Goal: Information Seeking & Learning: Find specific fact

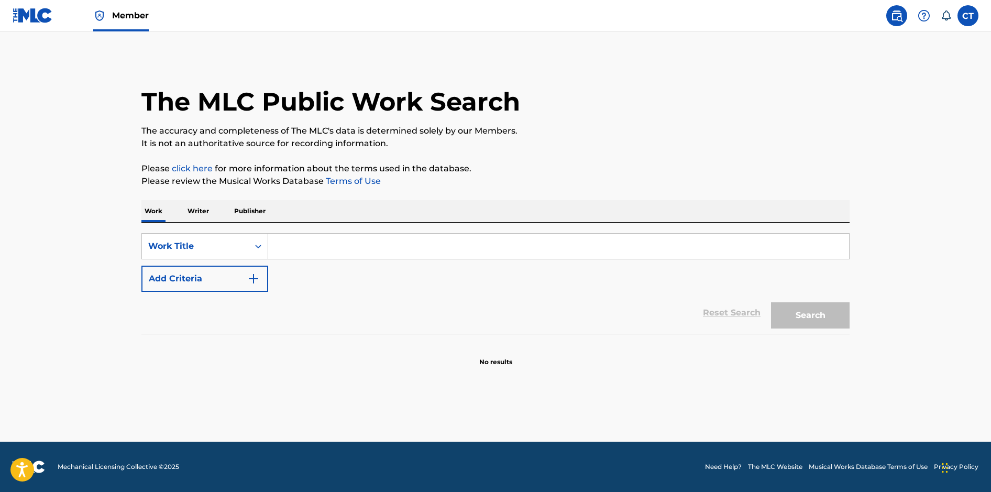
click at [399, 255] on input "Search Form" at bounding box center [558, 246] width 581 height 25
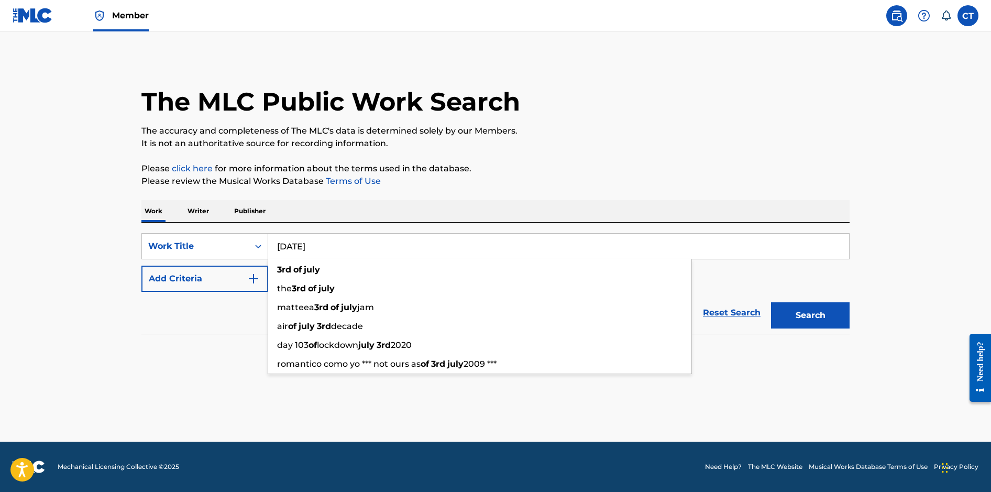
type input "[DATE]"
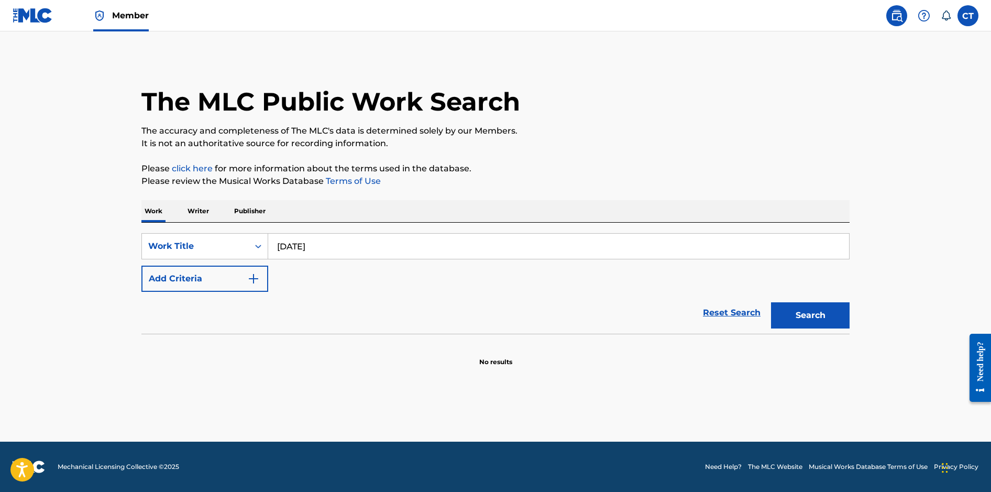
click at [573, 161] on div "The MLC Public Work Search The accuracy and completeness of The MLC's data is d…" at bounding box center [496, 212] width 734 height 309
click at [257, 274] on img "Search Form" at bounding box center [253, 278] width 13 height 13
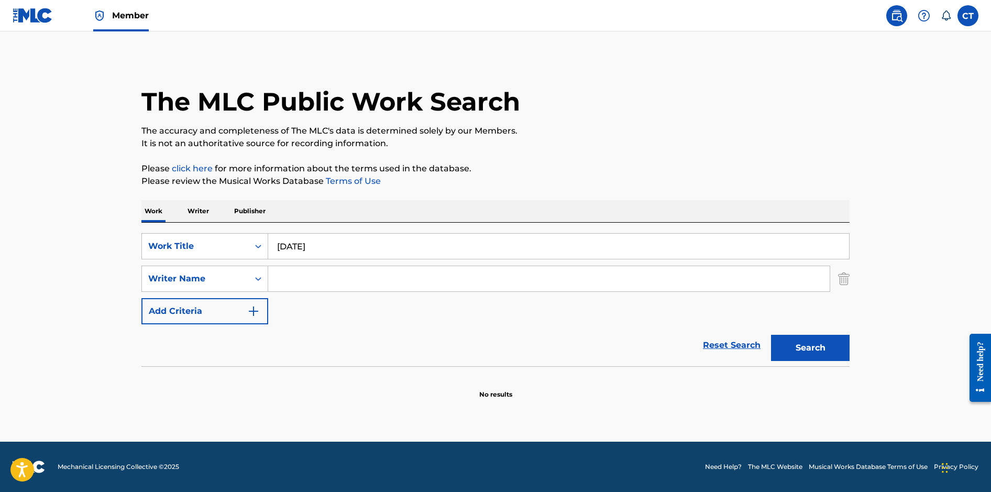
click at [313, 271] on input "Search Form" at bounding box center [549, 278] width 562 height 25
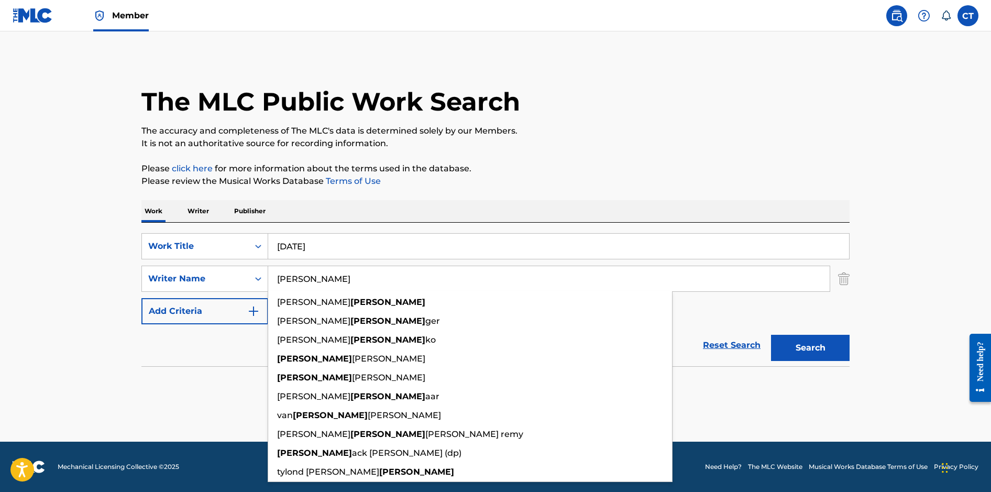
type input "[PERSON_NAME]"
click at [771, 335] on button "Search" at bounding box center [810, 348] width 79 height 26
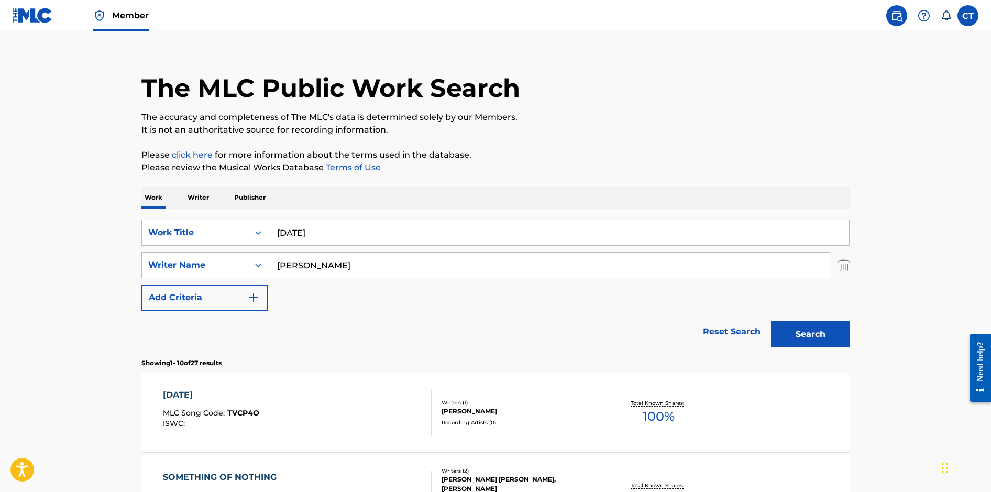
scroll to position [14, 0]
click at [343, 398] on div "[DATE] MLC Song Code : TVCP4O ISWC :" at bounding box center [297, 411] width 269 height 47
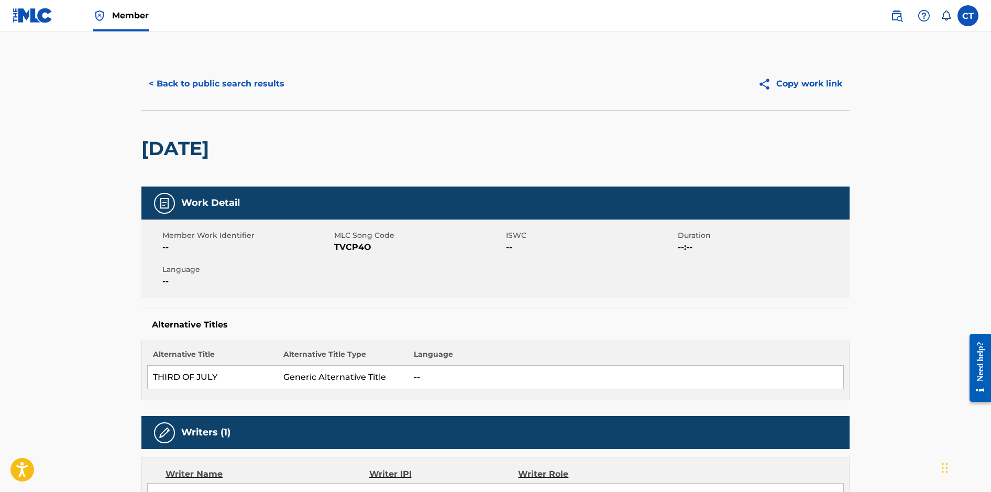
click at [258, 90] on button "< Back to public search results" at bounding box center [216, 84] width 150 height 26
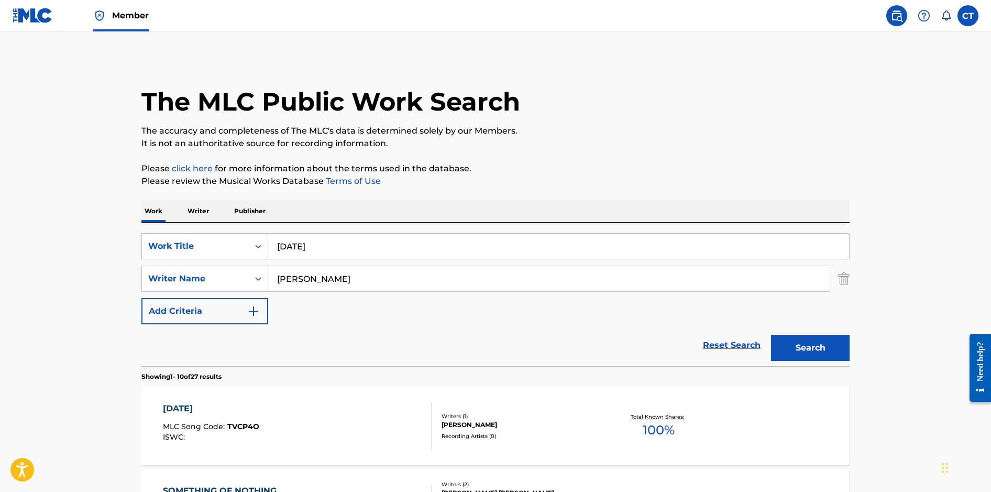
scroll to position [14, 0]
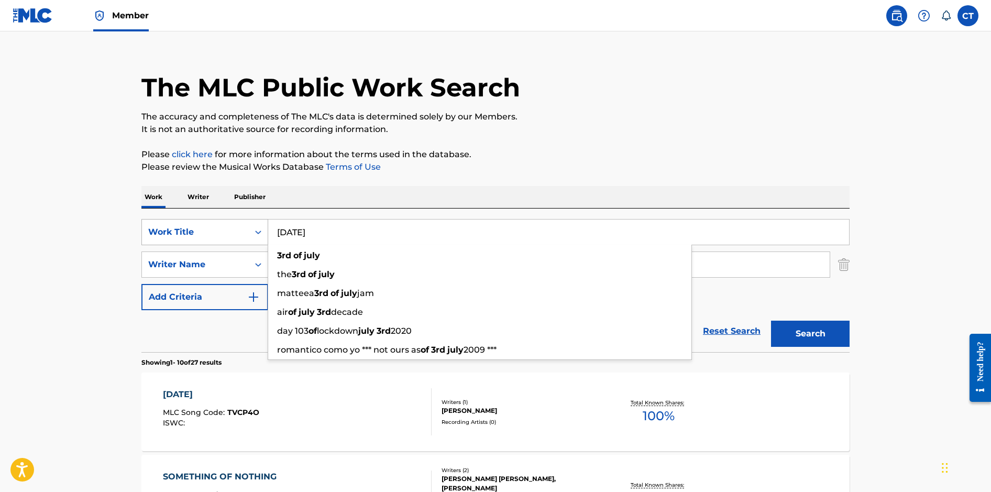
drag, startPoint x: 358, startPoint y: 229, endPoint x: 261, endPoint y: 226, distance: 97.0
click at [261, 226] on div "SearchWithCriteriaaf06e19d-ccba-4523-a972-81acd387f942 Work Title [DATE] [DATE]…" at bounding box center [495, 232] width 708 height 26
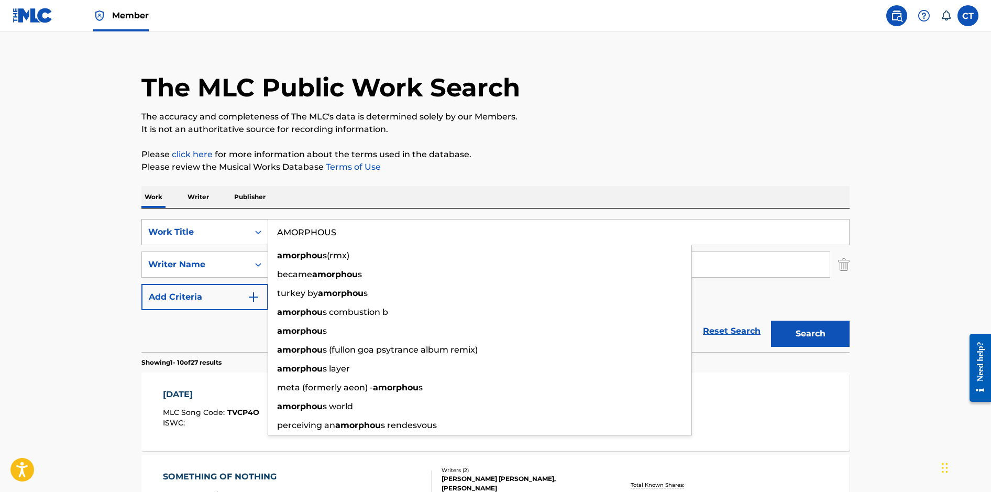
click at [771, 321] on button "Search" at bounding box center [810, 334] width 79 height 26
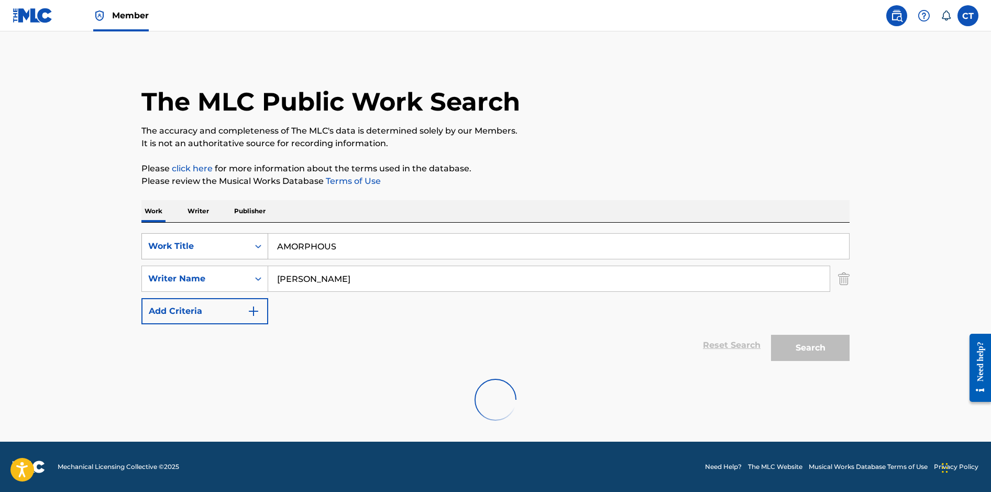
scroll to position [0, 0]
drag, startPoint x: 358, startPoint y: 248, endPoint x: 270, endPoint y: 239, distance: 88.5
click at [270, 239] on input "AMORPHOUS" at bounding box center [558, 246] width 581 height 25
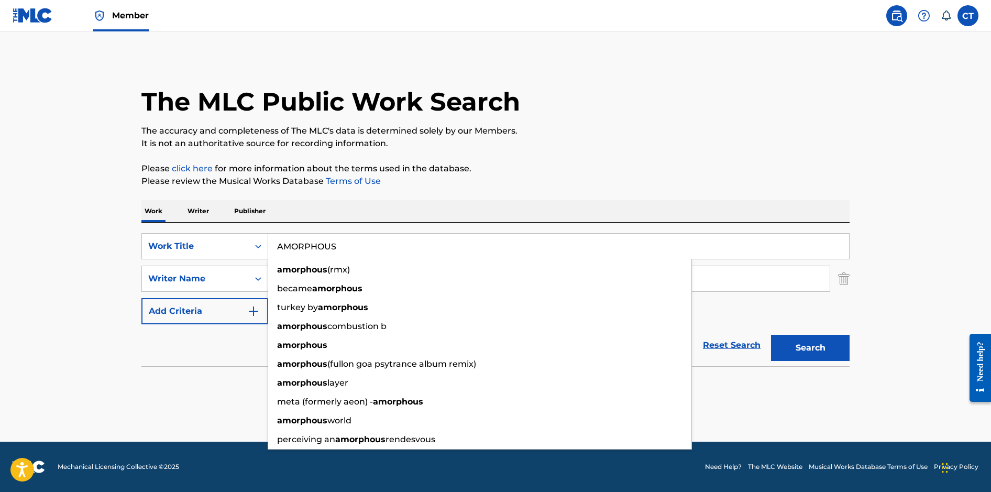
click at [771, 335] on button "Search" at bounding box center [810, 348] width 79 height 26
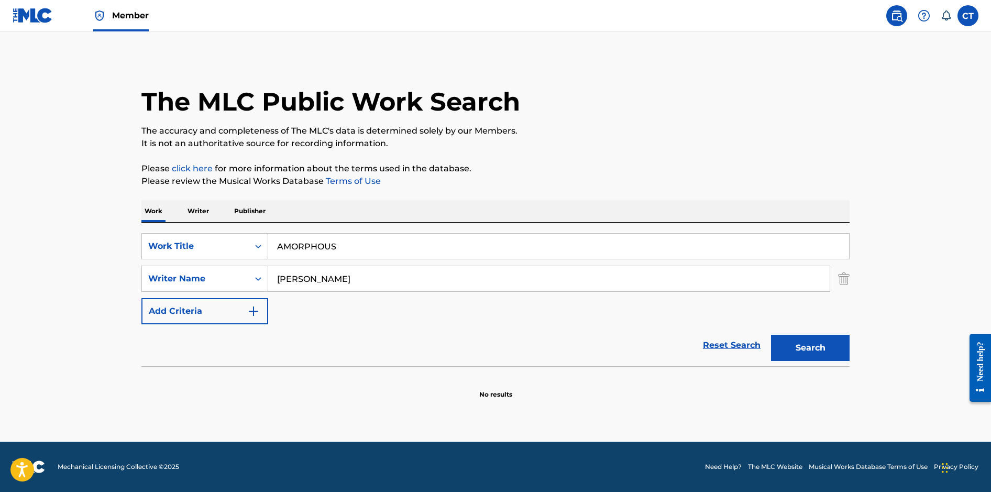
click at [826, 348] on button "Search" at bounding box center [810, 348] width 79 height 26
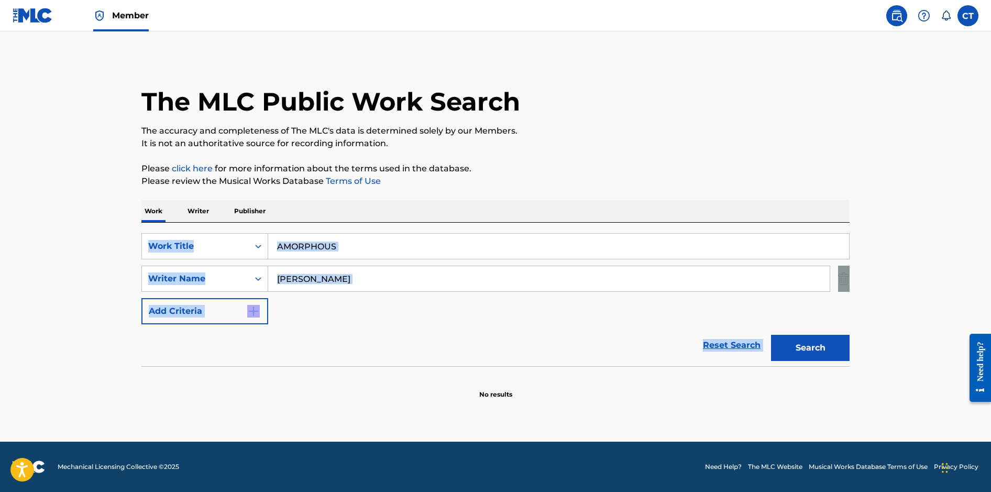
click at [826, 348] on div "Search" at bounding box center [808, 345] width 84 height 42
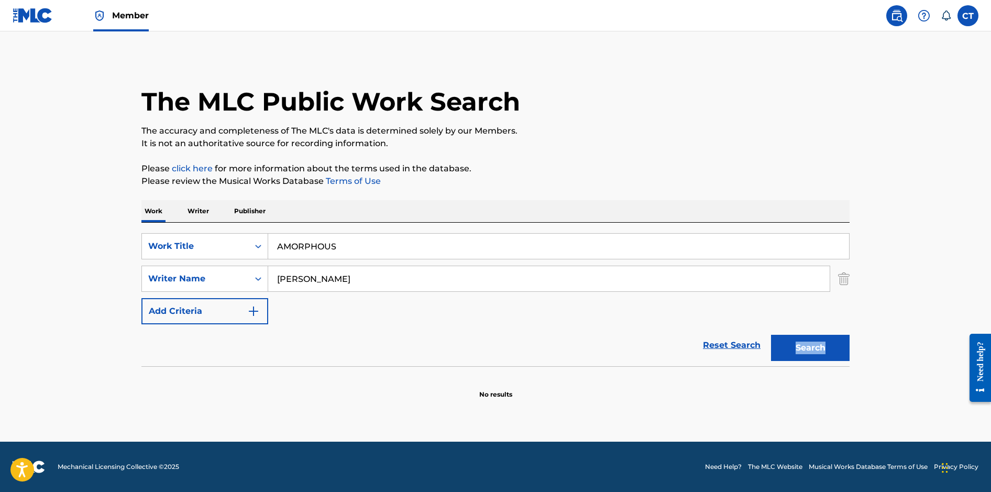
click at [781, 347] on button "Search" at bounding box center [810, 348] width 79 height 26
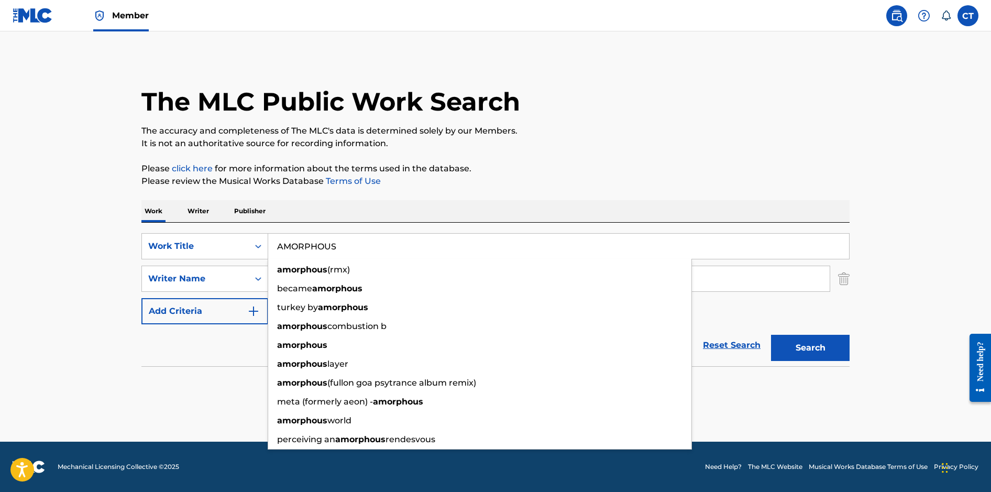
drag, startPoint x: 385, startPoint y: 252, endPoint x: 270, endPoint y: 247, distance: 114.9
click at [270, 247] on input "AMORPHOUS" at bounding box center [558, 246] width 581 height 25
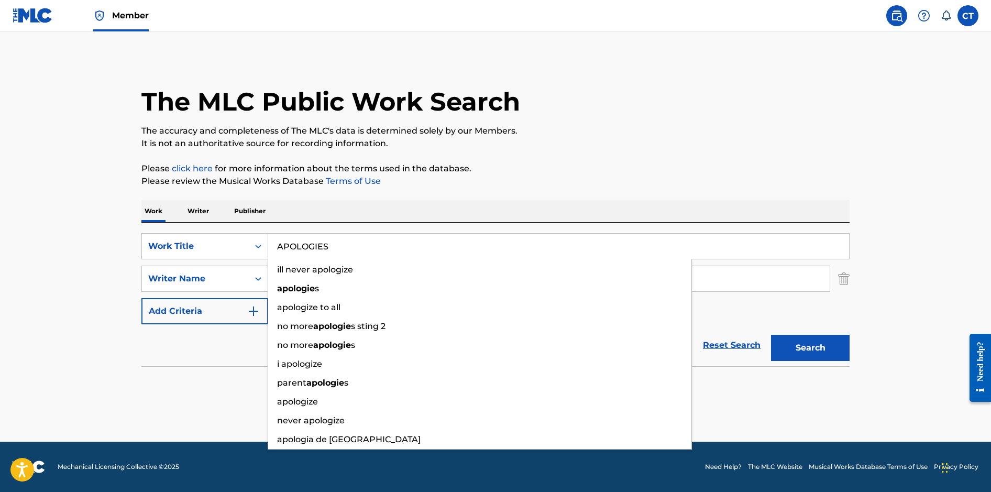
type input "APOLOGIES"
click at [771, 335] on button "Search" at bounding box center [810, 348] width 79 height 26
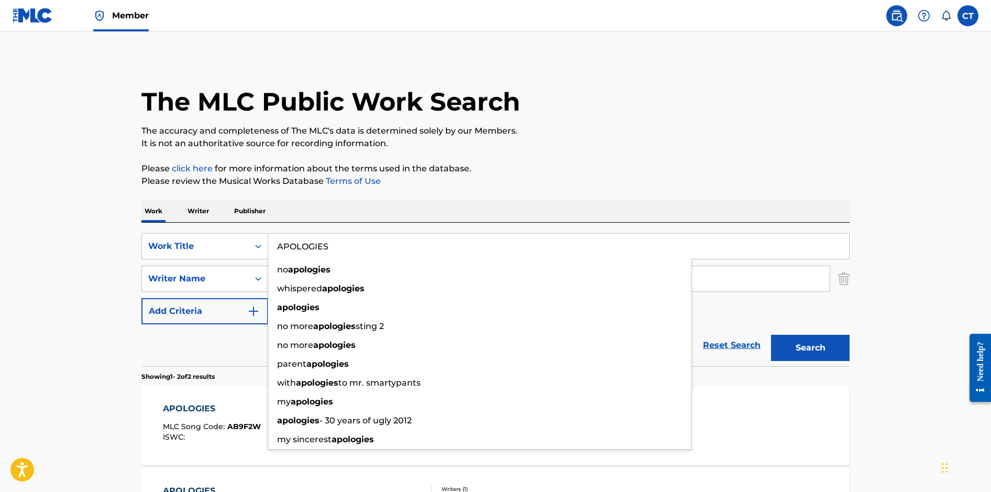
click at [559, 189] on div "The MLC Public Work Search The accuracy and completeness of The MLC's data is d…" at bounding box center [496, 327] width 734 height 539
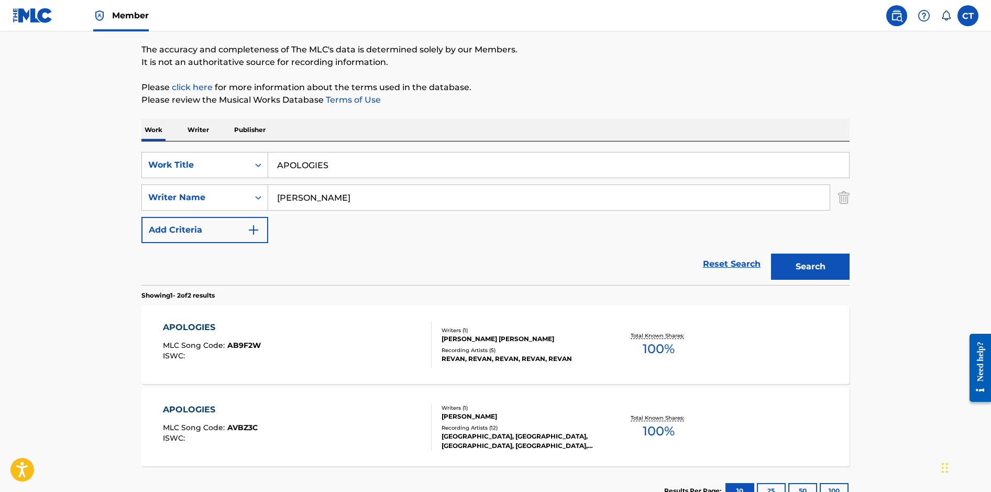
scroll to position [160, 0]
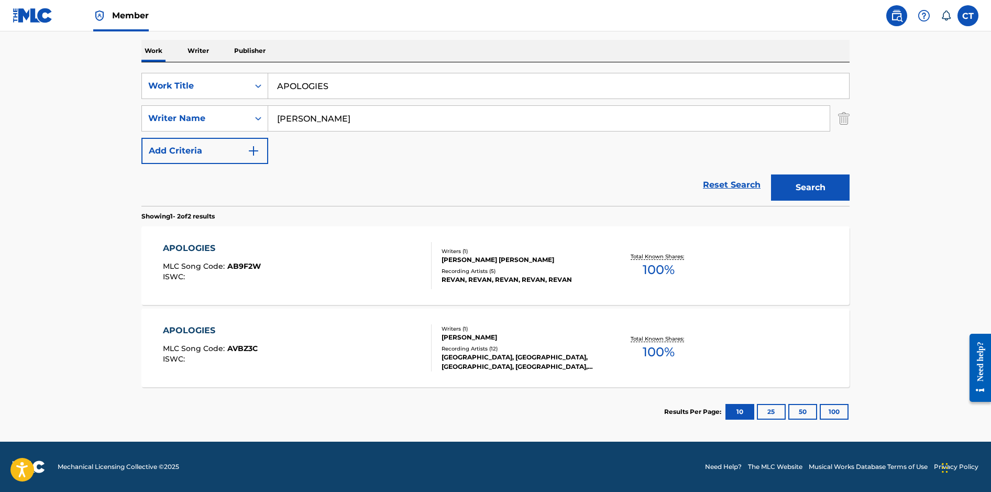
click at [385, 351] on div "APOLOGIES MLC Song Code : AVBZ3C ISWC :" at bounding box center [297, 347] width 269 height 47
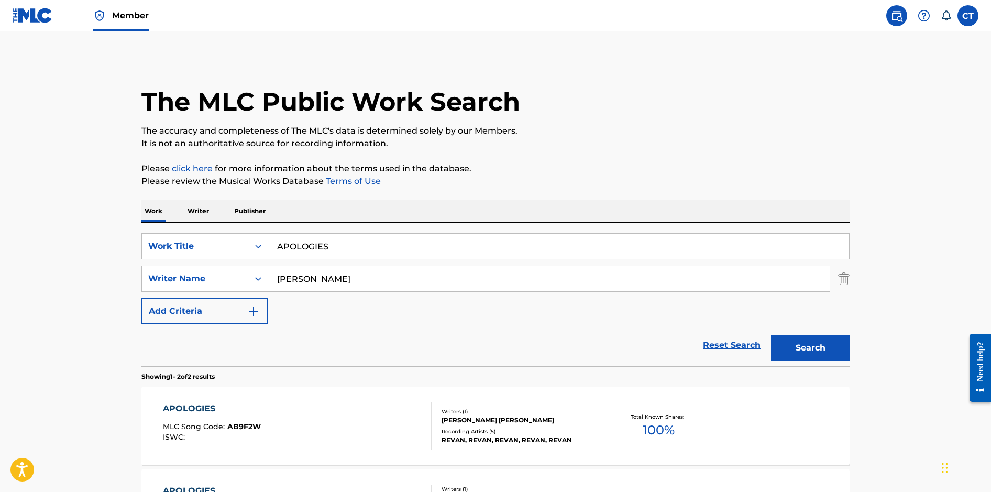
scroll to position [101, 0]
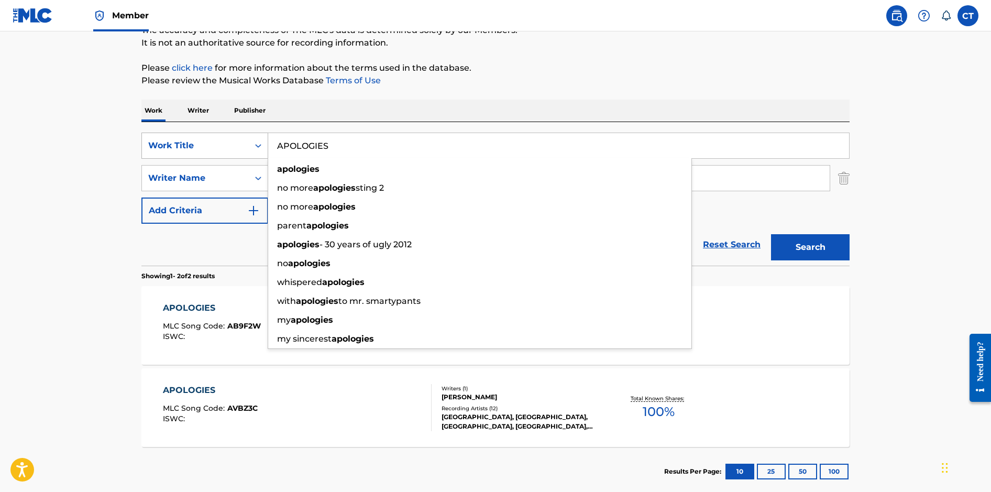
drag, startPoint x: 362, startPoint y: 146, endPoint x: 239, endPoint y: 138, distance: 122.8
click at [239, 138] on div "SearchWithCriteriaaf06e19d-ccba-4523-a972-81acd387f942 Work Title APOLOGIES apo…" at bounding box center [495, 146] width 708 height 26
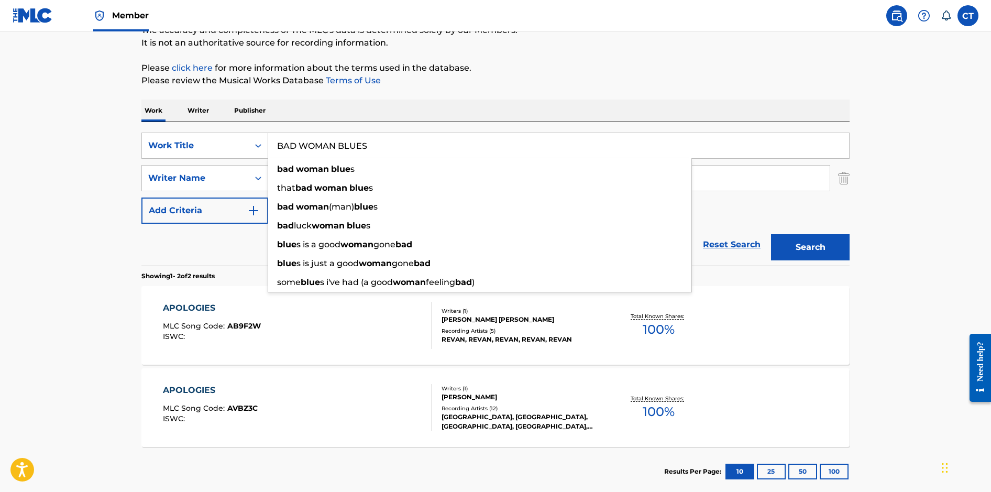
type input "BAD WOMAN BLUES"
click at [771, 234] on button "Search" at bounding box center [810, 247] width 79 height 26
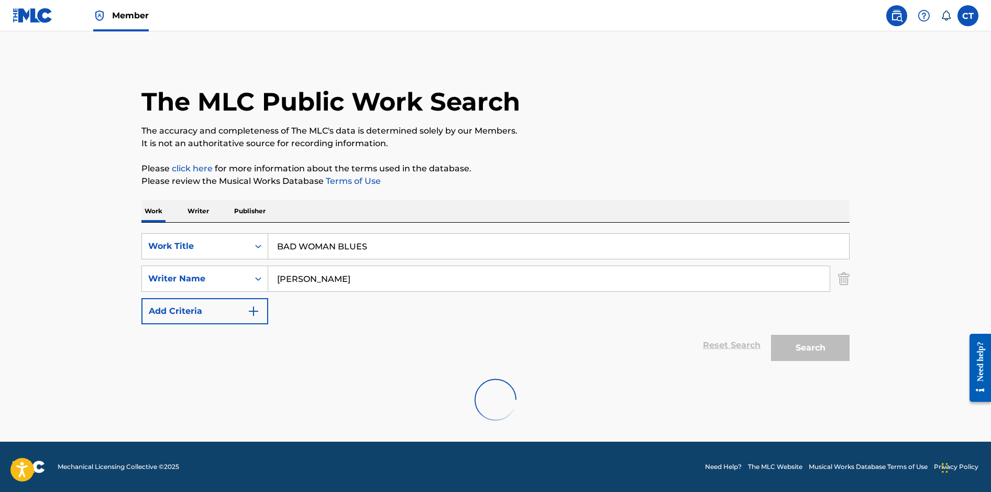
scroll to position [0, 0]
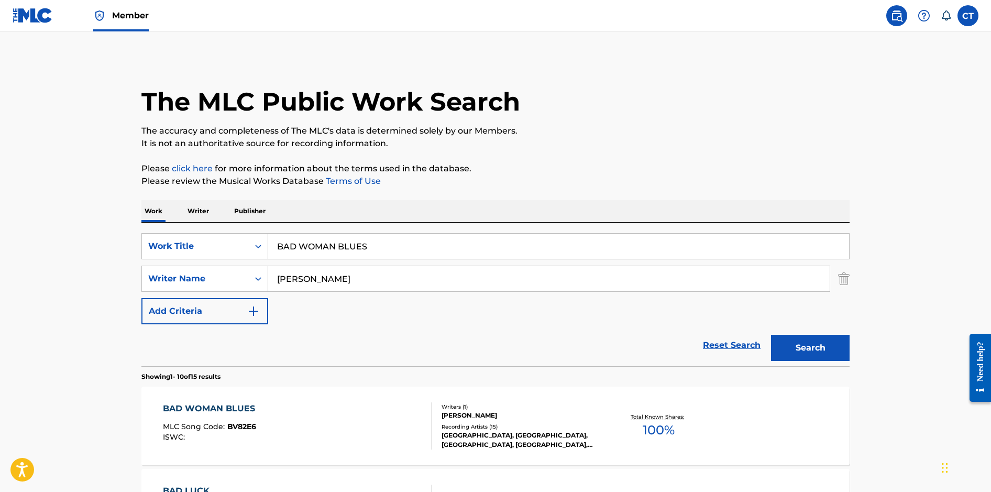
click at [354, 402] on div "BAD WOMAN BLUES MLC Song Code : BV82E6 ISWC :" at bounding box center [297, 425] width 269 height 47
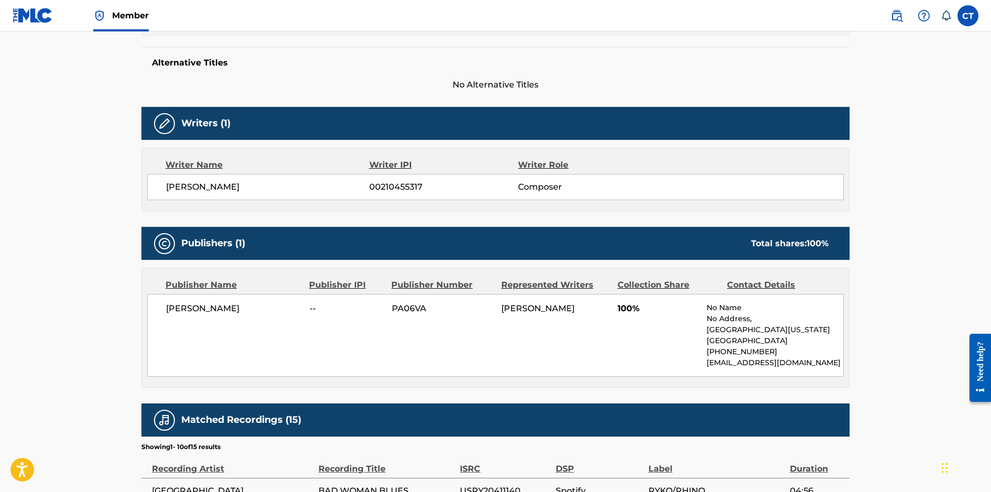
scroll to position [526, 0]
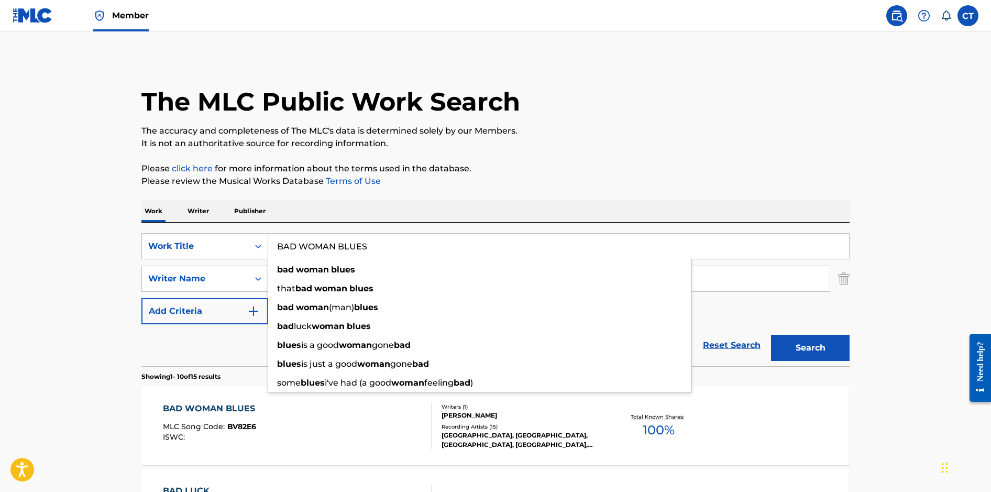
drag, startPoint x: 361, startPoint y: 245, endPoint x: 272, endPoint y: 242, distance: 88.6
click at [272, 242] on input "BAD WOMAN BLUES" at bounding box center [558, 246] width 581 height 25
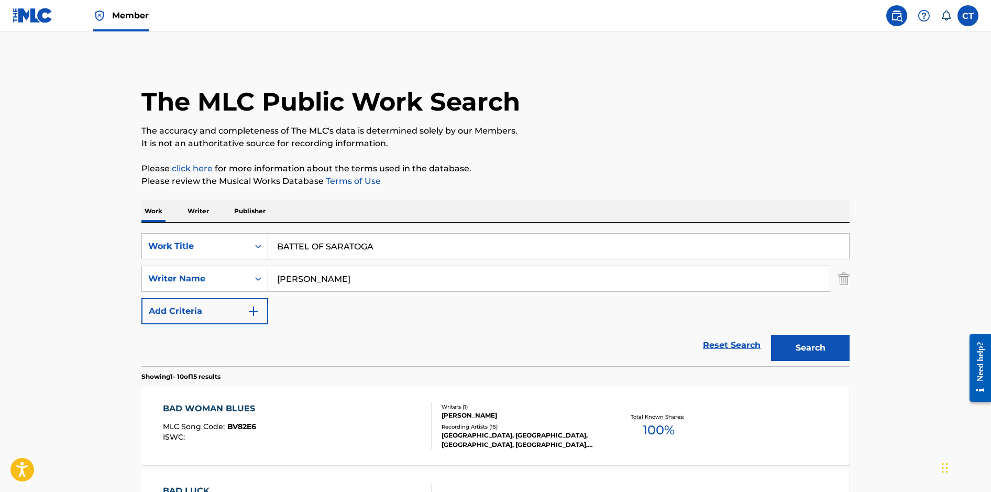
type input "BATTEL OF SARATOGA"
click at [771, 335] on button "Search" at bounding box center [810, 348] width 79 height 26
click at [385, 429] on div "BATTLE OF SARATOGA MLC Song Code : BVAXPA ISWC :" at bounding box center [297, 425] width 269 height 47
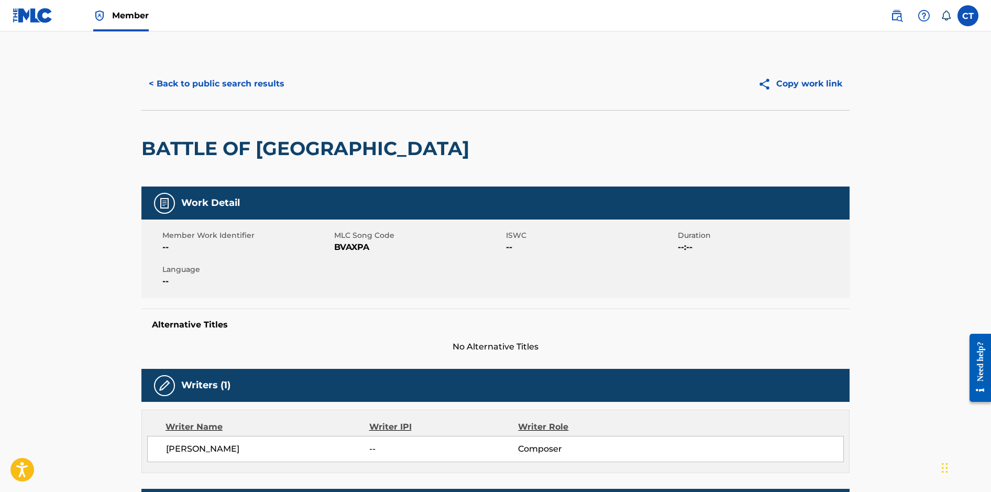
click at [158, 82] on button "< Back to public search results" at bounding box center [216, 84] width 150 height 26
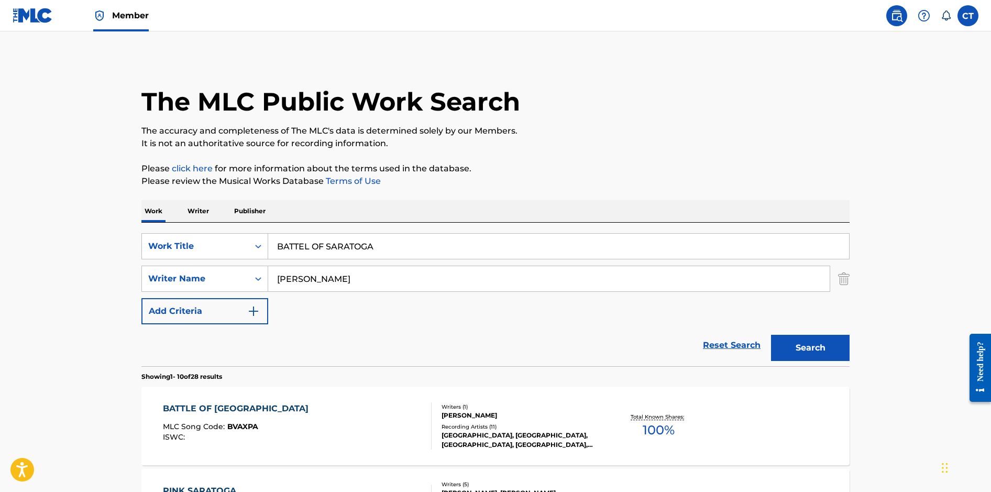
drag, startPoint x: 381, startPoint y: 245, endPoint x: 272, endPoint y: 239, distance: 108.6
click at [272, 239] on input "BATTEL OF SARATOGA" at bounding box center [558, 246] width 581 height 25
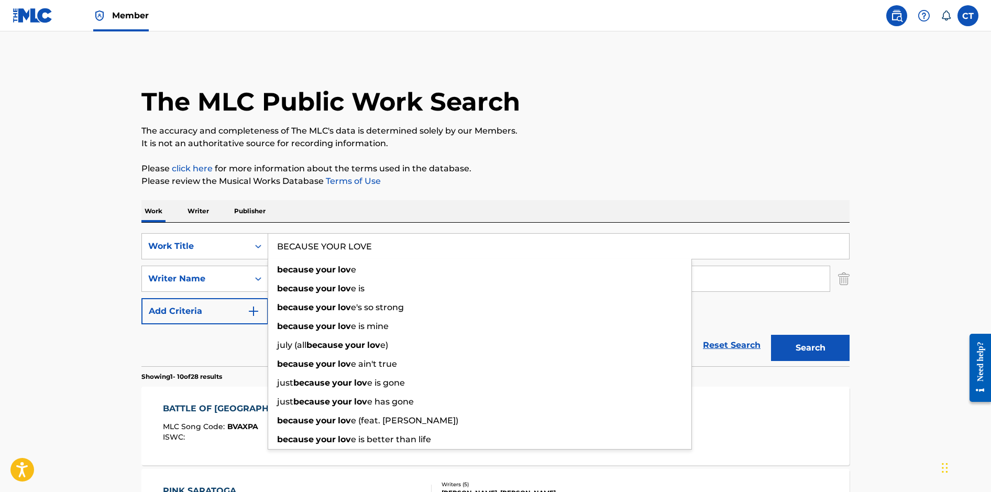
type input "BECAUSE YOUR LOVE"
click at [771, 335] on button "Search" at bounding box center [810, 348] width 79 height 26
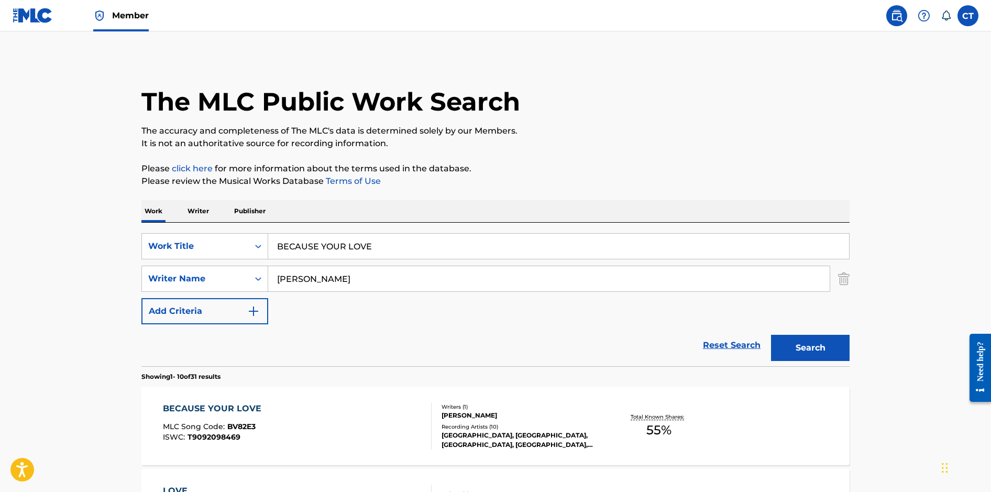
click at [385, 450] on div "BECAUSE YOUR LOVE MLC Song Code : BV82E3 ISWC : T9092098469 Writers ( 1 ) [PERS…" at bounding box center [495, 426] width 708 height 79
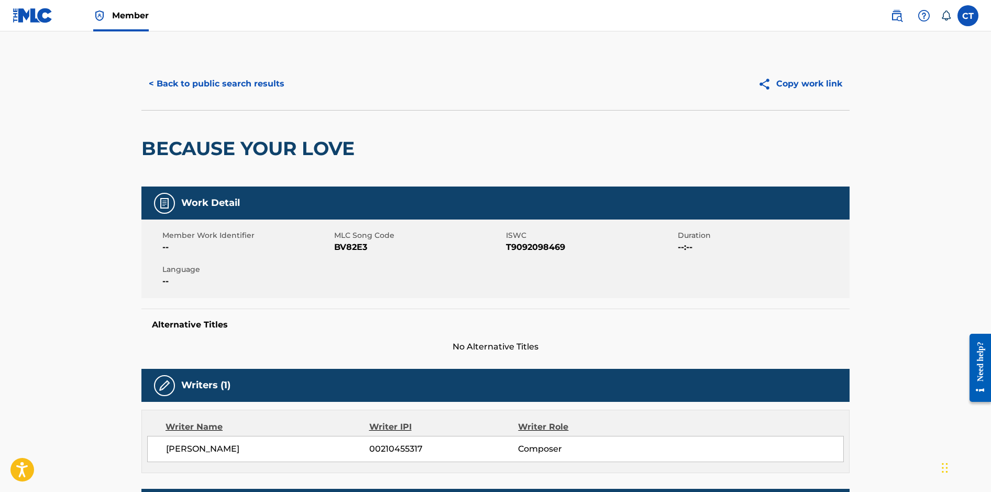
click at [240, 85] on button "< Back to public search results" at bounding box center [216, 84] width 150 height 26
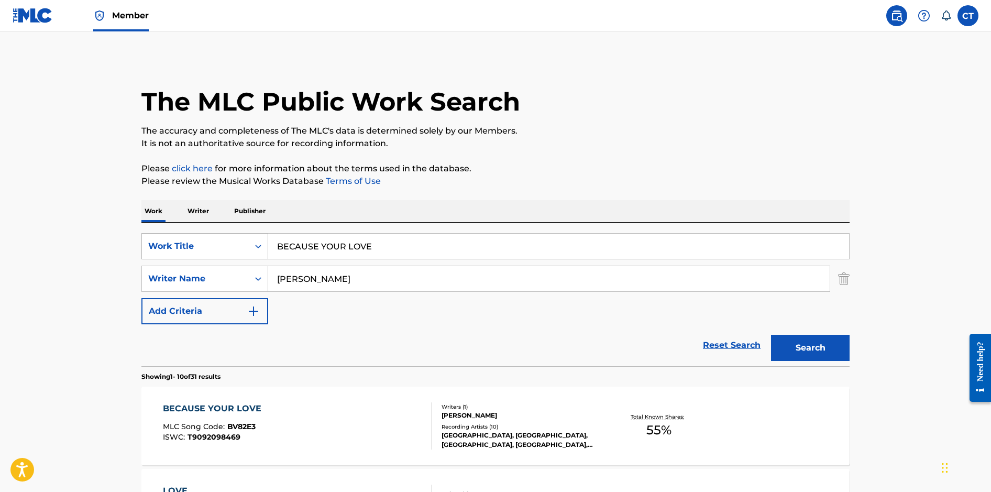
drag, startPoint x: 407, startPoint y: 244, endPoint x: 256, endPoint y: 236, distance: 151.1
click at [256, 236] on div "SearchWithCriteriaaf06e19d-ccba-4523-a972-81acd387f942 Work Title BECAUSE YOUR …" at bounding box center [495, 246] width 708 height 26
type input "BEFORE IT ALL WENT WRONG"
click at [771, 335] on button "Search" at bounding box center [810, 348] width 79 height 26
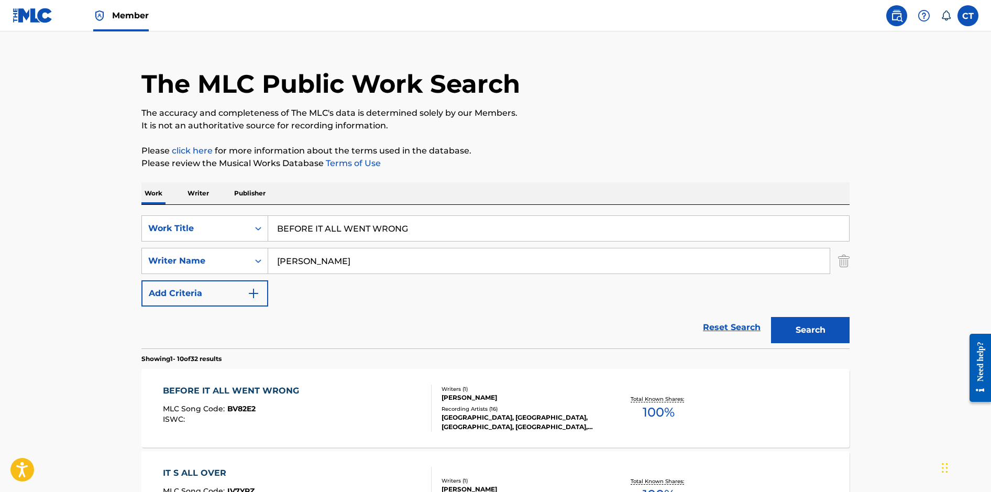
scroll to position [27, 0]
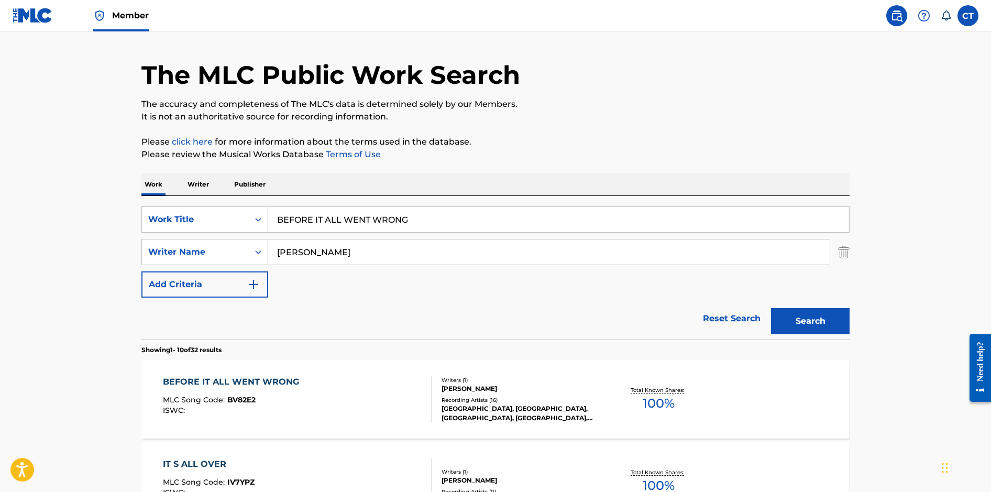
click at [424, 382] on div at bounding box center [427, 399] width 8 height 47
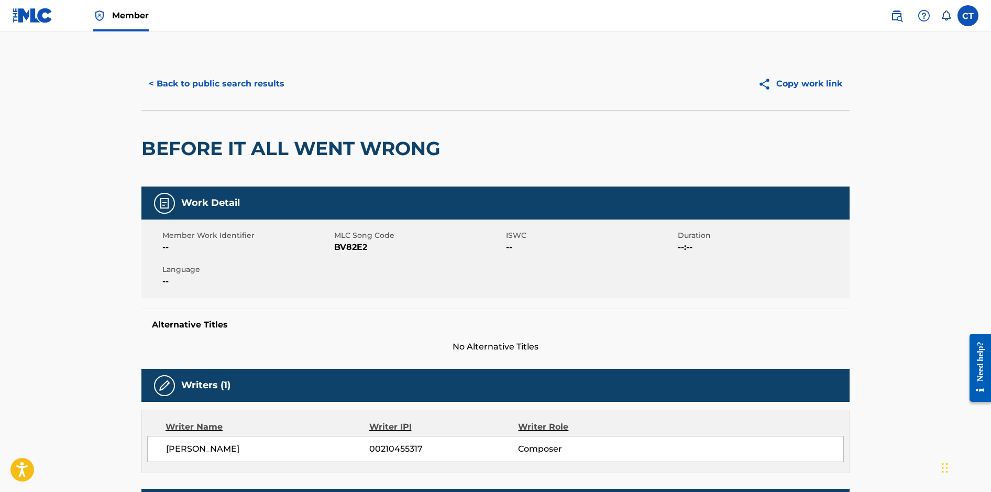
click at [190, 92] on button "< Back to public search results" at bounding box center [216, 84] width 150 height 26
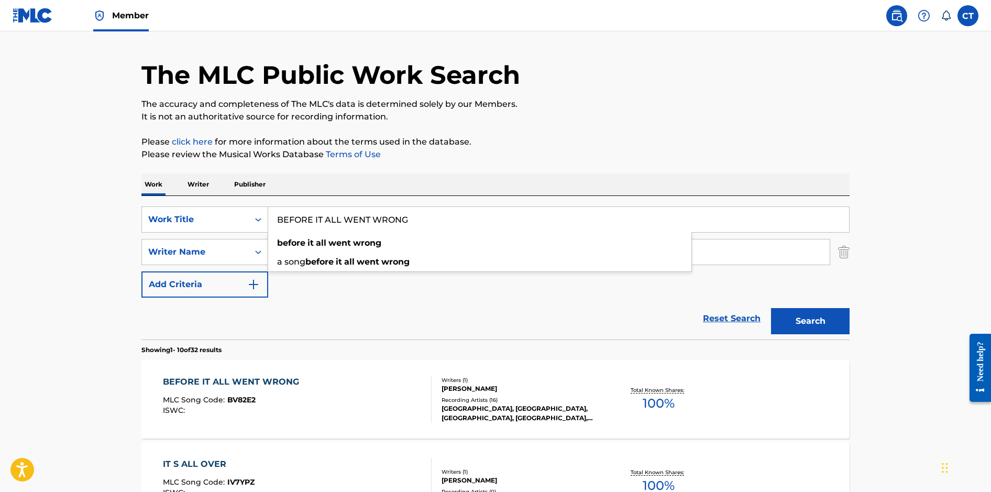
drag, startPoint x: 429, startPoint y: 222, endPoint x: 253, endPoint y: 200, distance: 177.4
click at [253, 200] on div "SearchWithCriteriaaf06e19d-ccba-4523-a972-81acd387f942 Work Title BEFORE IT ALL…" at bounding box center [495, 268] width 708 height 144
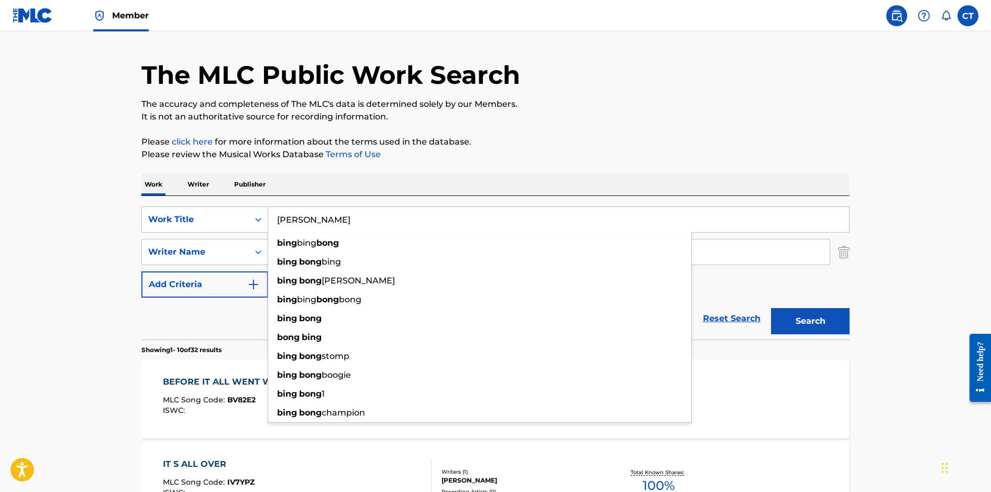
type input "[PERSON_NAME]"
click at [771, 308] on button "Search" at bounding box center [810, 321] width 79 height 26
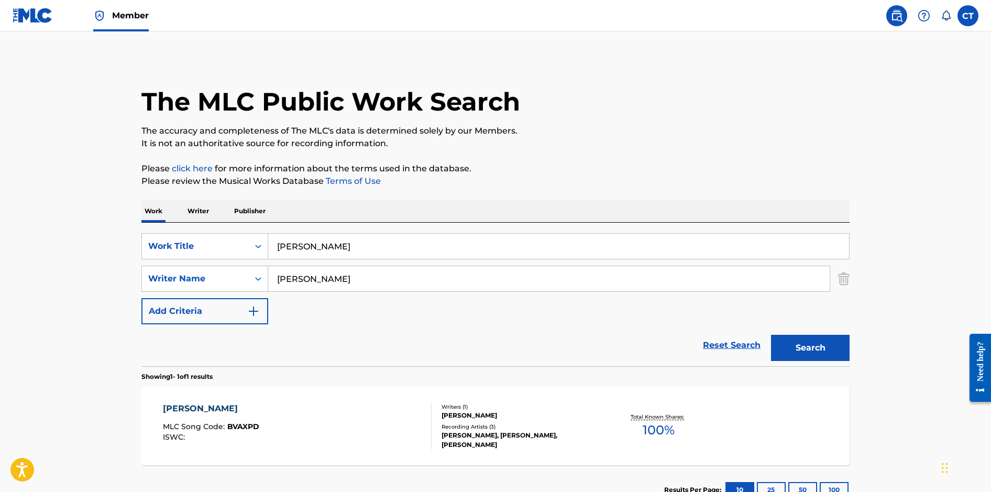
click at [364, 427] on div "BING BONG MLC Song Code : BVAXPD ISWC :" at bounding box center [297, 425] width 269 height 47
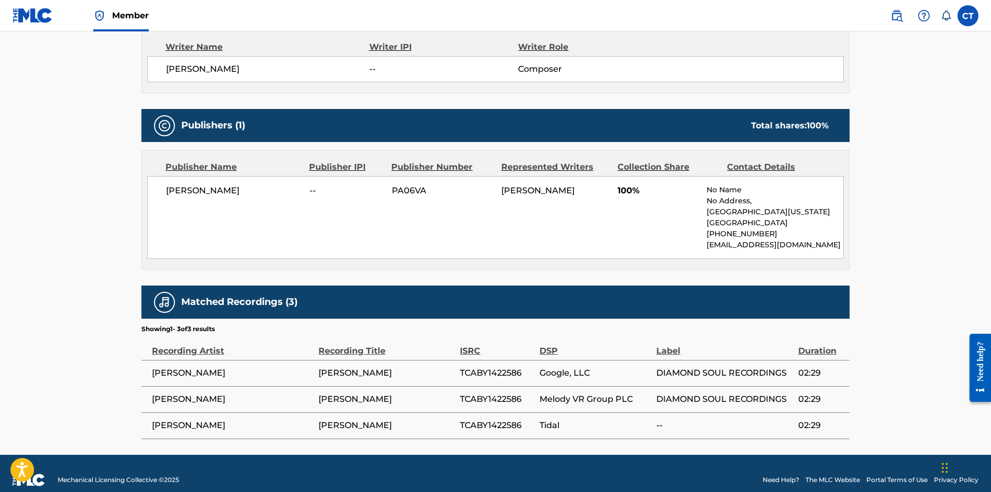
scroll to position [380, 0]
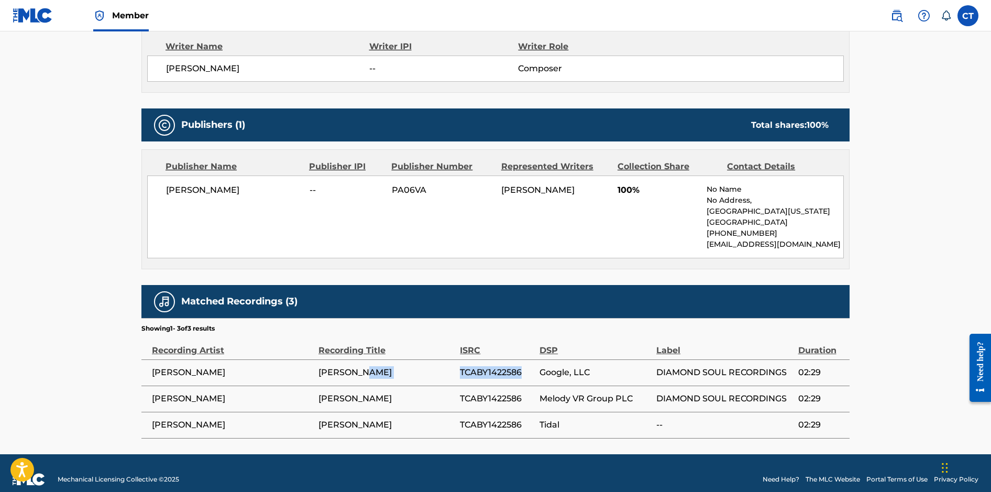
drag, startPoint x: 522, startPoint y: 372, endPoint x: 458, endPoint y: 372, distance: 63.4
click at [458, 372] on tr "[PERSON_NAME] BONG TCABY1422586 Google, LLC DIAMOND SOUL RECORDINGS 02:29" at bounding box center [495, 372] width 708 height 26
copy tr "TCABY1422586"
click at [532, 395] on span "TCABY1422586" at bounding box center [497, 398] width 74 height 13
drag, startPoint x: 525, startPoint y: 396, endPoint x: 458, endPoint y: 398, distance: 67.1
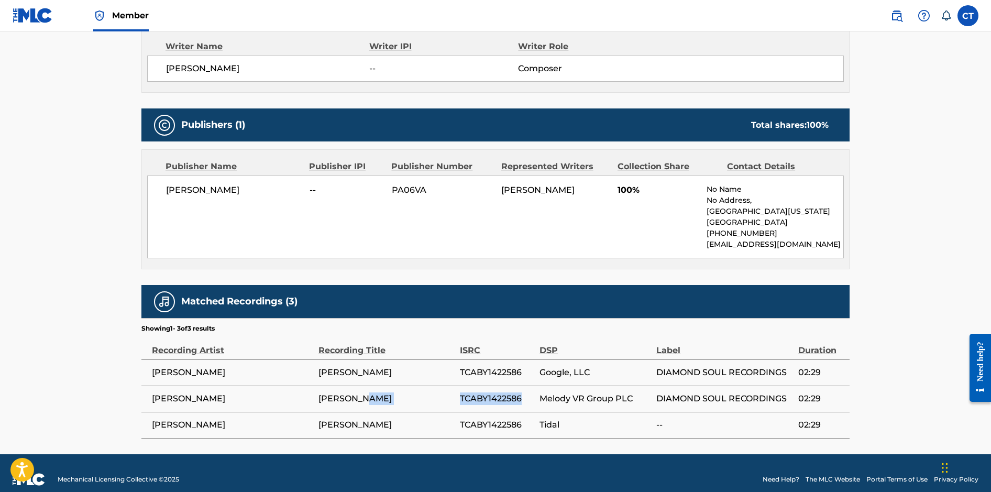
click at [458, 398] on tr "[PERSON_NAME] BONG TCABY1422586 Melody VR Group PLC DIAMOND SOUL RECORDINGS 02:…" at bounding box center [495, 399] width 708 height 26
copy tr "TCABY1422586"
click at [524, 370] on span "TCABY1422586" at bounding box center [497, 372] width 74 height 13
drag, startPoint x: 524, startPoint y: 371, endPoint x: 461, endPoint y: 371, distance: 62.9
click at [461, 371] on span "TCABY1422586" at bounding box center [497, 372] width 74 height 13
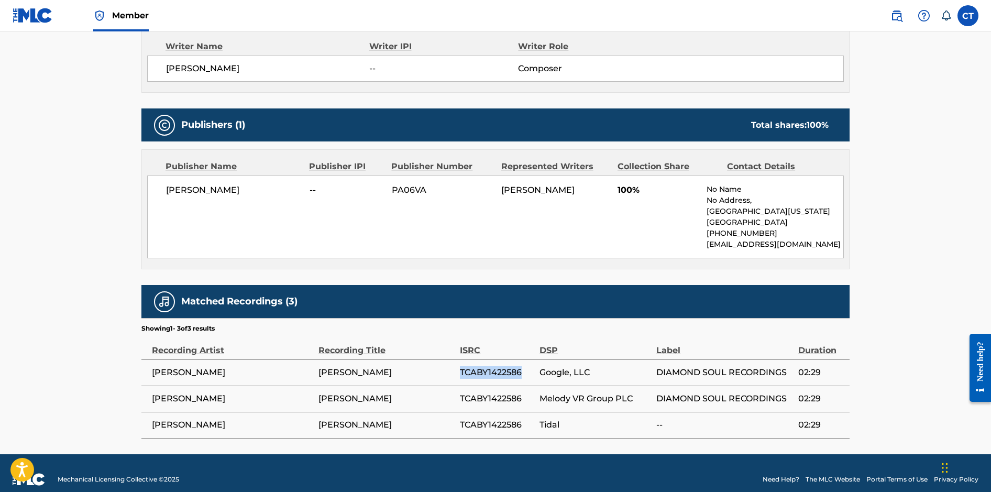
copy span "TCABY1422586"
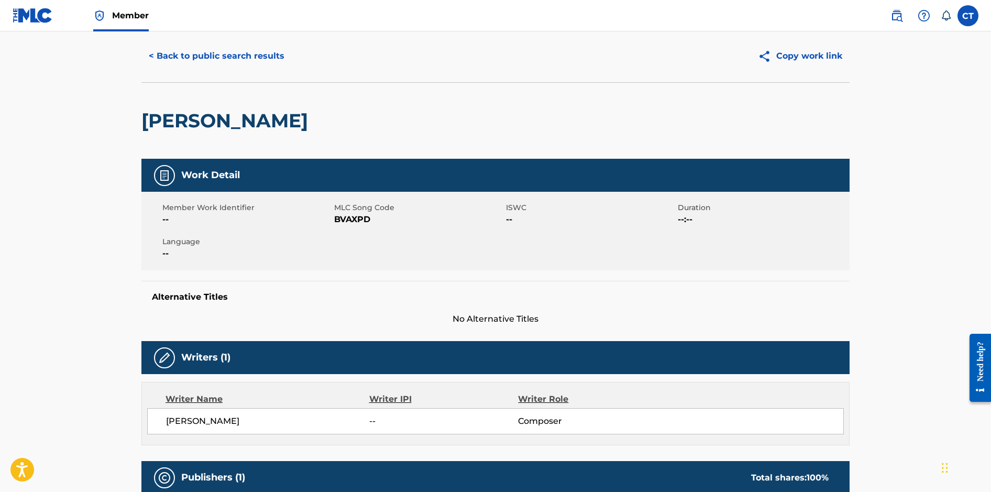
scroll to position [19, 0]
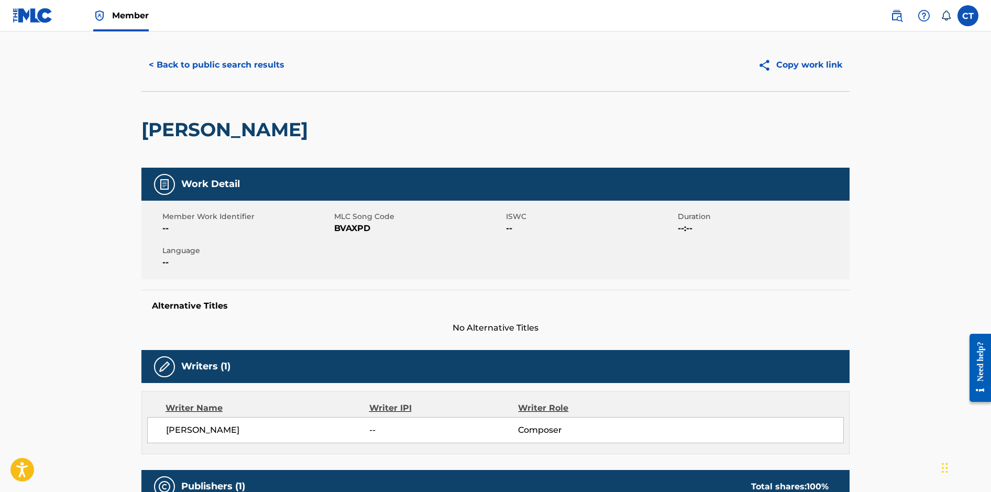
click at [182, 64] on button "< Back to public search results" at bounding box center [216, 65] width 150 height 26
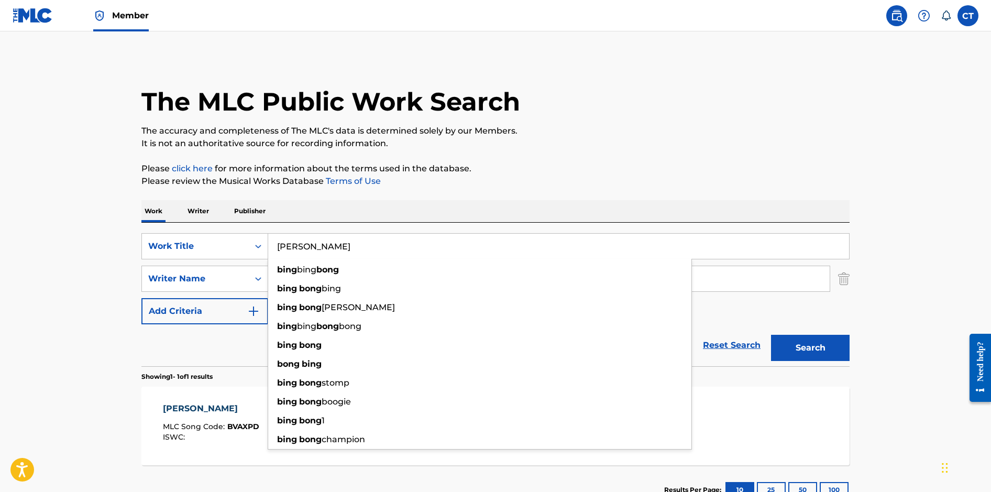
drag, startPoint x: 343, startPoint y: 245, endPoint x: 274, endPoint y: 240, distance: 69.4
click at [274, 240] on input "[PERSON_NAME]" at bounding box center [558, 246] width 581 height 25
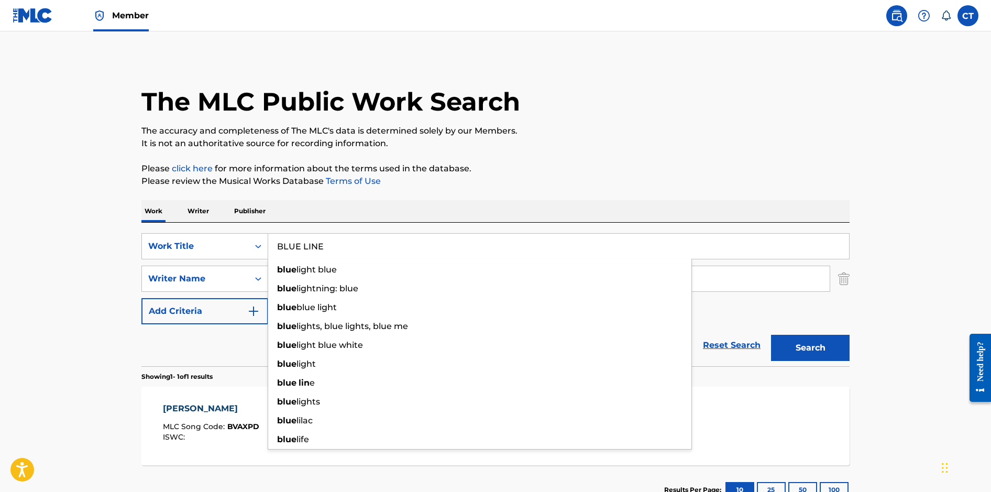
type input "BLUE LINE"
click at [771, 335] on button "Search" at bounding box center [810, 348] width 79 height 26
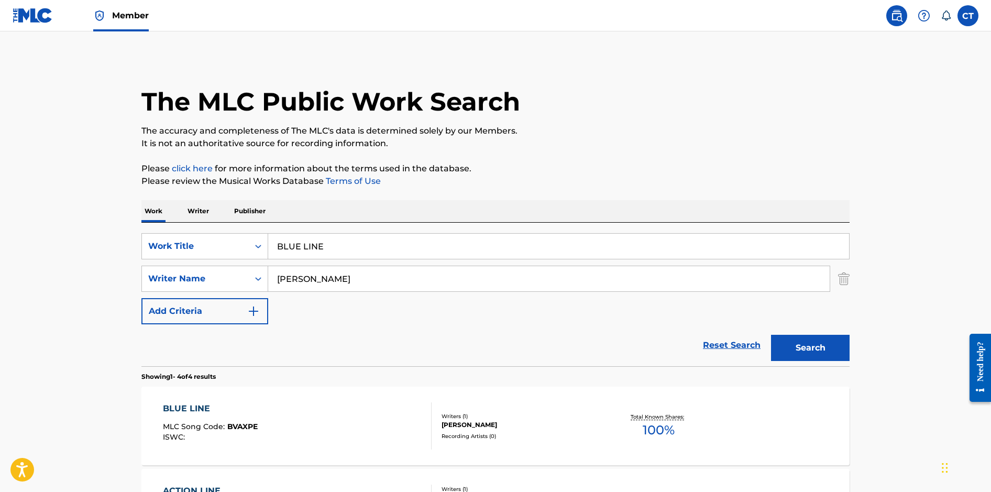
scroll to position [106, 0]
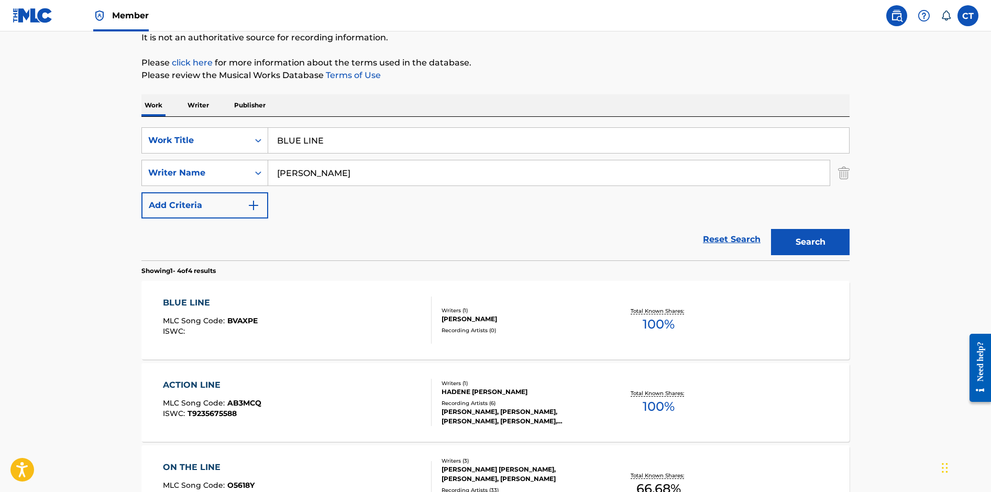
click at [390, 318] on div "BLUE LINE MLC Song Code : BVAXPE ISWC :" at bounding box center [297, 320] width 269 height 47
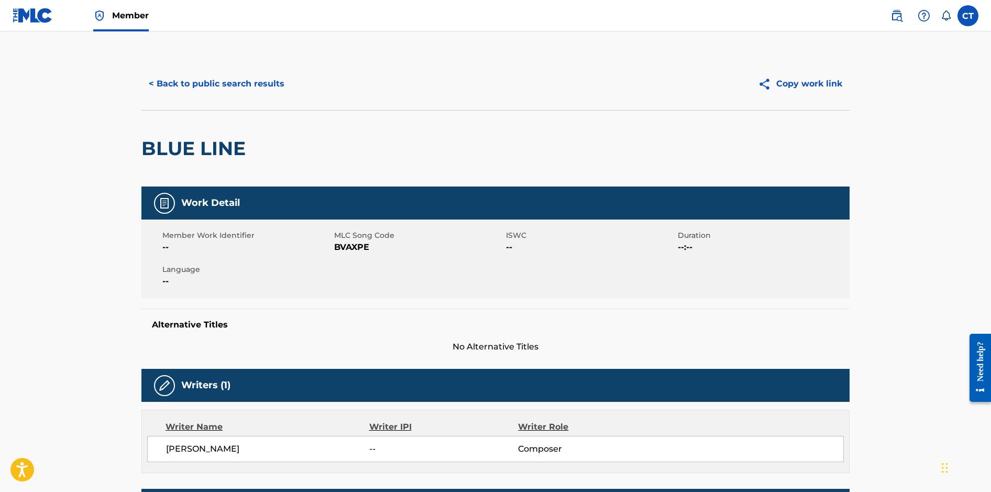
click at [249, 87] on button "< Back to public search results" at bounding box center [216, 84] width 150 height 26
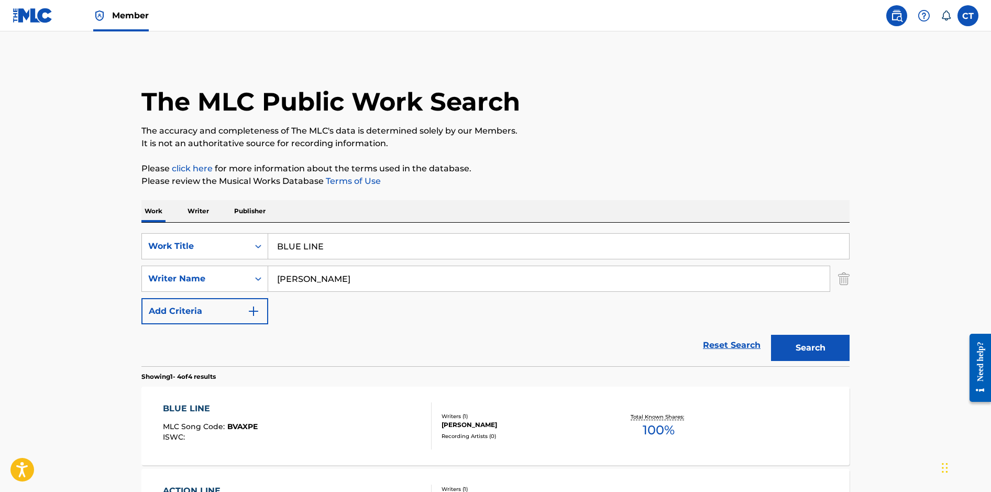
scroll to position [106, 0]
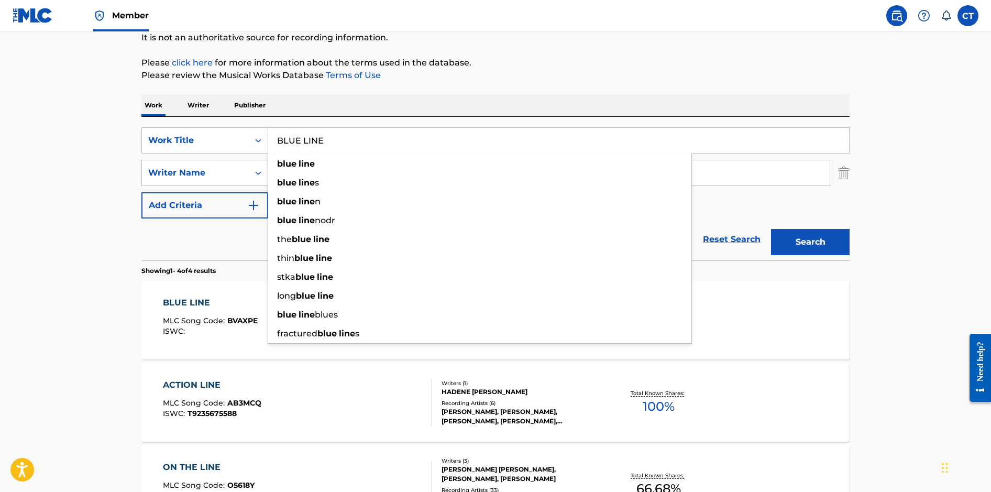
drag, startPoint x: 348, startPoint y: 147, endPoint x: 280, endPoint y: 134, distance: 68.8
click at [280, 134] on input "BLUE LINE" at bounding box center [558, 140] width 581 height 25
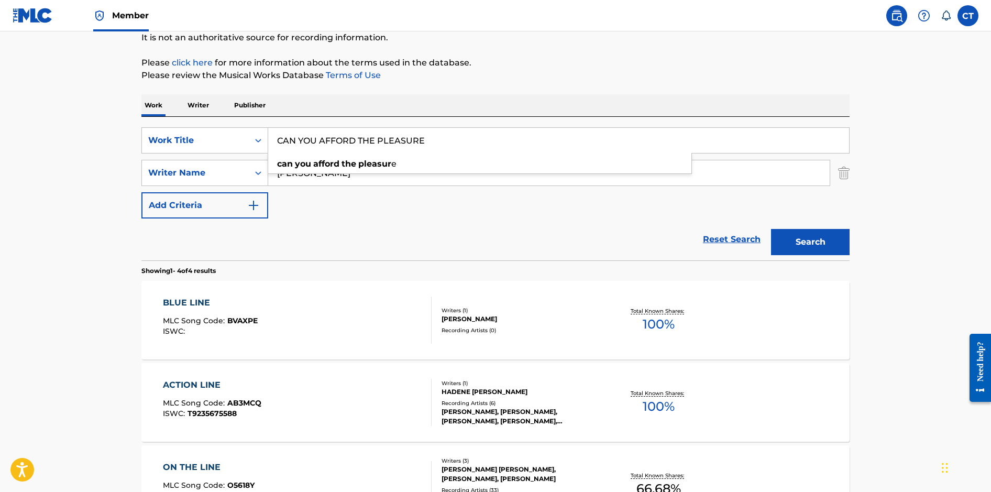
type input "CAN YOU AFFORD THE PLEASURE"
click at [771, 229] on button "Search" at bounding box center [810, 242] width 79 height 26
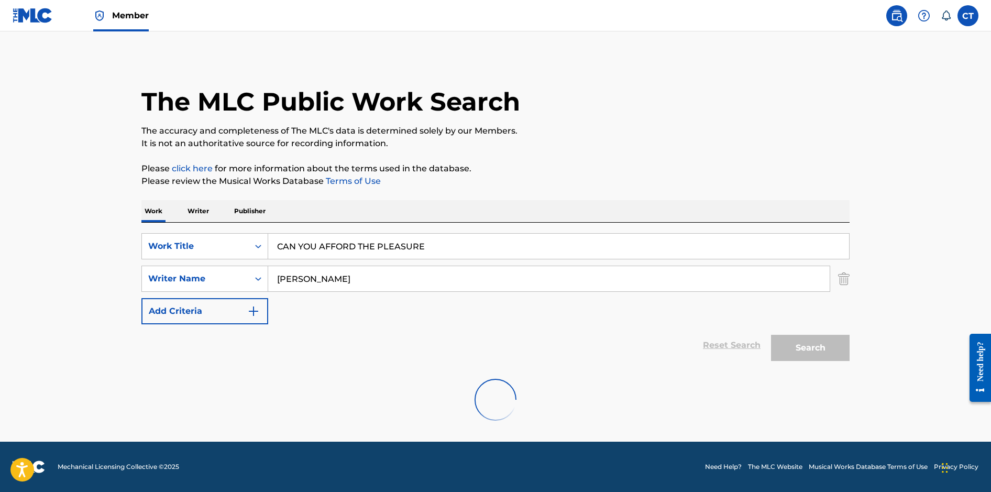
scroll to position [0, 0]
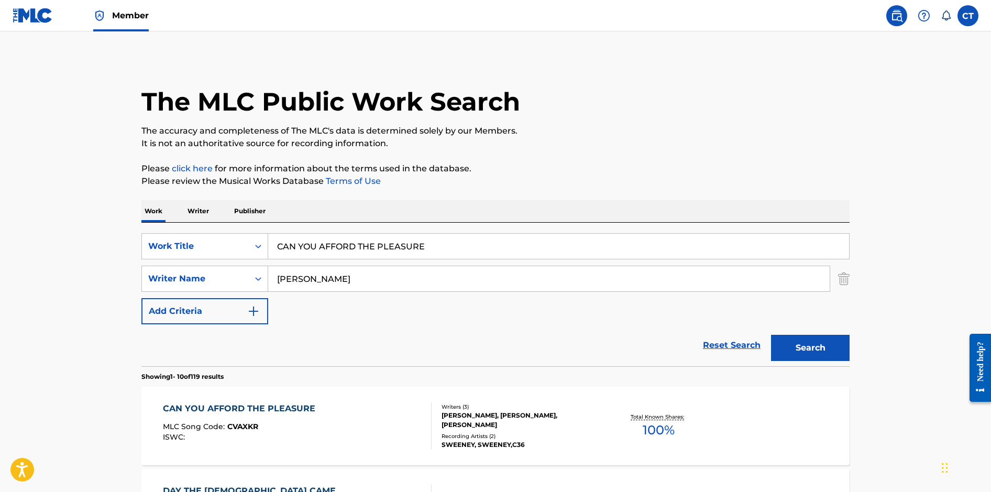
click at [344, 416] on div "CAN YOU AFFORD THE PLEASURE MLC Song Code : CVAXKR ISWC :" at bounding box center [297, 425] width 269 height 47
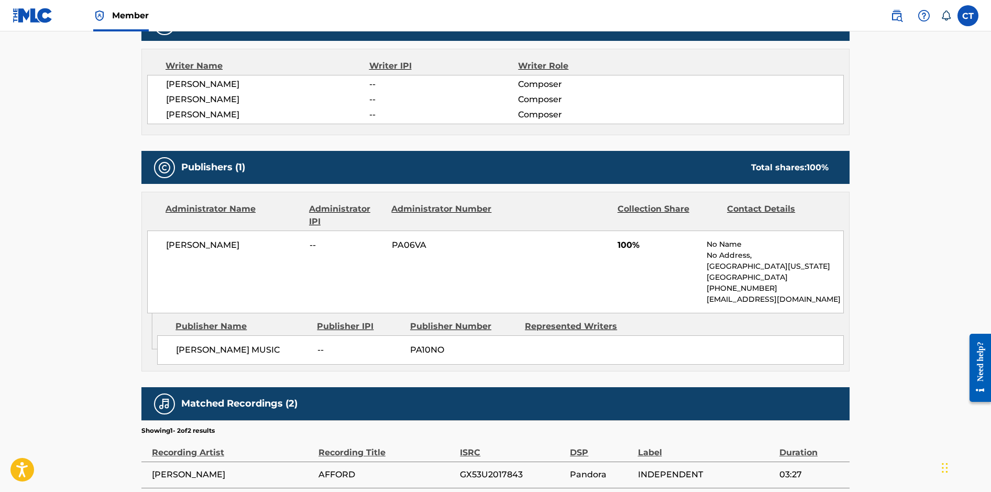
scroll to position [444, 0]
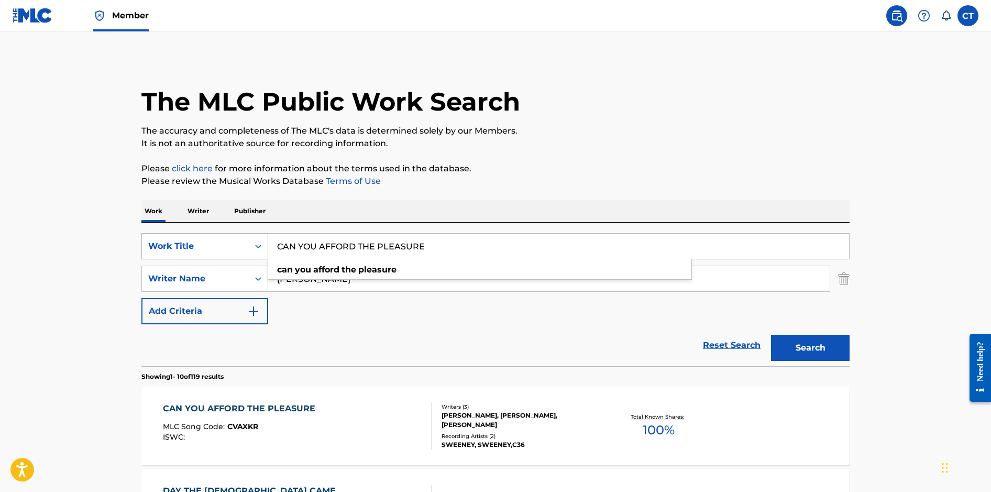
drag, startPoint x: 419, startPoint y: 248, endPoint x: 258, endPoint y: 247, distance: 160.9
click at [258, 247] on div "SearchWithCriteriaaf06e19d-ccba-4523-a972-81acd387f942 Work Title CAN YOU AFFOR…" at bounding box center [495, 246] width 708 height 26
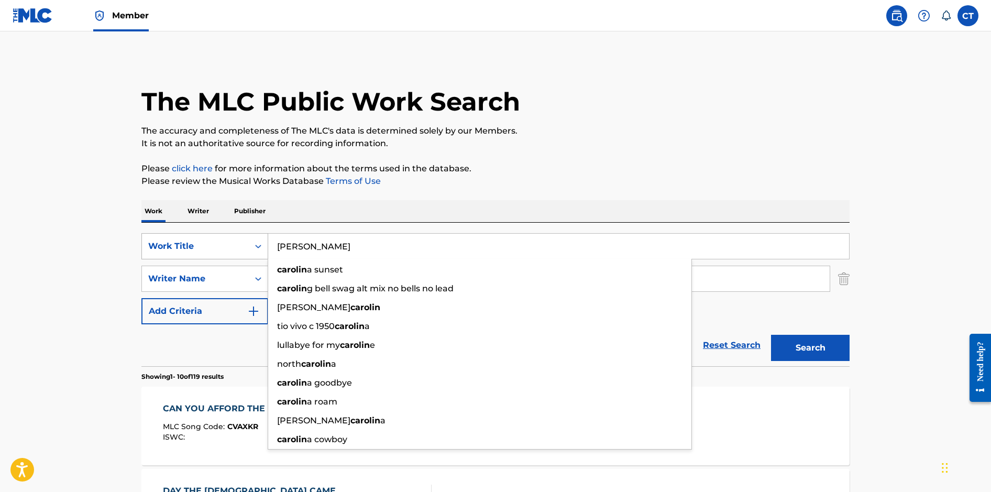
type input "[PERSON_NAME]"
click at [771, 335] on button "Search" at bounding box center [810, 348] width 79 height 26
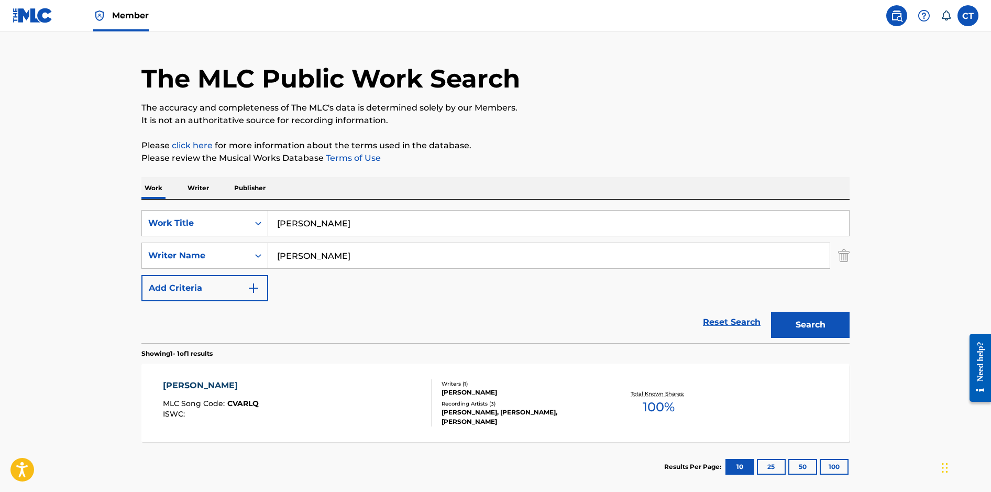
scroll to position [78, 0]
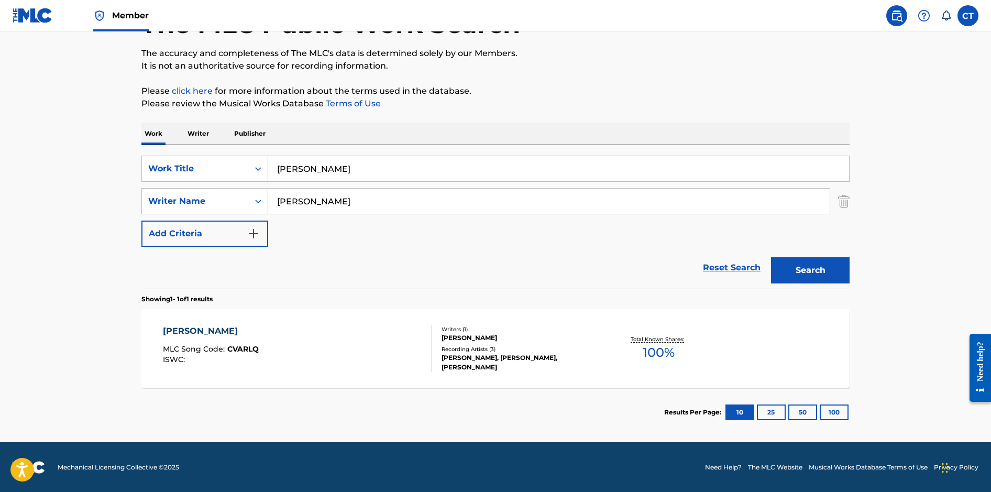
click at [325, 347] on div "[PERSON_NAME] MLC Song Code : CVARLQ ISWC :" at bounding box center [297, 348] width 269 height 47
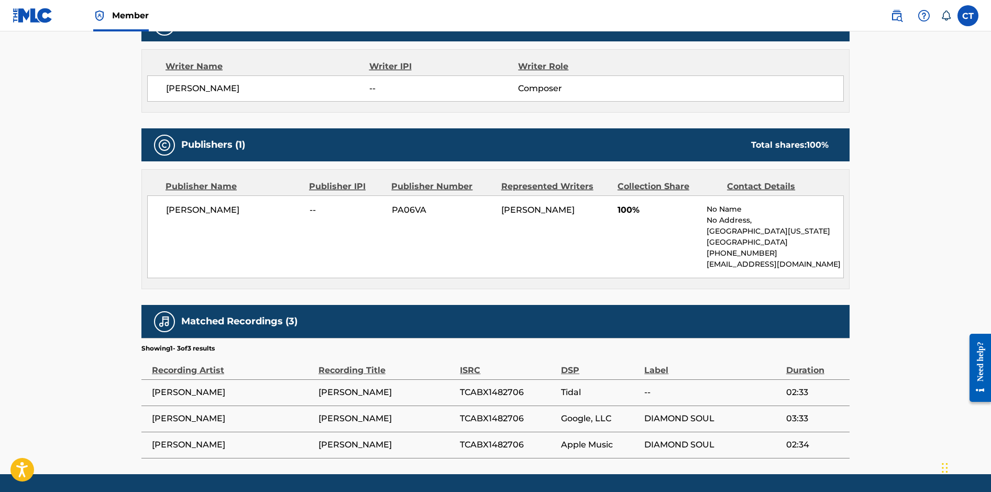
scroll to position [391, 0]
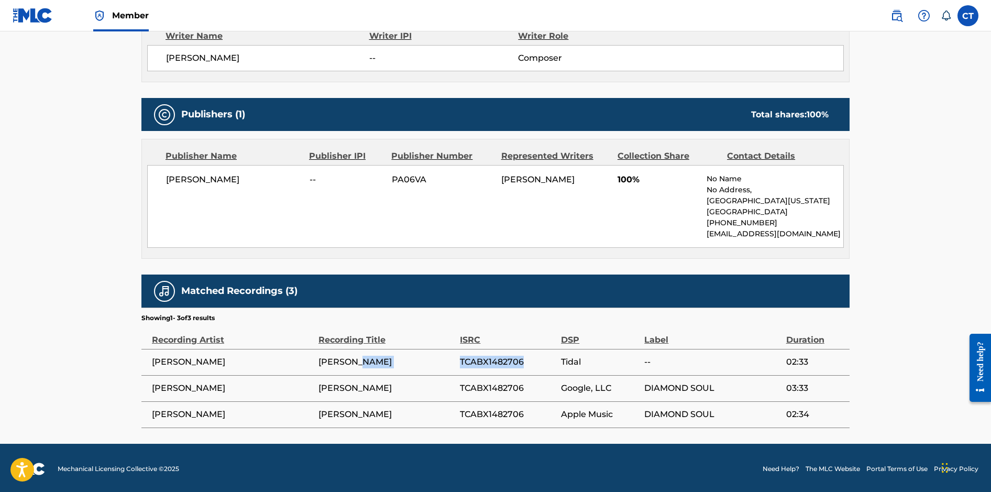
drag, startPoint x: 524, startPoint y: 361, endPoint x: 460, endPoint y: 358, distance: 64.5
click at [460, 358] on tr "[PERSON_NAME] [PERSON_NAME] TCABX1482706 Tidal -- 02:33" at bounding box center [495, 362] width 708 height 26
copy tr "TCABX1482706"
click at [515, 386] on span "TCABX1482706" at bounding box center [508, 388] width 96 height 13
drag, startPoint x: 523, startPoint y: 387, endPoint x: 462, endPoint y: 386, distance: 60.8
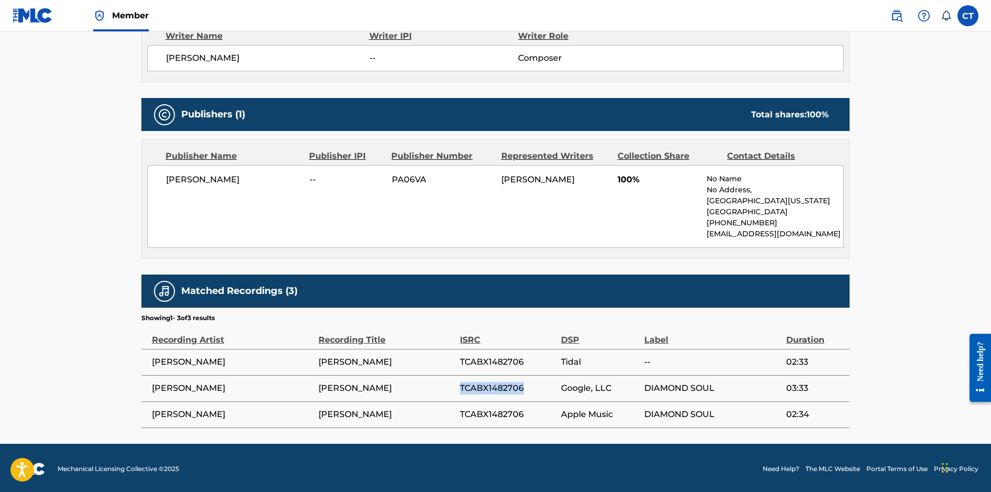
click at [462, 386] on span "TCABX1482706" at bounding box center [508, 388] width 96 height 13
copy span "TCABX1482706"
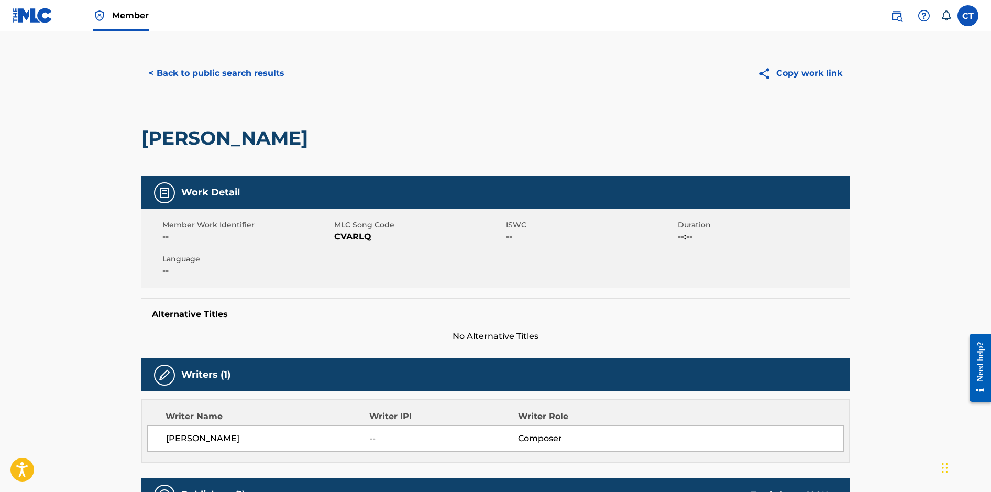
scroll to position [0, 0]
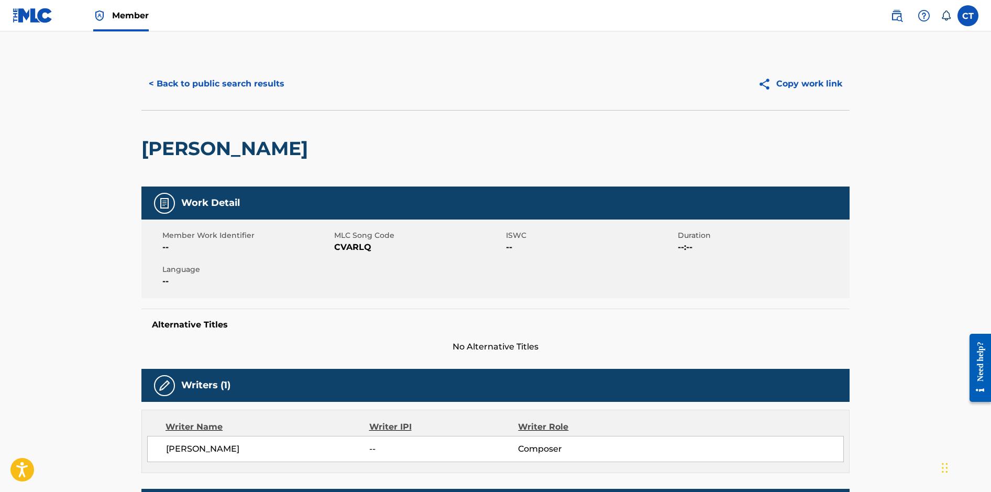
click at [253, 80] on button "< Back to public search results" at bounding box center [216, 84] width 150 height 26
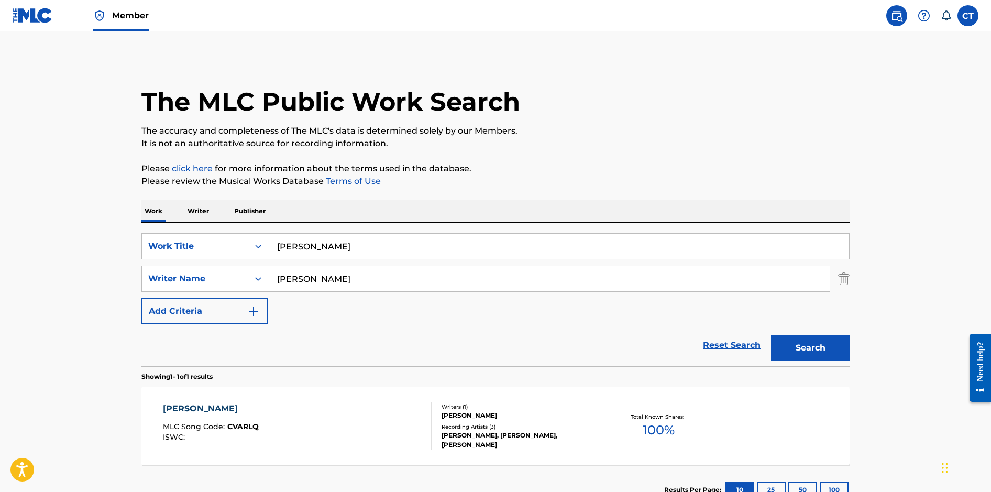
scroll to position [18, 0]
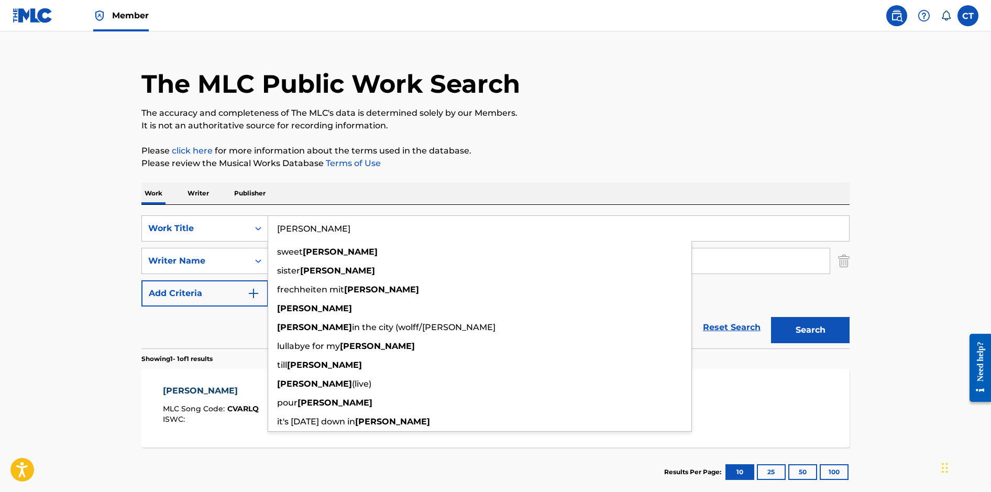
drag, startPoint x: 337, startPoint y: 226, endPoint x: 265, endPoint y: 211, distance: 73.9
click at [265, 211] on div "SearchWithCriteriaaf06e19d-ccba-4523-a972-81acd387f942 Work Title [PERSON_NAME]…" at bounding box center [495, 277] width 708 height 144
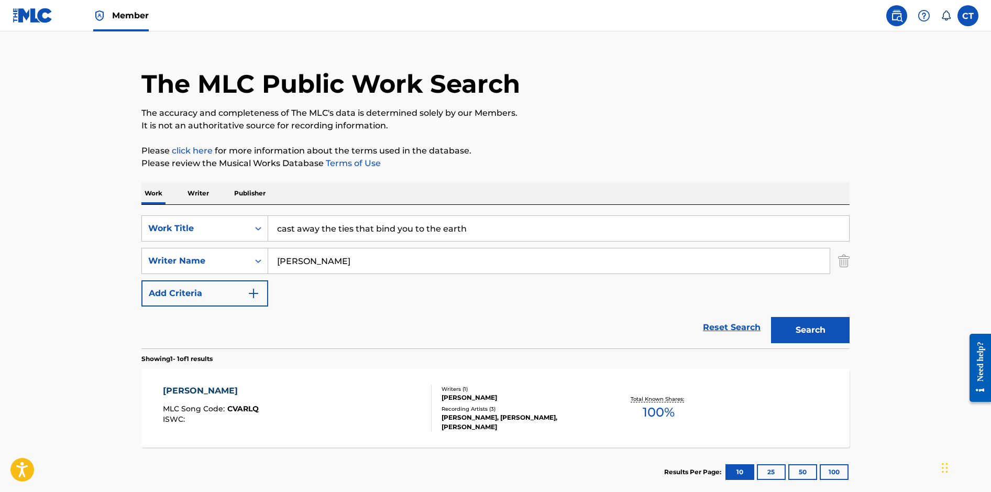
type input "cast away the ties that bind you to the earth"
click at [794, 332] on button "Search" at bounding box center [810, 330] width 79 height 26
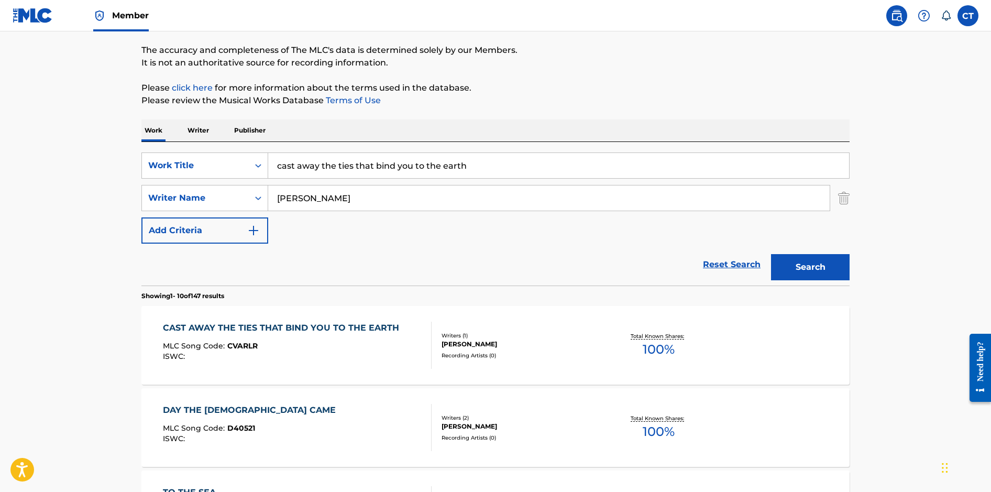
scroll to position [82, 0]
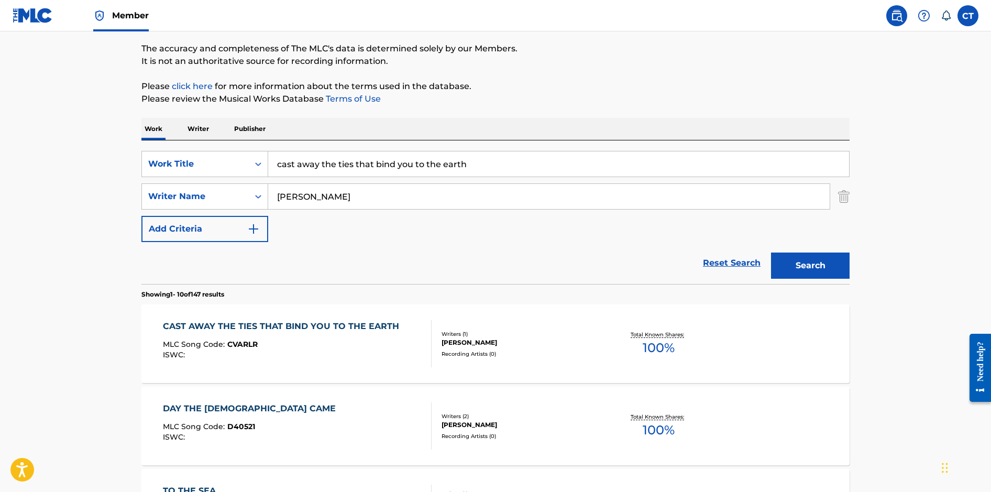
click at [307, 347] on div "MLC Song Code : CVARLR" at bounding box center [284, 346] width 242 height 10
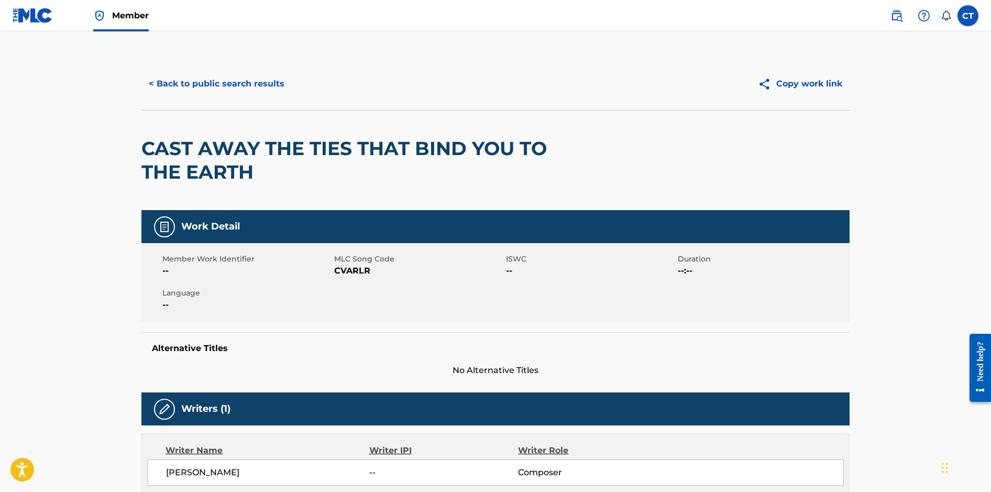
click at [246, 83] on button "< Back to public search results" at bounding box center [216, 84] width 150 height 26
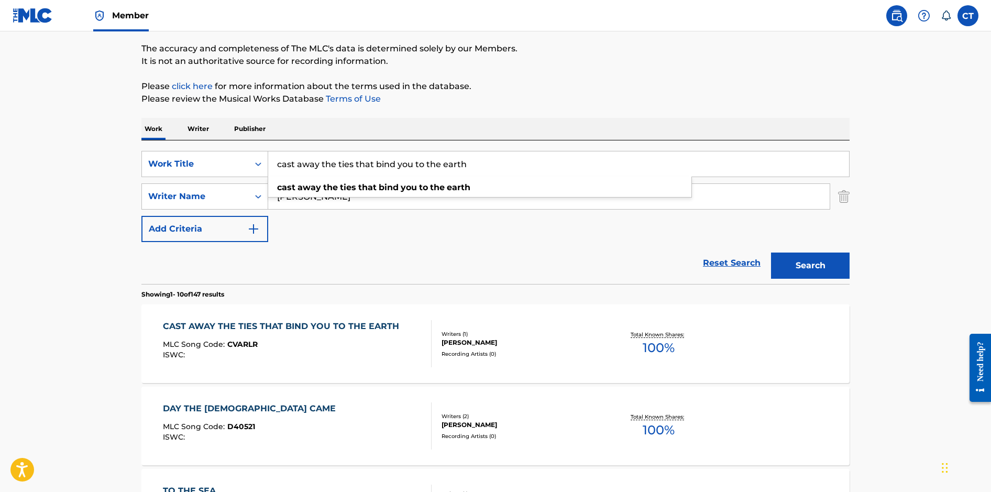
drag, startPoint x: 473, startPoint y: 161, endPoint x: 276, endPoint y: 141, distance: 198.0
click at [276, 141] on div "SearchWithCriteriaaf06e19d-ccba-4523-a972-81acd387f942 Work Title cast away the…" at bounding box center [495, 212] width 708 height 144
type input "COME ON AND CARRY ME"
click at [771, 253] on button "Search" at bounding box center [810, 266] width 79 height 26
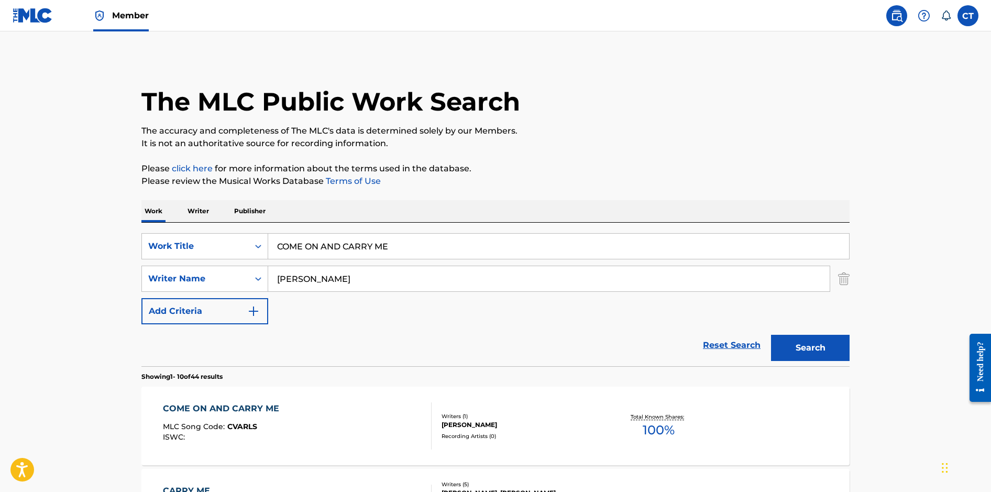
click at [330, 421] on div "COME ON AND CARRY ME MLC Song Code : CVARLS ISWC :" at bounding box center [297, 425] width 269 height 47
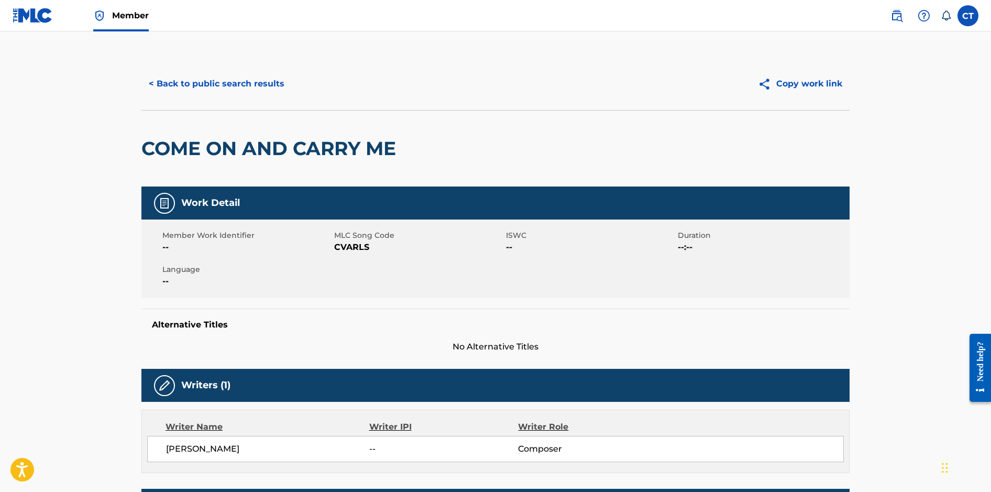
click at [251, 91] on button "< Back to public search results" at bounding box center [216, 84] width 150 height 26
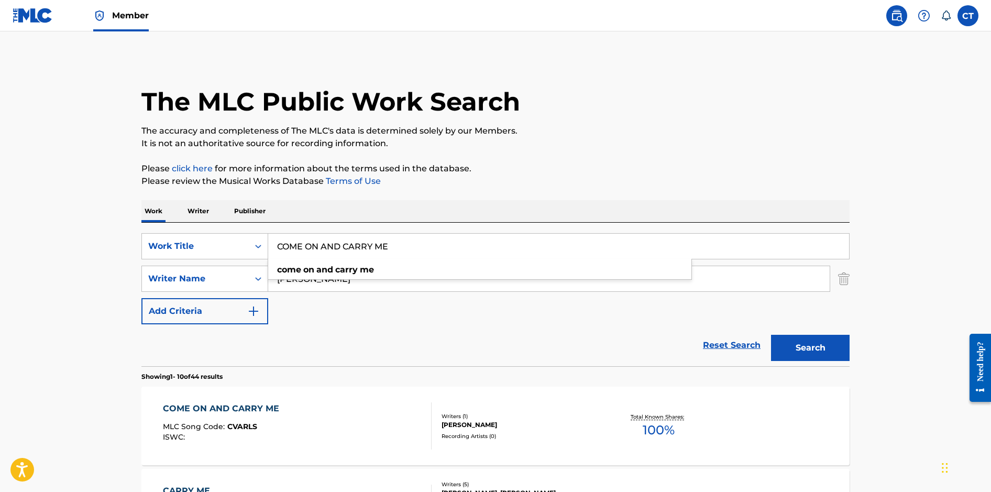
drag, startPoint x: 441, startPoint y: 241, endPoint x: 244, endPoint y: 230, distance: 197.3
click at [244, 230] on div "SearchWithCriteriaaf06e19d-ccba-4523-a972-81acd387f942 Work Title COME ON AND C…" at bounding box center [495, 295] width 708 height 144
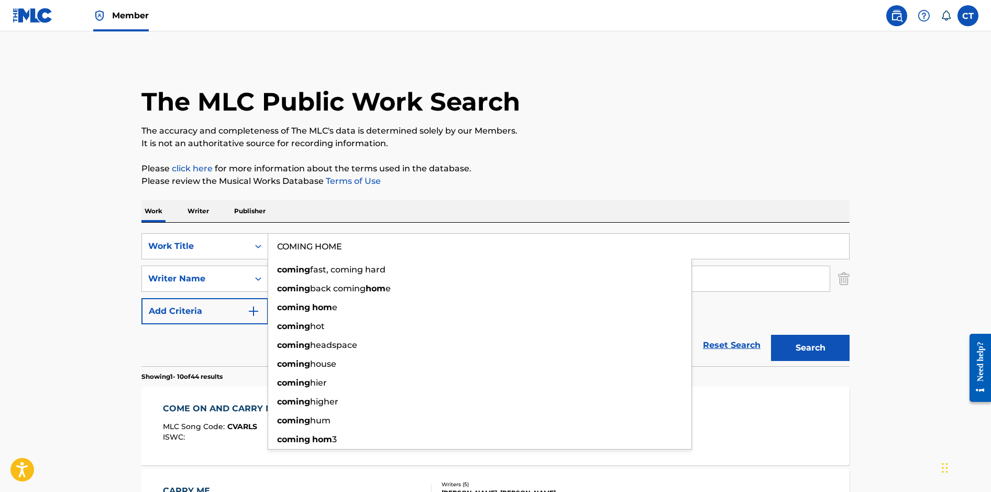
type input "COMING HOME"
click at [771, 335] on button "Search" at bounding box center [810, 348] width 79 height 26
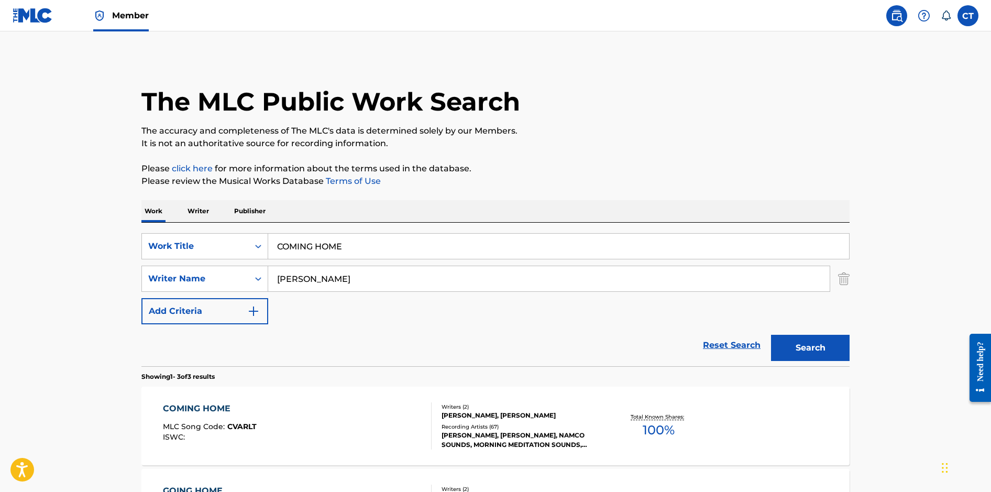
click at [316, 429] on div "COMING HOME MLC Song Code : CVARLT ISWC :" at bounding box center [297, 425] width 269 height 47
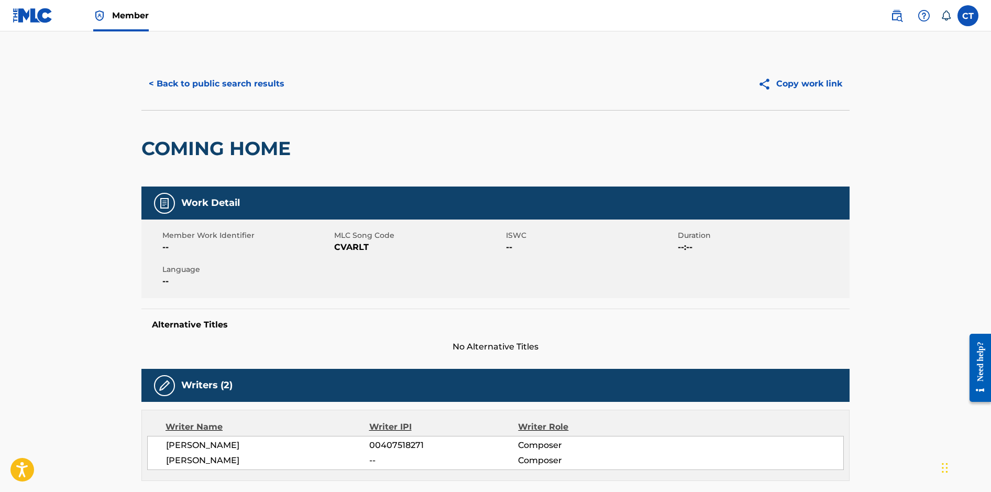
click at [218, 84] on button "< Back to public search results" at bounding box center [216, 84] width 150 height 26
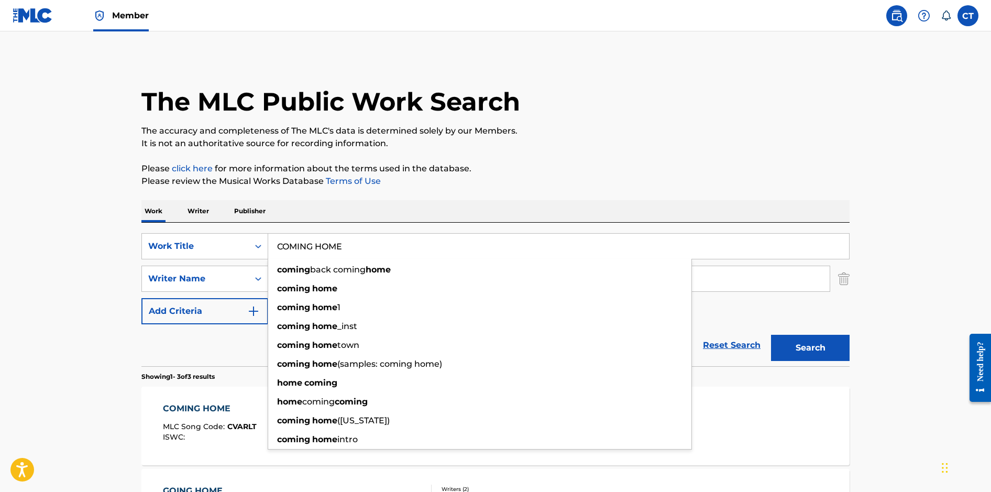
drag, startPoint x: 357, startPoint y: 245, endPoint x: 285, endPoint y: 237, distance: 72.3
click at [285, 237] on input "COMING HOME" at bounding box center [558, 246] width 581 height 25
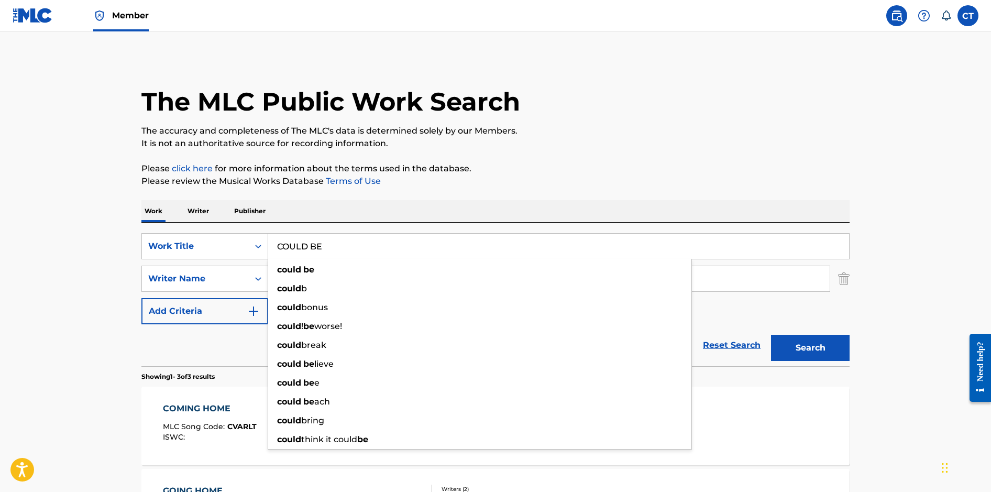
click at [771, 335] on button "Search" at bounding box center [810, 348] width 79 height 26
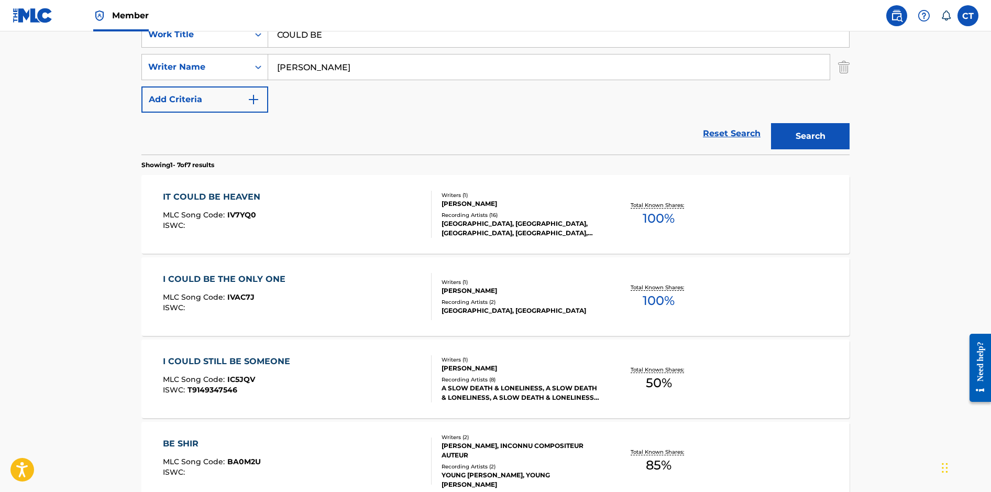
scroll to position [185, 0]
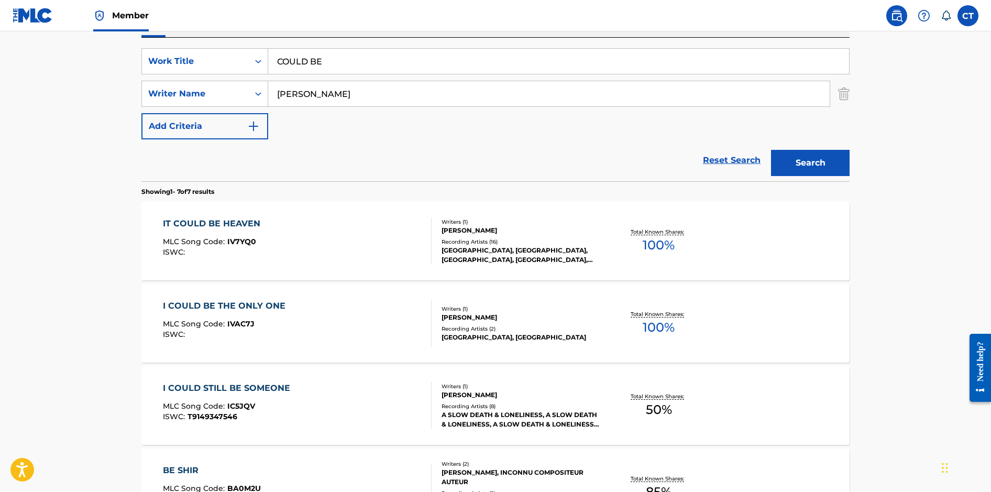
drag, startPoint x: 370, startPoint y: 57, endPoint x: 263, endPoint y: 46, distance: 107.5
click at [263, 46] on div "SearchWithCriteriaaf06e19d-ccba-4523-a972-81acd387f942 Work Title COULD BE Sear…" at bounding box center [495, 110] width 708 height 144
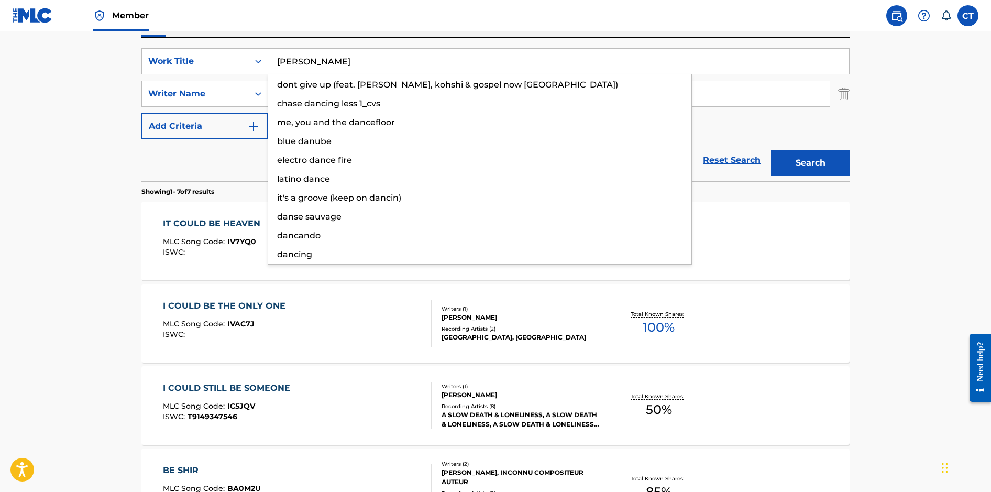
type input "[PERSON_NAME]"
click at [771, 150] on button "Search" at bounding box center [810, 163] width 79 height 26
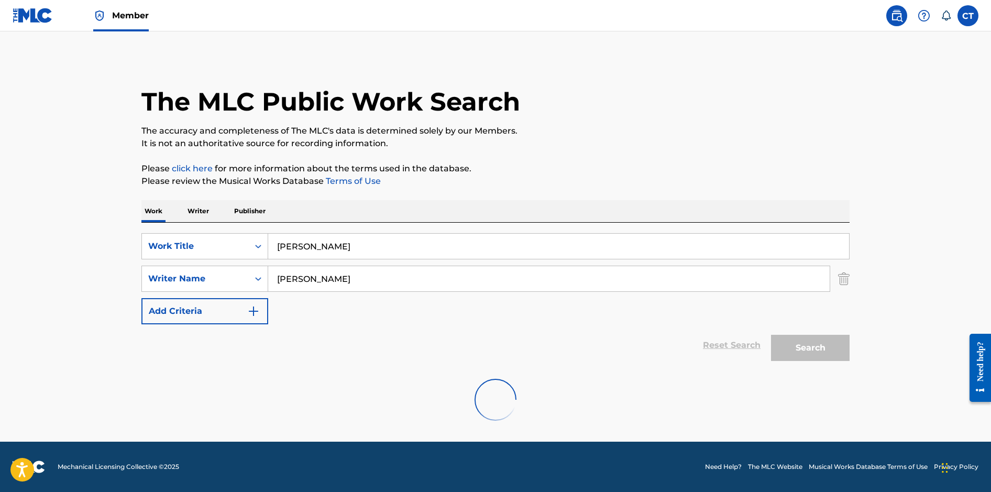
scroll to position [0, 0]
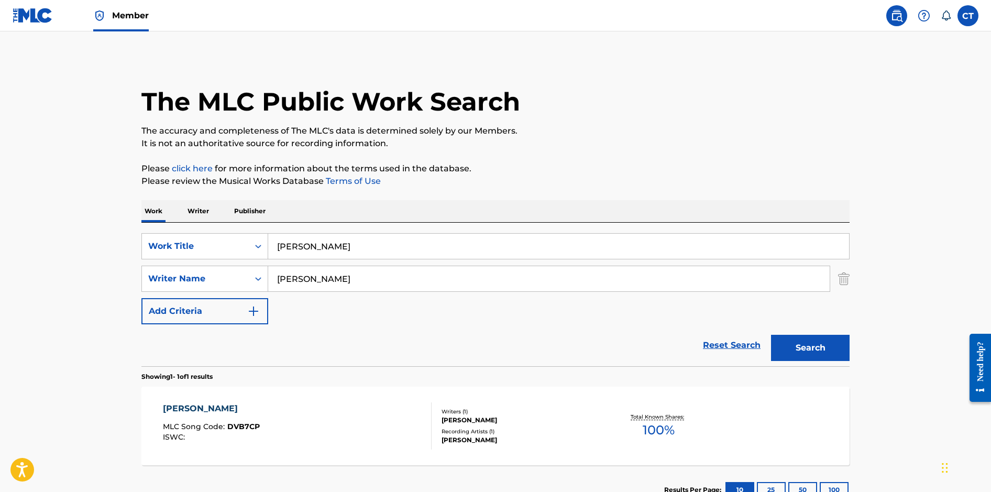
click at [350, 406] on div "[PERSON_NAME] MLC Song Code : DVB7CP ISWC :" at bounding box center [297, 425] width 269 height 47
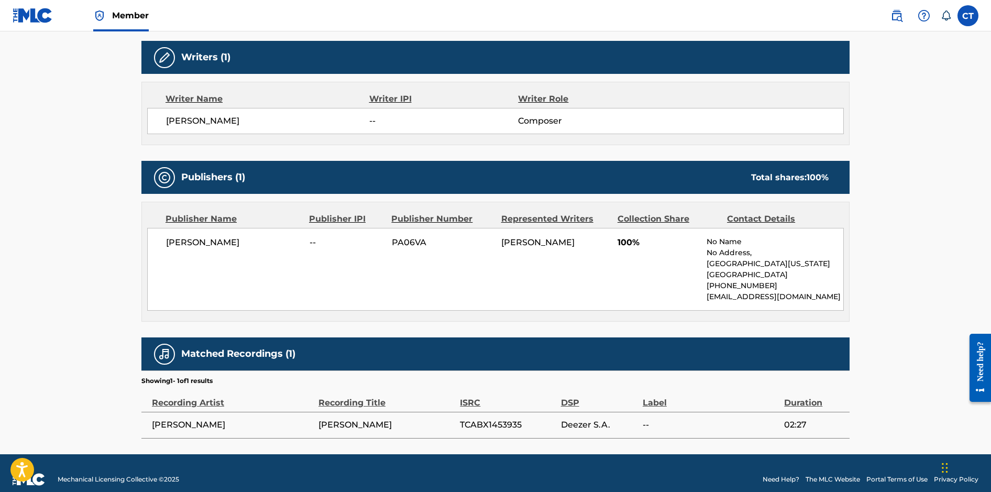
scroll to position [338, 0]
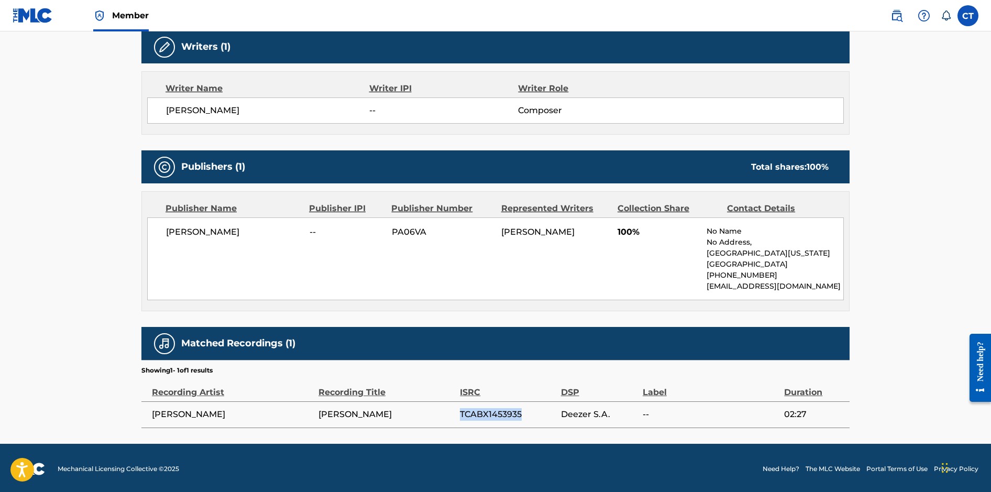
drag, startPoint x: 524, startPoint y: 412, endPoint x: 462, endPoint y: 411, distance: 62.4
click at [462, 411] on span "TCABX1453935" at bounding box center [507, 414] width 95 height 13
copy span "TCABX1453935"
click at [522, 411] on span "TCABX1453935" at bounding box center [507, 414] width 95 height 13
drag, startPoint x: 526, startPoint y: 412, endPoint x: 457, endPoint y: 409, distance: 68.7
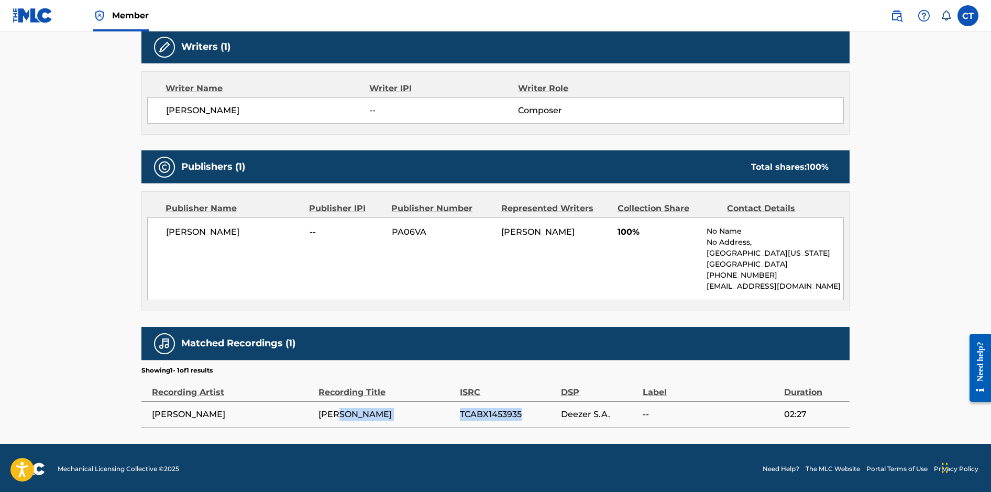
click at [457, 409] on tr "[PERSON_NAME] [PERSON_NAME] TCABX1453935 Deezer S.A. -- 02:27" at bounding box center [495, 414] width 708 height 26
copy tr "TCABX1453935"
click at [530, 413] on span "TCABX1453935" at bounding box center [507, 414] width 95 height 13
drag, startPoint x: 530, startPoint y: 412, endPoint x: 461, endPoint y: 411, distance: 69.2
click at [461, 411] on span "TCABX1453935" at bounding box center [507, 414] width 95 height 13
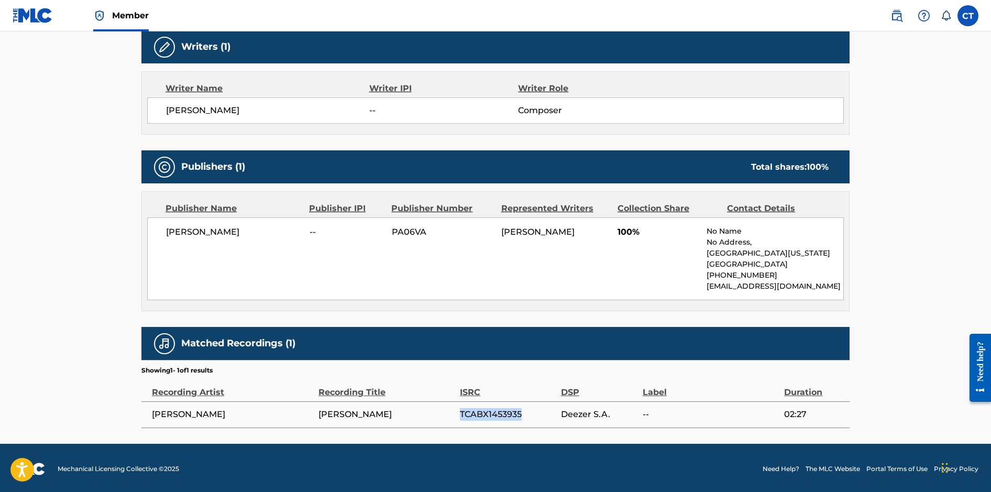
copy span "TCABX1453935"
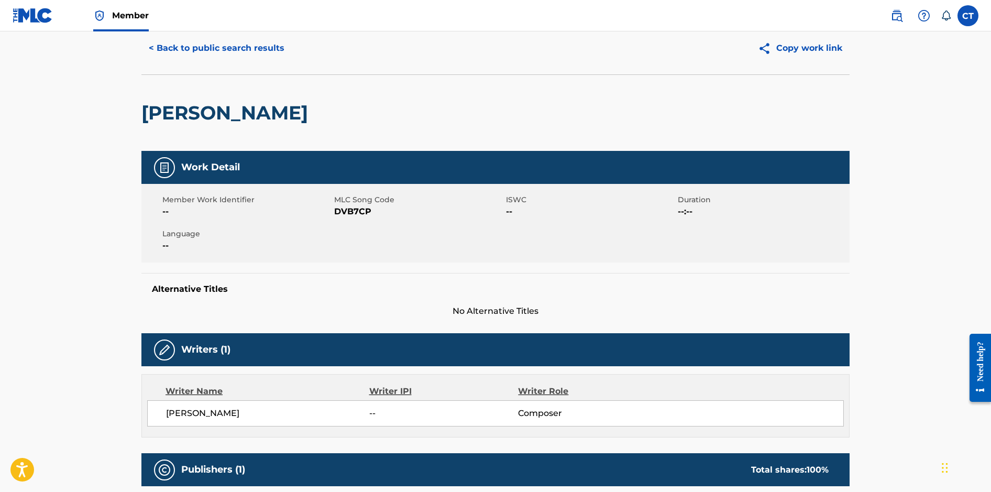
scroll to position [0, 0]
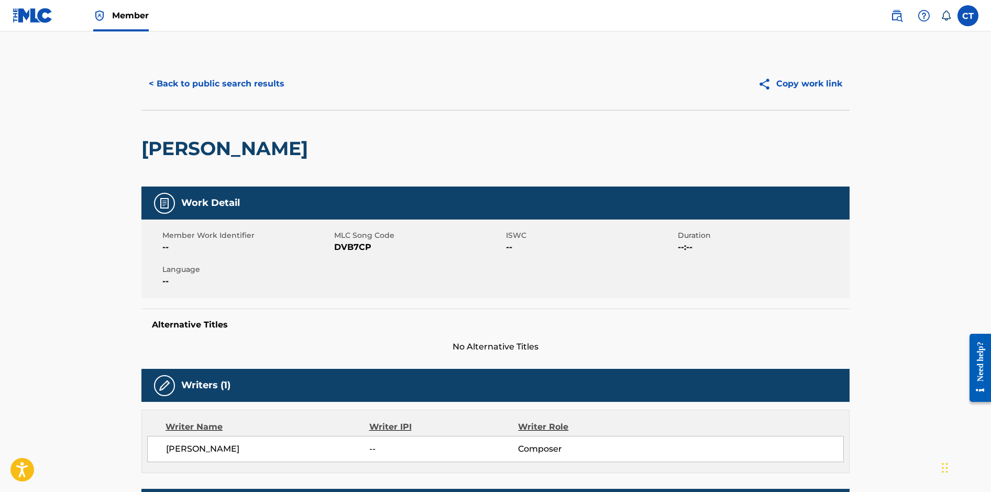
click at [172, 86] on button "< Back to public search results" at bounding box center [216, 84] width 150 height 26
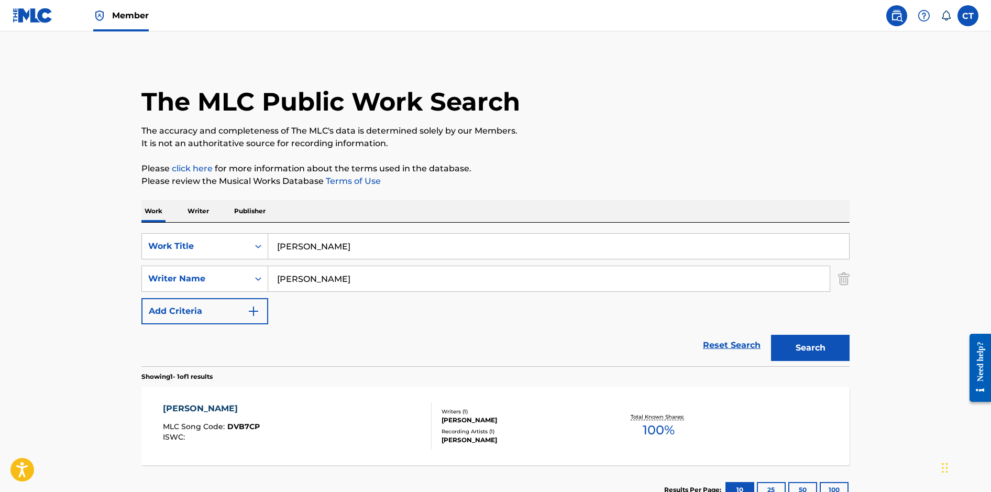
drag, startPoint x: 362, startPoint y: 243, endPoint x: 268, endPoint y: 237, distance: 94.0
click at [268, 237] on input "[PERSON_NAME]" at bounding box center [558, 246] width 581 height 25
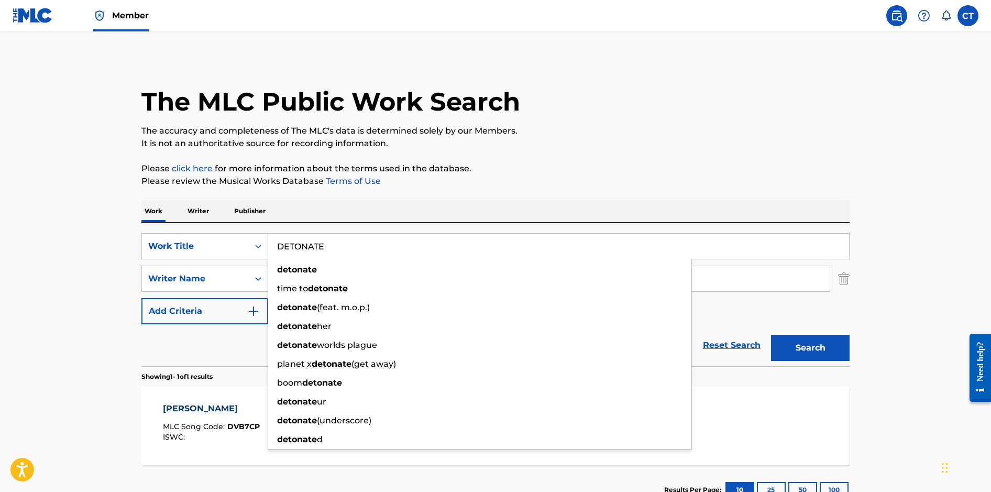
type input "DETONATE"
click at [771, 335] on button "Search" at bounding box center [810, 348] width 79 height 26
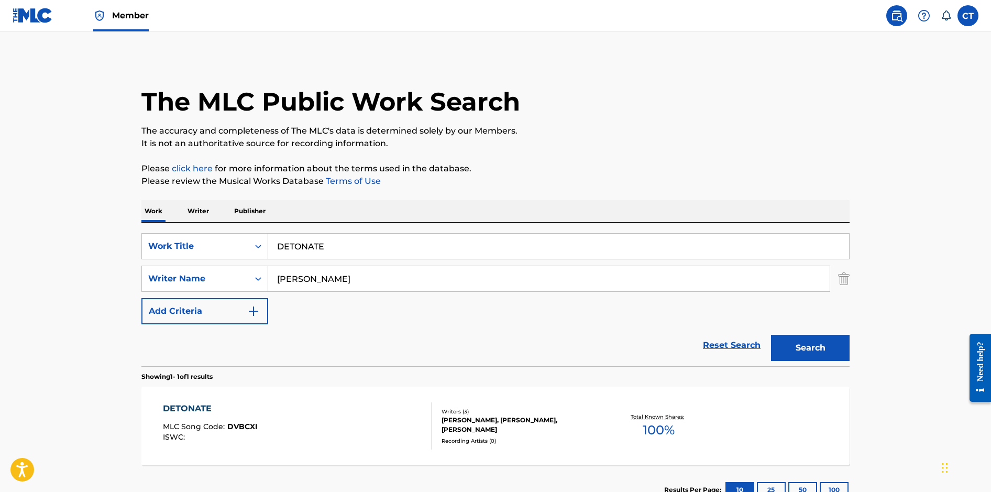
click at [351, 411] on div "DETONATE MLC Song Code : DVBCXI ISWC :" at bounding box center [297, 425] width 269 height 47
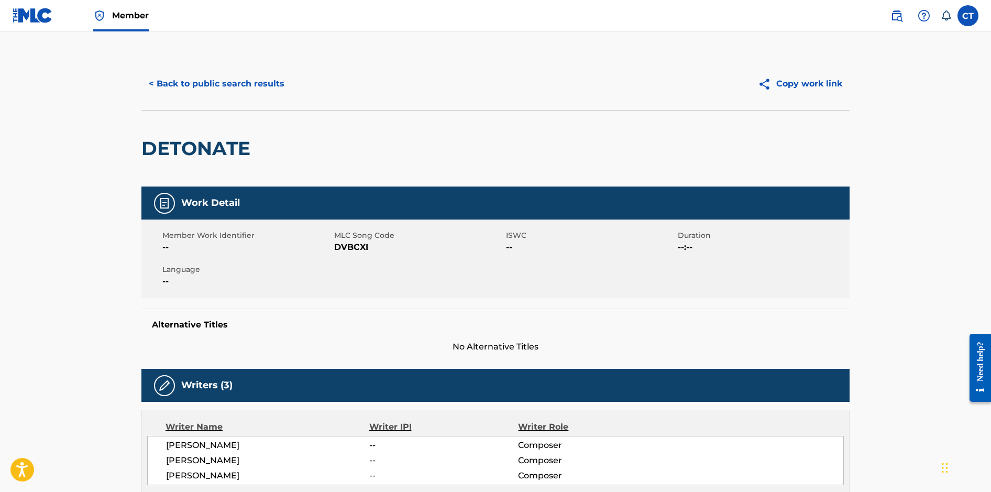
click at [272, 89] on button "< Back to public search results" at bounding box center [216, 84] width 150 height 26
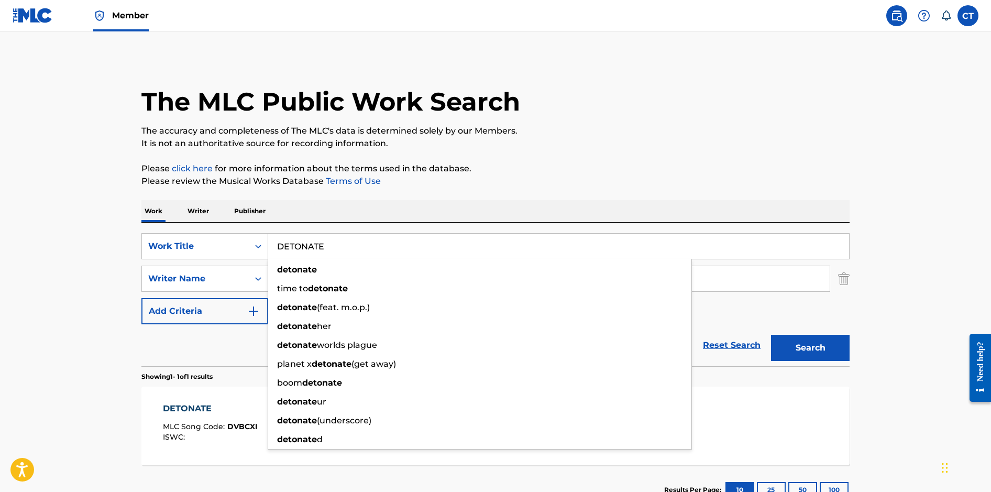
drag, startPoint x: 359, startPoint y: 245, endPoint x: 290, endPoint y: 233, distance: 70.6
click at [290, 234] on input "DETONATE" at bounding box center [558, 246] width 581 height 25
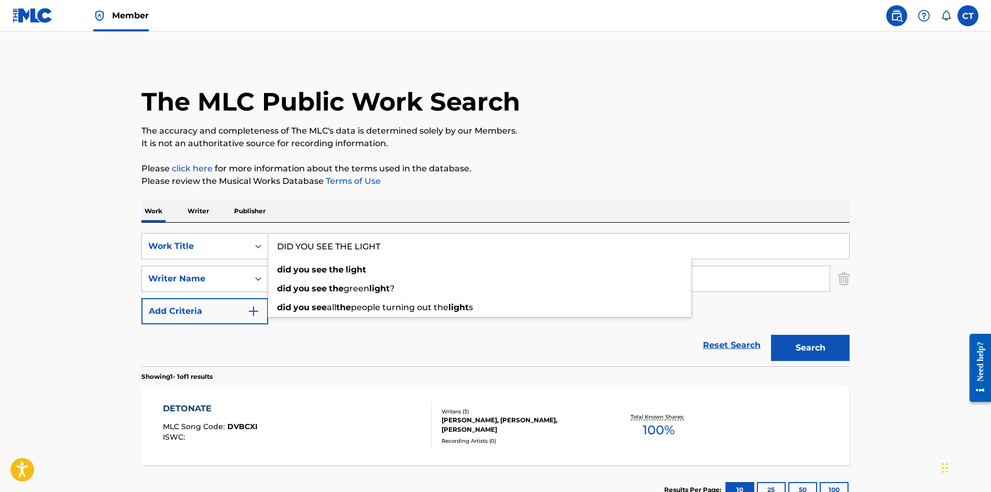
type input "DID YOU SEE THE LIGHT"
click at [771, 335] on button "Search" at bounding box center [810, 348] width 79 height 26
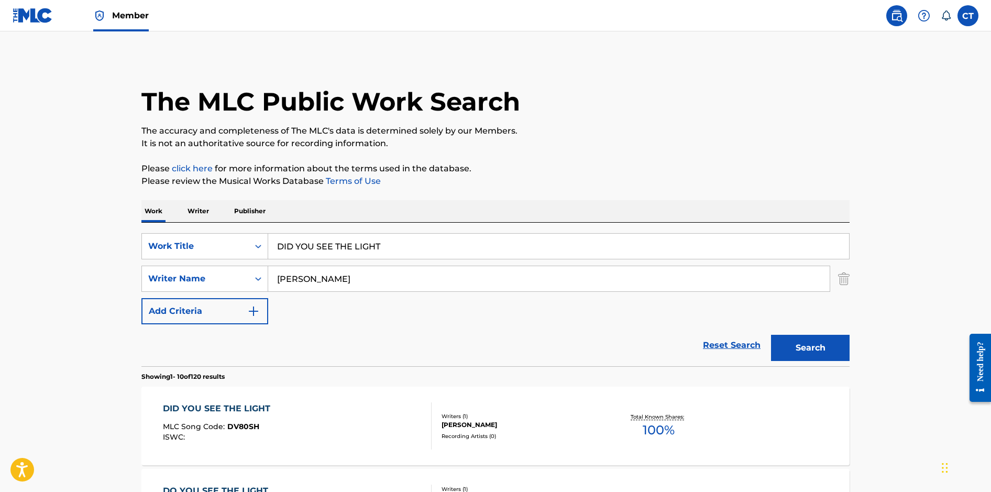
click at [394, 417] on div "DID YOU SEE THE LIGHT MLC Song Code : DV80SH ISWC :" at bounding box center [297, 425] width 269 height 47
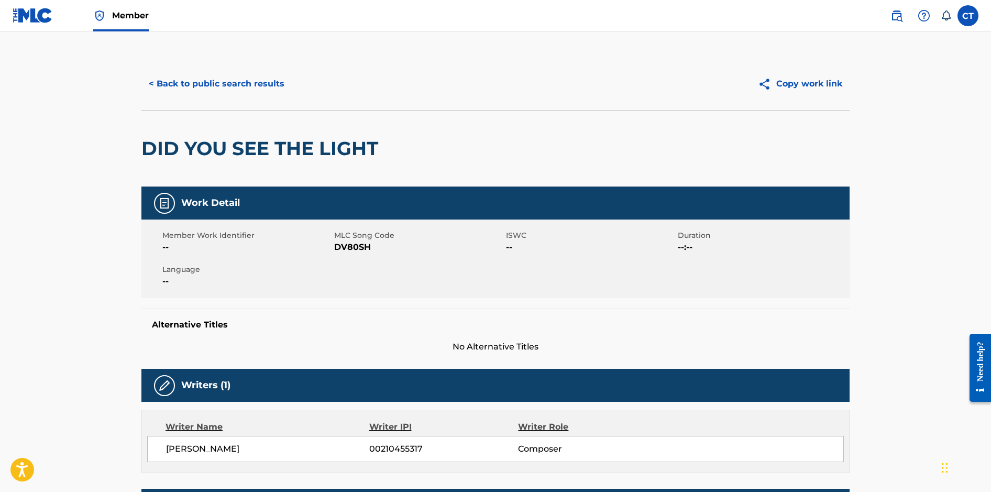
click at [272, 94] on button "< Back to public search results" at bounding box center [216, 84] width 150 height 26
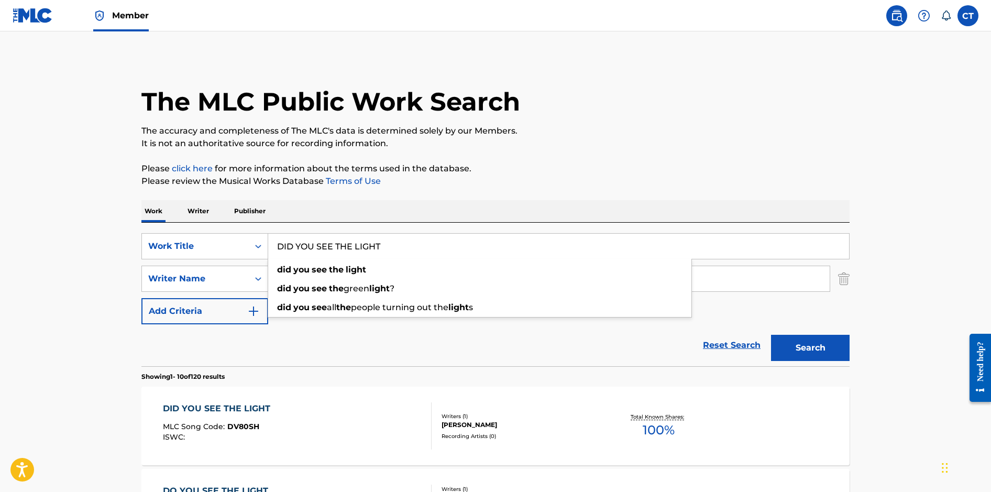
drag, startPoint x: 389, startPoint y: 249, endPoint x: 288, endPoint y: 237, distance: 101.8
click at [287, 237] on input "DID YOU SEE THE LIGHT" at bounding box center [558, 246] width 581 height 25
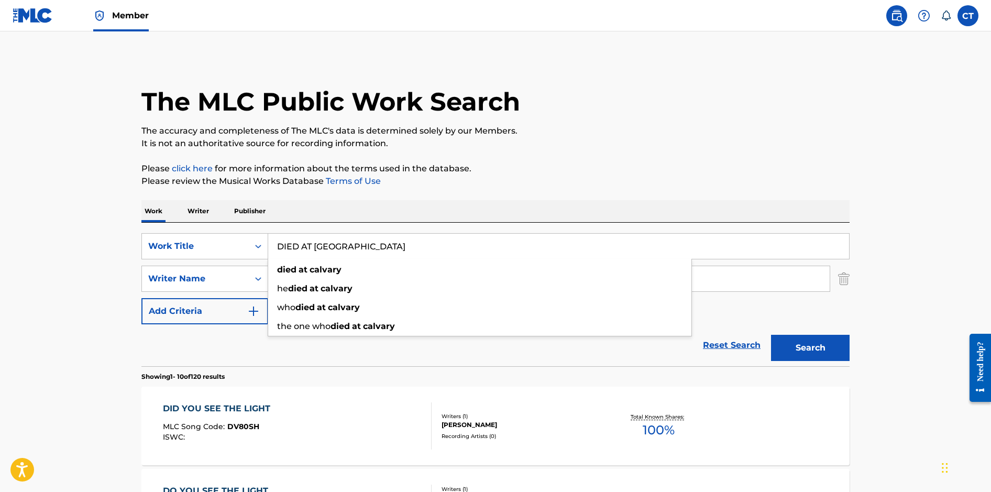
type input "DIED AT [GEOGRAPHIC_DATA]"
click at [771, 335] on button "Search" at bounding box center [810, 348] width 79 height 26
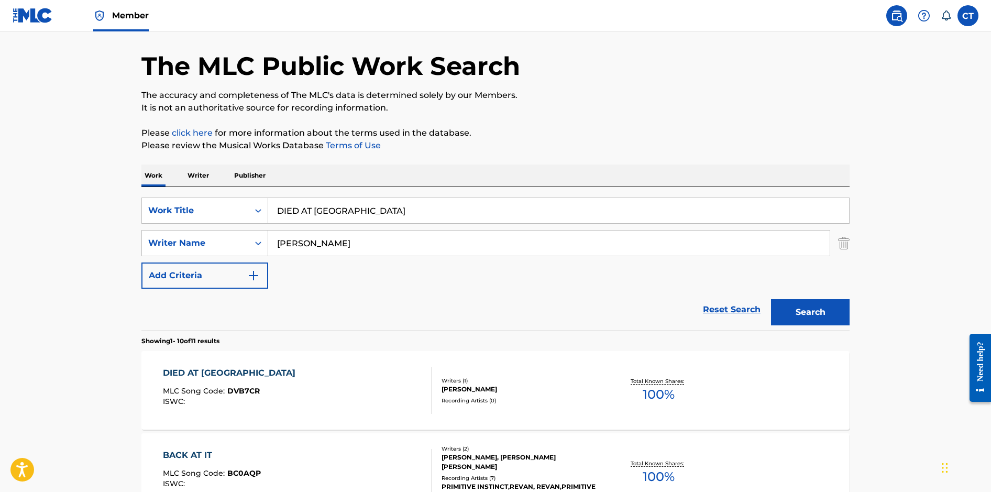
scroll to position [116, 0]
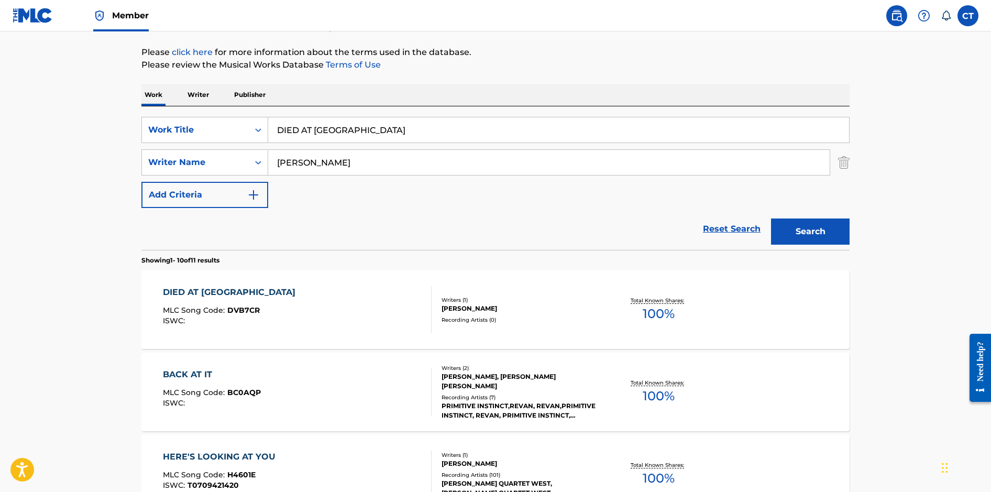
click at [385, 316] on div "DIED AT CALVARY MLC Song Code : DVB7CR ISWC :" at bounding box center [297, 309] width 269 height 47
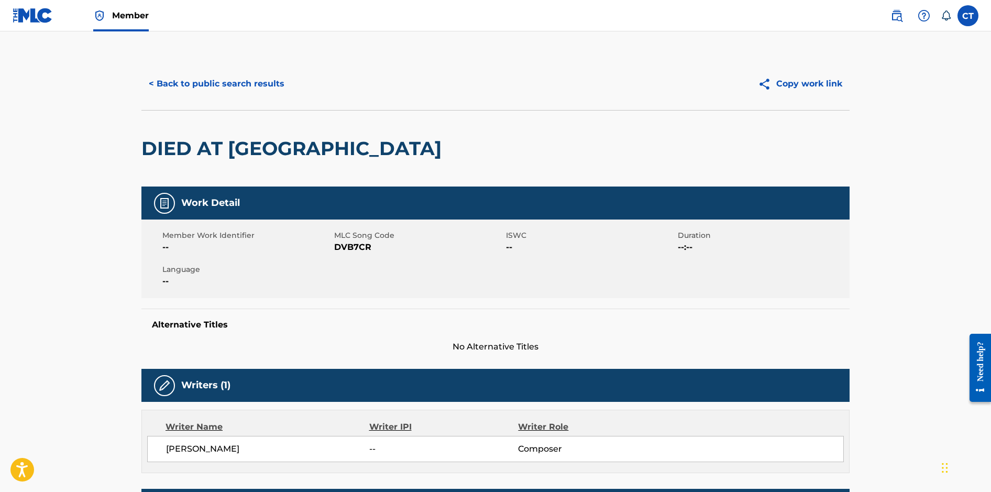
click at [229, 77] on button "< Back to public search results" at bounding box center [216, 84] width 150 height 26
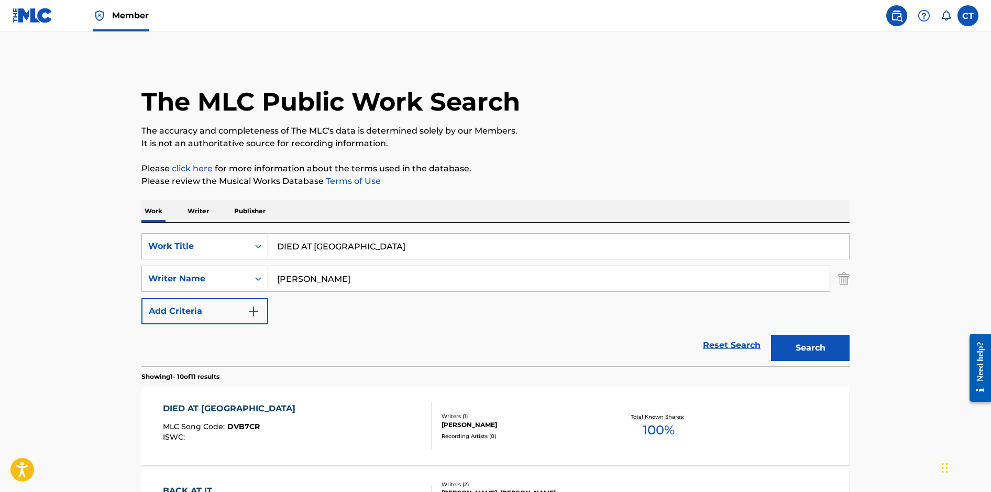
scroll to position [116, 0]
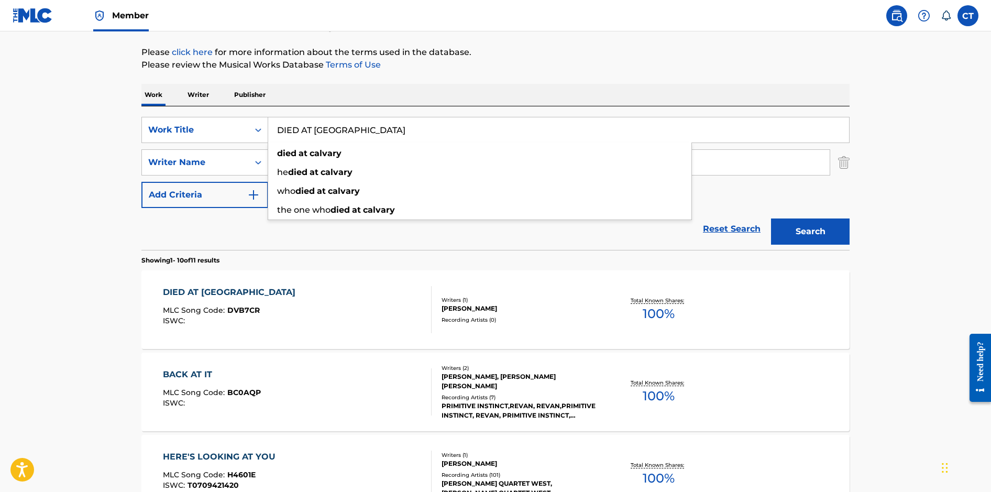
drag, startPoint x: 360, startPoint y: 132, endPoint x: 282, endPoint y: 123, distance: 78.6
click at [282, 123] on input "DIED AT [GEOGRAPHIC_DATA]" at bounding box center [558, 129] width 581 height 25
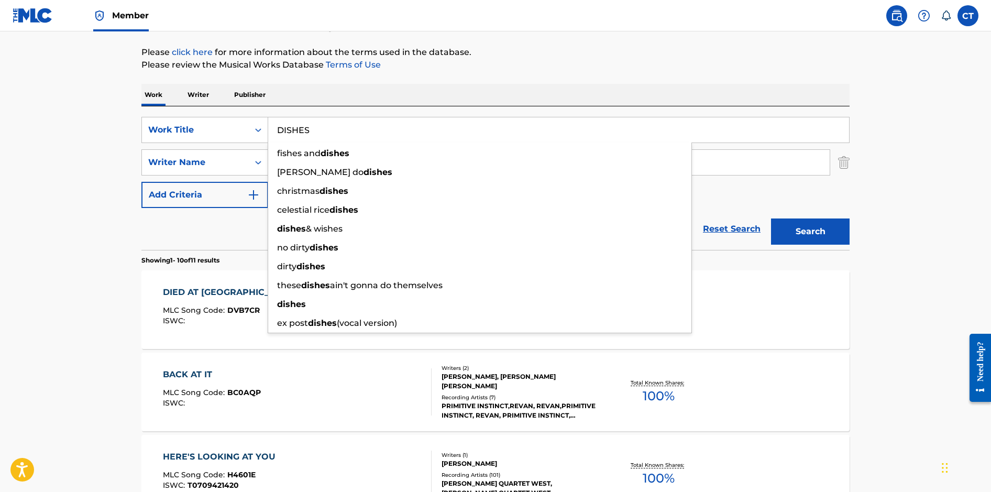
type input "DISHES"
click at [771, 218] on button "Search" at bounding box center [810, 231] width 79 height 26
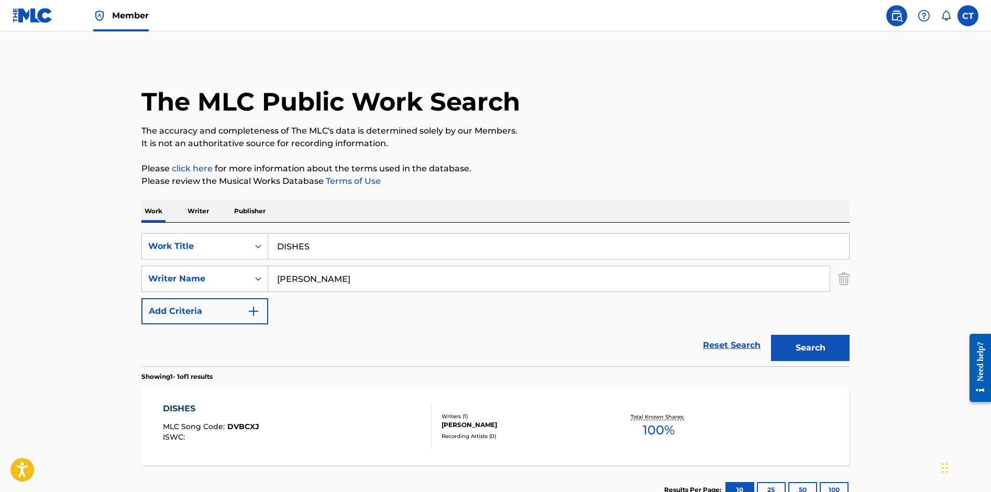
click at [346, 398] on div "DISHES MLC Song Code : DVBCXJ ISWC : Writers ( 1 ) [PERSON_NAME] Recording Arti…" at bounding box center [495, 426] width 708 height 79
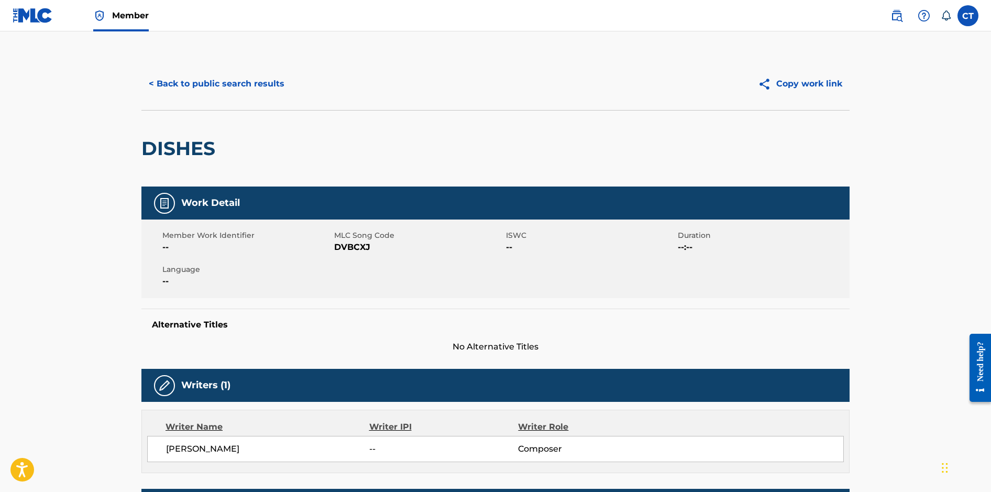
click at [257, 84] on button "< Back to public search results" at bounding box center [216, 84] width 150 height 26
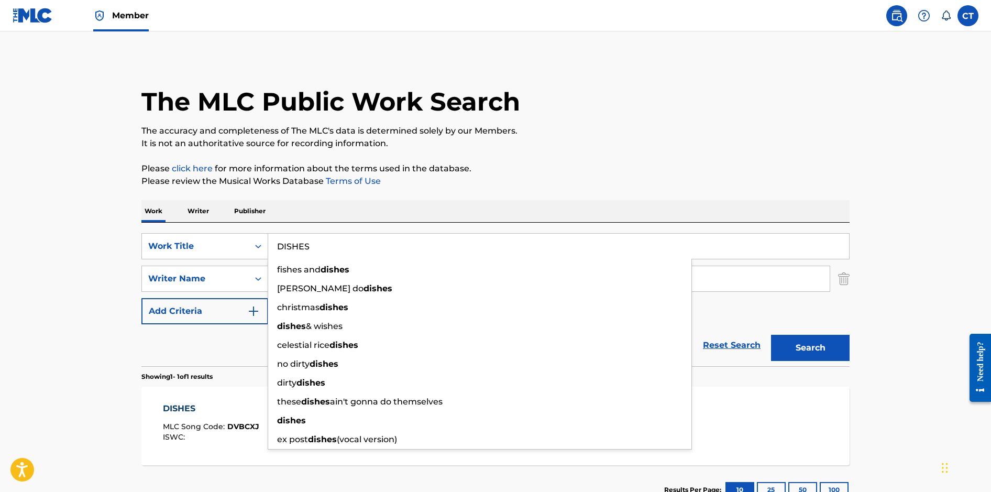
drag, startPoint x: 311, startPoint y: 248, endPoint x: 279, endPoint y: 245, distance: 31.5
click at [279, 245] on input "DISHES" at bounding box center [558, 246] width 581 height 25
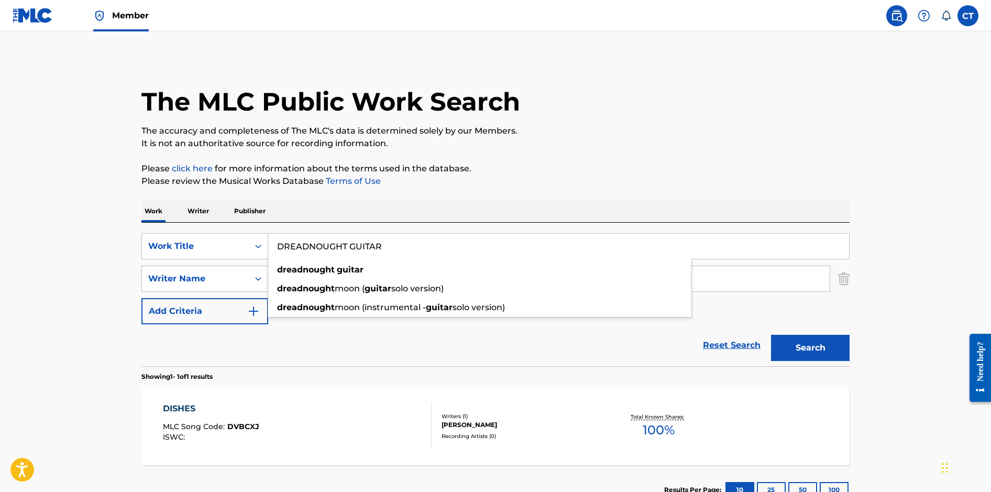
click at [771, 335] on button "Search" at bounding box center [810, 348] width 79 height 26
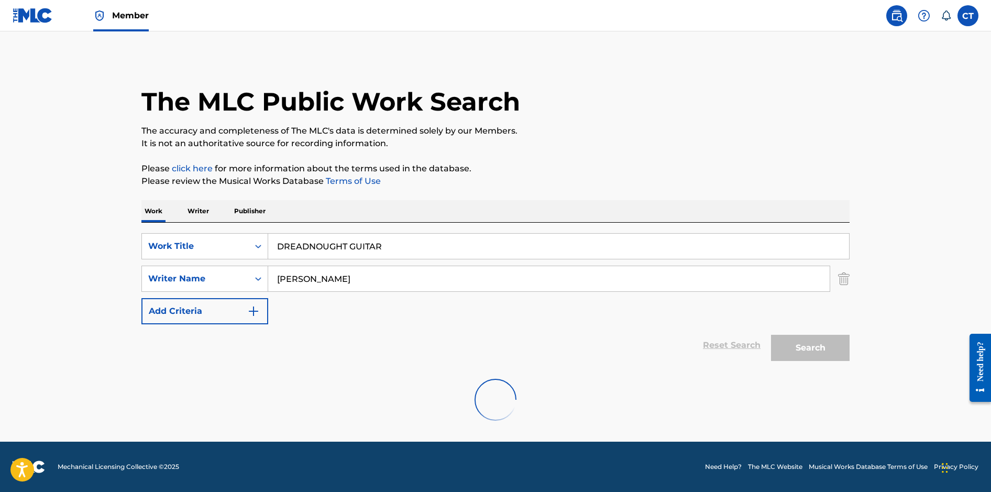
click at [373, 280] on input "[PERSON_NAME]" at bounding box center [549, 278] width 562 height 25
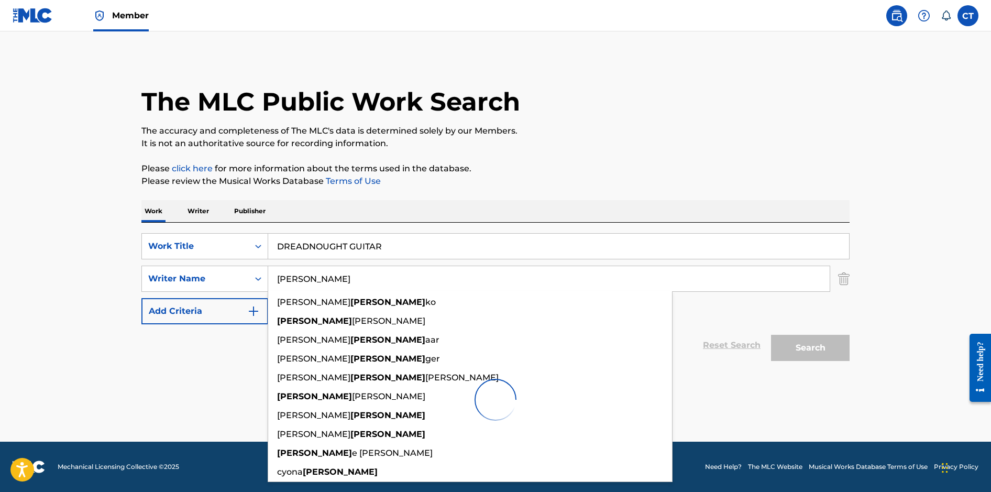
click at [398, 250] on input "DREADNOUGHT GUITAR" at bounding box center [558, 246] width 581 height 25
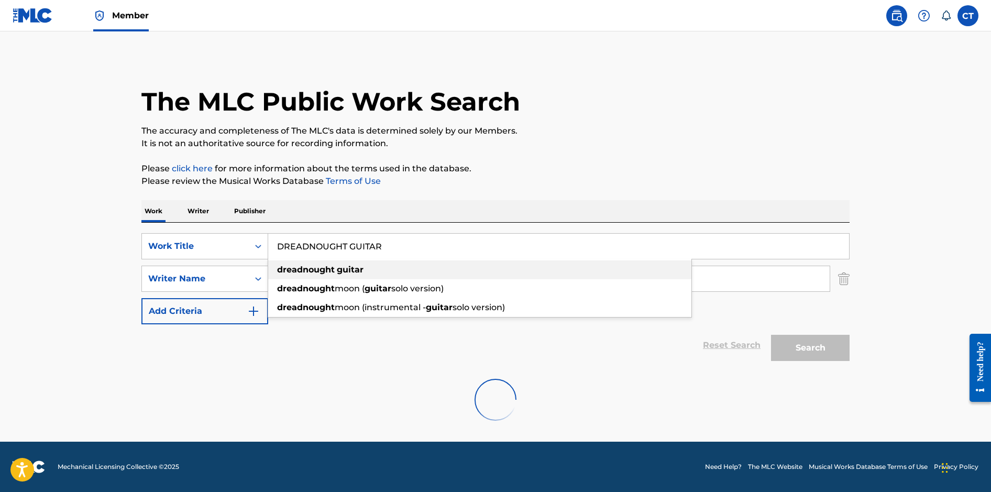
click at [364, 268] on div "dreadnought guitar" at bounding box center [479, 269] width 423 height 19
type input "dreadnought guitar"
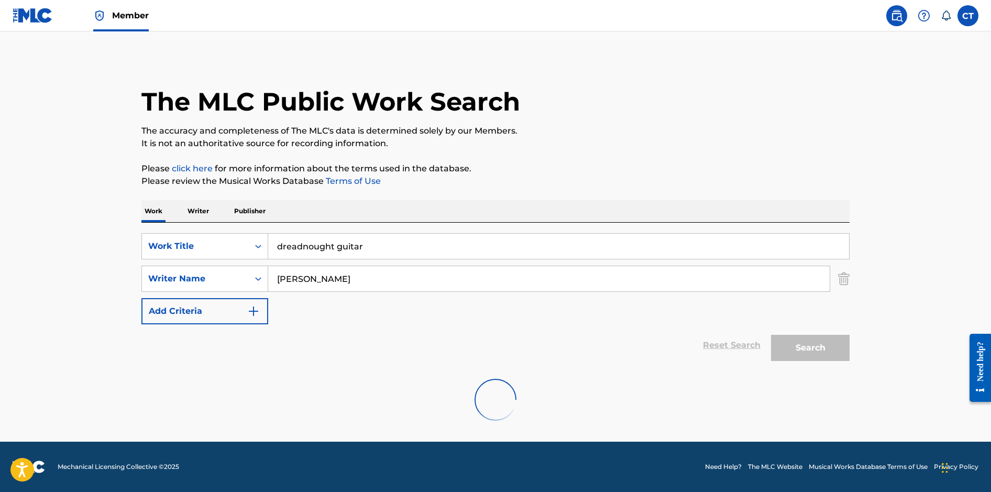
click at [411, 245] on input "dreadnought guitar" at bounding box center [558, 246] width 581 height 25
click at [365, 81] on div "The MLC Public Work Search" at bounding box center [495, 96] width 708 height 76
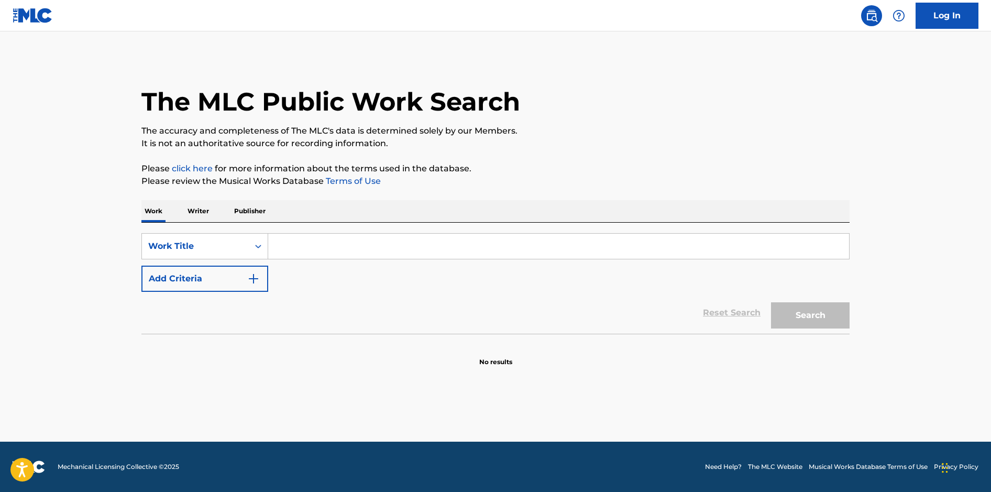
click at [379, 246] on input "Search Form" at bounding box center [558, 246] width 581 height 25
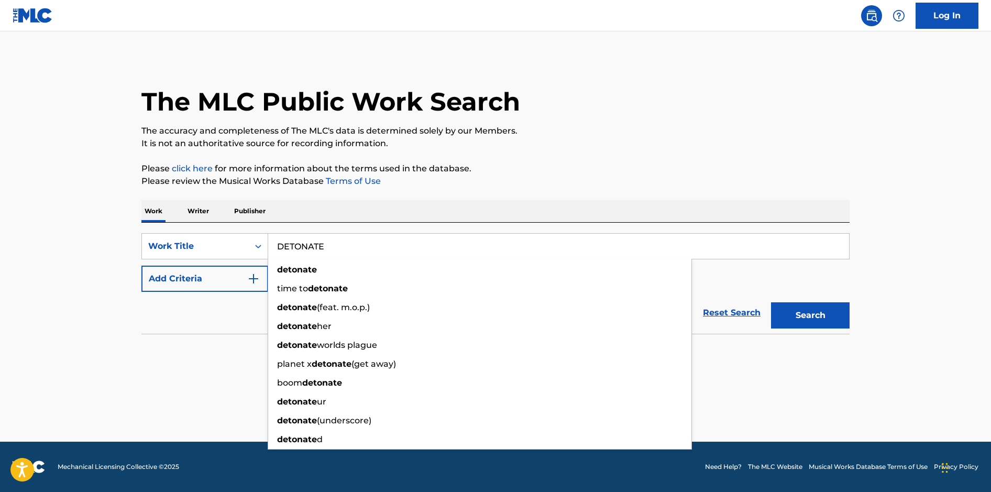
type input "DETONATE"
click at [608, 148] on p "It is not an authoritative source for recording information." at bounding box center [495, 143] width 708 height 13
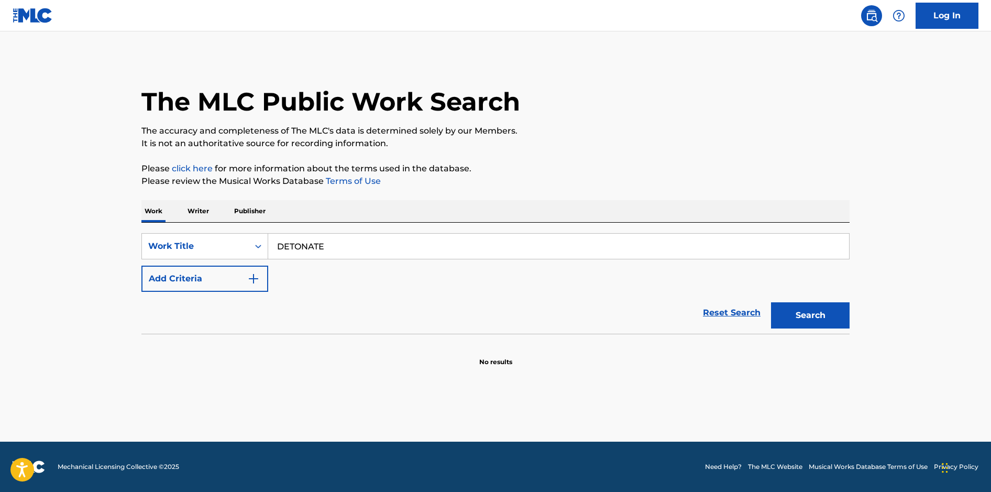
click at [266, 279] on button "Add Criteria" at bounding box center [204, 279] width 127 height 26
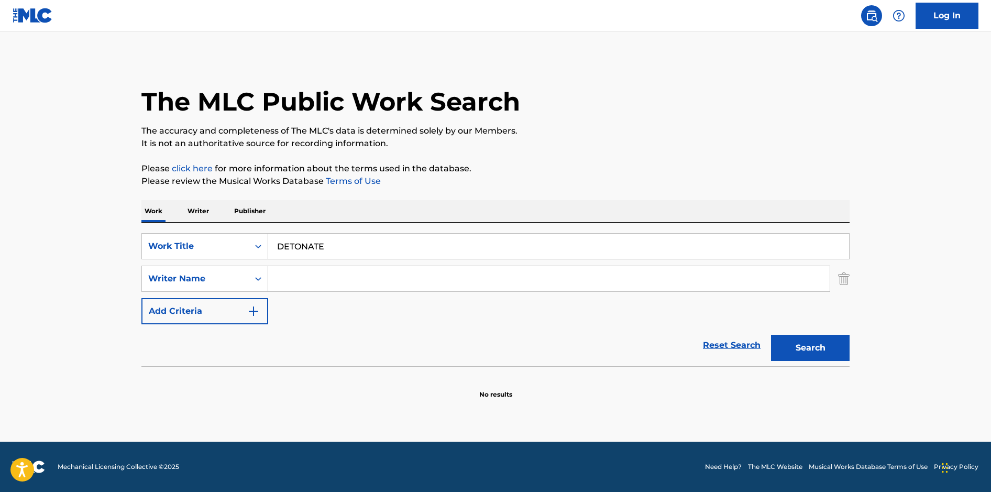
click at [293, 280] on input "Search Form" at bounding box center [549, 278] width 562 height 25
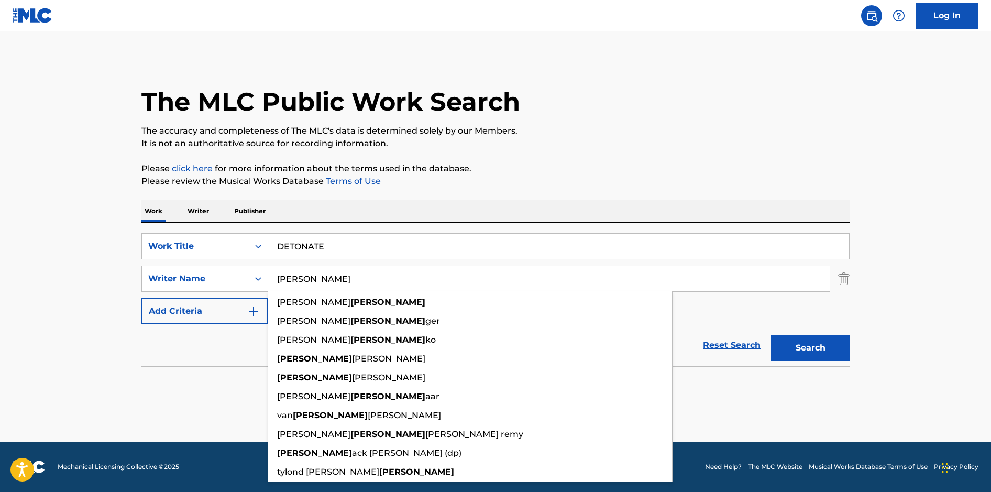
type input "[PERSON_NAME]"
click at [771, 335] on button "Search" at bounding box center [810, 348] width 79 height 26
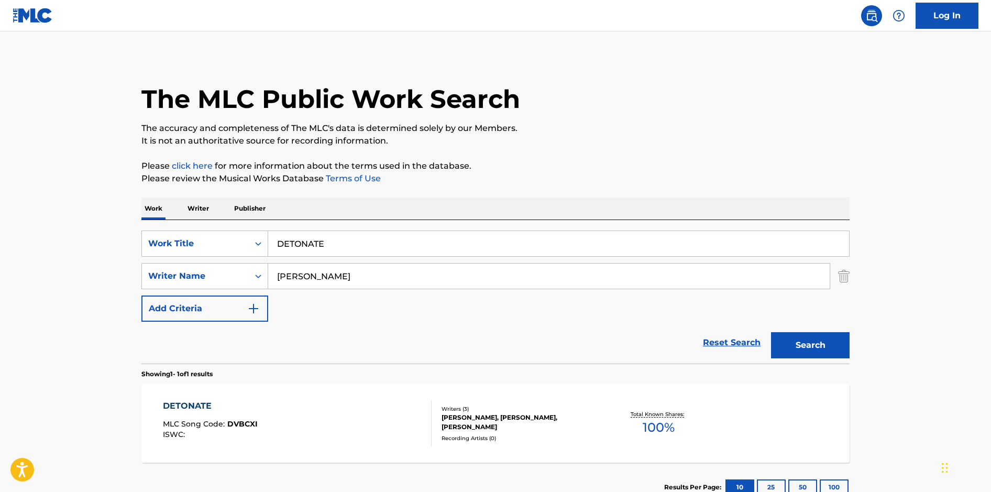
scroll to position [25, 0]
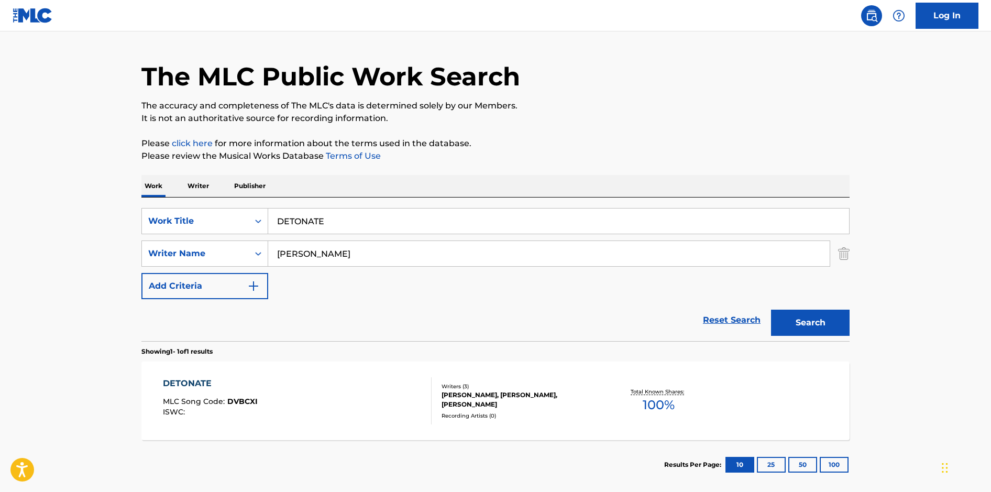
click at [345, 386] on div "DETONATE MLC Song Code : DVBCXI ISWC :" at bounding box center [297, 400] width 269 height 47
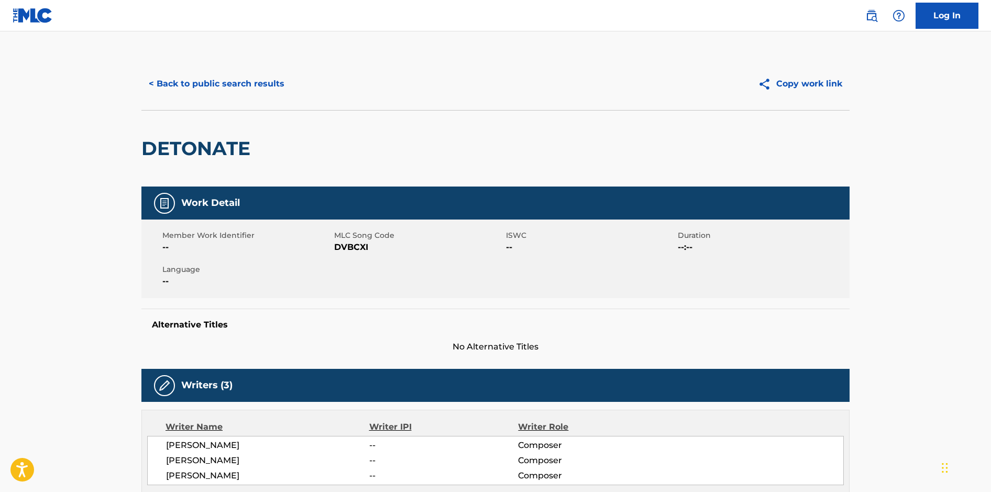
click at [232, 83] on button "< Back to public search results" at bounding box center [216, 84] width 150 height 26
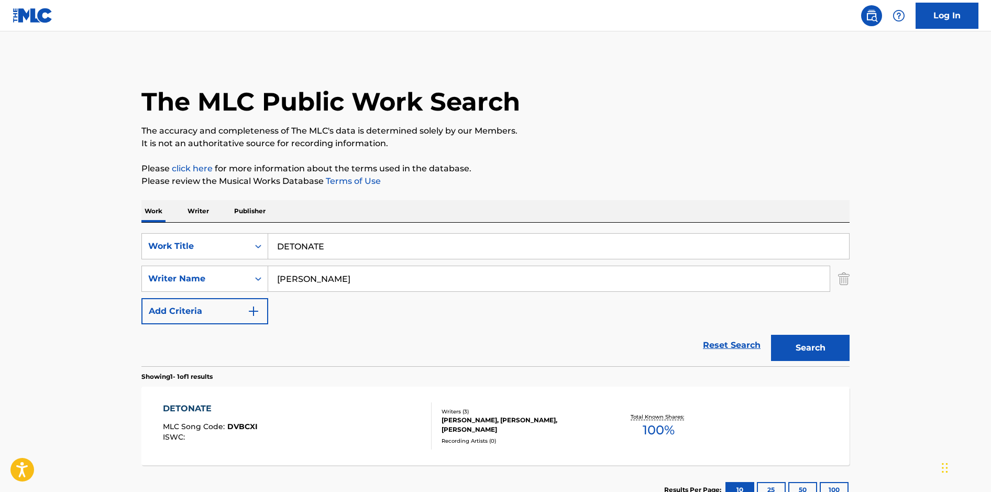
scroll to position [18, 0]
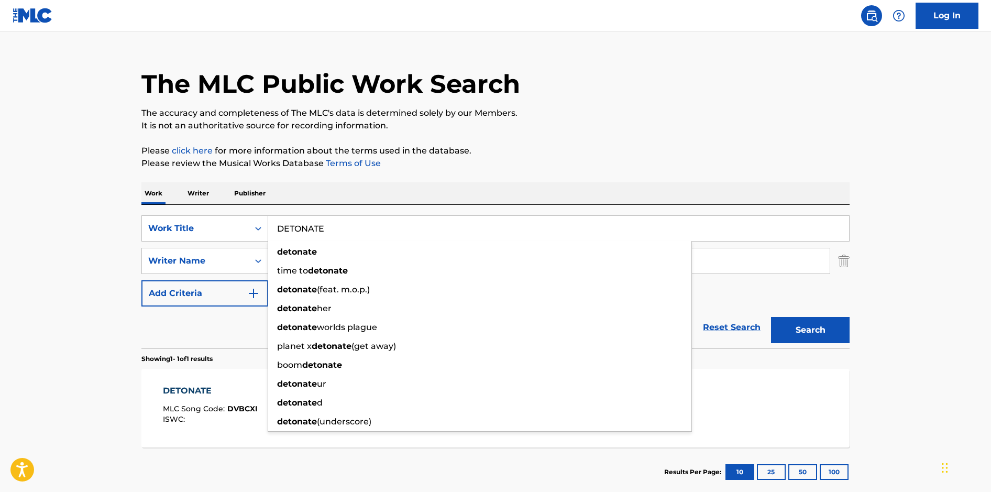
drag, startPoint x: 323, startPoint y: 227, endPoint x: 260, endPoint y: 213, distance: 64.4
click at [260, 213] on div "SearchWithCriteria9e603748-6466-4274-8c4e-118aaaea9378 Work Title DETONATE deto…" at bounding box center [495, 277] width 708 height 144
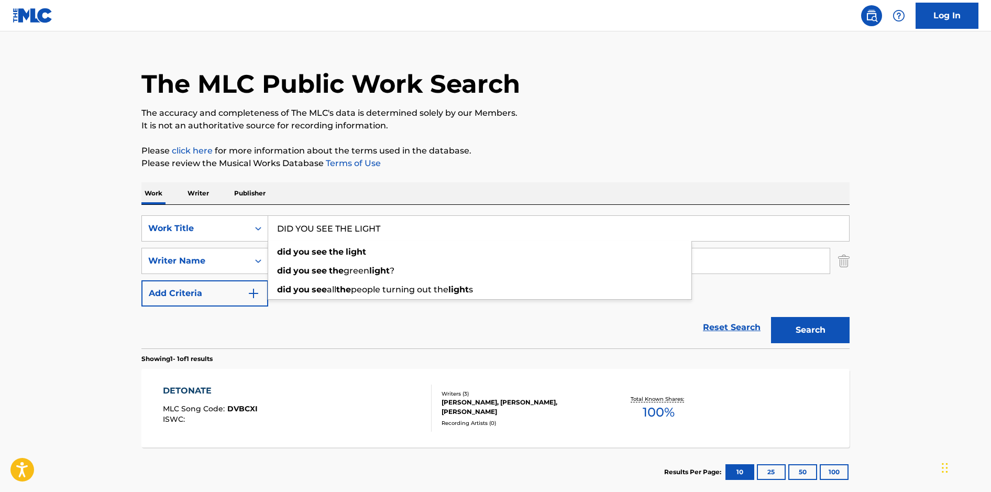
type input "DID YOU SEE THE LIGHT"
click at [771, 317] on button "Search" at bounding box center [810, 330] width 79 height 26
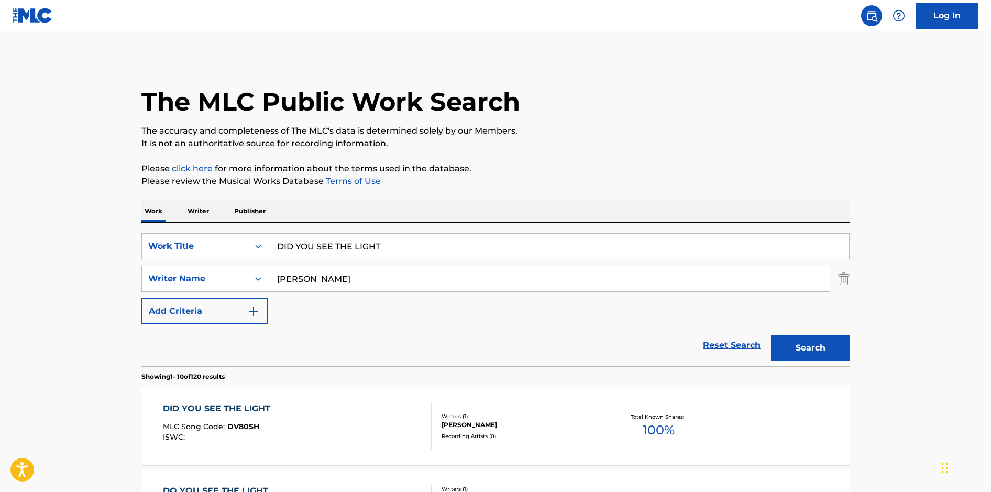
click at [417, 423] on div "DID YOU SEE THE LIGHT MLC Song Code : DV80SH ISWC :" at bounding box center [297, 425] width 269 height 47
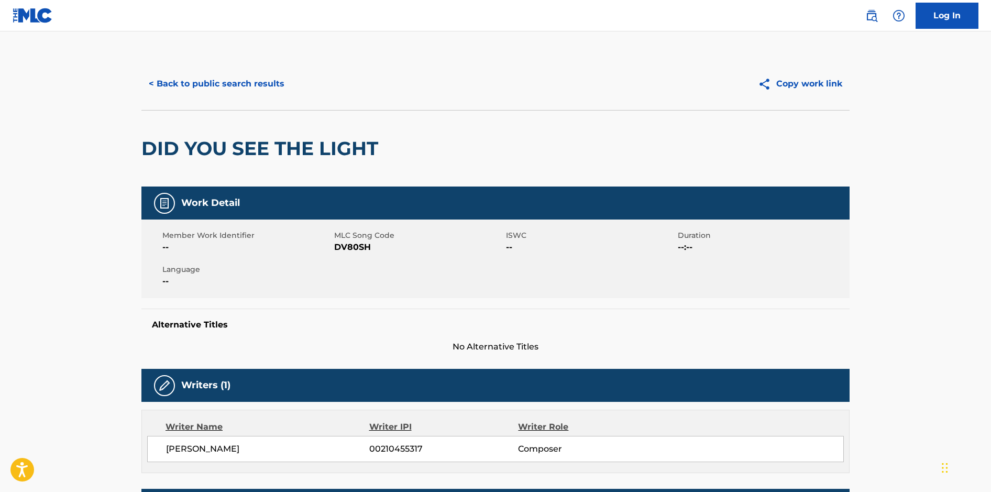
click at [237, 75] on button "< Back to public search results" at bounding box center [216, 84] width 150 height 26
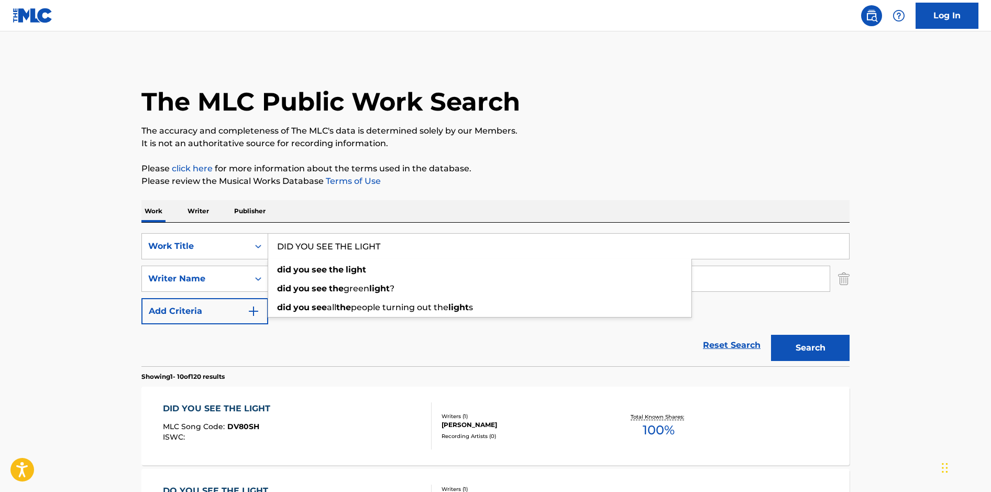
drag, startPoint x: 387, startPoint y: 245, endPoint x: 275, endPoint y: 225, distance: 113.9
click at [275, 225] on div "SearchWithCriteria9e603748-6466-4274-8c4e-118aaaea9378 Work Title DID YOU SEE T…" at bounding box center [495, 295] width 708 height 144
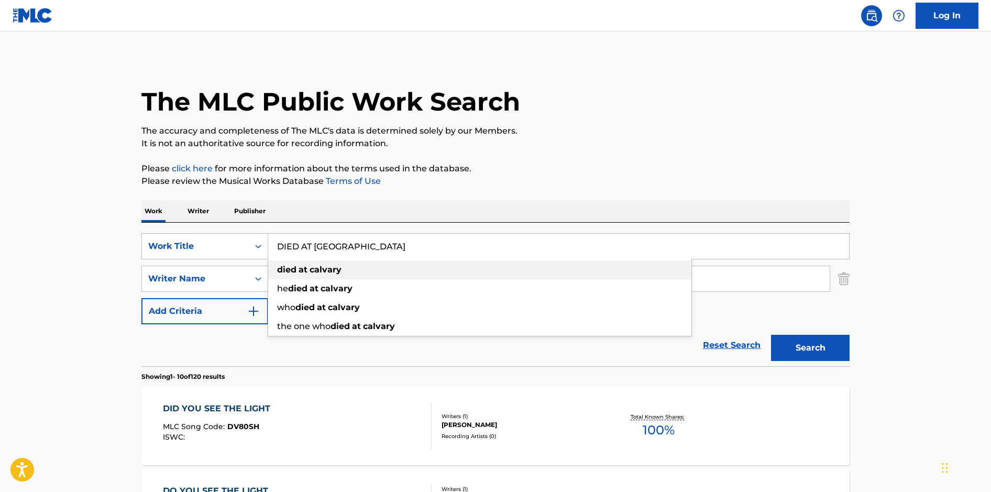
click at [304, 271] on strong "at" at bounding box center [303, 270] width 9 height 10
type input "died at calvary"
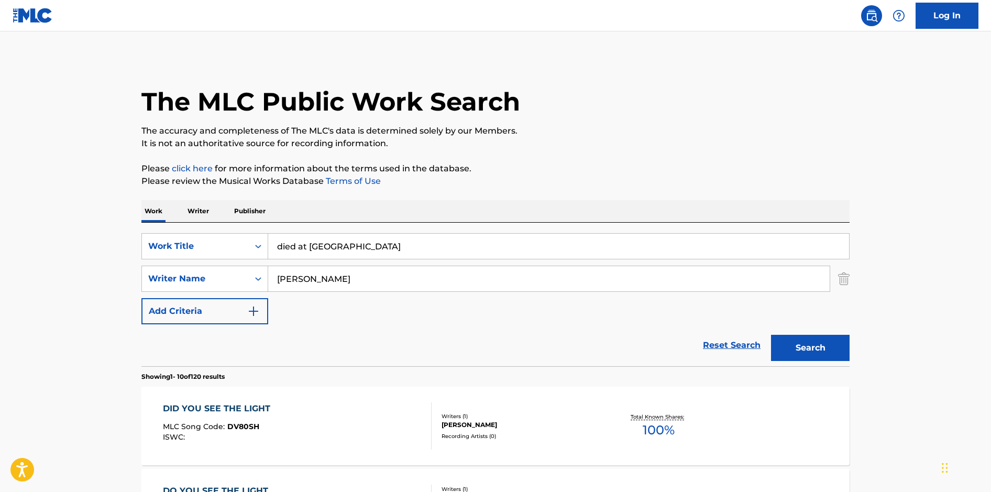
click at [822, 336] on button "Search" at bounding box center [810, 348] width 79 height 26
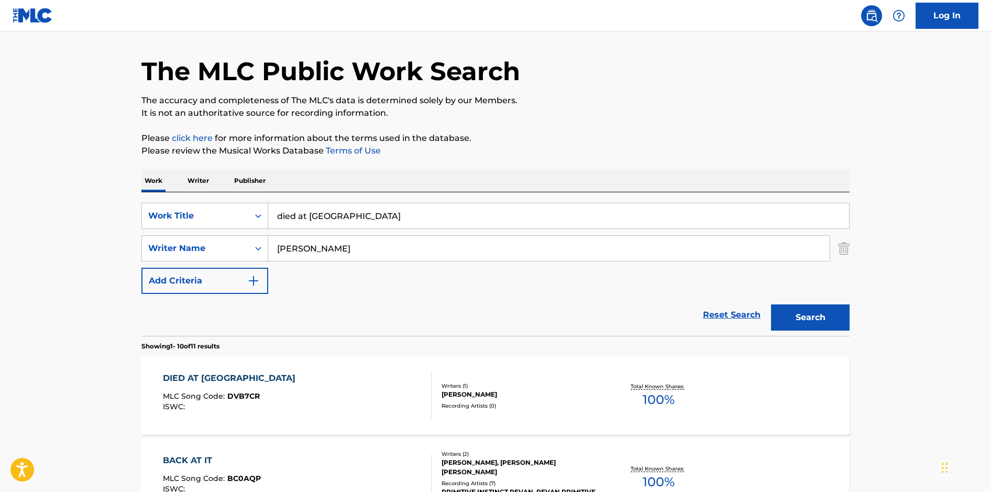
scroll to position [94, 0]
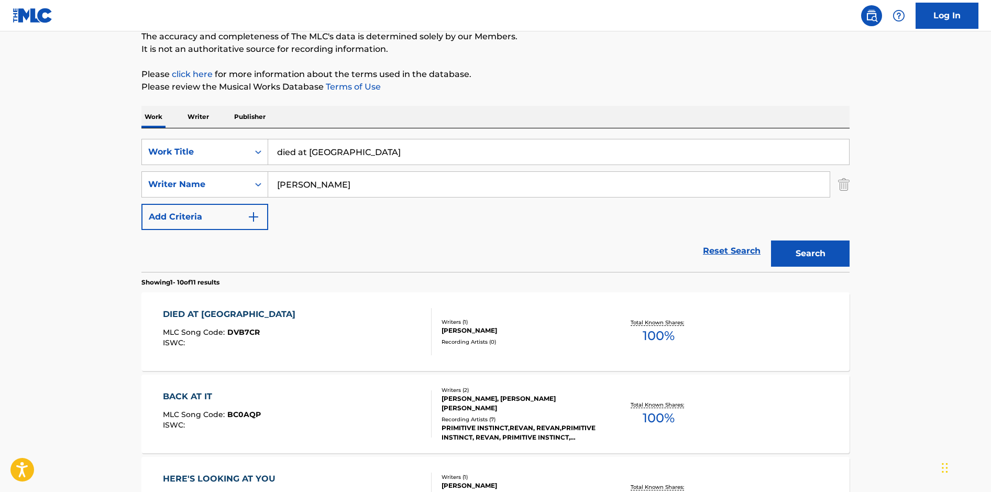
click at [380, 344] on div "DIED AT CALVARY MLC Song Code : DVB7CR ISWC :" at bounding box center [297, 331] width 269 height 47
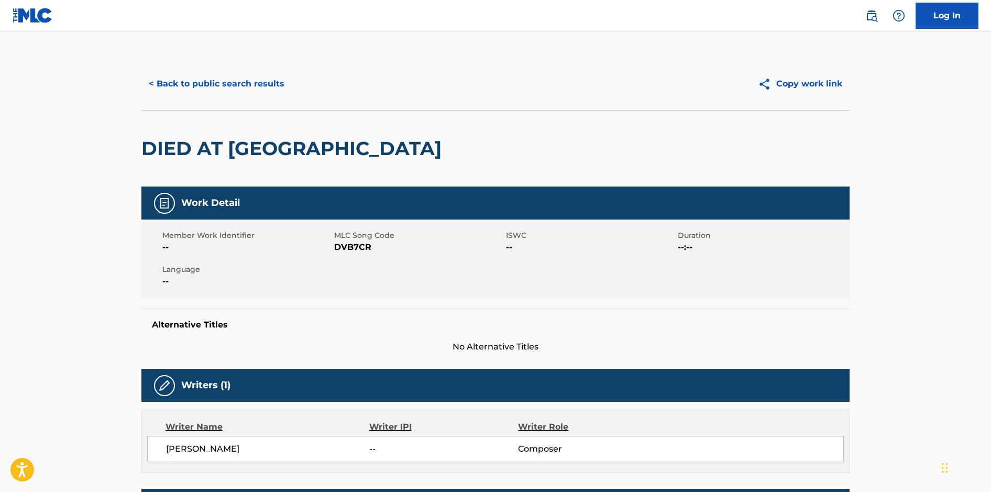
click at [162, 89] on button "< Back to public search results" at bounding box center [216, 84] width 150 height 26
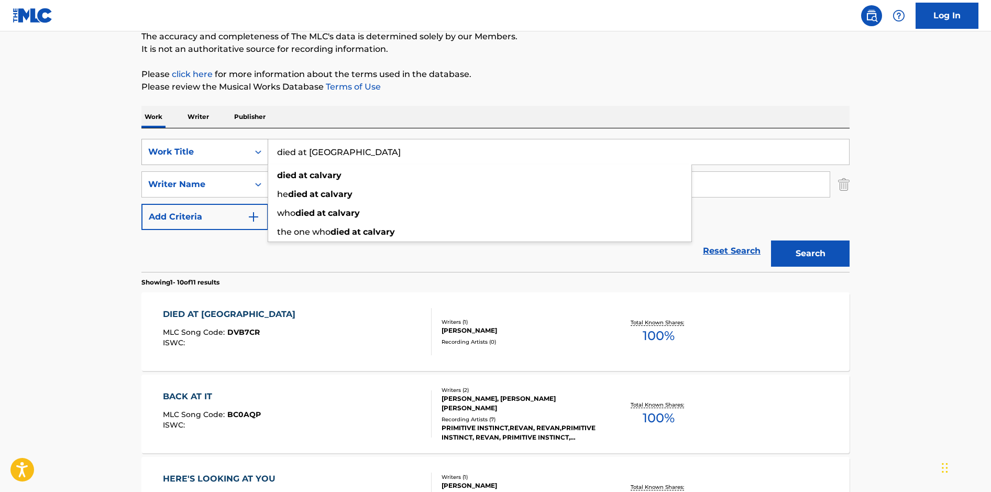
drag, startPoint x: 351, startPoint y: 152, endPoint x: 254, endPoint y: 147, distance: 97.6
click at [254, 147] on div "SearchWithCriteria9e603748-6466-4274-8c4e-118aaaea9378 Work Title died at calva…" at bounding box center [495, 152] width 708 height 26
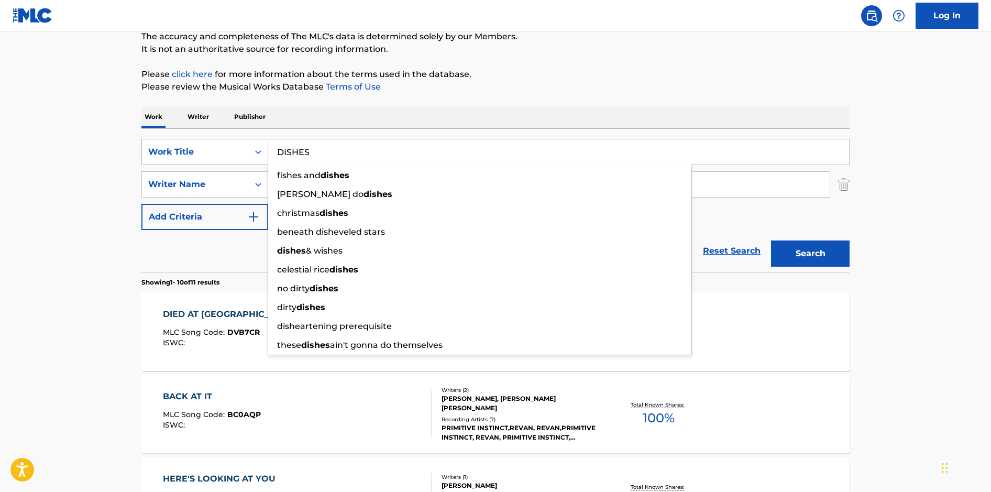
type input "DISHES"
click at [771, 240] on button "Search" at bounding box center [810, 253] width 79 height 26
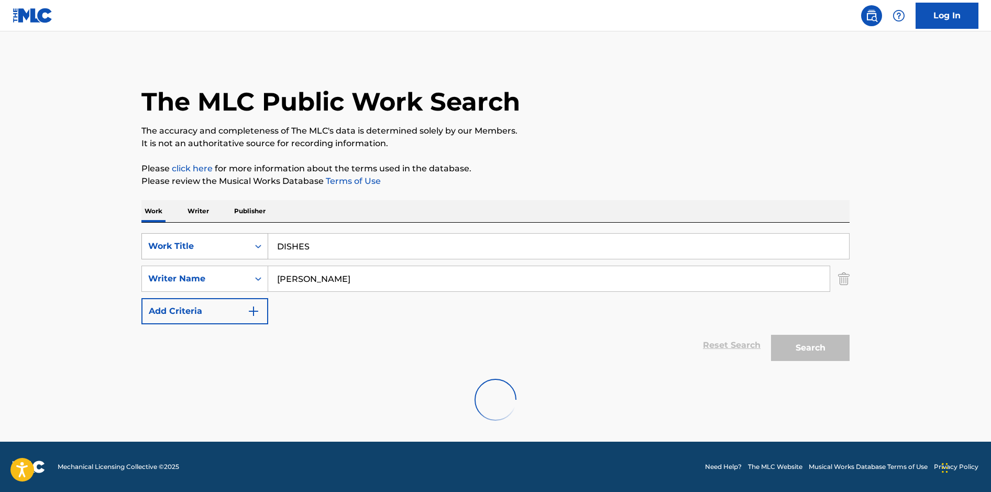
scroll to position [0, 0]
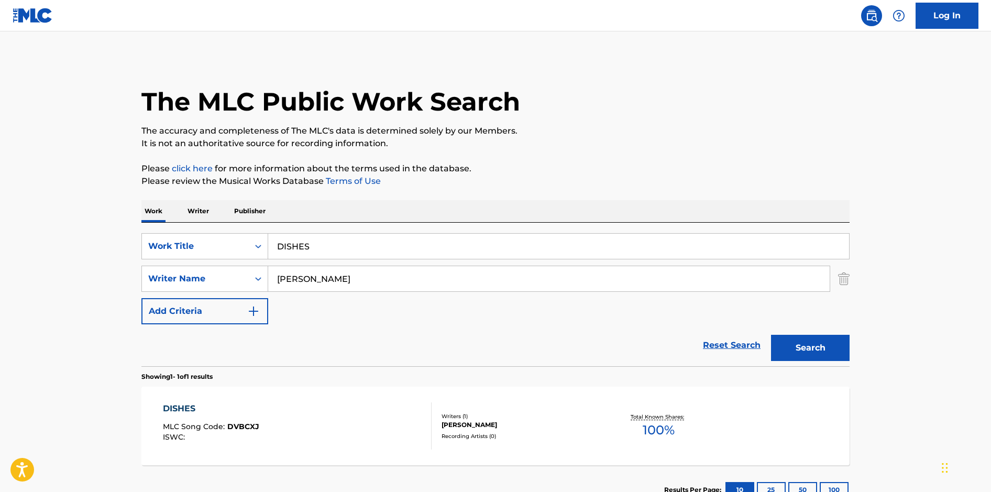
click at [383, 410] on div "DISHES MLC Song Code : DVBCXJ ISWC :" at bounding box center [297, 425] width 269 height 47
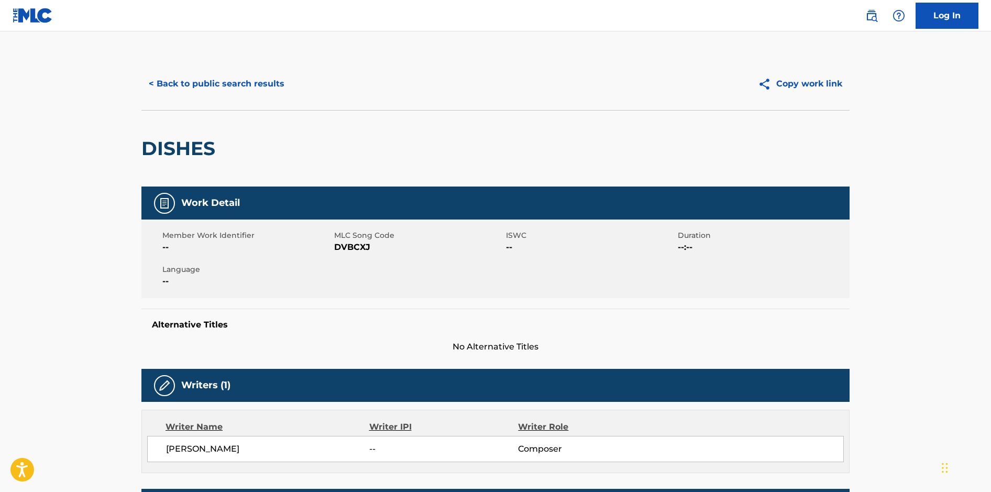
click at [271, 84] on button "< Back to public search results" at bounding box center [216, 84] width 150 height 26
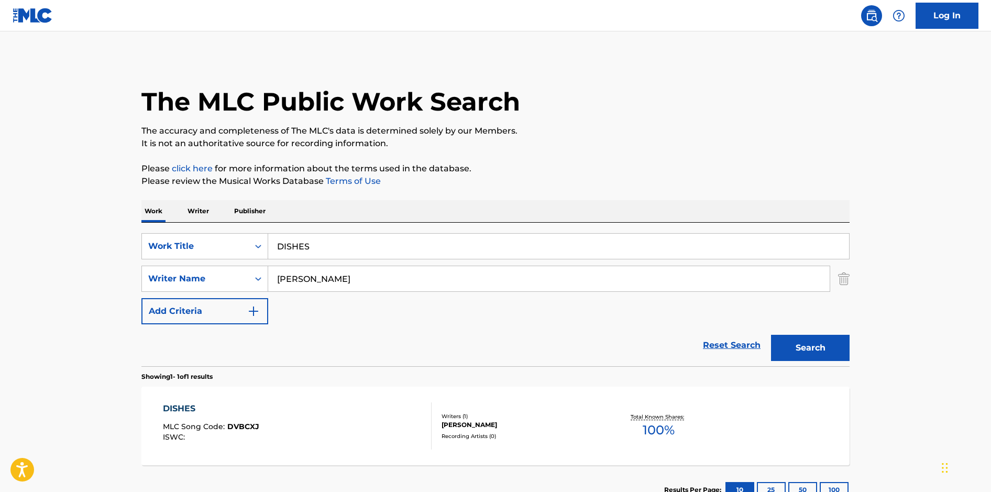
drag, startPoint x: 324, startPoint y: 245, endPoint x: 266, endPoint y: 226, distance: 61.6
click at [266, 226] on div "SearchWithCriteria9e603748-6466-4274-8c4e-118aaaea9378 Work Title DISHES Search…" at bounding box center [495, 295] width 708 height 144
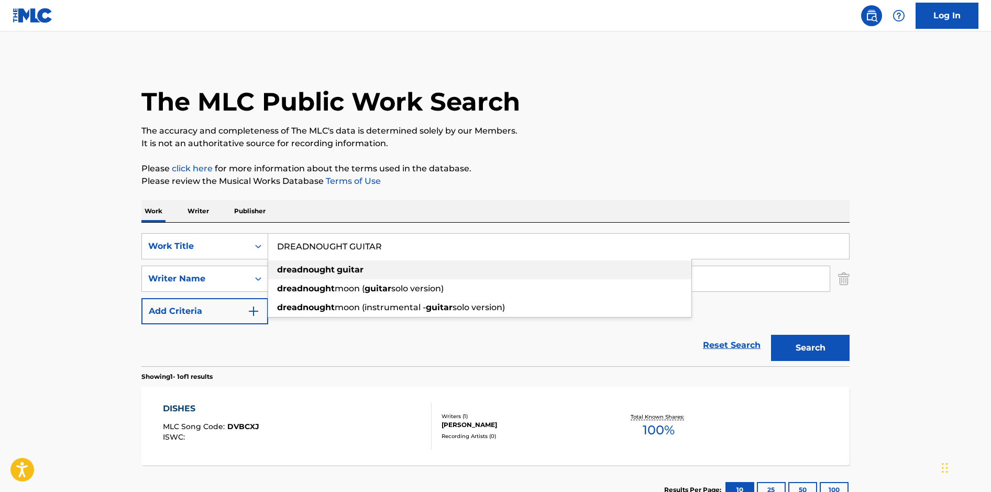
click at [288, 270] on strong "dreadnought" at bounding box center [306, 270] width 58 height 10
type input "dreadnought guitar"
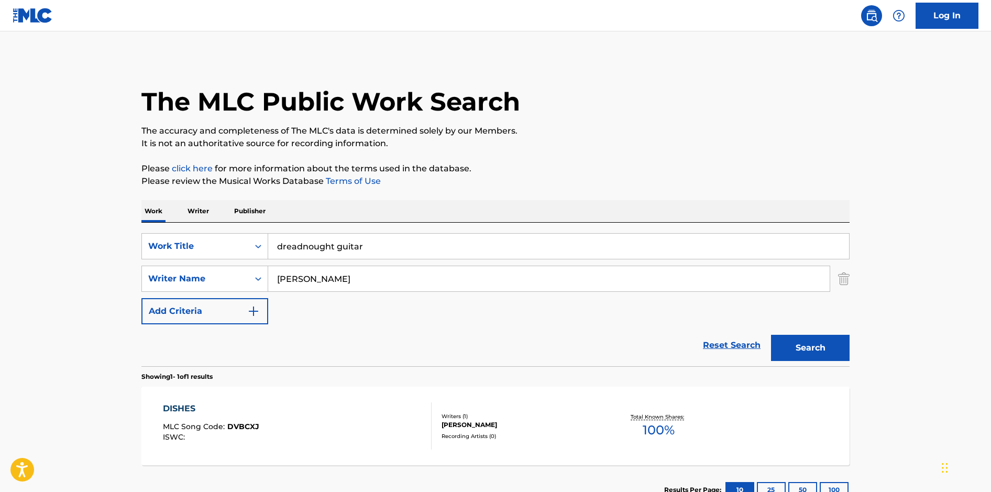
click at [821, 348] on button "Search" at bounding box center [810, 348] width 79 height 26
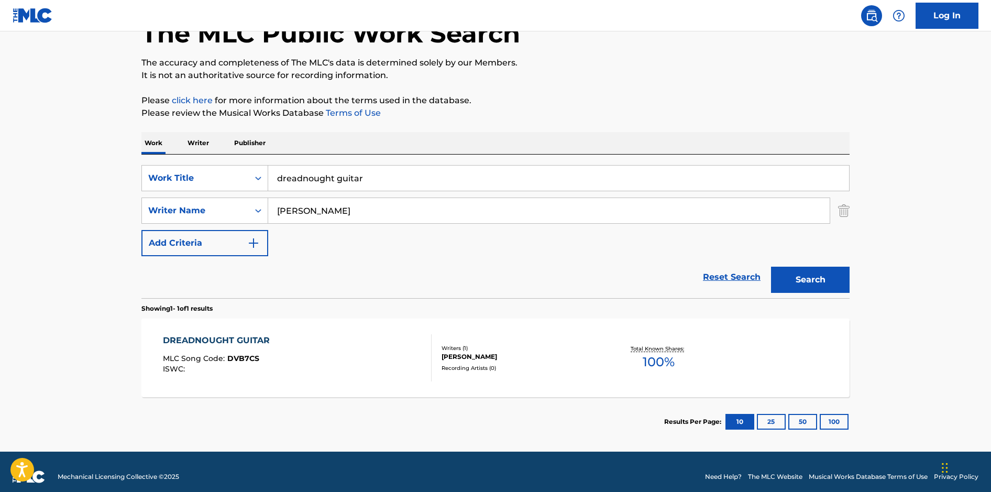
scroll to position [69, 0]
click at [415, 379] on div "DREADNOUGHT GUITAR MLC Song Code : DVB7CS ISWC :" at bounding box center [297, 357] width 269 height 47
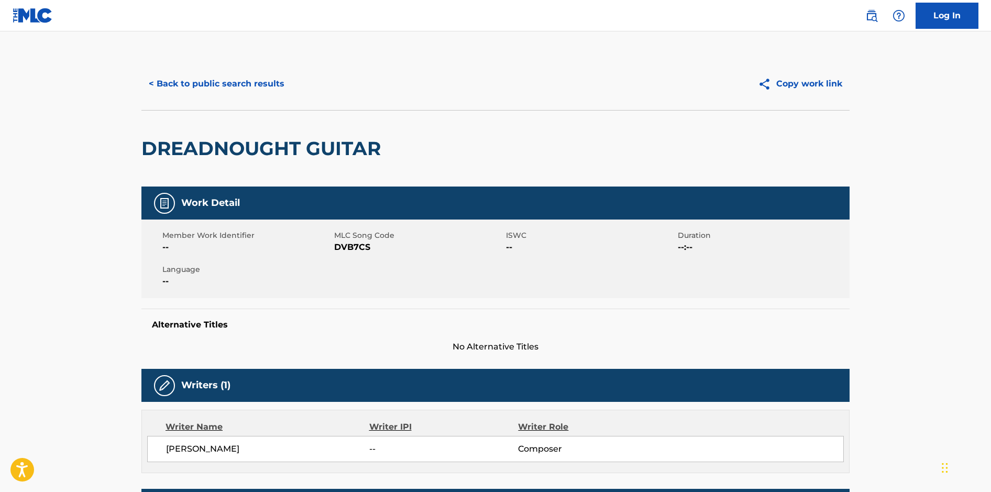
click at [240, 80] on button "< Back to public search results" at bounding box center [216, 84] width 150 height 26
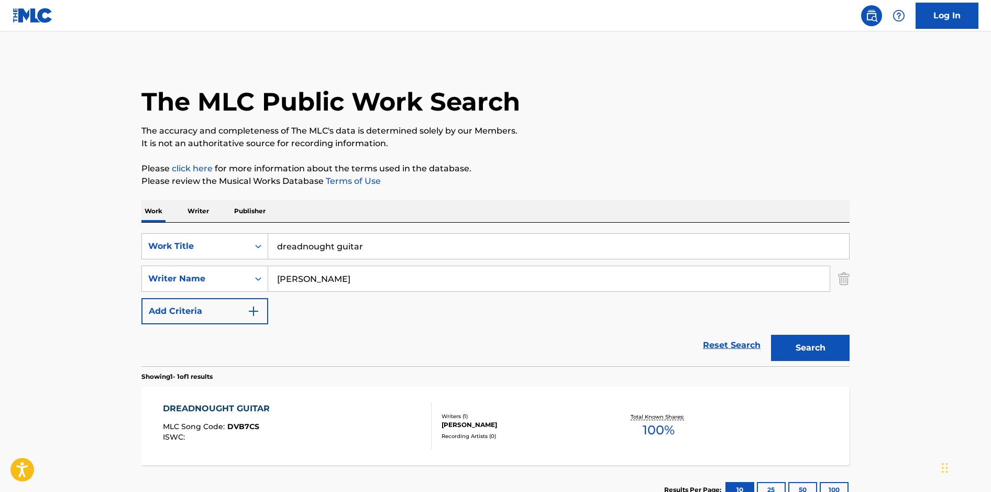
scroll to position [18, 0]
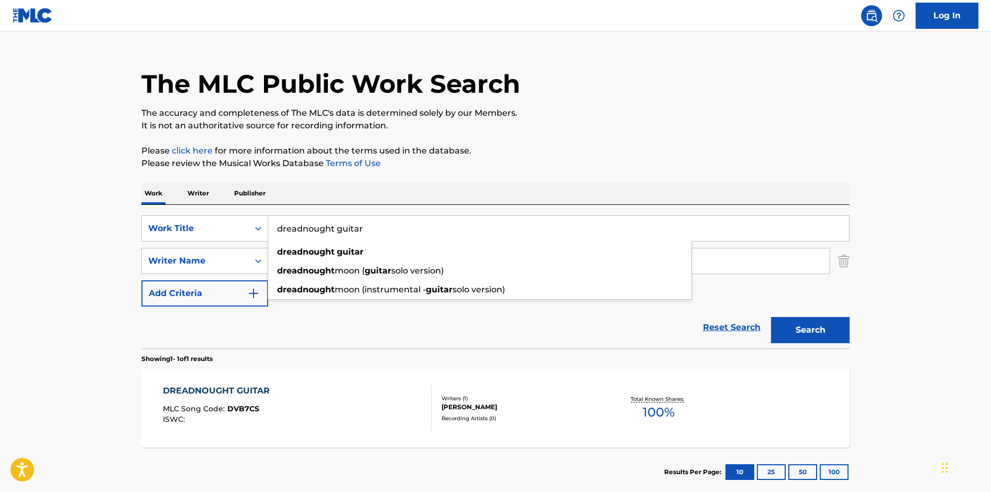
drag, startPoint x: 367, startPoint y: 226, endPoint x: 263, endPoint y: 212, distance: 105.2
click at [263, 212] on div "SearchWithCriteria9e603748-6466-4274-8c4e-118aaaea9378 Work Title dreadnought g…" at bounding box center [495, 277] width 708 height 144
type input "ENCOMIENDA 1988"
click at [771, 317] on button "Search" at bounding box center [810, 330] width 79 height 26
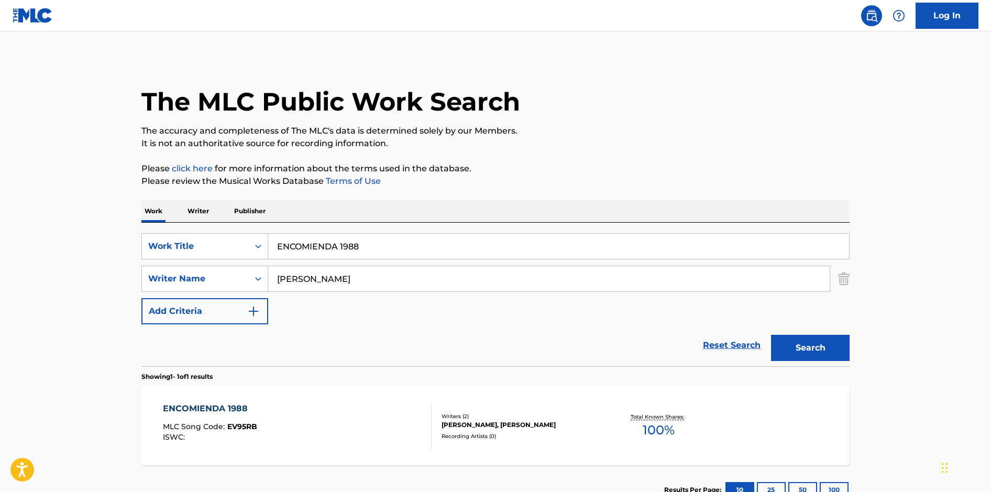
scroll to position [25, 0]
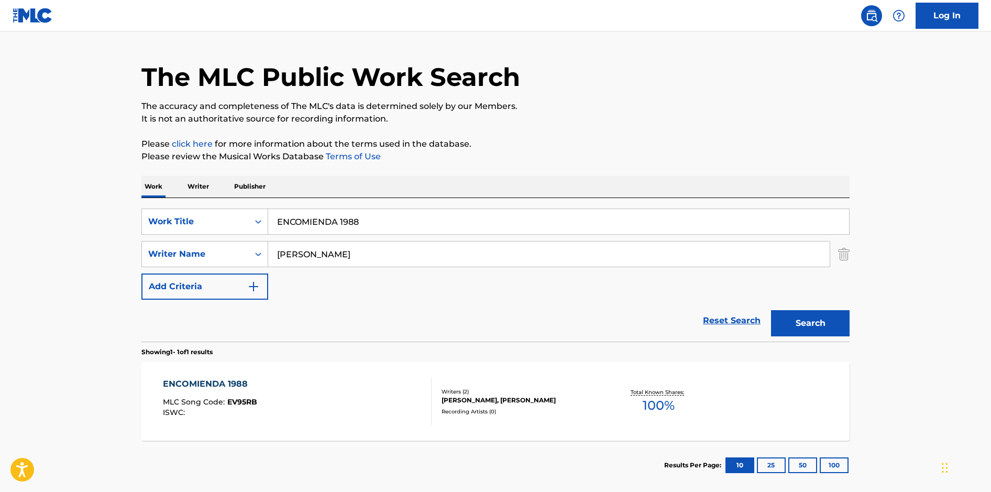
click at [362, 400] on div "ENCOMIENDA 1988 MLC Song Code : EV95RB ISWC :" at bounding box center [297, 401] width 269 height 47
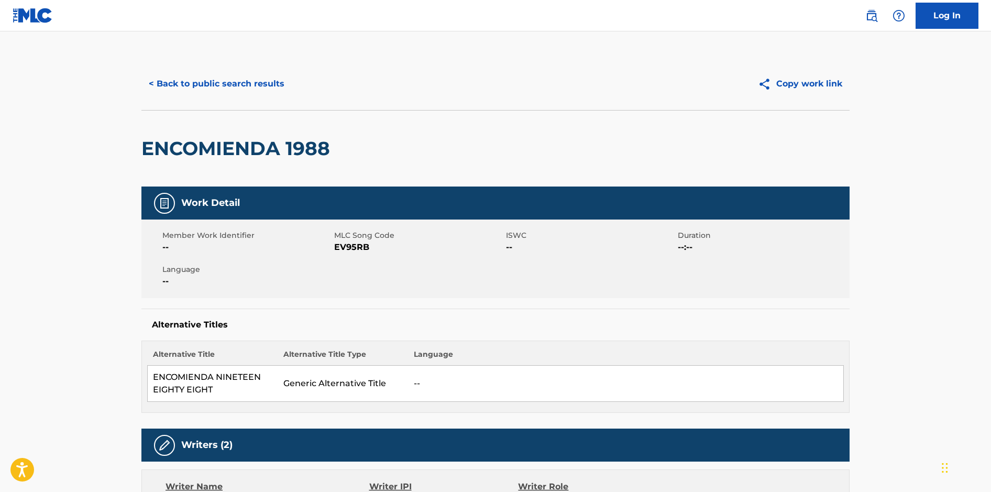
click at [254, 84] on button "< Back to public search results" at bounding box center [216, 84] width 150 height 26
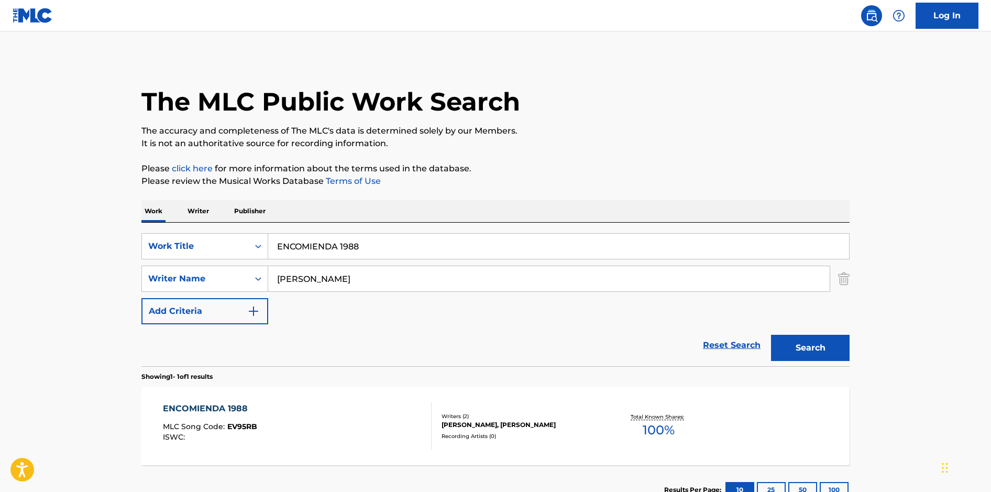
scroll to position [18, 0]
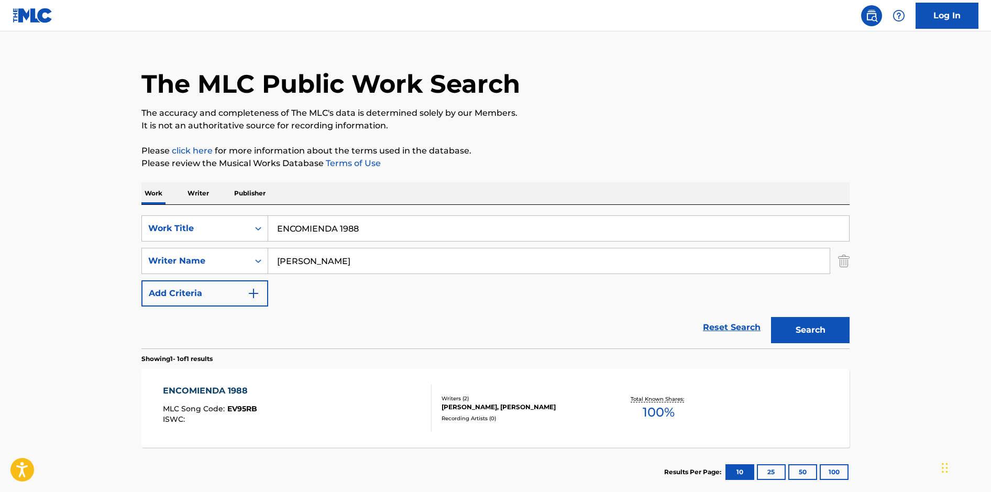
drag, startPoint x: 372, startPoint y: 228, endPoint x: 254, endPoint y: 210, distance: 119.2
click at [254, 211] on div "SearchWithCriteria9e603748-6466-4274-8c4e-118aaaea9378 Work Title ENCOMIENDA 19…" at bounding box center [495, 277] width 708 height 144
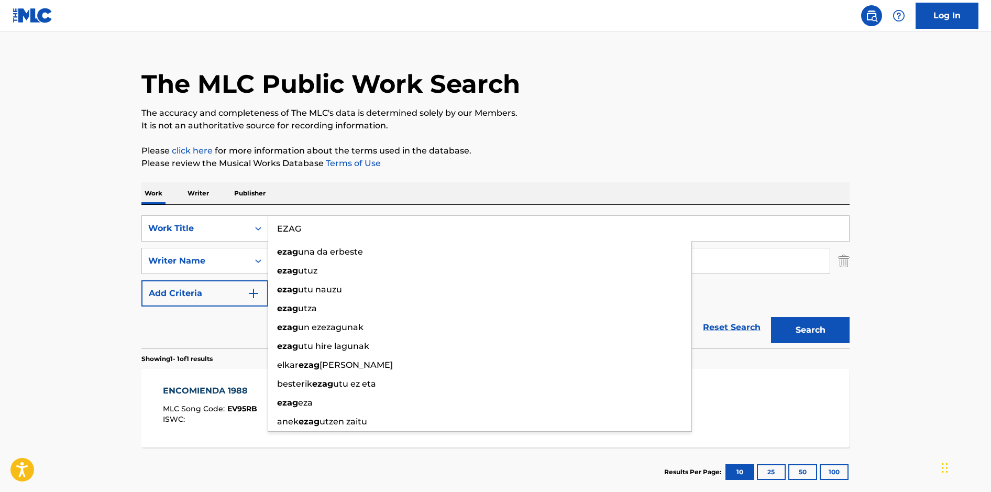
type input "EZAG"
click at [771, 317] on button "Search" at bounding box center [810, 330] width 79 height 26
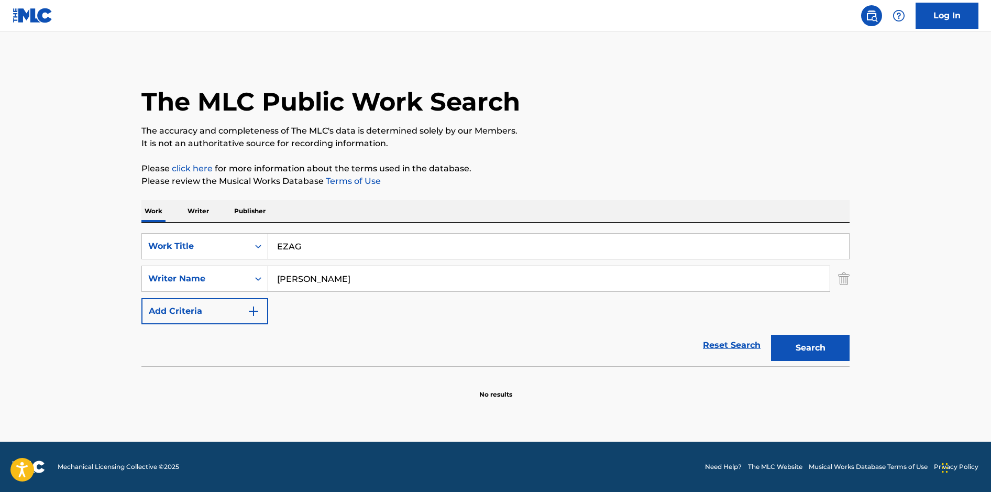
click at [838, 352] on button "Search" at bounding box center [810, 348] width 79 height 26
click at [808, 348] on button "Search" at bounding box center [810, 348] width 79 height 26
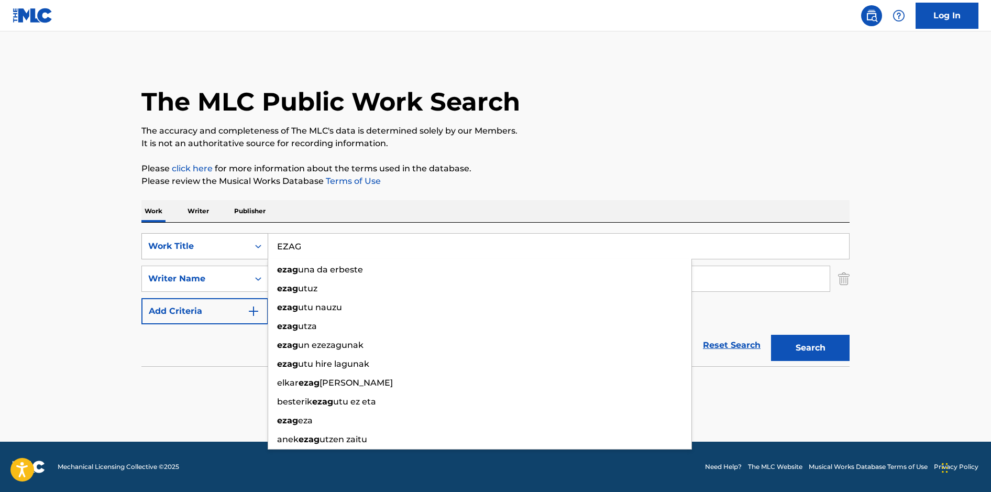
drag, startPoint x: 357, startPoint y: 243, endPoint x: 255, endPoint y: 236, distance: 102.4
click at [255, 236] on div "SearchWithCriteria9e603748-6466-4274-8c4e-118aaaea9378 Work Title EZAG ezag una…" at bounding box center [495, 246] width 708 height 26
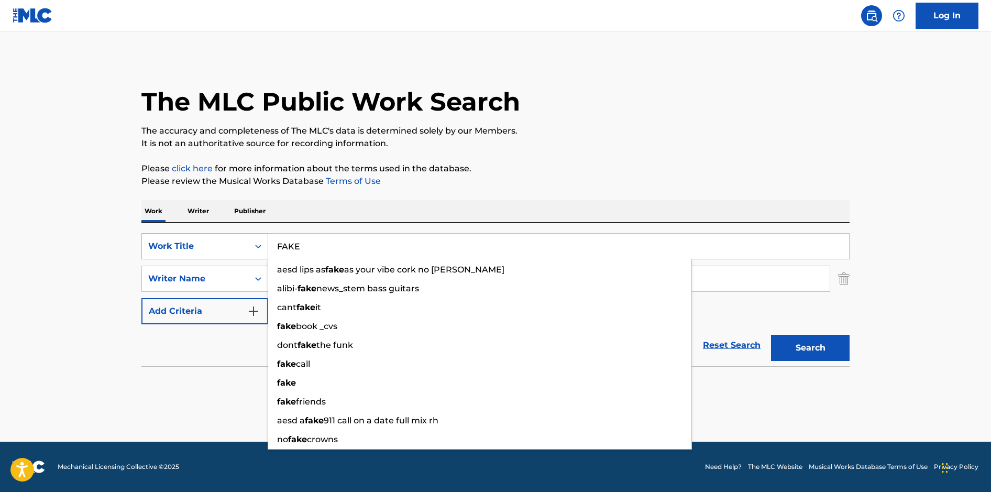
type input "FAKE"
click at [771, 335] on button "Search" at bounding box center [810, 348] width 79 height 26
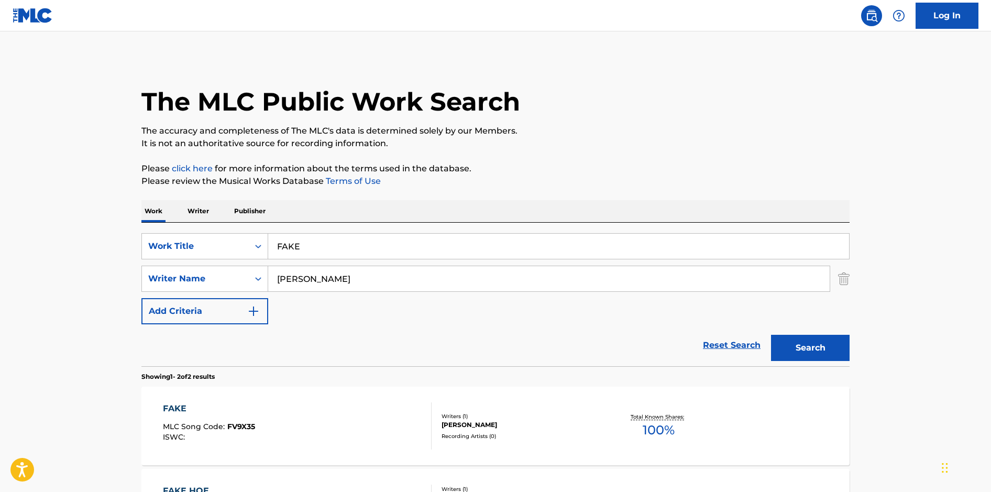
click at [350, 414] on div "FAKE MLC Song Code : FV9X35 ISWC :" at bounding box center [297, 425] width 269 height 47
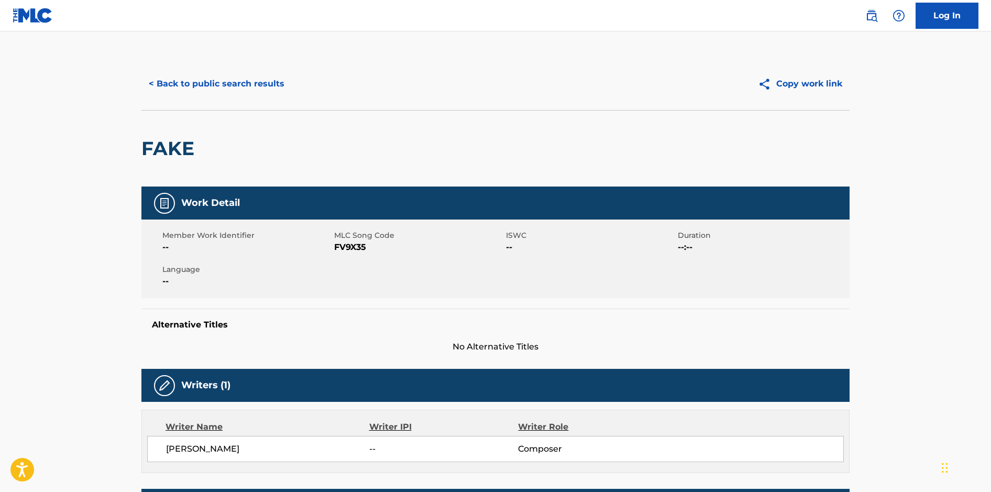
click at [248, 85] on button "< Back to public search results" at bounding box center [216, 84] width 150 height 26
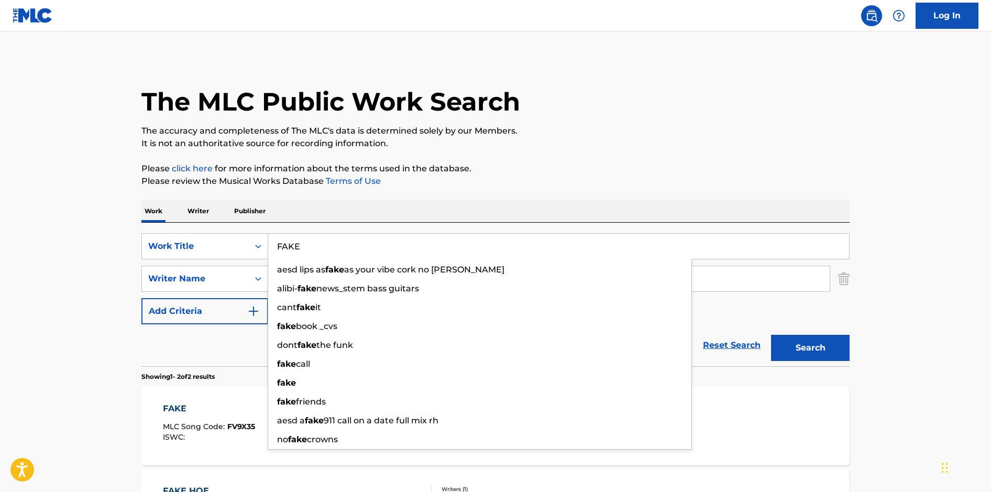
drag, startPoint x: 336, startPoint y: 255, endPoint x: 278, endPoint y: 239, distance: 60.8
click at [278, 239] on input "FAKE" at bounding box center [558, 246] width 581 height 25
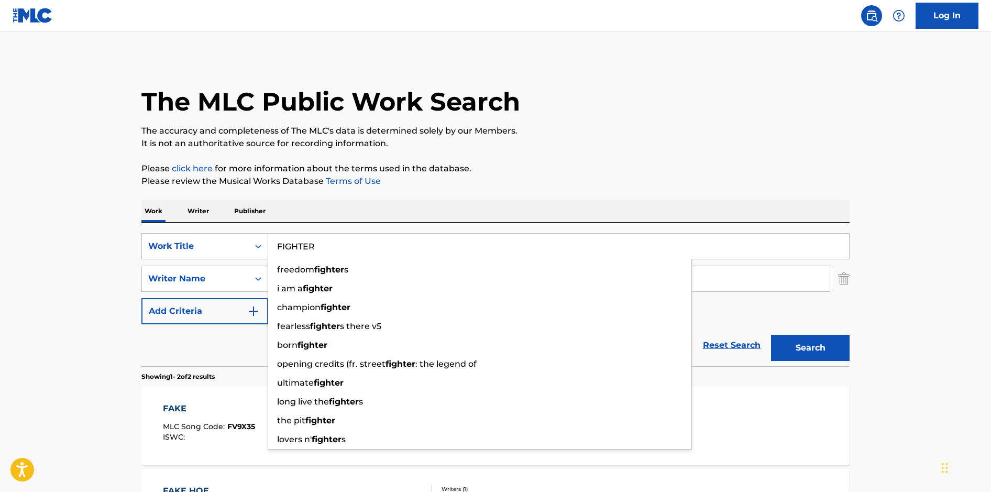
type input "FIGHTER"
click at [771, 335] on button "Search" at bounding box center [810, 348] width 79 height 26
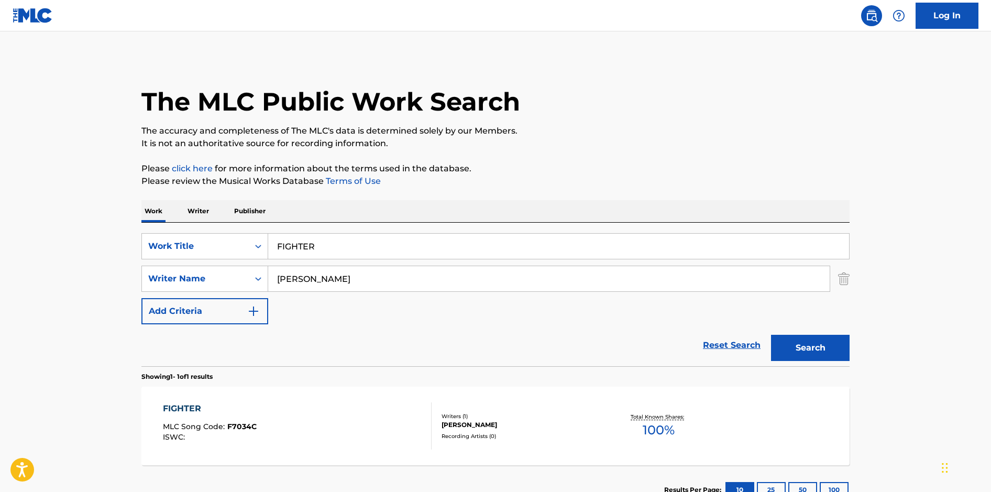
click at [367, 425] on div "FIGHTER MLC Song Code : F7034C ISWC :" at bounding box center [297, 425] width 269 height 47
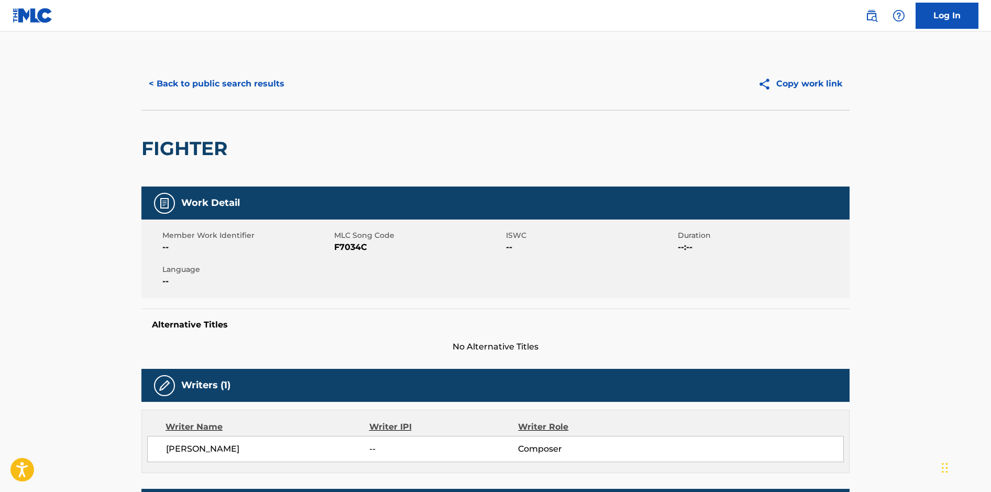
click at [252, 84] on button "< Back to public search results" at bounding box center [216, 84] width 150 height 26
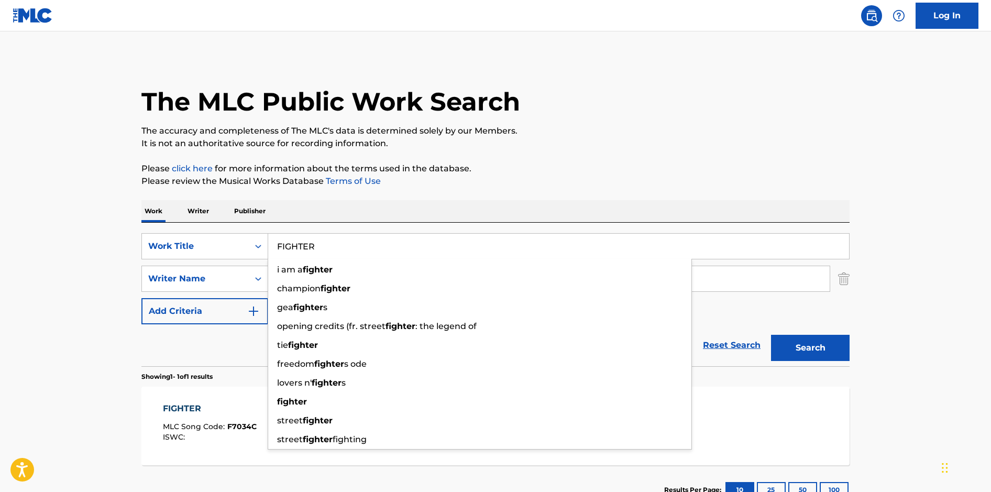
drag, startPoint x: 302, startPoint y: 245, endPoint x: 279, endPoint y: 244, distance: 23.1
click at [279, 244] on input "FIGHTER" at bounding box center [558, 246] width 581 height 25
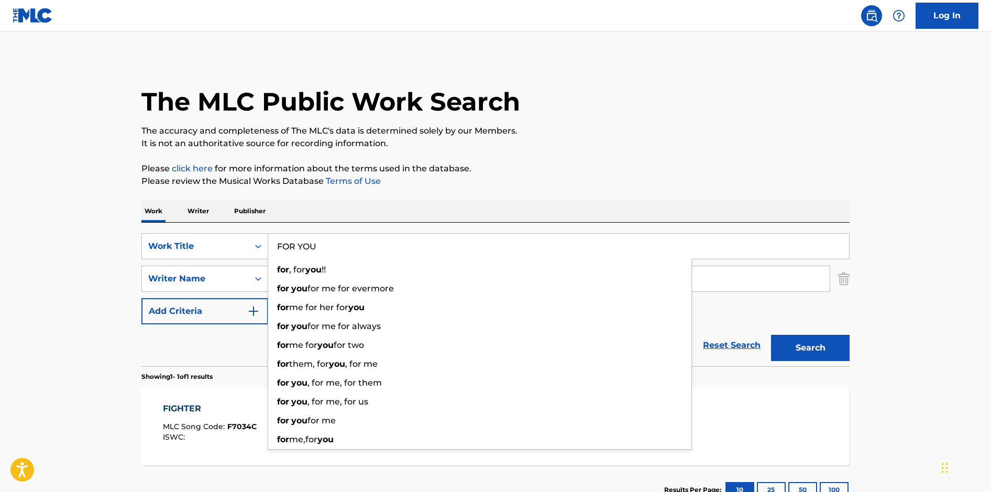
type input "FOR YOU"
click at [771, 335] on button "Search" at bounding box center [810, 348] width 79 height 26
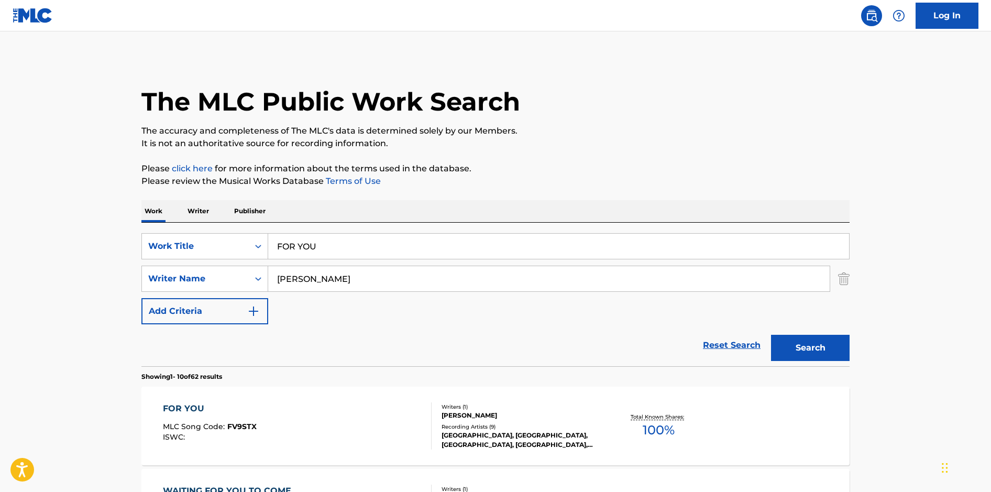
click at [356, 408] on div "FOR YOU MLC Song Code : FV9STX ISWC :" at bounding box center [297, 425] width 269 height 47
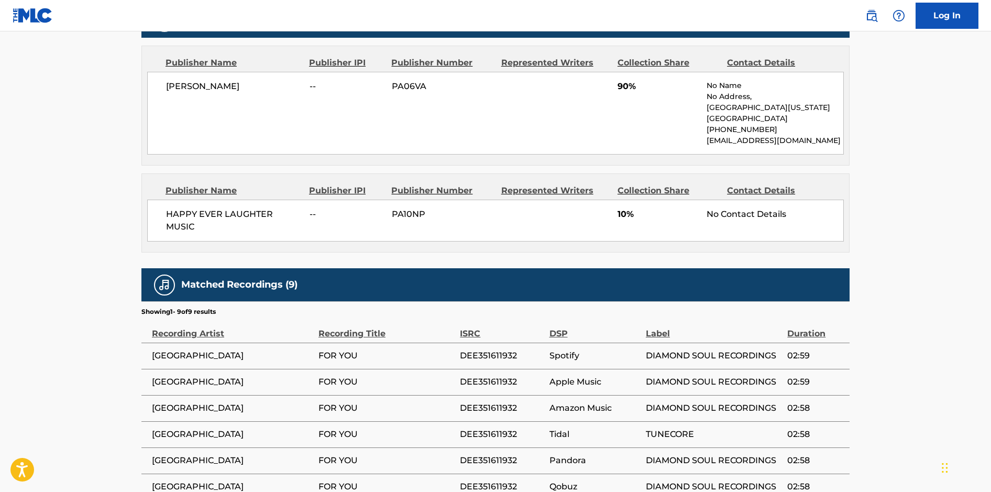
scroll to position [635, 0]
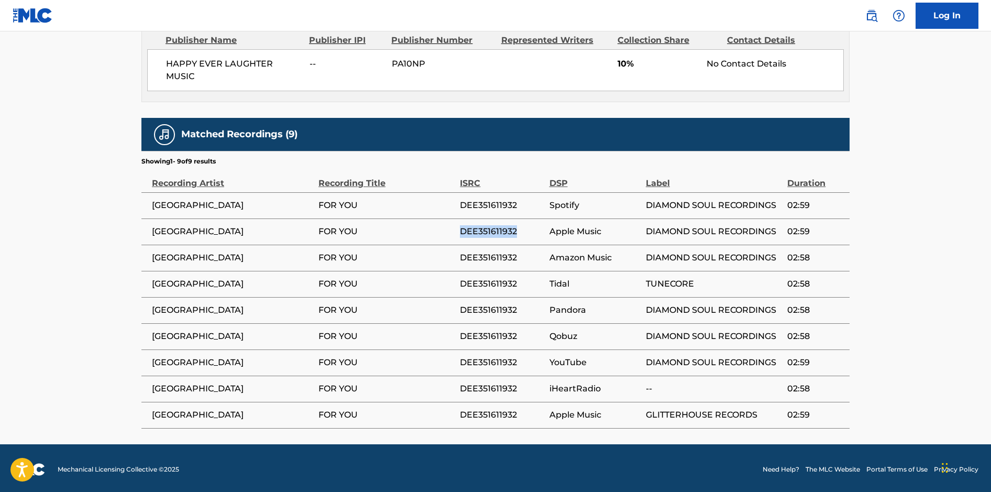
drag, startPoint x: 519, startPoint y: 228, endPoint x: 462, endPoint y: 228, distance: 57.1
click at [462, 228] on span "DEE351611932" at bounding box center [502, 231] width 84 height 13
copy span "DEE351611932"
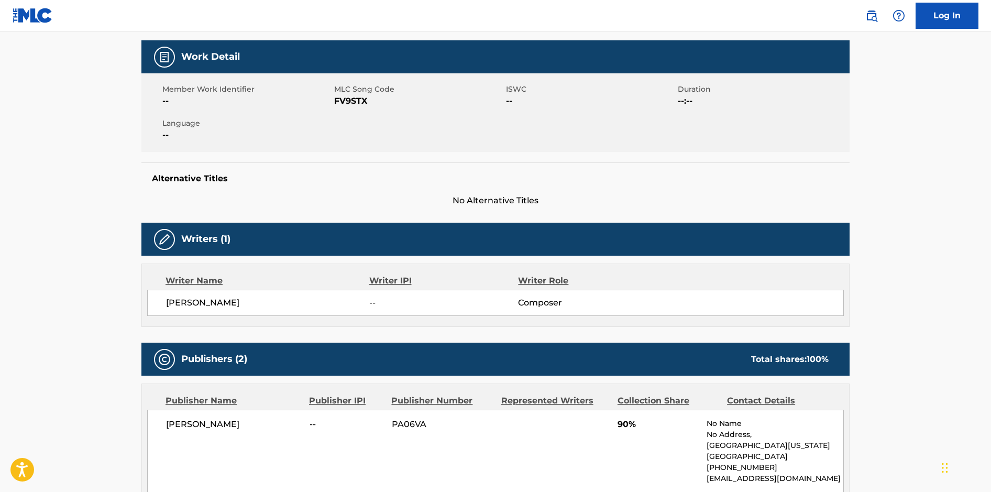
scroll to position [0, 0]
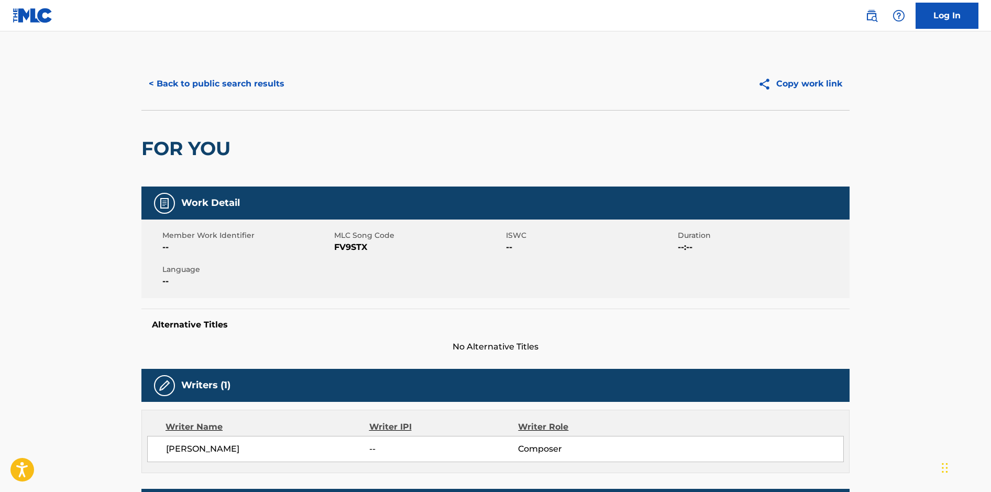
click at [229, 87] on button "< Back to public search results" at bounding box center [216, 84] width 150 height 26
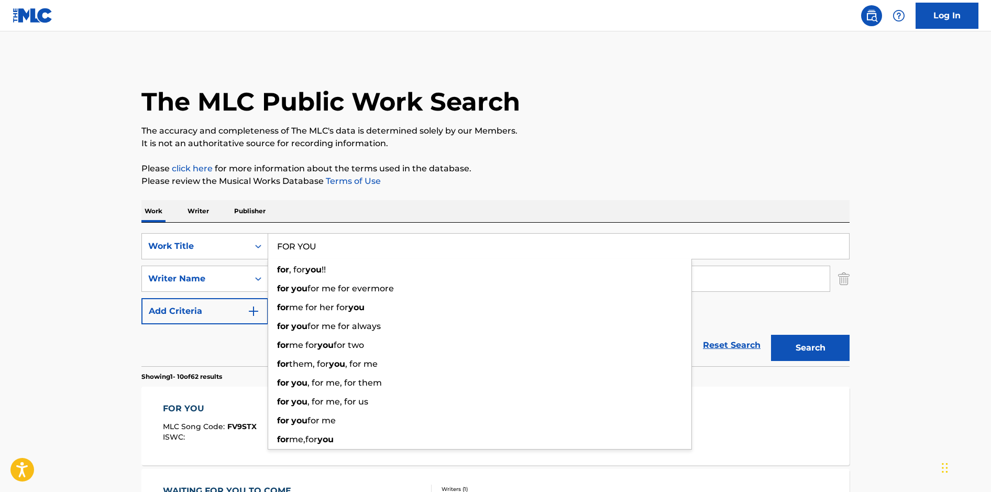
drag, startPoint x: 344, startPoint y: 245, endPoint x: 269, endPoint y: 229, distance: 76.2
click at [269, 229] on div "SearchWithCriteria9e603748-6466-4274-8c4e-118aaaea9378 Work Title FOR YOU for ,…" at bounding box center [495, 295] width 708 height 144
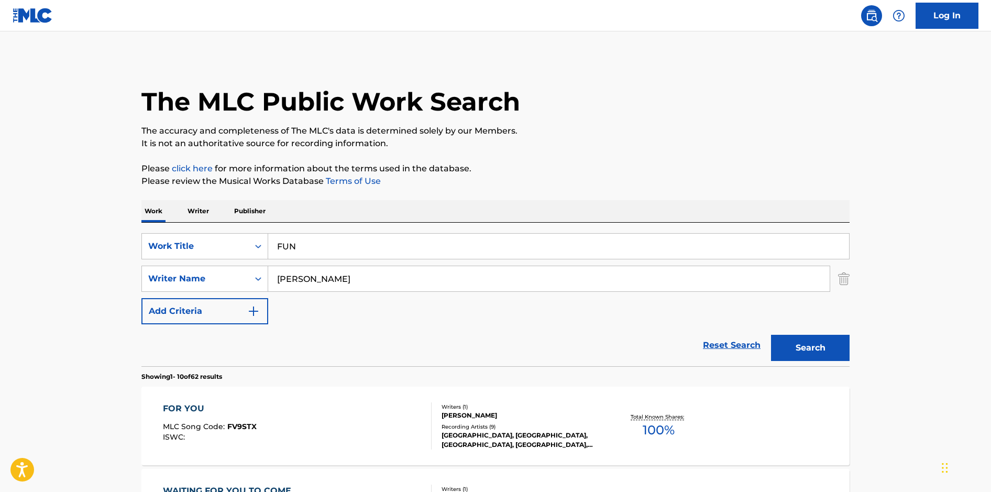
type input "FUN"
click at [771, 335] on button "Search" at bounding box center [810, 348] width 79 height 26
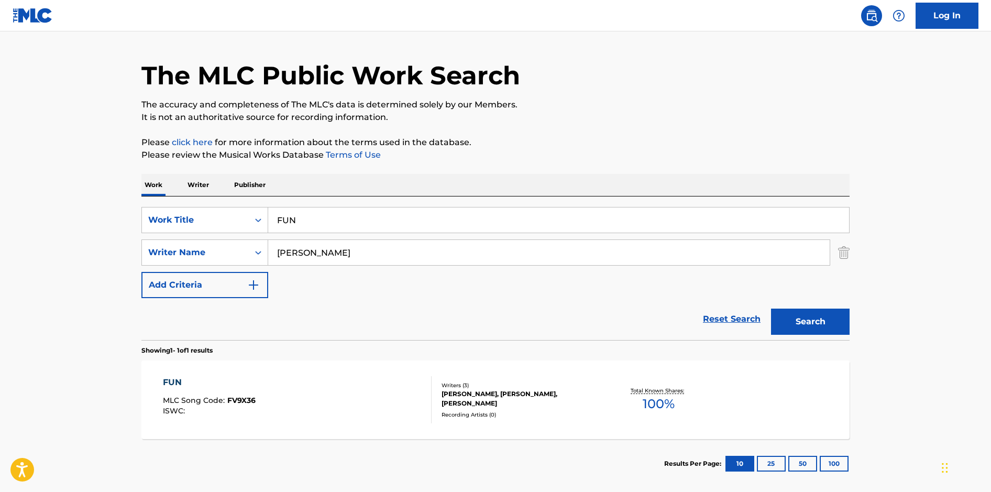
scroll to position [27, 0]
click at [396, 383] on div "FUN MLC Song Code : FV9X36 ISWC :" at bounding box center [297, 399] width 269 height 47
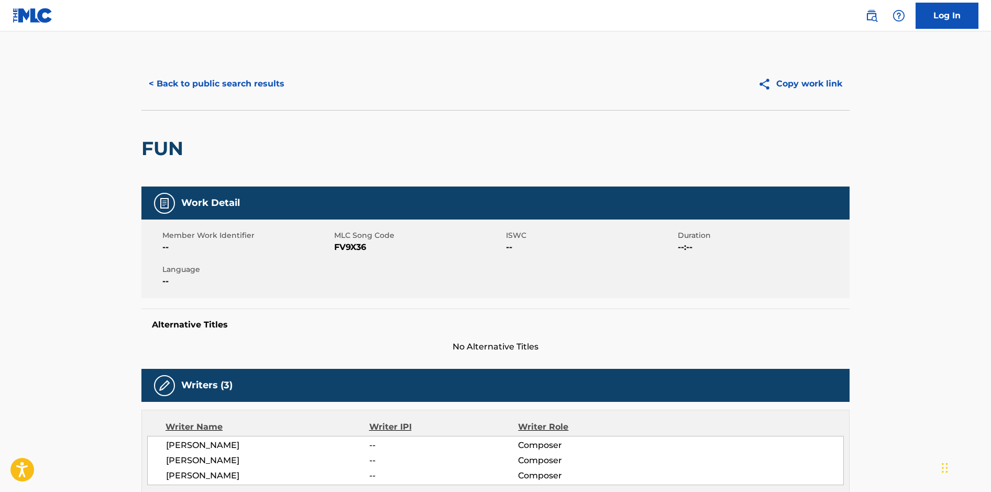
click at [206, 84] on button "< Back to public search results" at bounding box center [216, 84] width 150 height 26
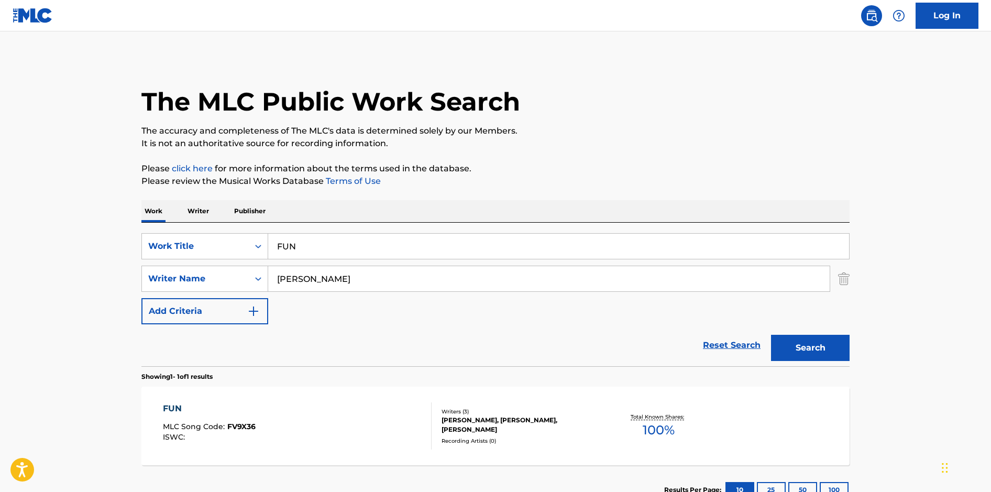
scroll to position [18, 0]
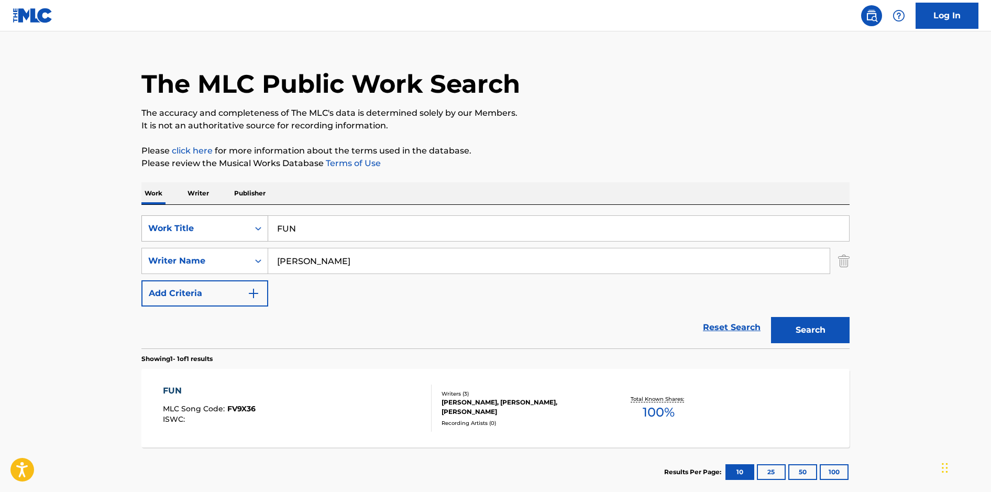
drag, startPoint x: 314, startPoint y: 230, endPoint x: 255, endPoint y: 217, distance: 61.2
click at [255, 217] on div "SearchWithCriteria9e603748-6466-4274-8c4e-118aaaea9378 Work Title FUN" at bounding box center [495, 228] width 708 height 26
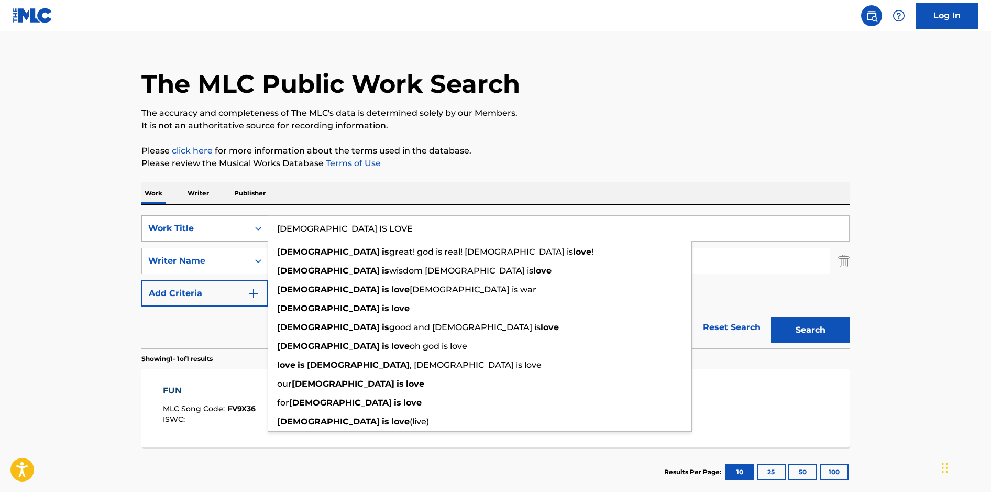
click at [771, 317] on button "Search" at bounding box center [810, 330] width 79 height 26
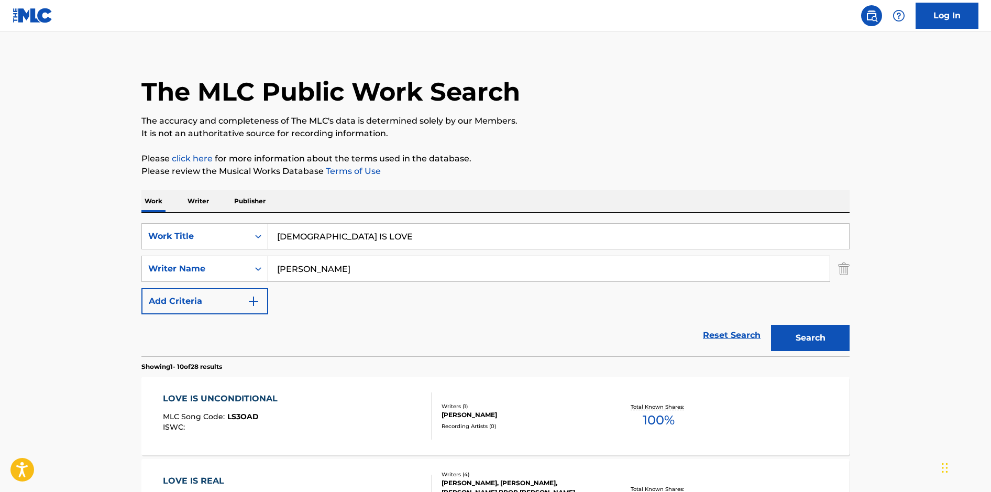
scroll to position [0, 0]
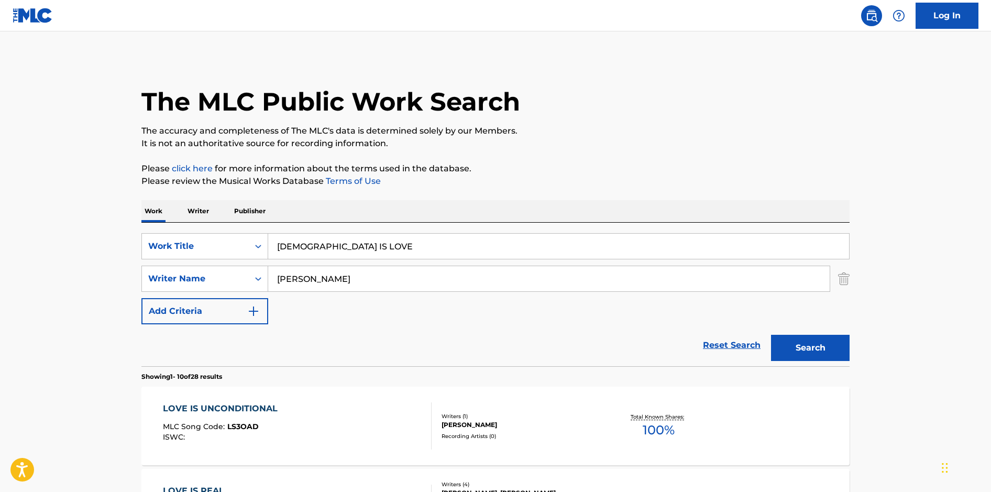
click at [788, 353] on button "Search" at bounding box center [810, 348] width 79 height 26
drag, startPoint x: 357, startPoint y: 246, endPoint x: 238, endPoint y: 224, distance: 121.4
click at [237, 225] on div "SearchWithCriteria9e603748-6466-4274-8c4e-118aaaea9378 Work Title GOD IS LOVE S…" at bounding box center [495, 295] width 708 height 144
type input "HAVE YOU EVER SEEN THE SUNRISE"
click at [771, 335] on button "Search" at bounding box center [810, 348] width 79 height 26
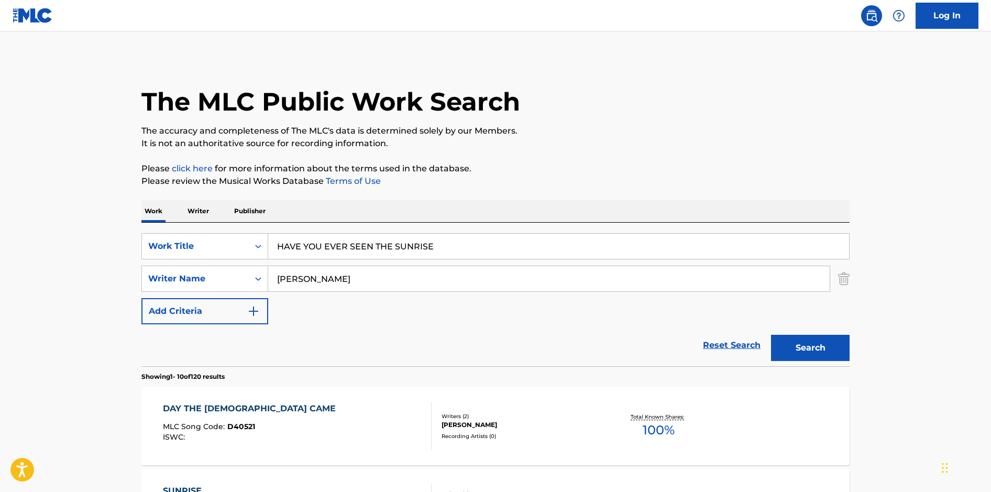
click at [789, 350] on button "Search" at bounding box center [810, 348] width 79 height 26
drag, startPoint x: 440, startPoint y: 246, endPoint x: 271, endPoint y: 246, distance: 168.7
click at [270, 246] on input "HAVE YOU EVER SEEN THE SUNRISE" at bounding box center [558, 246] width 581 height 25
type input "HELICOPTERS IN THE SUNRISE"
click at [771, 335] on button "Search" at bounding box center [810, 348] width 79 height 26
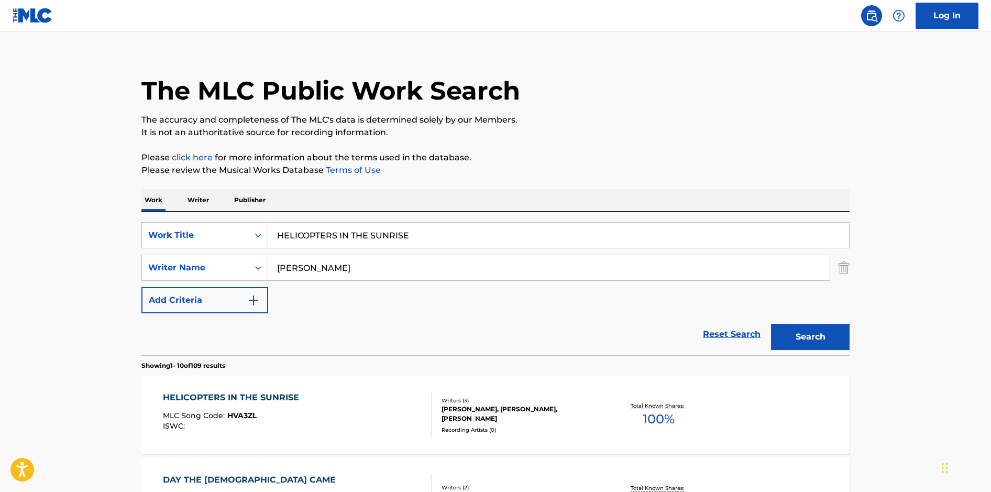
scroll to position [25, 0]
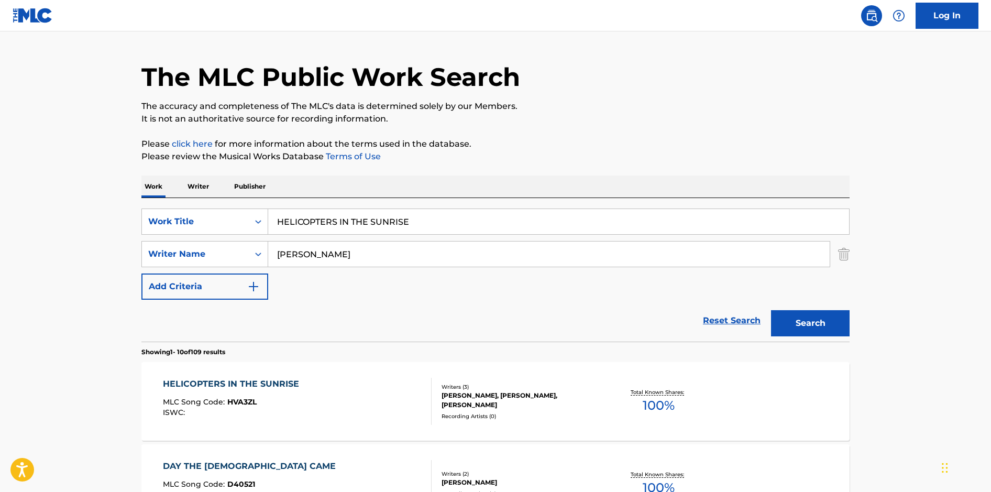
click at [336, 408] on div "HELICOPTERS IN THE SUNRISE MLC Song Code : HVA3ZL ISWC :" at bounding box center [297, 401] width 269 height 47
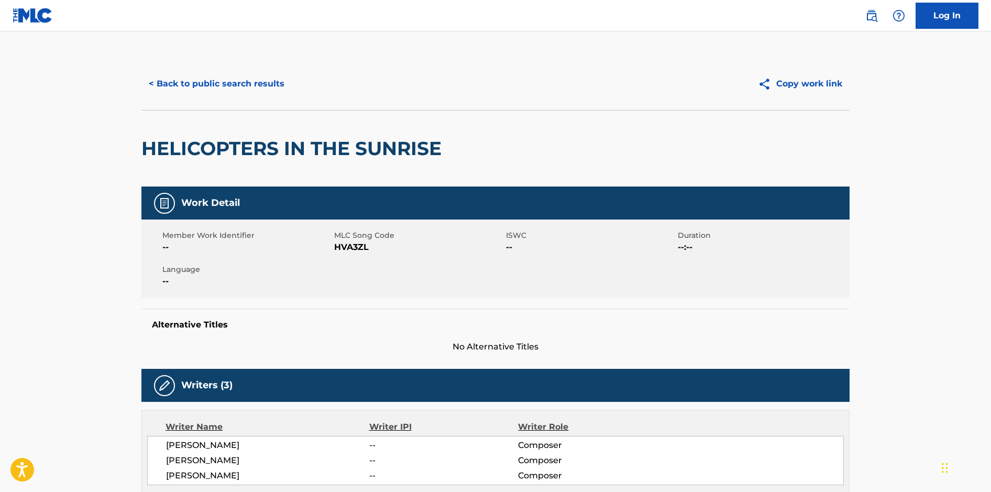
click at [245, 93] on button "< Back to public search results" at bounding box center [216, 84] width 150 height 26
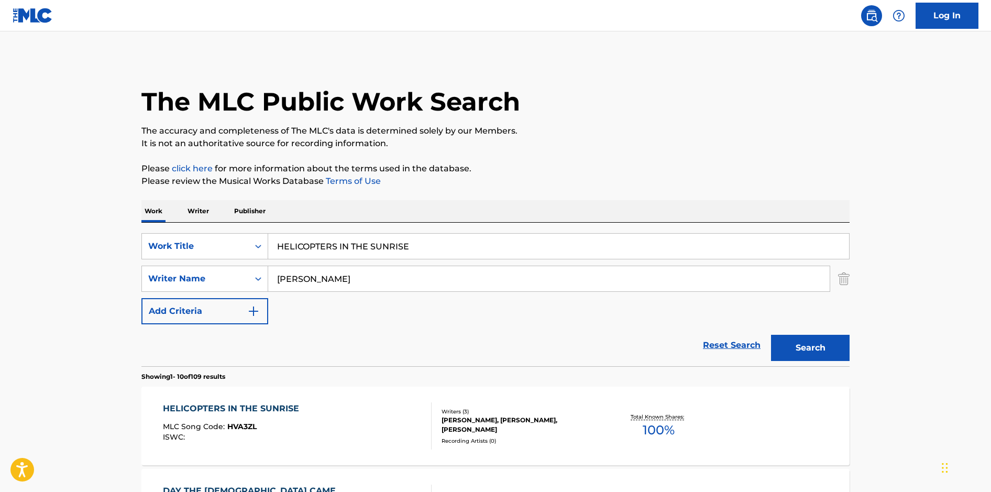
scroll to position [25, 0]
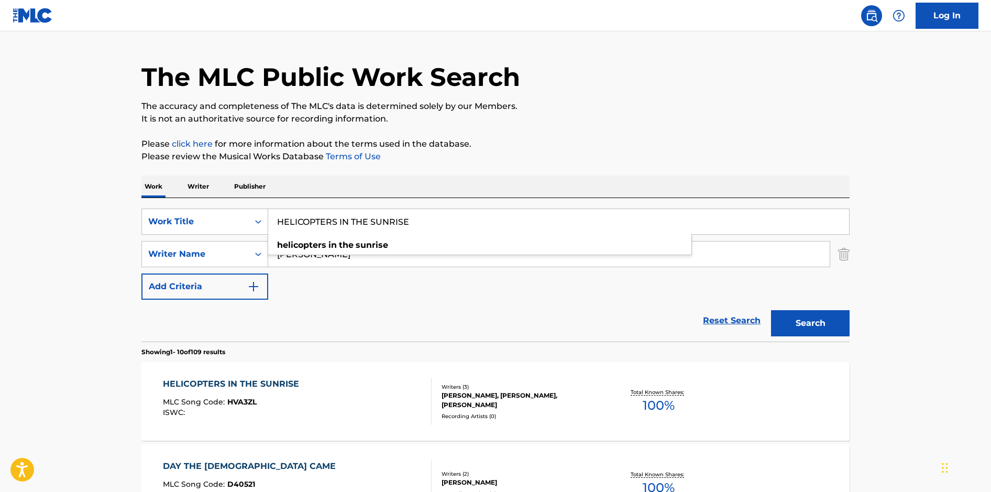
drag, startPoint x: 422, startPoint y: 223, endPoint x: 239, endPoint y: 203, distance: 183.9
click at [239, 203] on div "SearchWithCriteria9e603748-6466-4274-8c4e-118aaaea9378 Work Title HELICOPTERS I…" at bounding box center [495, 270] width 708 height 144
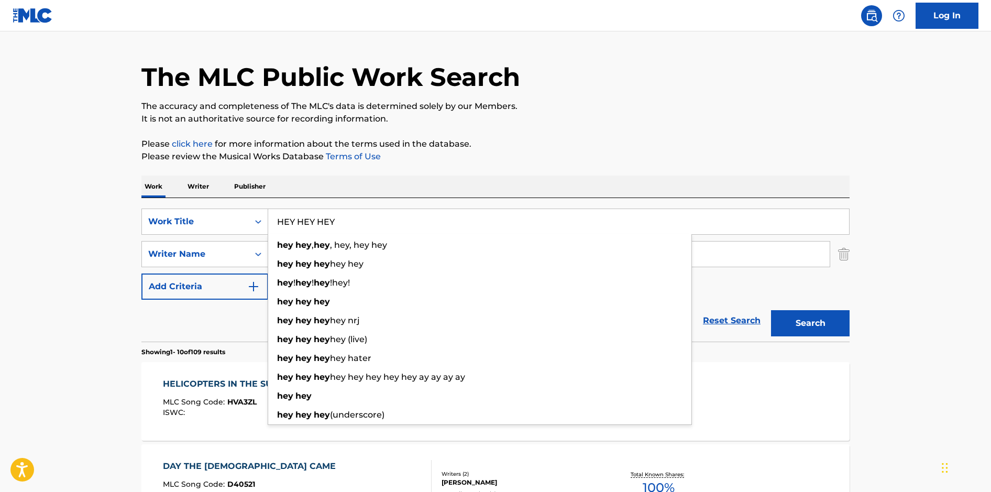
type input "HEY HEY HEY"
drag, startPoint x: 538, startPoint y: 168, endPoint x: 544, endPoint y: 169, distance: 6.0
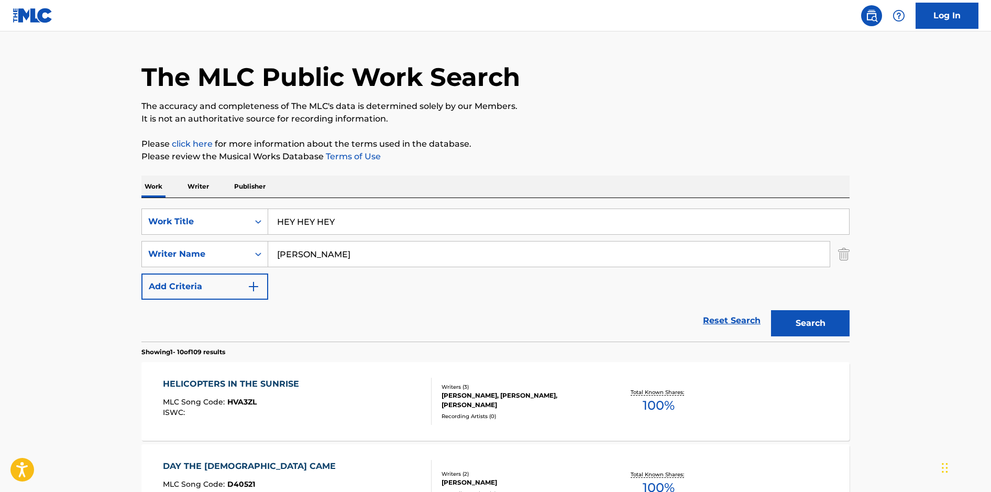
click at [793, 320] on button "Search" at bounding box center [810, 323] width 79 height 26
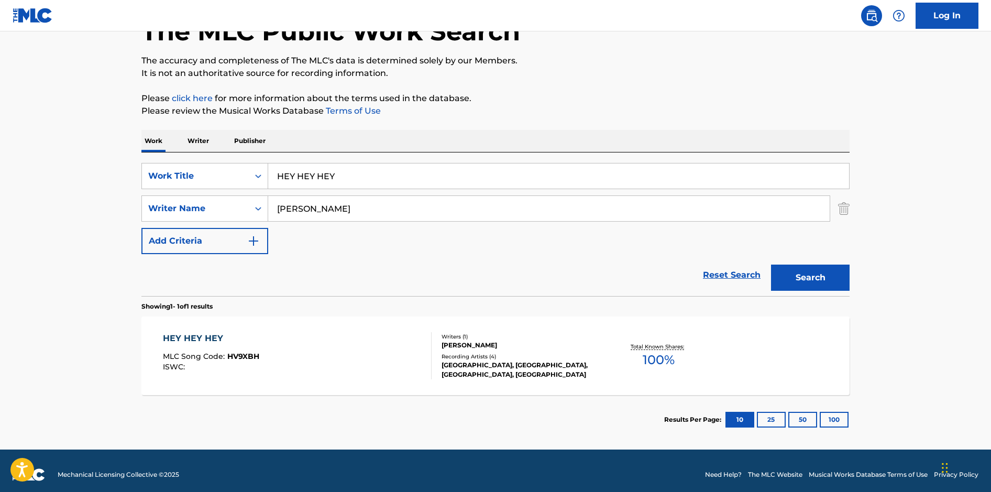
scroll to position [78, 0]
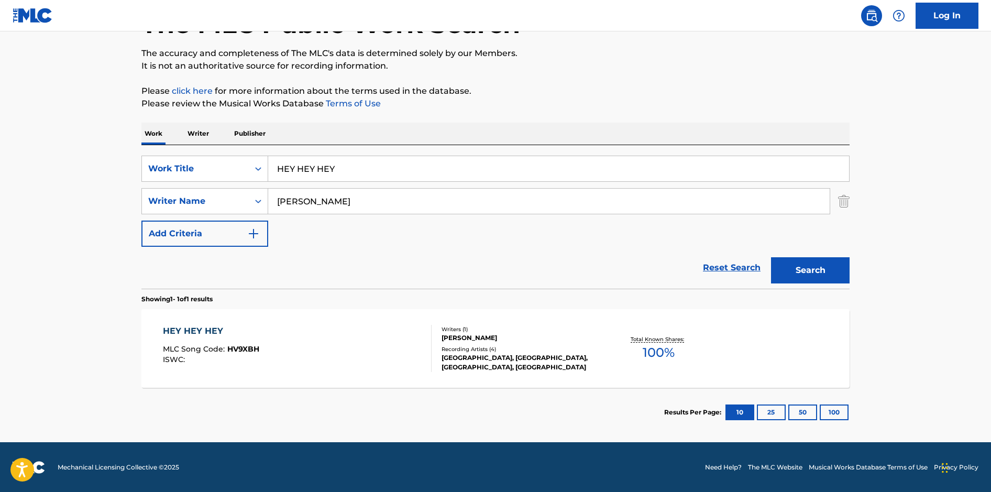
click at [406, 329] on div "HEY HEY HEY MLC Song Code : HV9XBH ISWC :" at bounding box center [297, 348] width 269 height 47
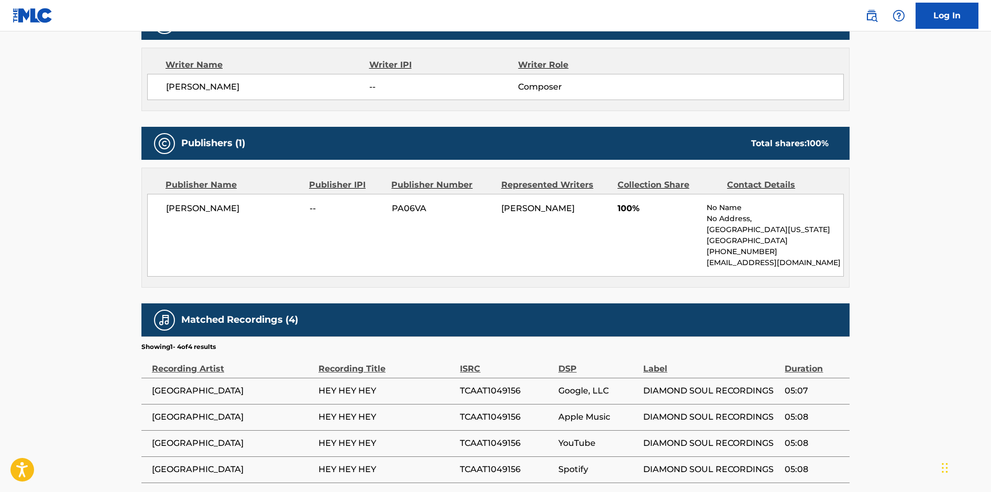
scroll to position [417, 0]
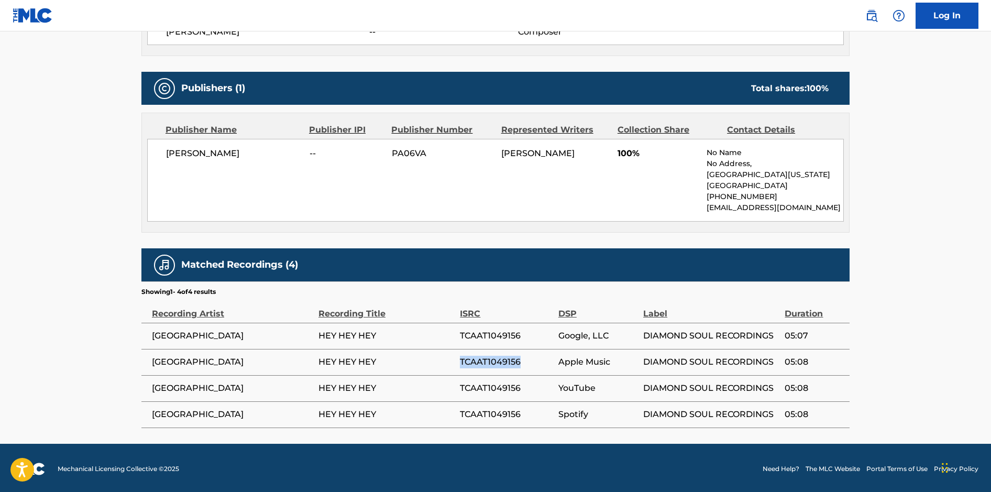
drag, startPoint x: 522, startPoint y: 362, endPoint x: 462, endPoint y: 358, distance: 60.4
click at [462, 358] on span "TCAAT1049156" at bounding box center [506, 362] width 93 height 13
copy span "TCAAT1049156"
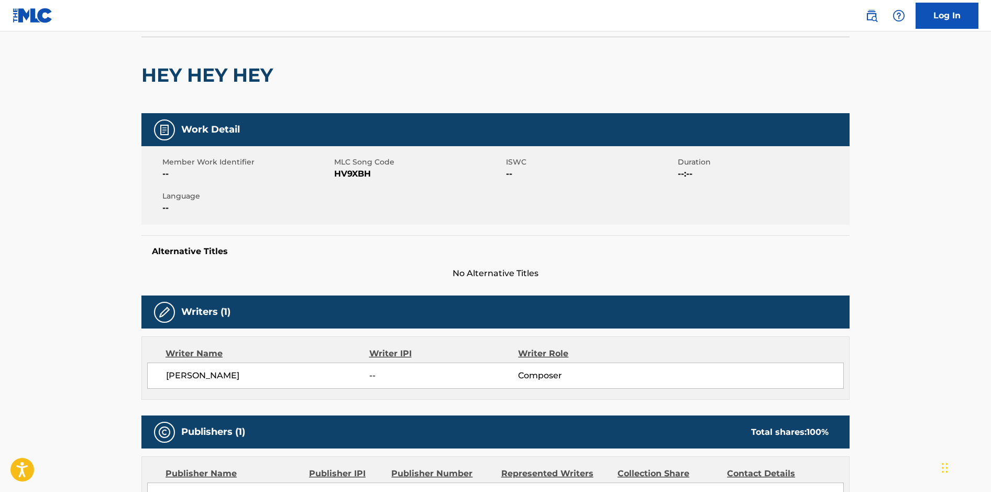
scroll to position [0, 0]
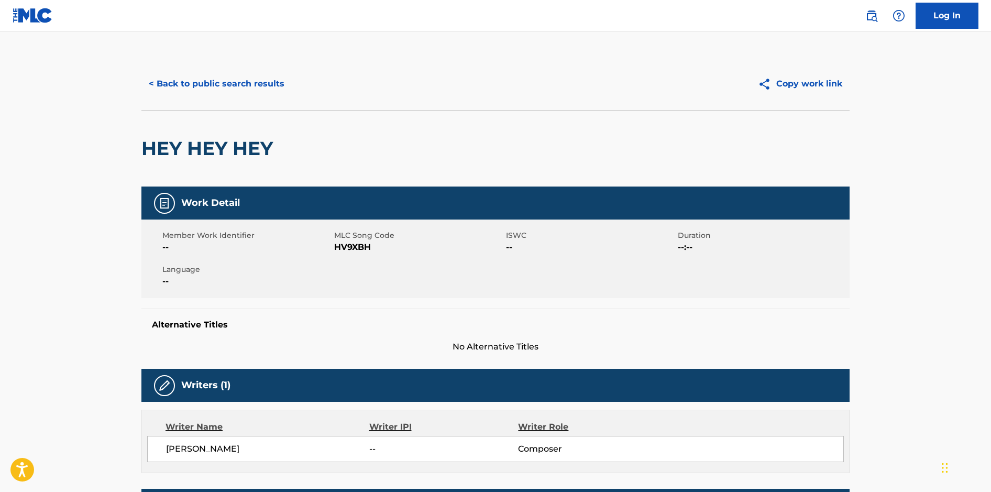
click at [176, 85] on button "< Back to public search results" at bounding box center [216, 84] width 150 height 26
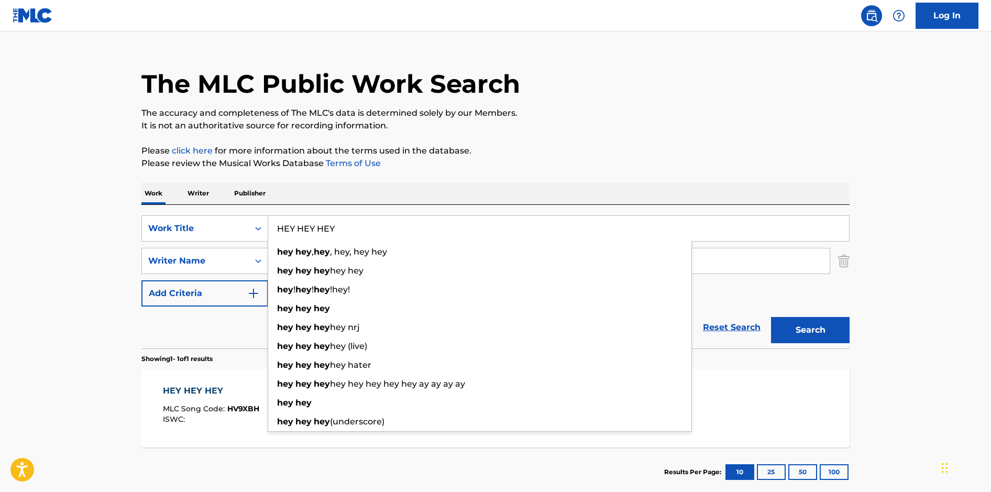
drag, startPoint x: 345, startPoint y: 223, endPoint x: 205, endPoint y: 208, distance: 141.2
click at [205, 209] on div "SearchWithCriteria9e603748-6466-4274-8c4e-118aaaea9378 Work Title HEY HEY HEY h…" at bounding box center [495, 277] width 708 height 144
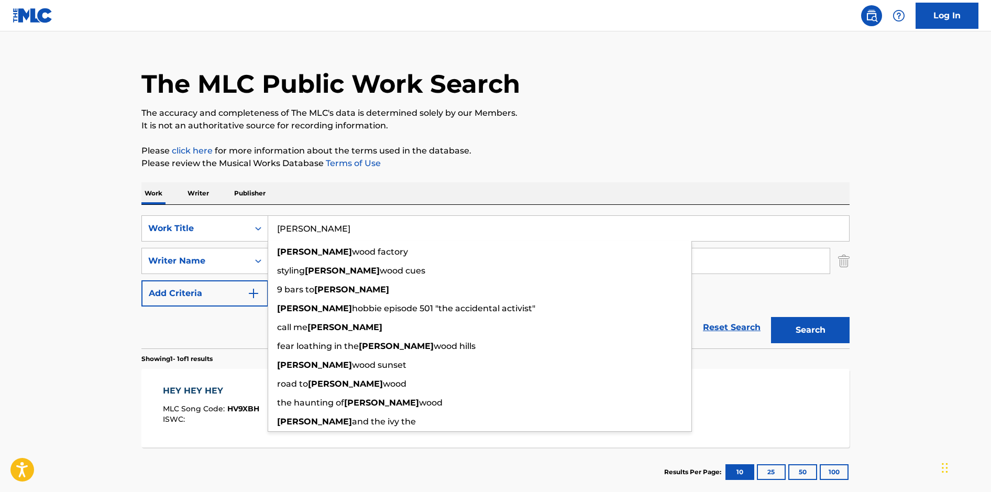
type input "HOLLY"
click at [771, 317] on button "Search" at bounding box center [810, 330] width 79 height 26
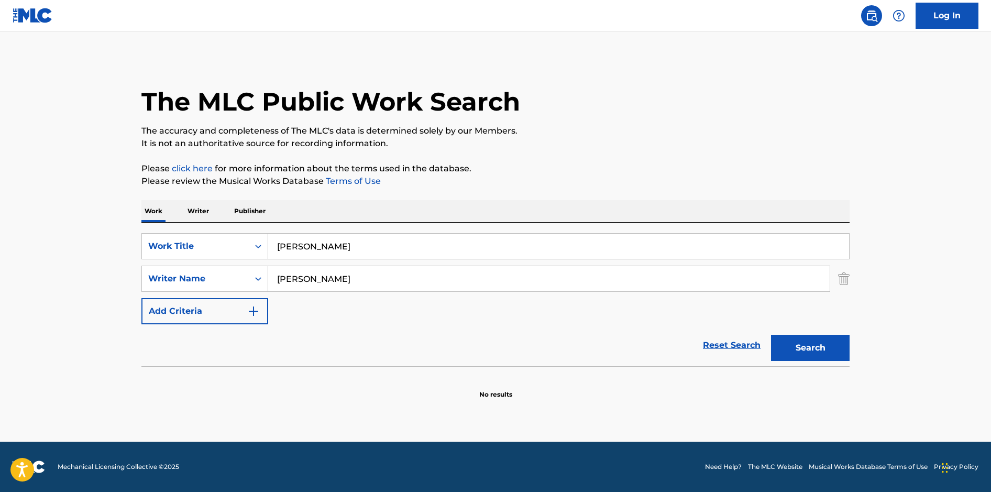
click at [791, 351] on button "Search" at bounding box center [810, 348] width 79 height 26
click at [769, 351] on div "Search" at bounding box center [808, 345] width 84 height 42
click at [789, 346] on button "Search" at bounding box center [810, 348] width 79 height 26
click at [311, 240] on input "HOLLY" at bounding box center [558, 246] width 581 height 25
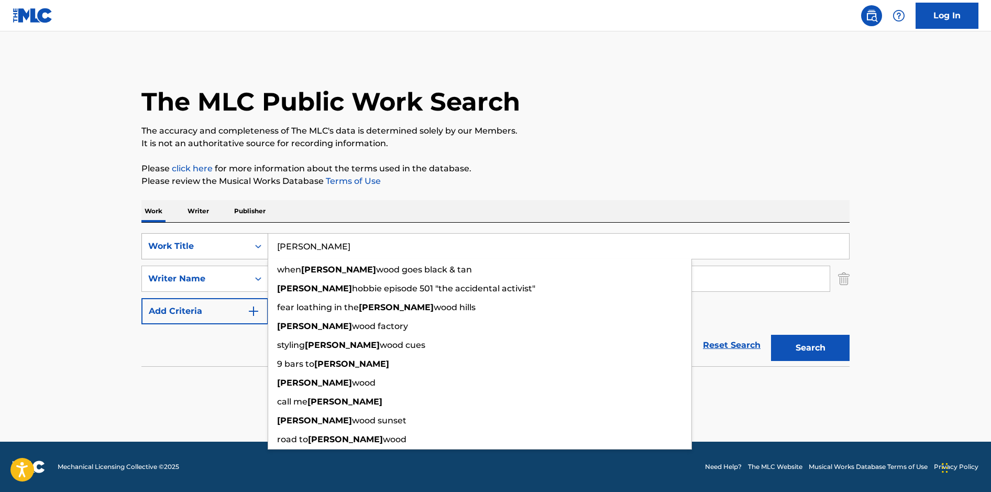
drag, startPoint x: 315, startPoint y: 245, endPoint x: 261, endPoint y: 241, distance: 54.1
click at [261, 241] on div "SearchWithCriteria9e603748-6466-4274-8c4e-118aaaea9378 Work Title HOLLY when ho…" at bounding box center [495, 246] width 708 height 26
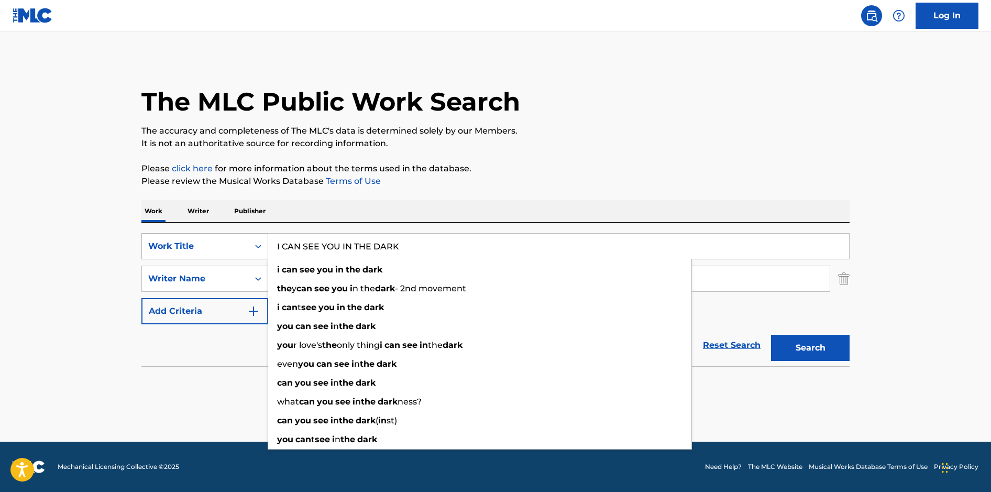
type input "I CAN SEE YOU IN THE DARK"
click at [771, 335] on button "Search" at bounding box center [810, 348] width 79 height 26
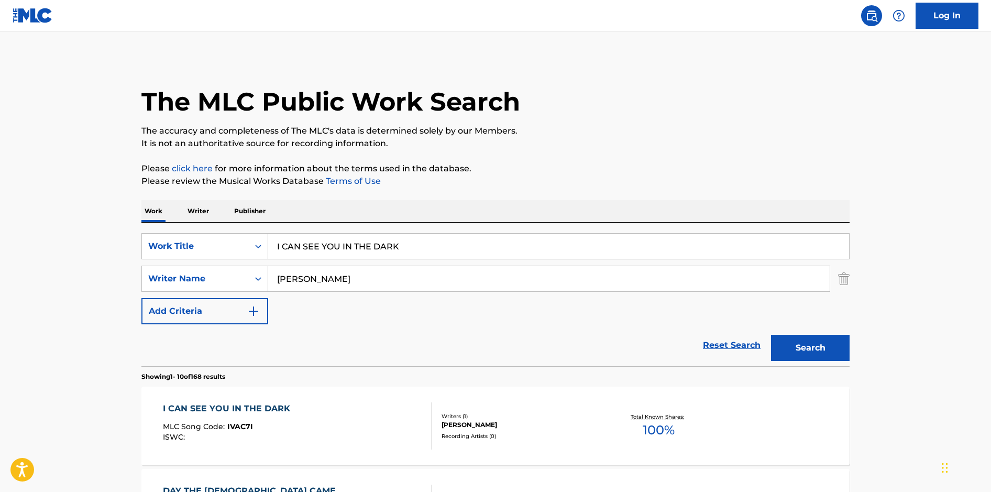
click at [313, 400] on div "I CAN SEE YOU IN THE DARK MLC Song Code : IVAC7I ISWC : Writers ( 1 ) JOSHUA HA…" at bounding box center [495, 426] width 708 height 79
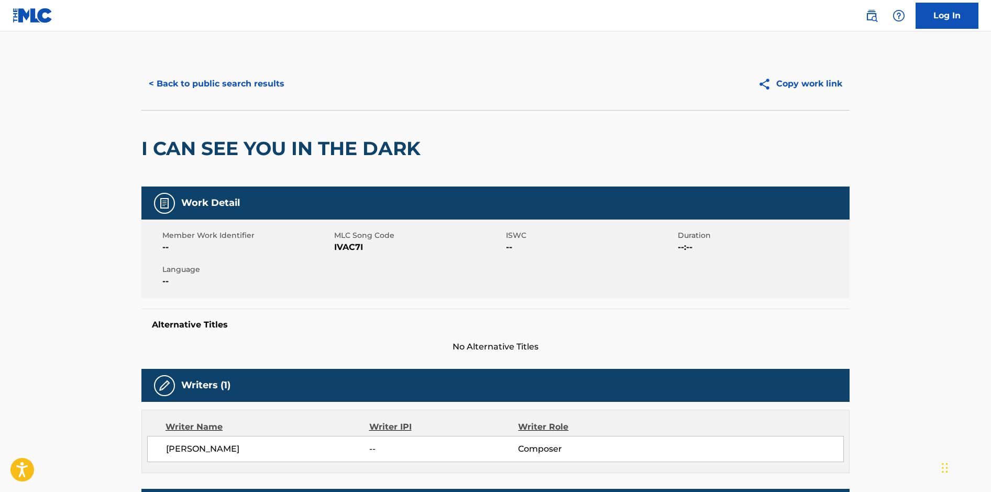
click at [249, 88] on button "< Back to public search results" at bounding box center [216, 84] width 150 height 26
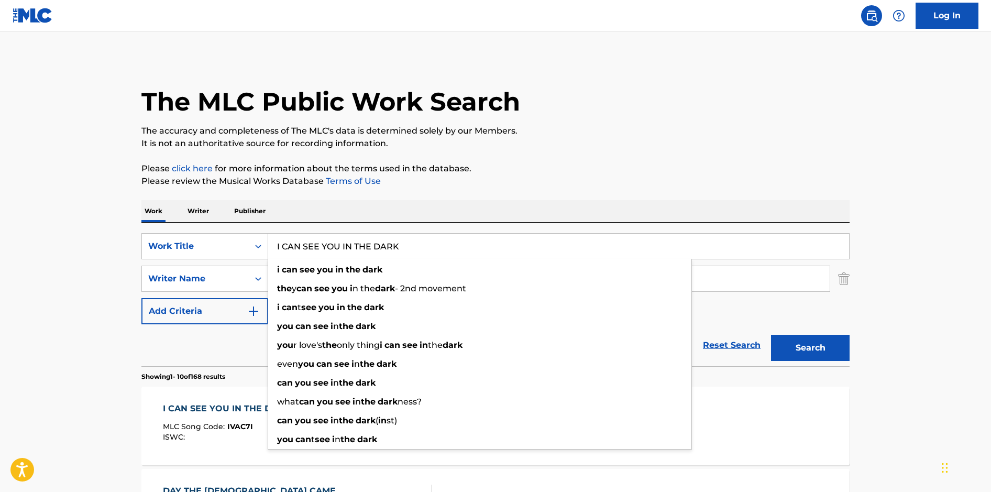
drag, startPoint x: 415, startPoint y: 246, endPoint x: 206, endPoint y: 224, distance: 210.2
click at [206, 224] on div "SearchWithCriteria9e603748-6466-4274-8c4e-118aaaea9378 Work Title I CAN SEE YOU…" at bounding box center [495, 295] width 708 height 144
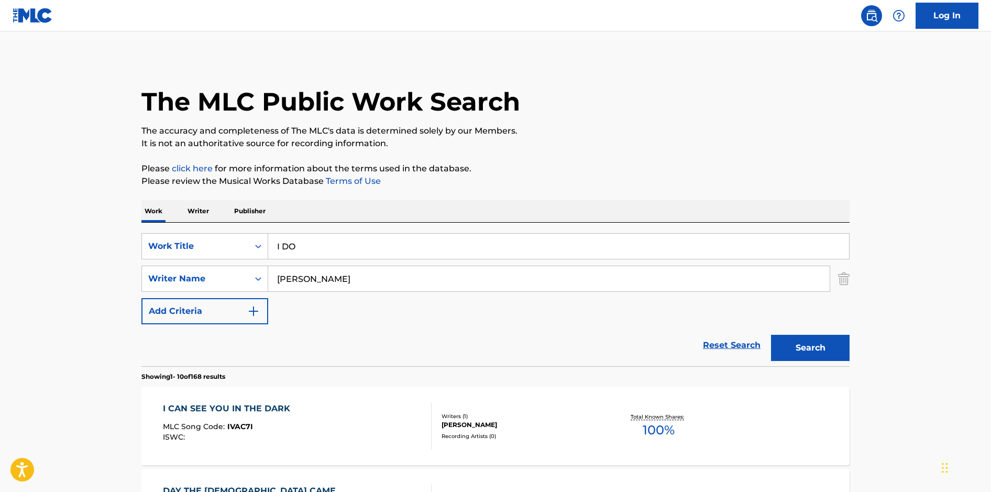
type input "I DO"
click at [771, 335] on button "Search" at bounding box center [810, 348] width 79 height 26
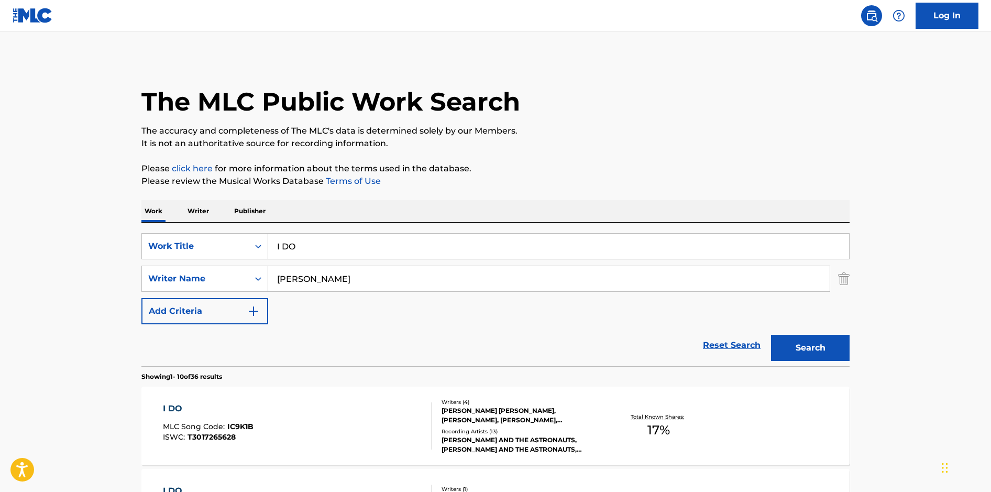
click at [358, 409] on div "I DO MLC Song Code : IC9K1B ISWC : T3017265628" at bounding box center [297, 425] width 269 height 47
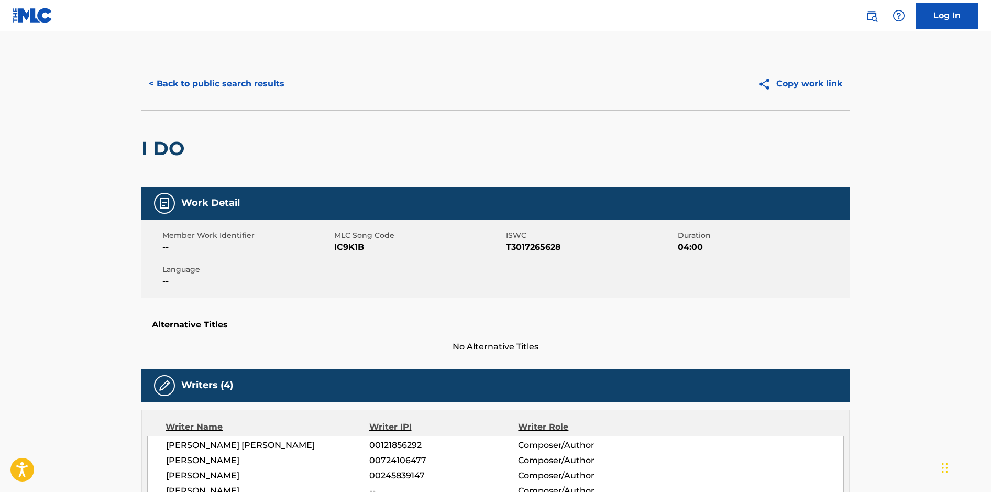
click at [231, 97] on div "< Back to public search results Copy work link" at bounding box center [495, 84] width 708 height 52
click at [224, 73] on button "< Back to public search results" at bounding box center [216, 84] width 150 height 26
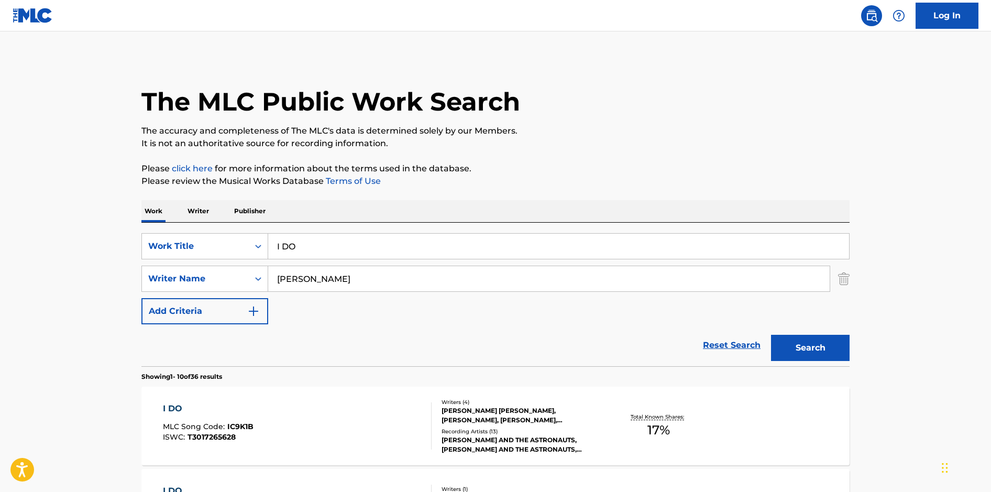
scroll to position [129, 0]
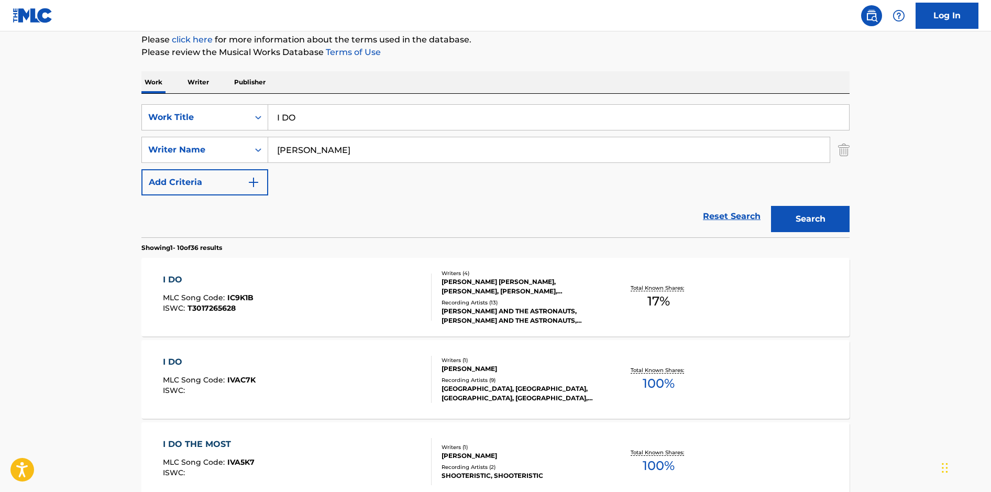
click at [379, 367] on div "I DO MLC Song Code : IVAC7K ISWC :" at bounding box center [297, 379] width 269 height 47
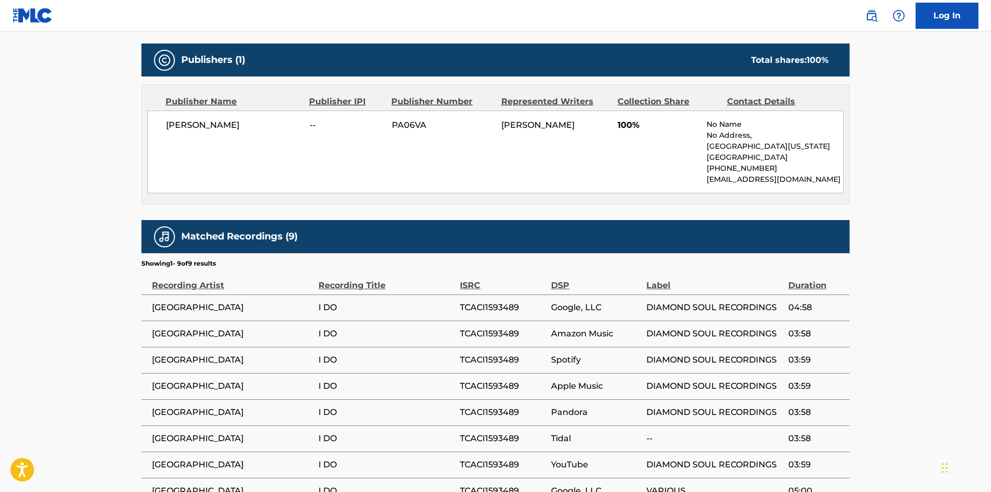
scroll to position [548, 0]
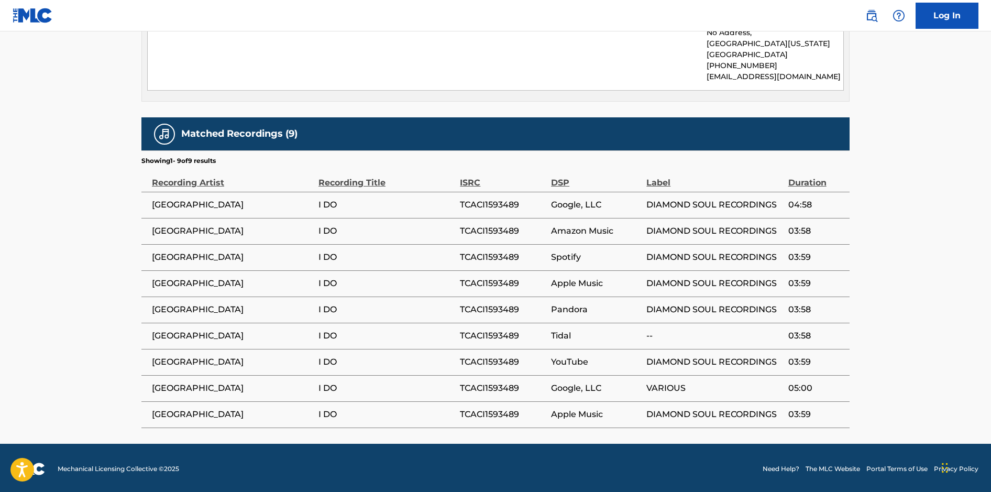
click at [463, 304] on span "TCACI1593489" at bounding box center [503, 309] width 86 height 13
drag, startPoint x: 519, startPoint y: 308, endPoint x: 462, endPoint y: 307, distance: 56.6
click at [462, 307] on span "TCACI1593489" at bounding box center [503, 309] width 86 height 13
copy span "TCACI1593489"
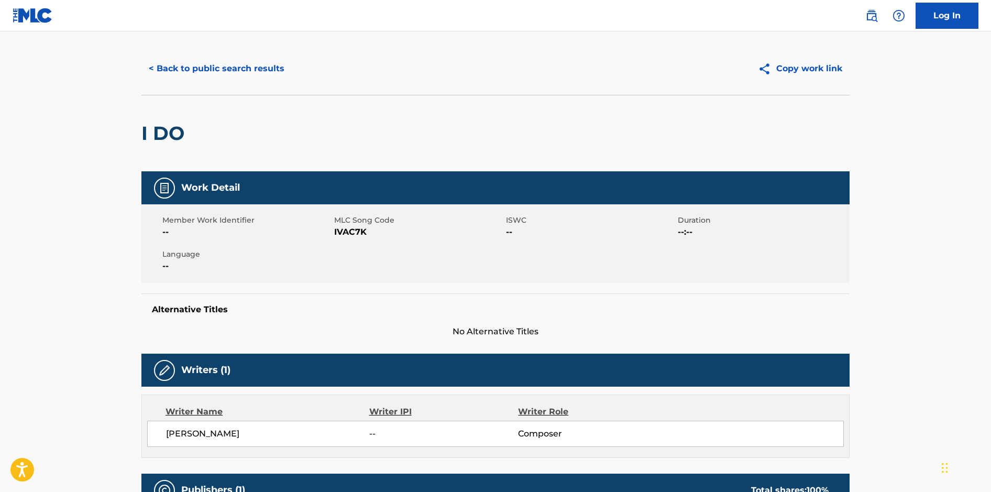
scroll to position [0, 0]
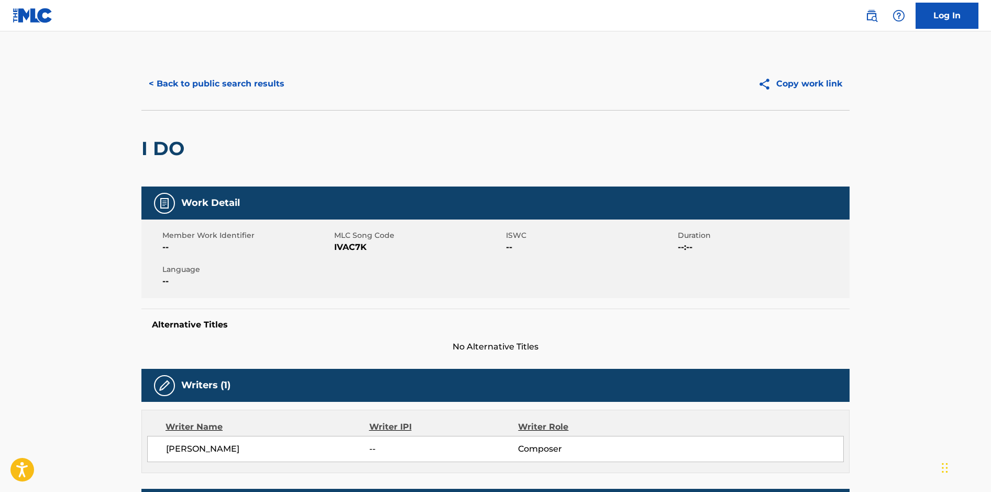
click at [181, 82] on button "< Back to public search results" at bounding box center [216, 84] width 150 height 26
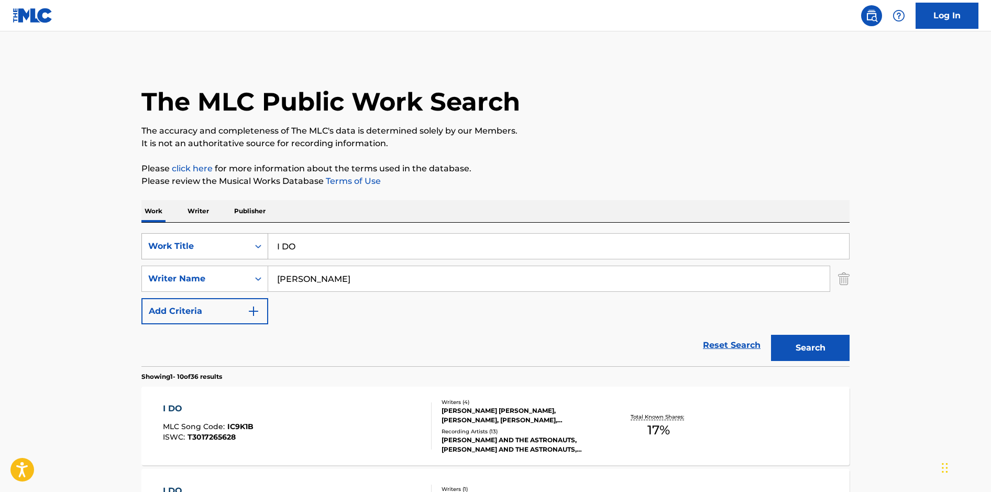
scroll to position [129, 0]
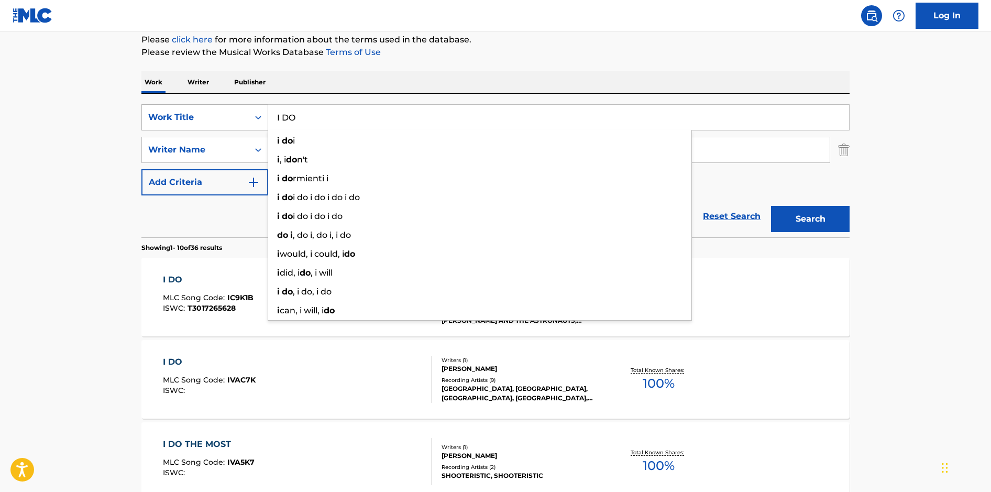
drag, startPoint x: 336, startPoint y: 120, endPoint x: 229, endPoint y: 106, distance: 107.8
click at [229, 106] on div "SearchWithCriteria9e603748-6466-4274-8c4e-118aaaea9378 Work Title I DO i do i i…" at bounding box center [495, 117] width 708 height 26
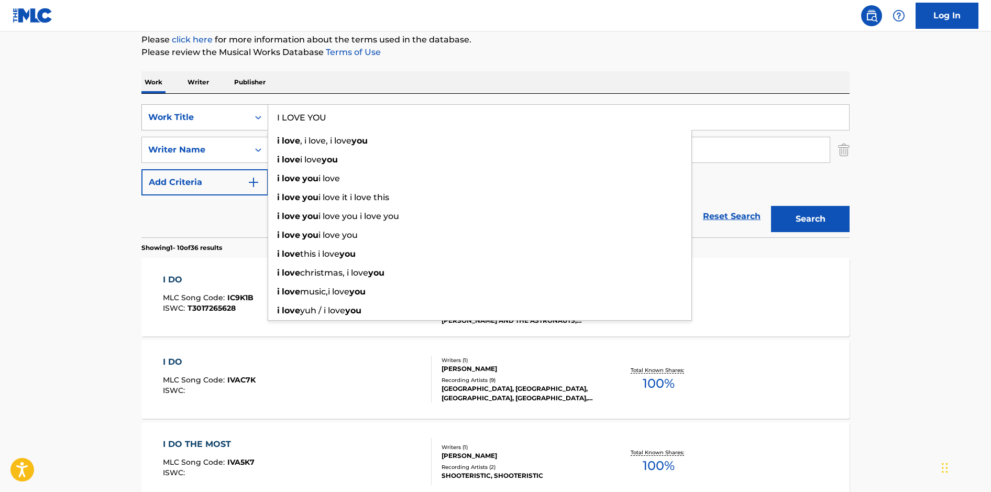
type input "I LOVE YOU"
click at [771, 206] on button "Search" at bounding box center [810, 219] width 79 height 26
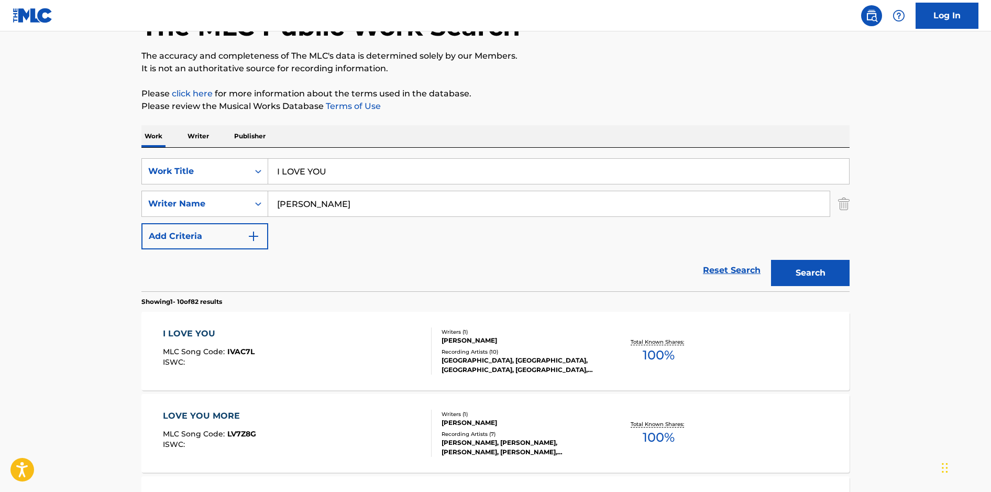
scroll to position [146, 0]
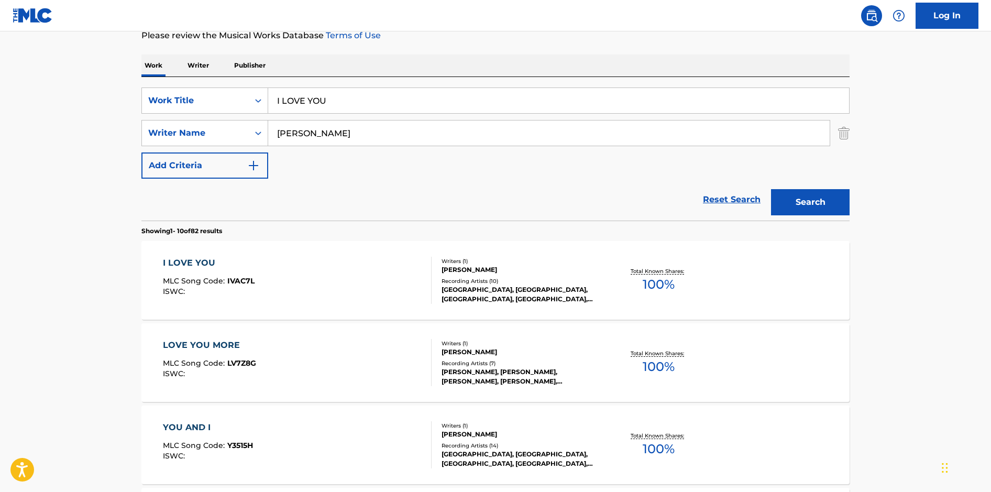
click at [371, 299] on div "I LOVE YOU MLC Song Code : IVAC7L ISWC :" at bounding box center [297, 280] width 269 height 47
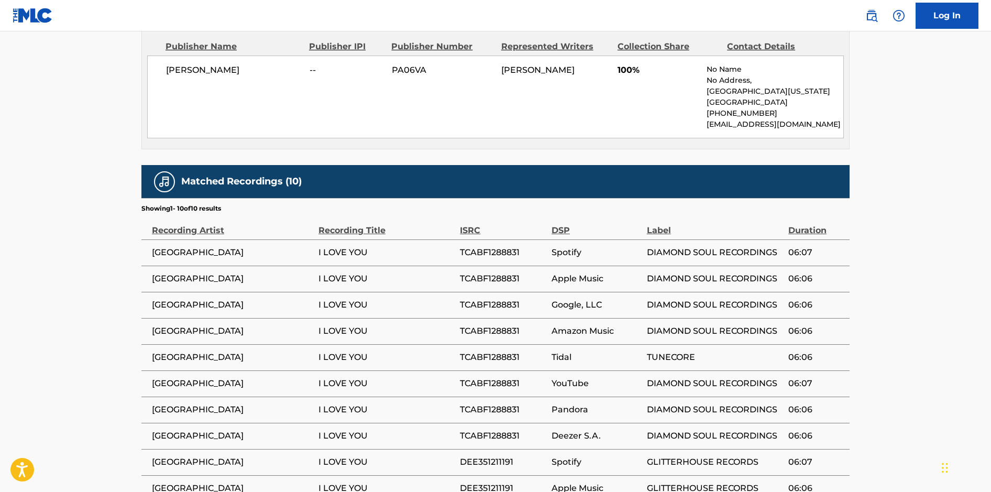
scroll to position [574, 0]
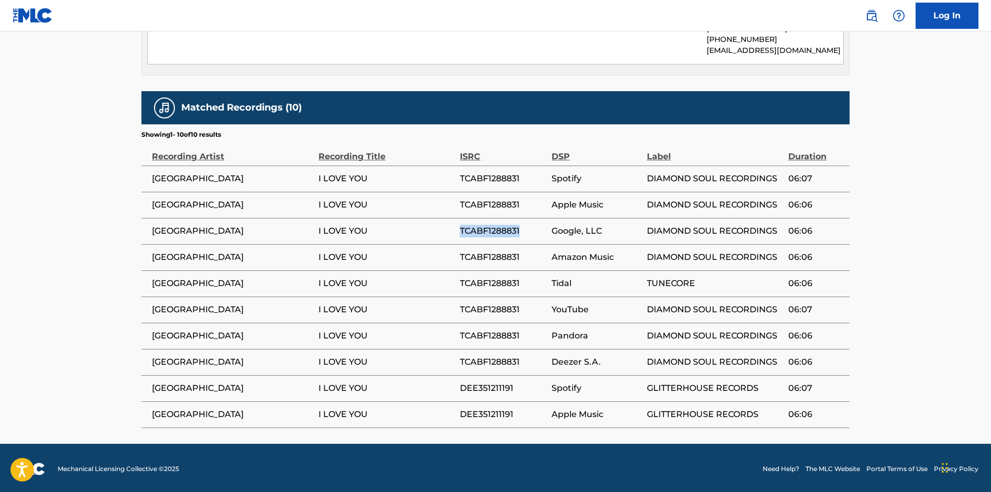
drag, startPoint x: 523, startPoint y: 230, endPoint x: 461, endPoint y: 230, distance: 61.8
click at [461, 230] on span "TCABF1288831" at bounding box center [503, 231] width 86 height 13
copy span "TCABF1288831"
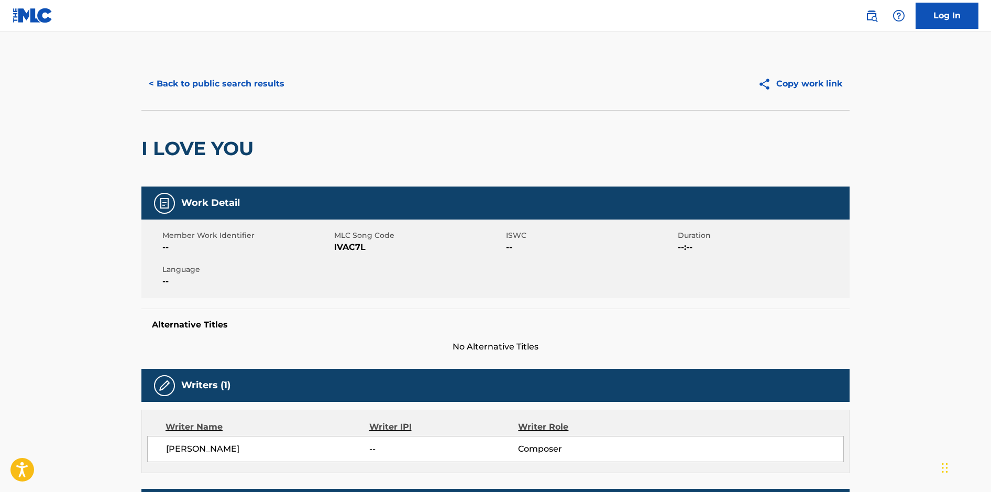
click at [251, 91] on button "< Back to public search results" at bounding box center [216, 84] width 150 height 26
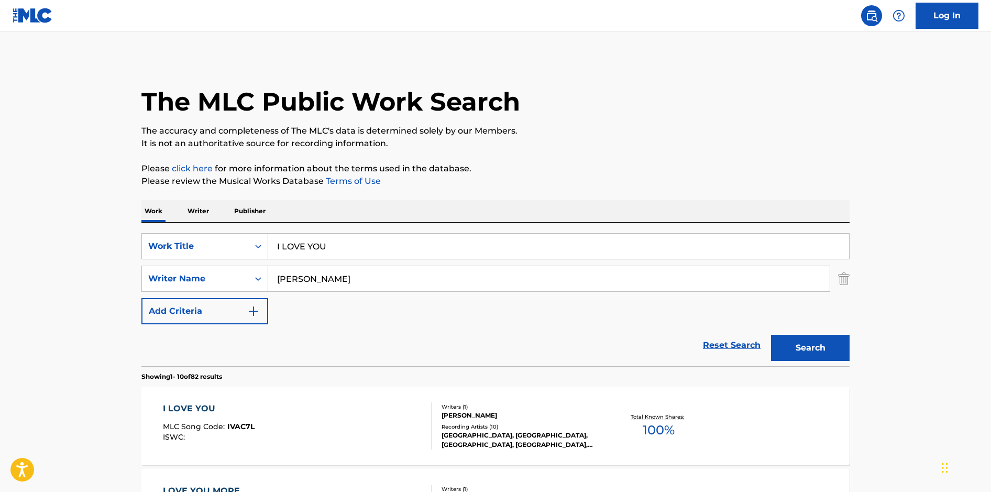
scroll to position [146, 0]
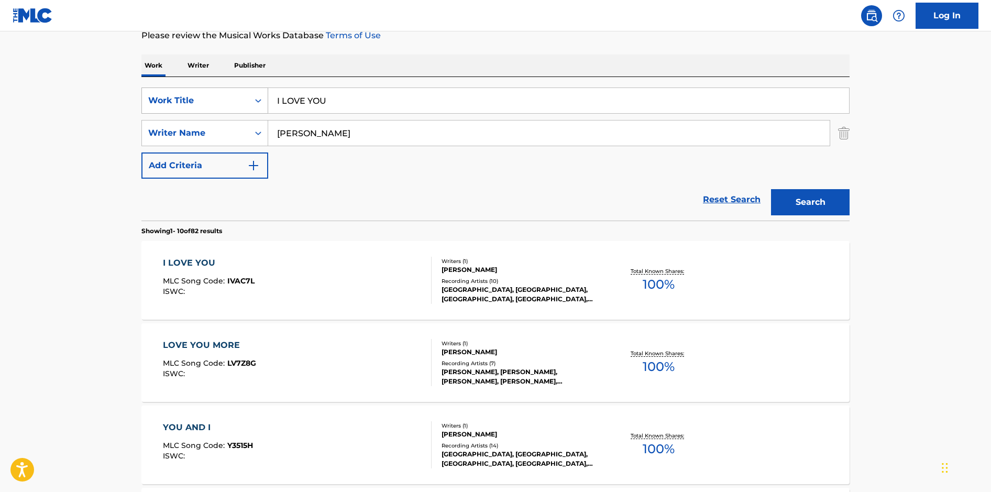
drag, startPoint x: 345, startPoint y: 101, endPoint x: 233, endPoint y: 87, distance: 113.0
click at [233, 88] on div "SearchWithCriteria9e603748-6466-4274-8c4e-118aaaea9378 Work Title I LOVE YOU" at bounding box center [495, 101] width 708 height 26
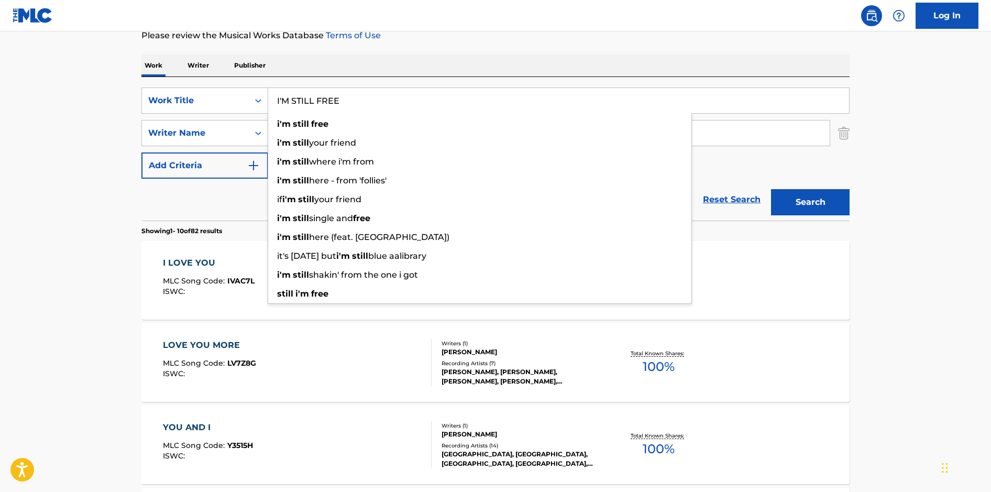
type input "I'M STILL FREE"
click at [771, 189] on button "Search" at bounding box center [810, 202] width 79 height 26
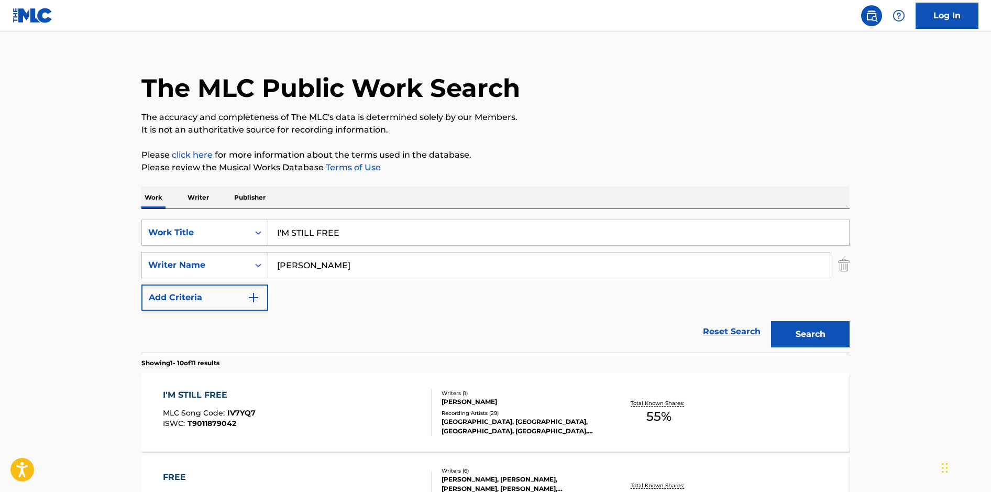
scroll to position [27, 0]
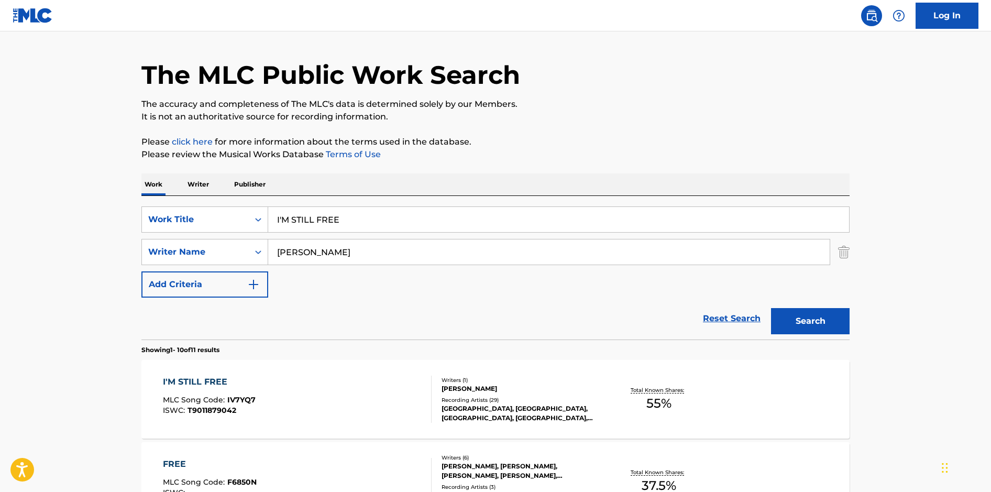
click at [419, 403] on div "I'M STILL FREE MLC Song Code : IV7YQ7 ISWC : T9011879042" at bounding box center [297, 399] width 269 height 47
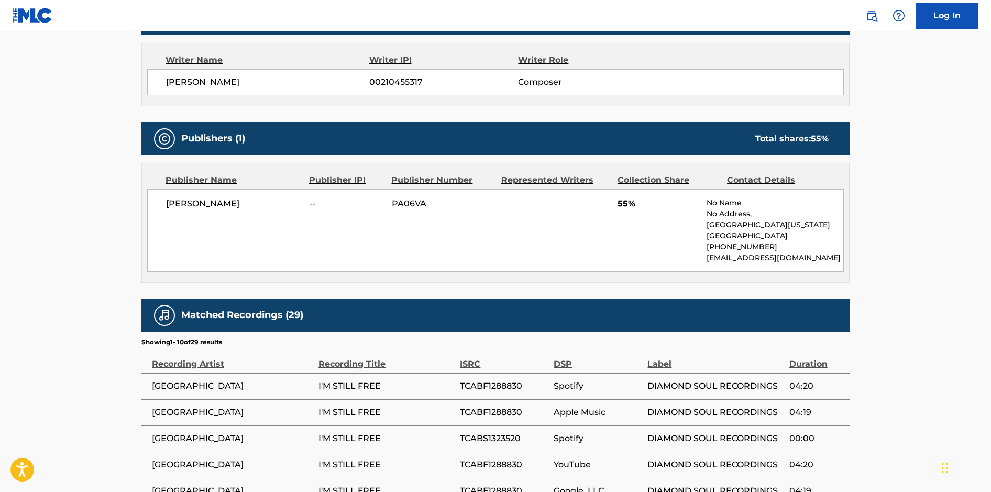
scroll to position [413, 0]
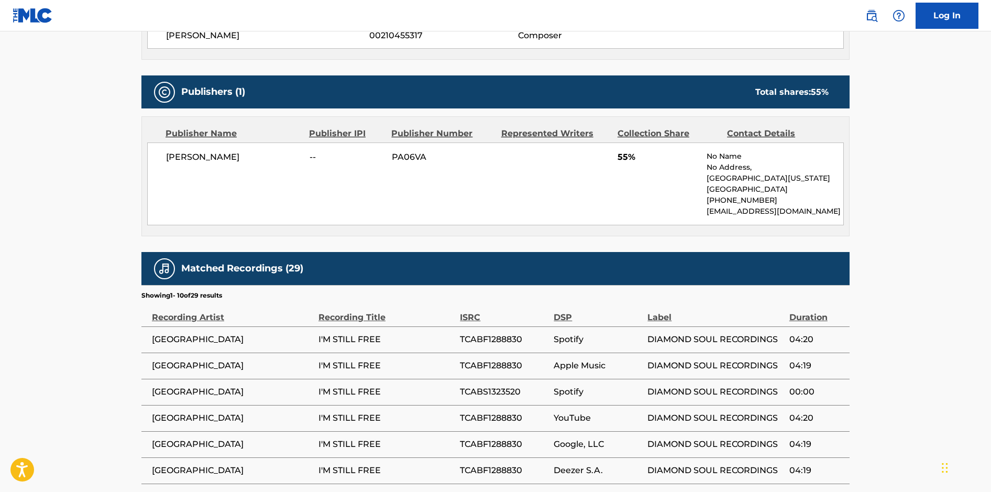
click at [471, 347] on td "TCABF1288830" at bounding box center [507, 339] width 94 height 26
drag, startPoint x: 526, startPoint y: 341, endPoint x: 462, endPoint y: 334, distance: 64.3
click at [462, 334] on span "TCABF1288830" at bounding box center [504, 339] width 89 height 13
copy span "TCABF1288830"
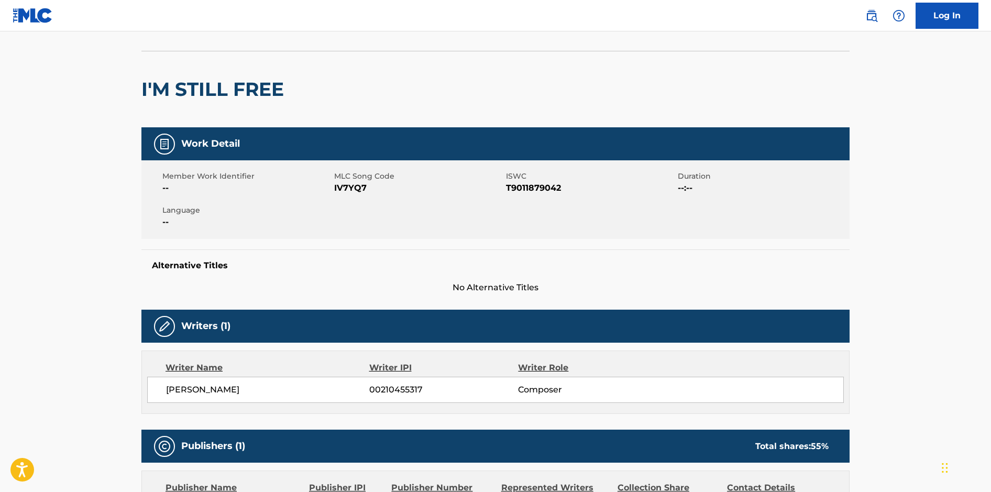
scroll to position [0, 0]
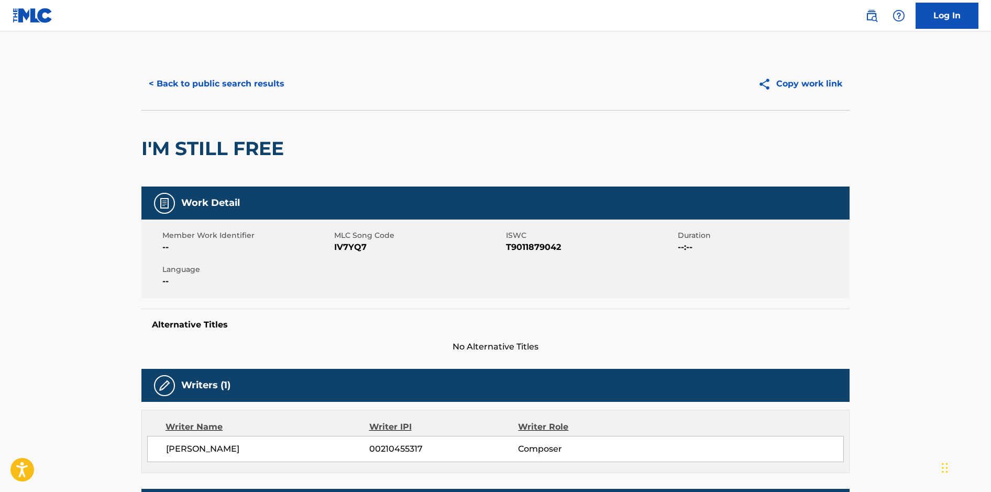
click at [231, 87] on button "< Back to public search results" at bounding box center [216, 84] width 150 height 26
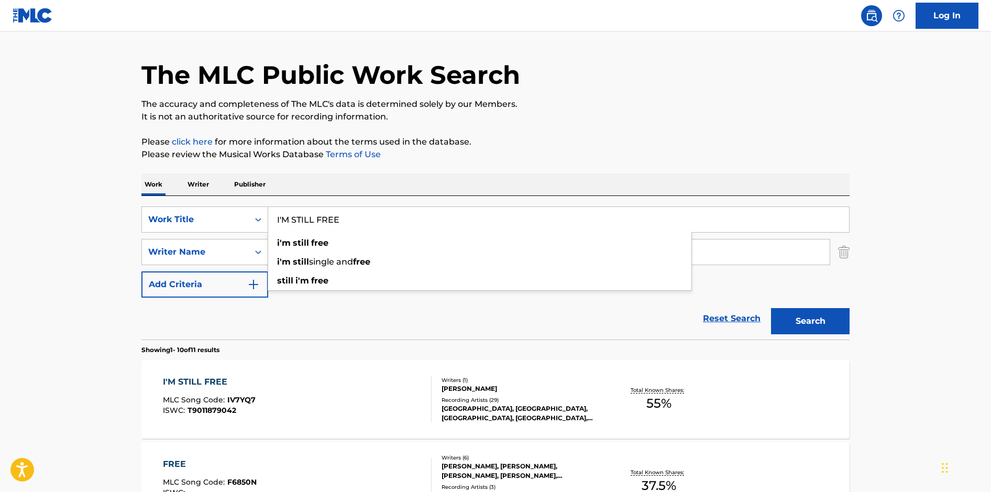
drag, startPoint x: 354, startPoint y: 221, endPoint x: 274, endPoint y: 212, distance: 80.6
click at [273, 212] on input "I'M STILL FREE" at bounding box center [558, 219] width 581 height 25
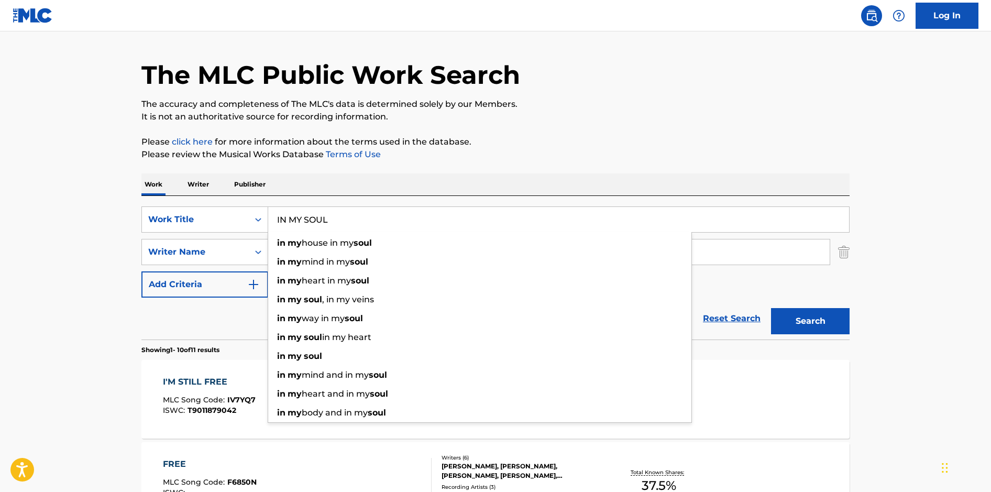
type input "IN MY SOUL"
click at [771, 308] on button "Search" at bounding box center [810, 321] width 79 height 26
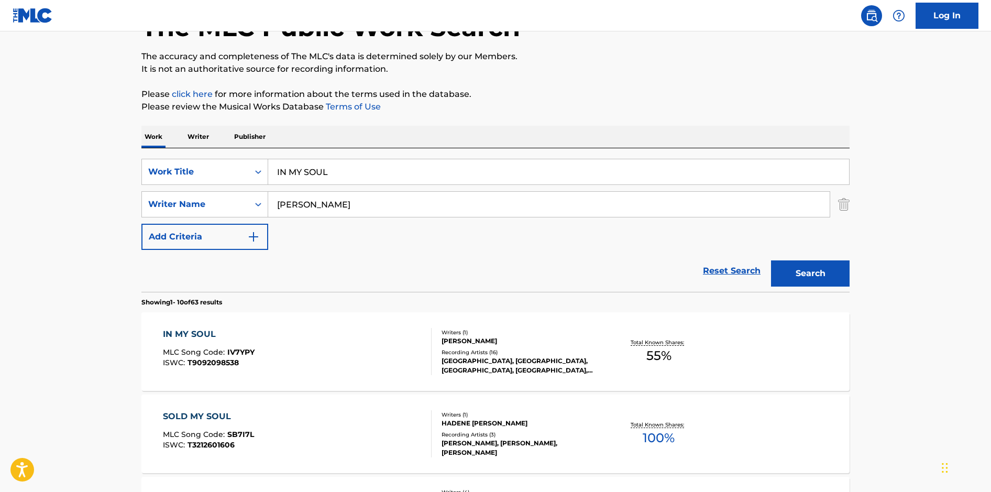
scroll to position [121, 0]
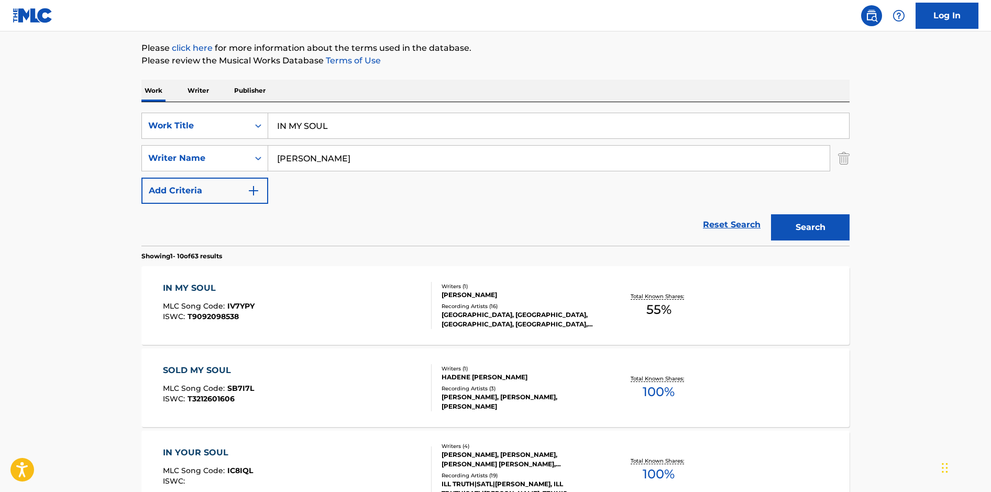
click at [389, 301] on div "IN MY SOUL MLC Song Code : IV7YPY ISWC : T9092098538" at bounding box center [297, 305] width 269 height 47
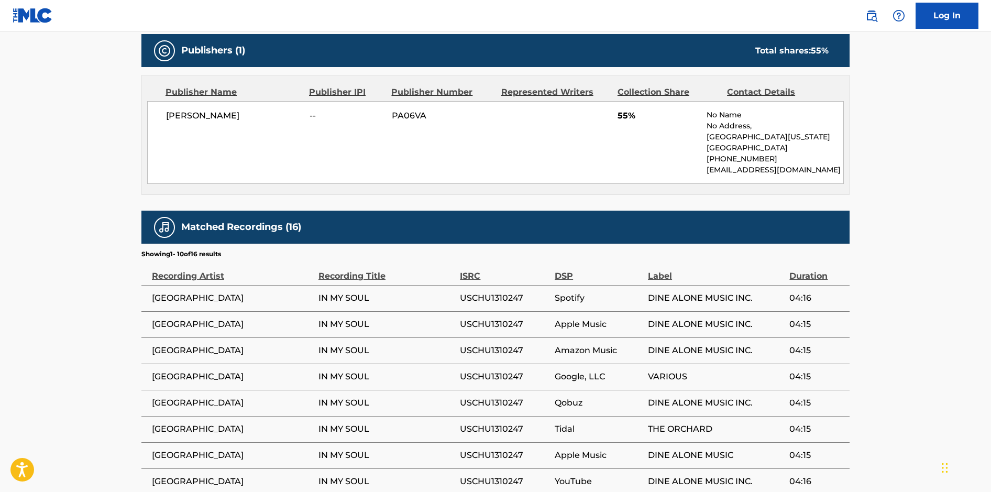
scroll to position [516, 0]
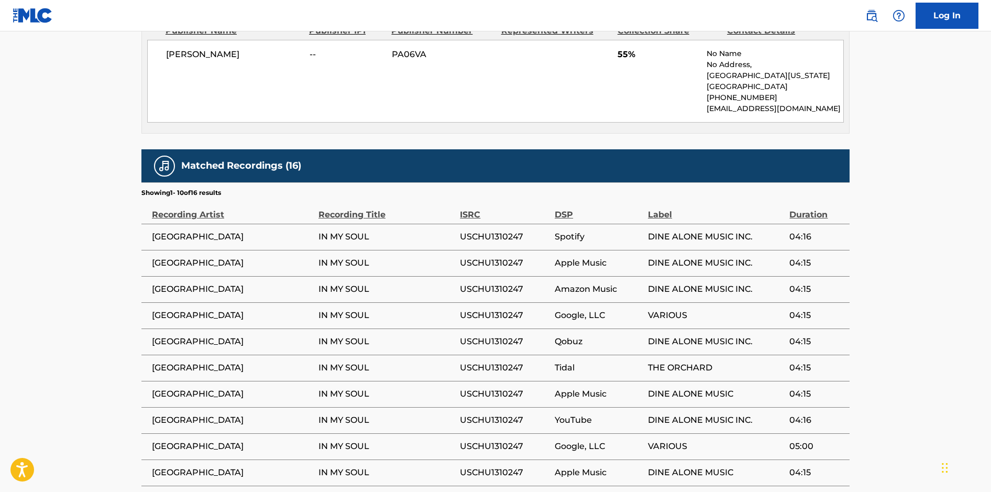
click at [524, 313] on span "USCHU1310247" at bounding box center [505, 315] width 90 height 13
drag, startPoint x: 524, startPoint y: 311, endPoint x: 461, endPoint y: 311, distance: 63.9
click at [461, 311] on span "USCHU1310247" at bounding box center [505, 315] width 90 height 13
copy span "USCHU1310247"
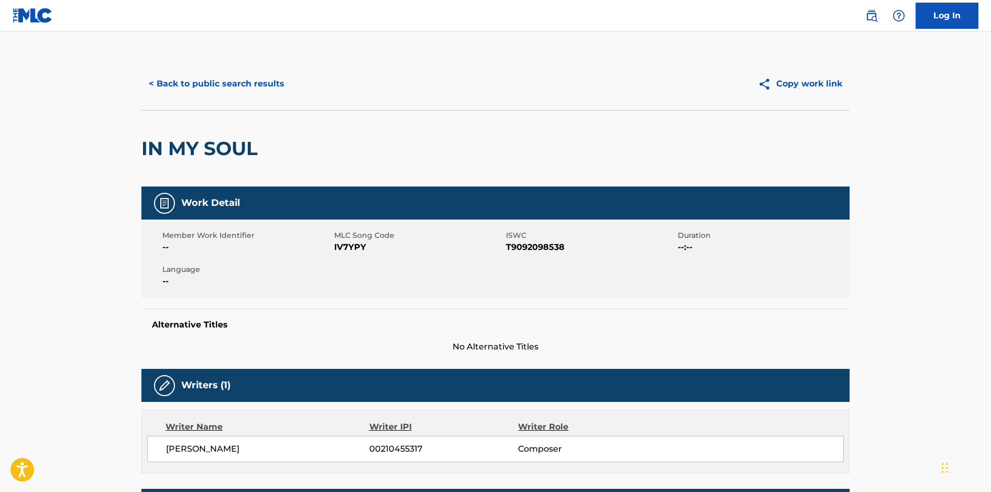
click at [252, 88] on button "< Back to public search results" at bounding box center [216, 84] width 150 height 26
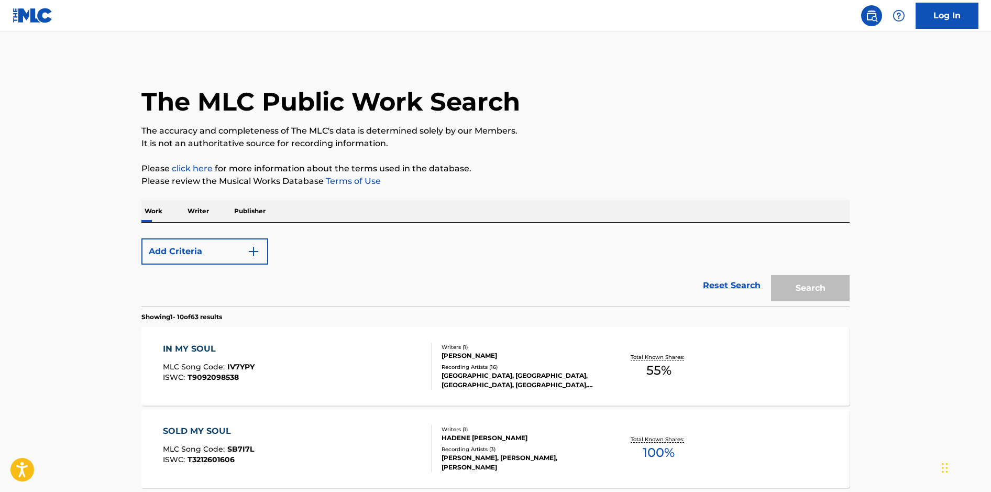
scroll to position [121, 0]
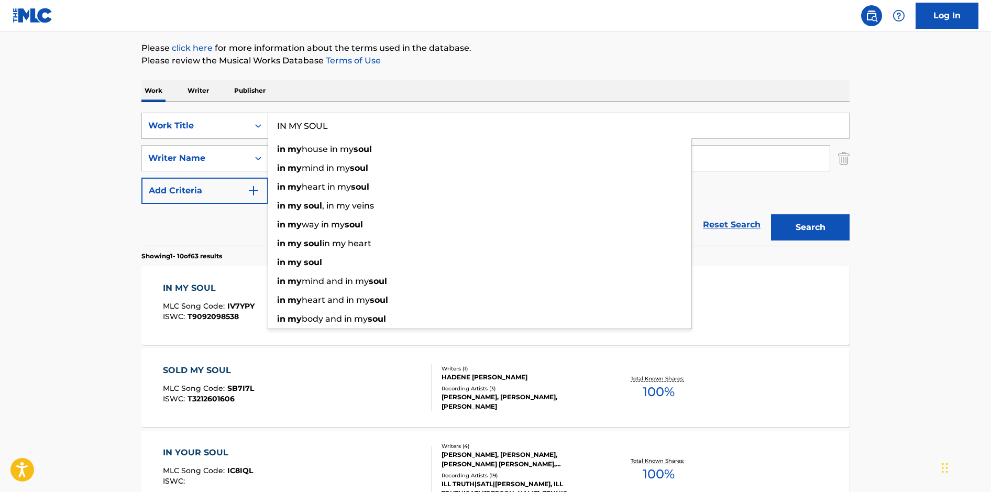
drag, startPoint x: 359, startPoint y: 126, endPoint x: 234, endPoint y: 113, distance: 125.9
click at [234, 113] on div "SearchWithCriteria9e603748-6466-4274-8c4e-118aaaea9378 Work Title IN MY SOUL in…" at bounding box center [495, 126] width 708 height 26
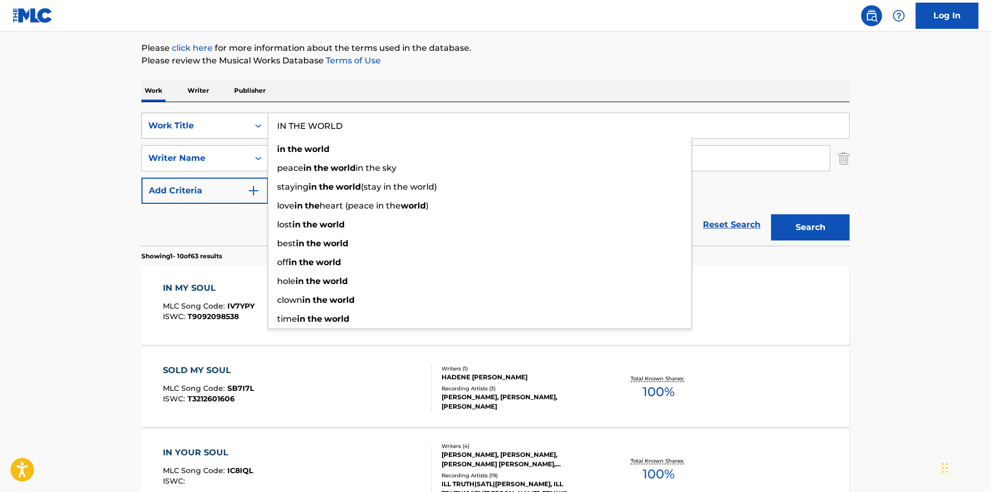
type input "IN THE WORLD"
click at [771, 214] on button "Search" at bounding box center [810, 227] width 79 height 26
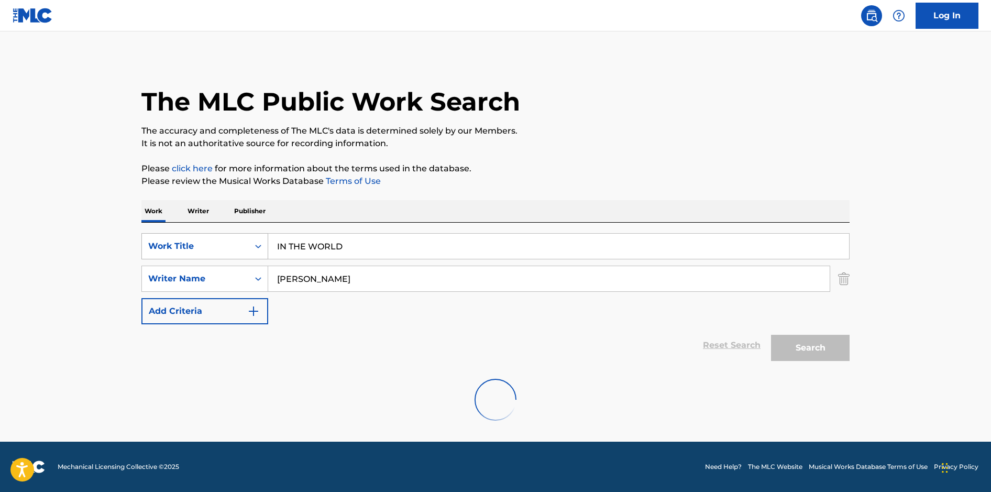
scroll to position [0, 0]
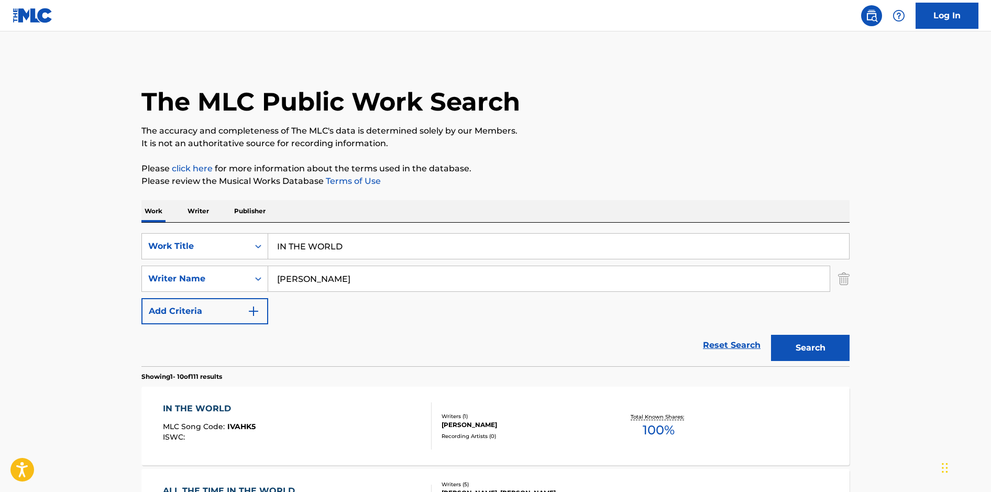
click at [418, 413] on div "IN THE WORLD MLC Song Code : IVAHK5 ISWC :" at bounding box center [297, 425] width 269 height 47
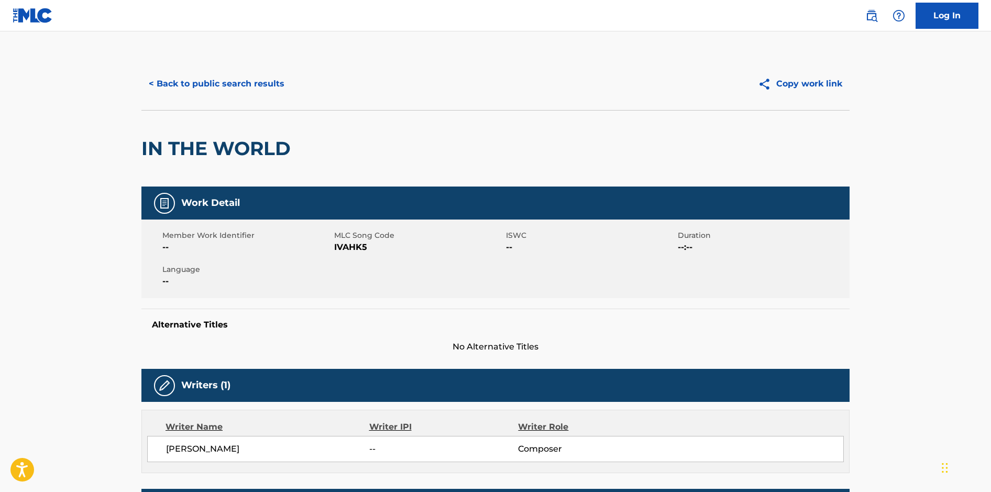
click at [235, 90] on button "< Back to public search results" at bounding box center [216, 84] width 150 height 26
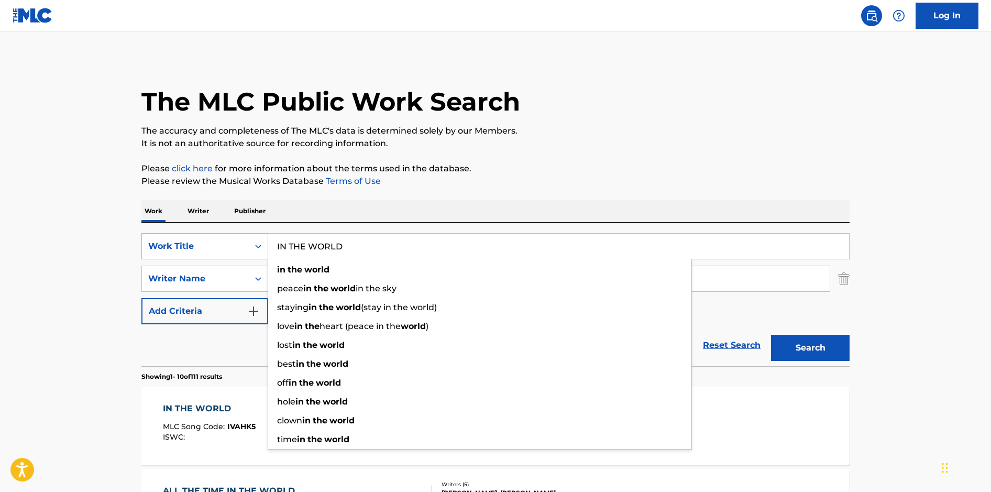
drag, startPoint x: 333, startPoint y: 244, endPoint x: 264, endPoint y: 240, distance: 69.3
click at [264, 240] on div "SearchWithCriteria9e603748-6466-4274-8c4e-118aaaea9378 Work Title IN THE WORLD …" at bounding box center [495, 246] width 708 height 26
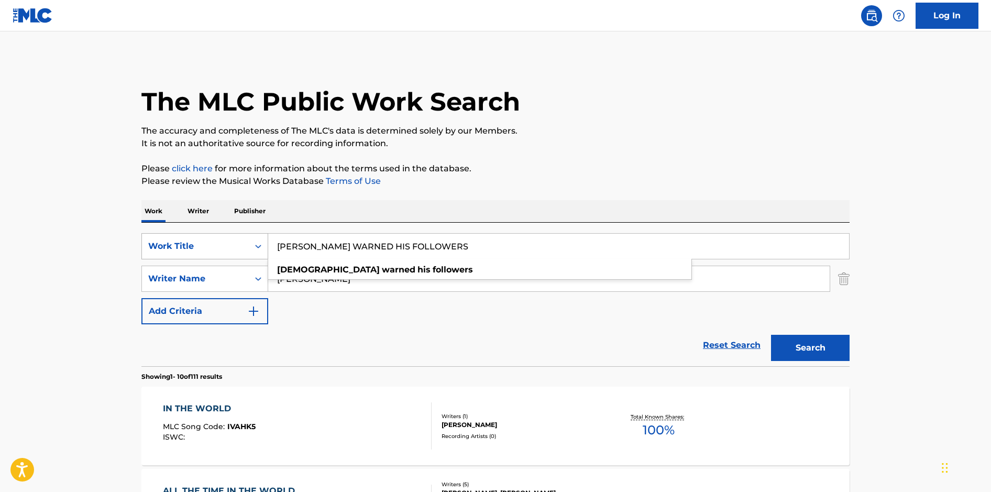
type input "JESUS WARNED HIS FOLLOWERS"
click at [771, 335] on button "Search" at bounding box center [810, 348] width 79 height 26
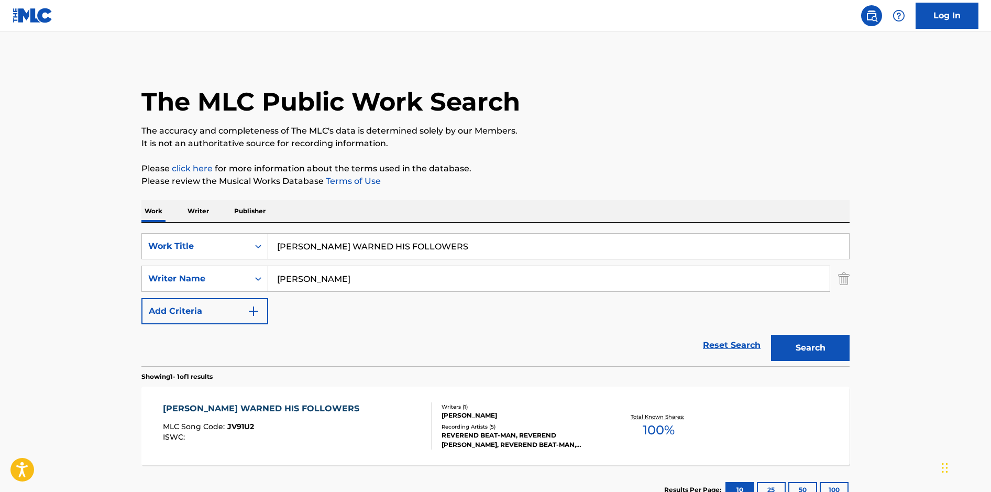
click at [367, 426] on div "JESUS WARNED HIS FOLLOWERS MLC Song Code : JV91U2 ISWC :" at bounding box center [297, 425] width 269 height 47
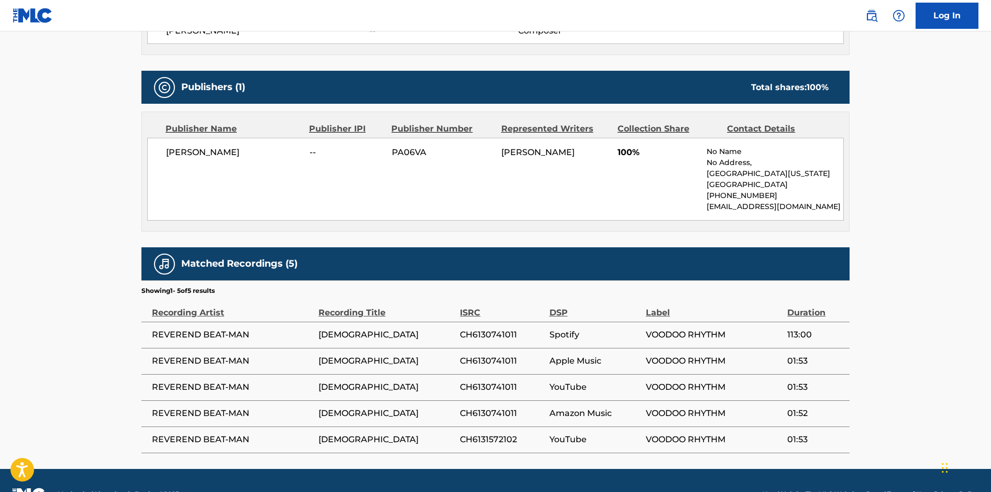
scroll to position [443, 0]
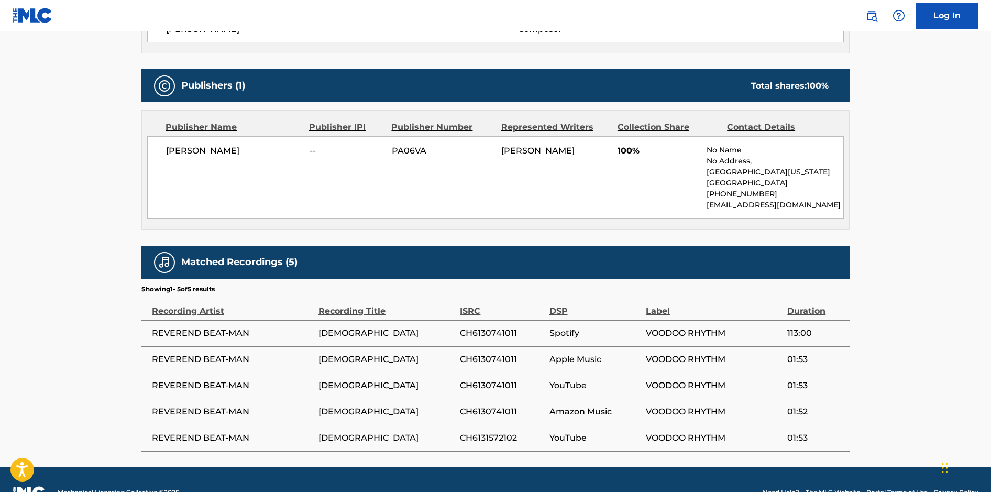
drag, startPoint x: 274, startPoint y: 319, endPoint x: 268, endPoint y: 312, distance: 8.9
click at [274, 320] on td "REVEREND BEAT-MAN" at bounding box center [229, 333] width 177 height 26
drag, startPoint x: 261, startPoint y: 305, endPoint x: 193, endPoint y: 303, distance: 67.6
click at [193, 327] on span "REVEREND BEAT-MAN" at bounding box center [232, 333] width 161 height 13
click at [277, 327] on span "REVEREND BEAT-MAN" at bounding box center [232, 333] width 161 height 13
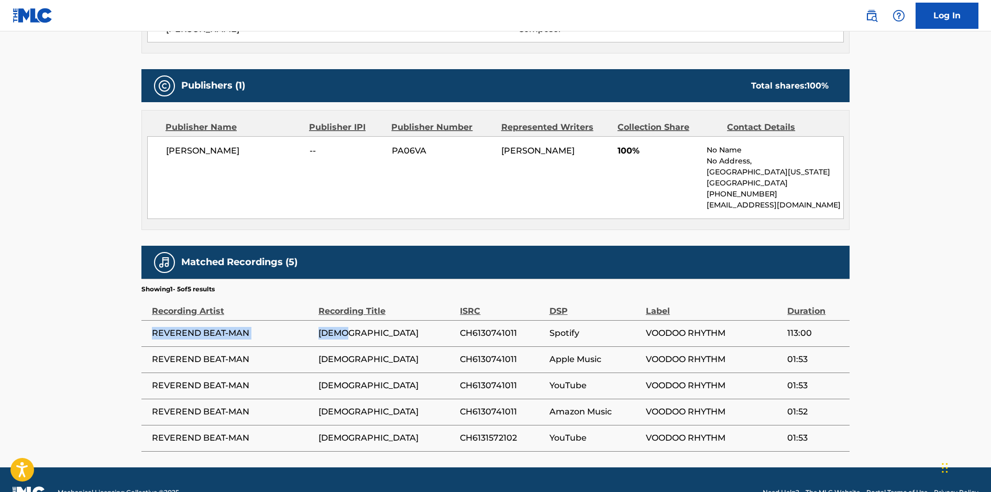
drag, startPoint x: 347, startPoint y: 306, endPoint x: 151, endPoint y: 302, distance: 196.0
click at [151, 320] on tr "REVEREND BEAT-MAN JESUS CH6130741011 Spotify VOODOO RHYTHM 113:00" at bounding box center [495, 333] width 708 height 26
copy tr "REVEREND BEAT-MAN JESUS"
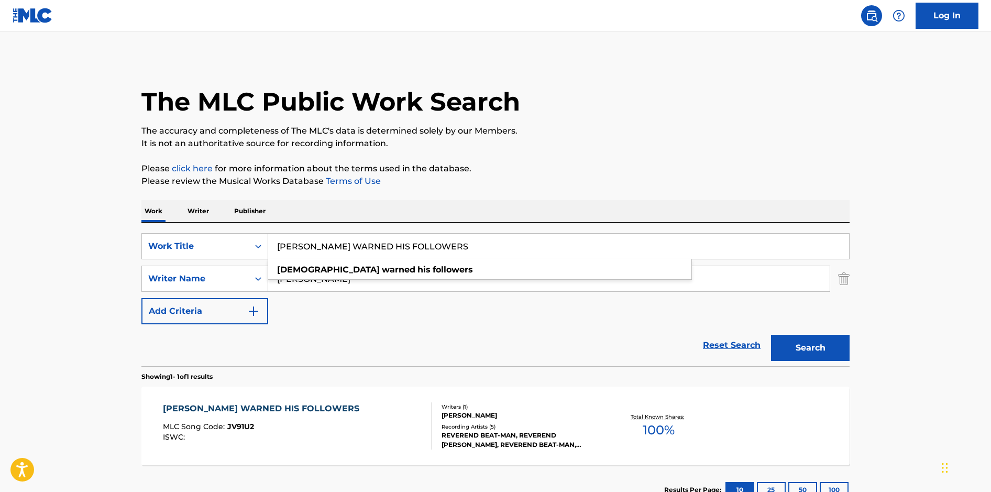
drag, startPoint x: 429, startPoint y: 243, endPoint x: 265, endPoint y: 231, distance: 163.9
click at [265, 231] on div "SearchWithCriteria9e603748-6466-4274-8c4e-118aaaea9378 Work Title JESUS WARNED …" at bounding box center [495, 295] width 708 height 144
type input "O"
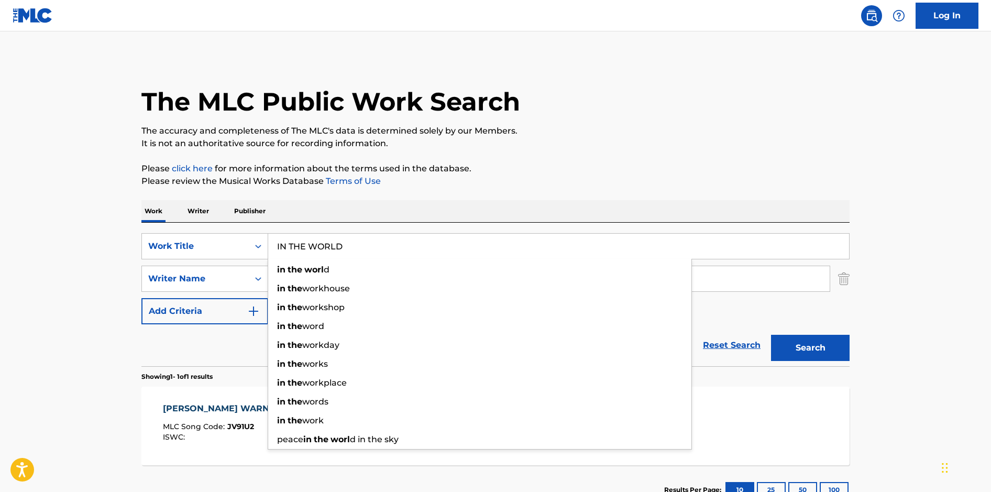
type input "IN THE WORLD"
click at [771, 335] on button "Search" at bounding box center [810, 348] width 79 height 26
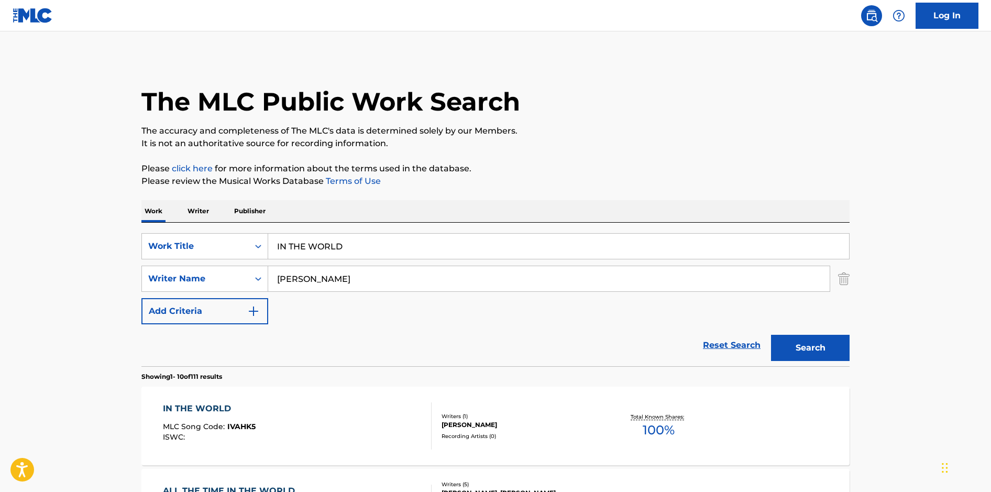
click at [373, 402] on div "IN THE WORLD MLC Song Code : IVAHK5 ISWC :" at bounding box center [297, 425] width 269 height 47
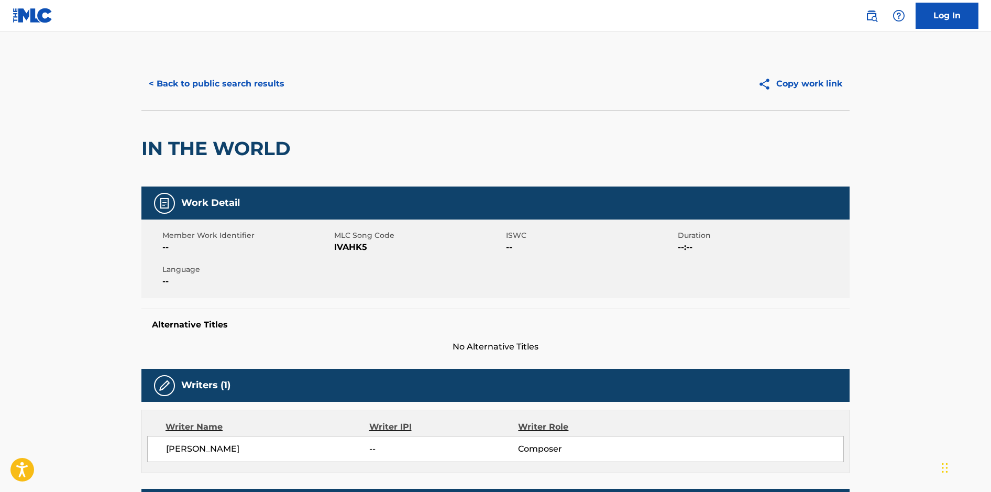
click at [237, 88] on button "< Back to public search results" at bounding box center [216, 84] width 150 height 26
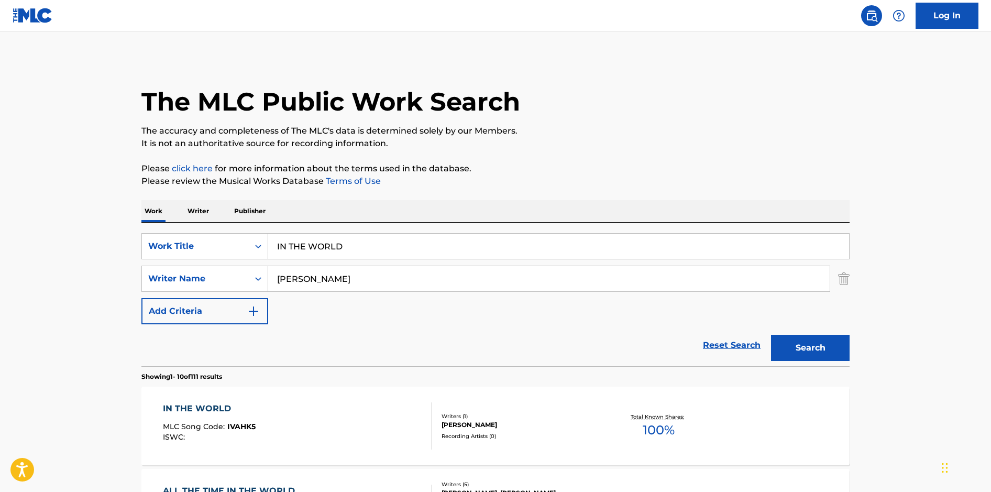
drag, startPoint x: 369, startPoint y: 246, endPoint x: 231, endPoint y: 223, distance: 139.7
click at [231, 224] on div "SearchWithCriteria9e603748-6466-4274-8c4e-118aaaea9378 Work Title IN THE WORLD …" at bounding box center [495, 295] width 708 height 144
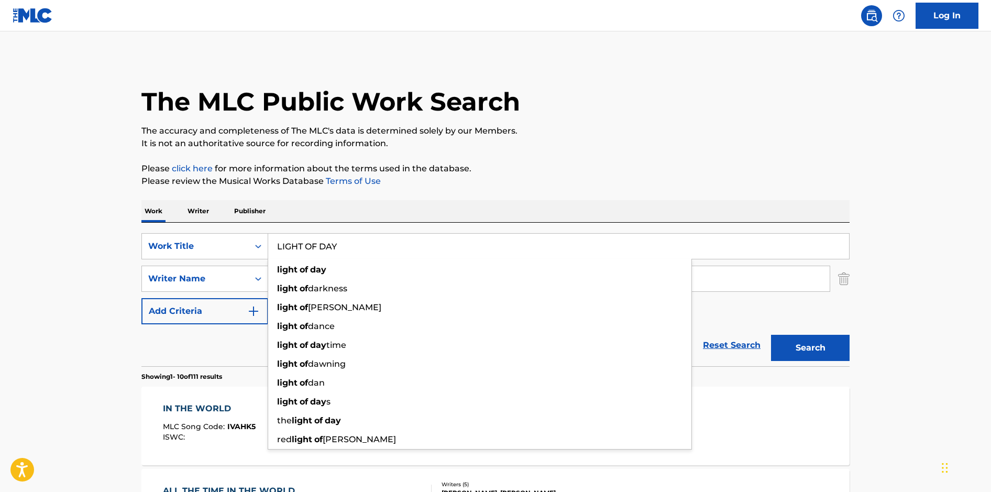
type input "LIGHT OF DAY"
click at [771, 335] on button "Search" at bounding box center [810, 348] width 79 height 26
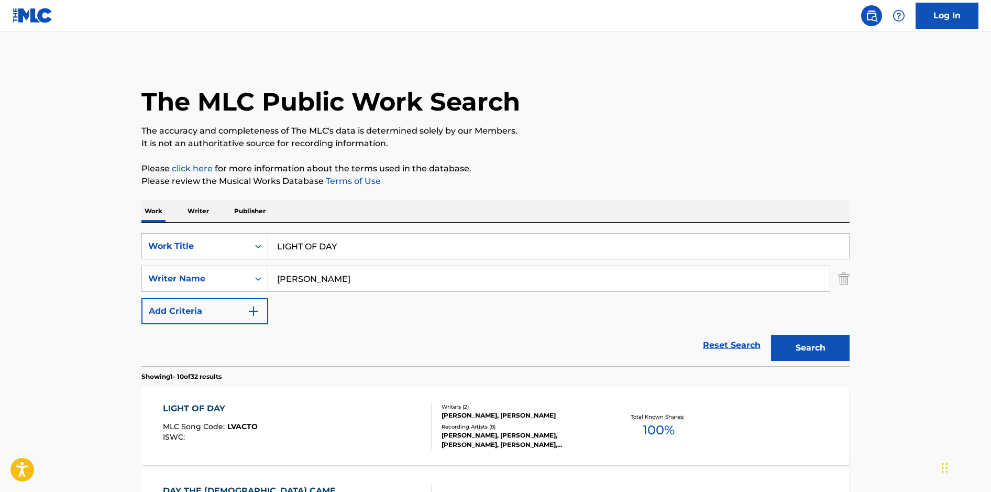
click at [308, 407] on div "LIGHT OF DAY MLC Song Code : LVACTO ISWC :" at bounding box center [297, 425] width 269 height 47
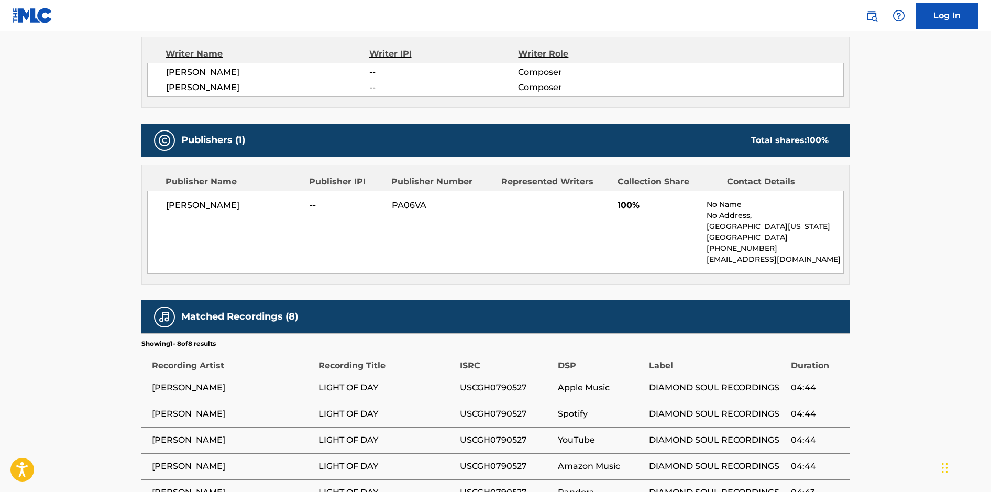
scroll to position [374, 0]
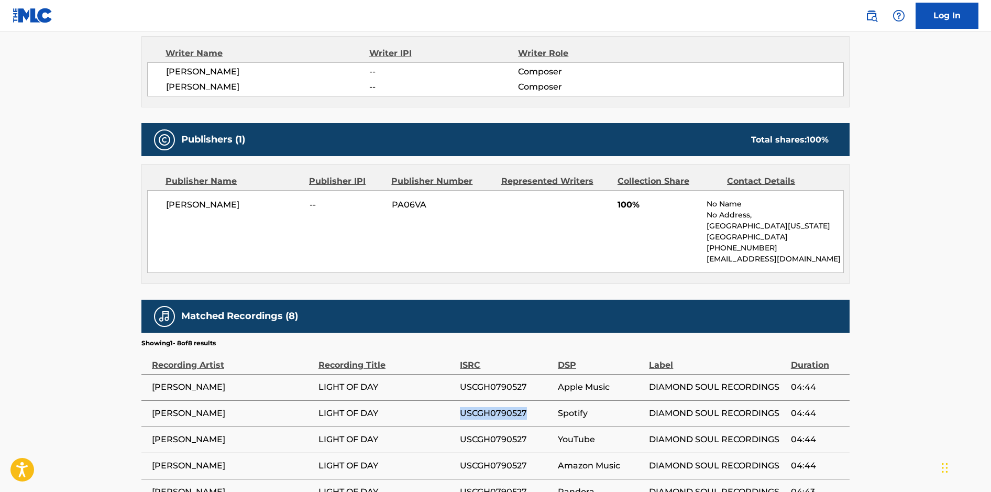
drag, startPoint x: 534, startPoint y: 411, endPoint x: 461, endPoint y: 408, distance: 72.9
click at [461, 408] on span "USCGH0790527" at bounding box center [506, 413] width 93 height 13
copy span "USCGH0790527"
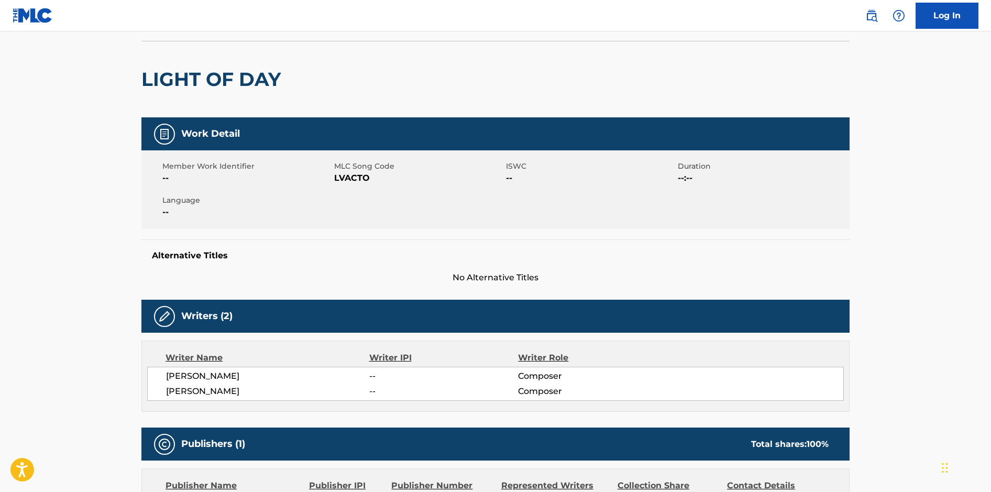
scroll to position [0, 0]
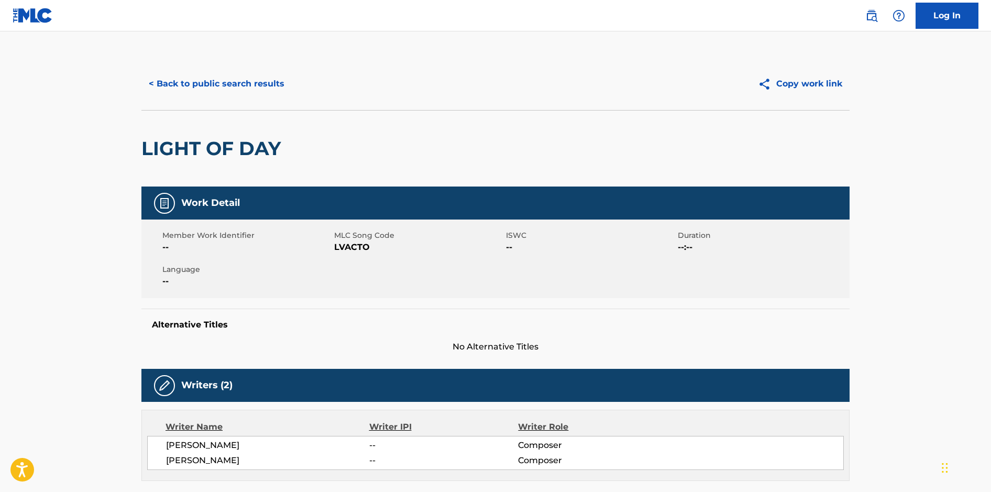
click at [180, 85] on button "< Back to public search results" at bounding box center [216, 84] width 150 height 26
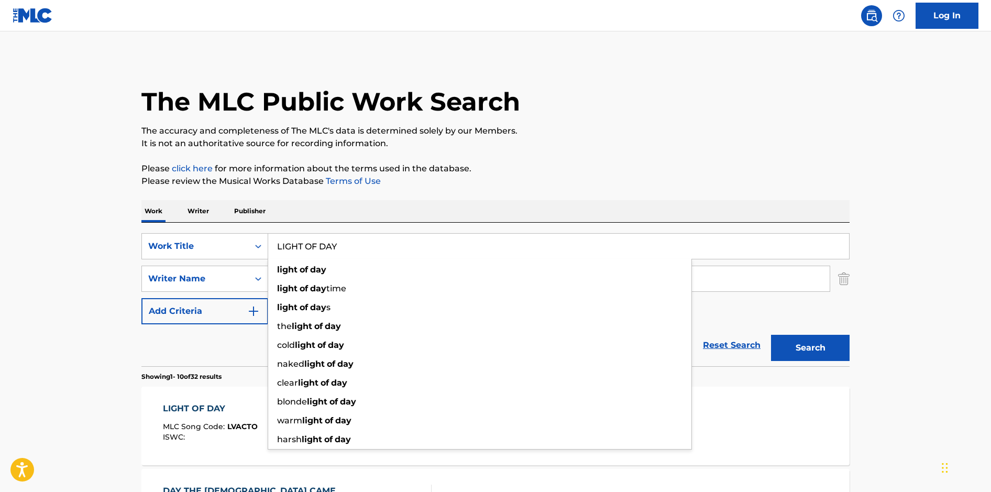
drag, startPoint x: 361, startPoint y: 250, endPoint x: 276, endPoint y: 241, distance: 85.9
click at [276, 241] on input "LIGHT OF DAY" at bounding box center [558, 246] width 581 height 25
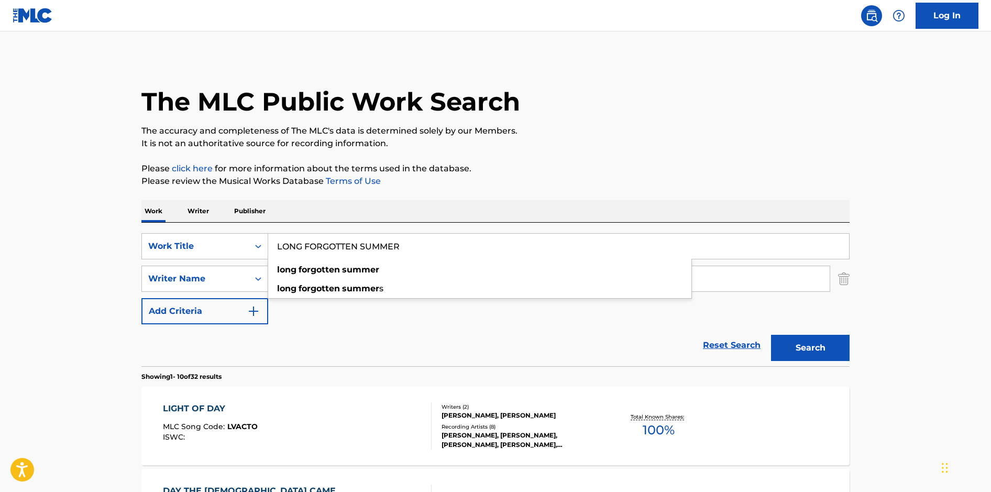
type input "LONG FORGOTTEN SUMMER"
click at [771, 335] on button "Search" at bounding box center [810, 348] width 79 height 26
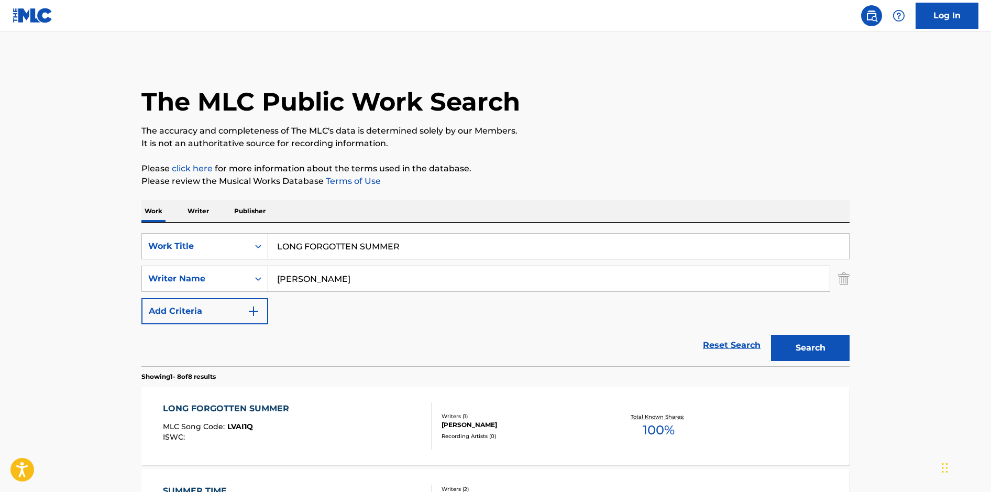
click at [357, 407] on div "LONG FORGOTTEN SUMMER MLC Song Code : LVAI1Q ISWC :" at bounding box center [297, 425] width 269 height 47
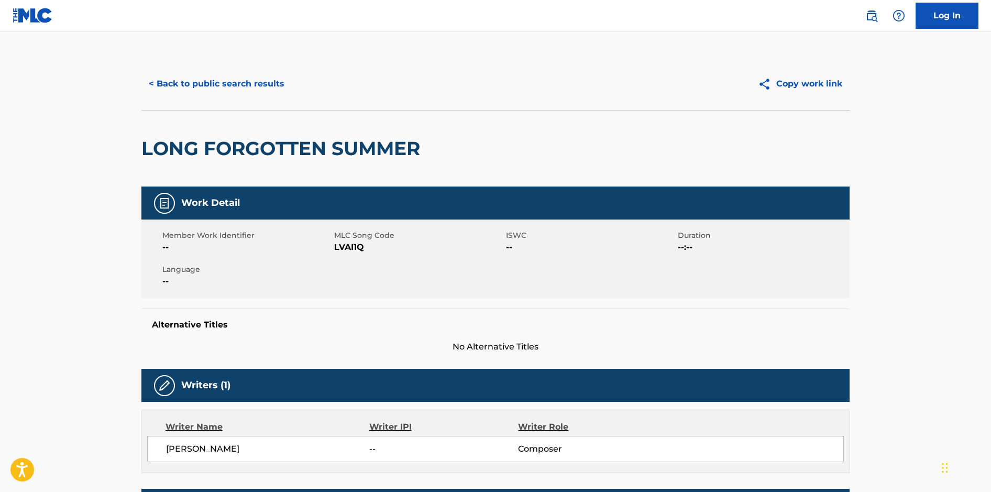
click at [246, 71] on button "< Back to public search results" at bounding box center [216, 84] width 150 height 26
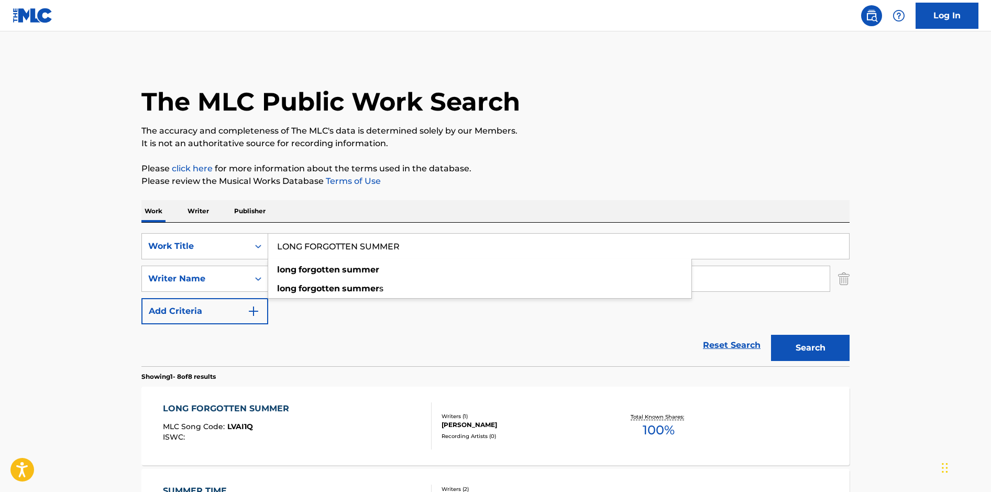
drag, startPoint x: 409, startPoint y: 248, endPoint x: 265, endPoint y: 228, distance: 145.5
click at [265, 228] on div "SearchWithCriteria9e603748-6466-4274-8c4e-118aaaea9378 Work Title LONG FORGOTTE…" at bounding box center [495, 295] width 708 height 144
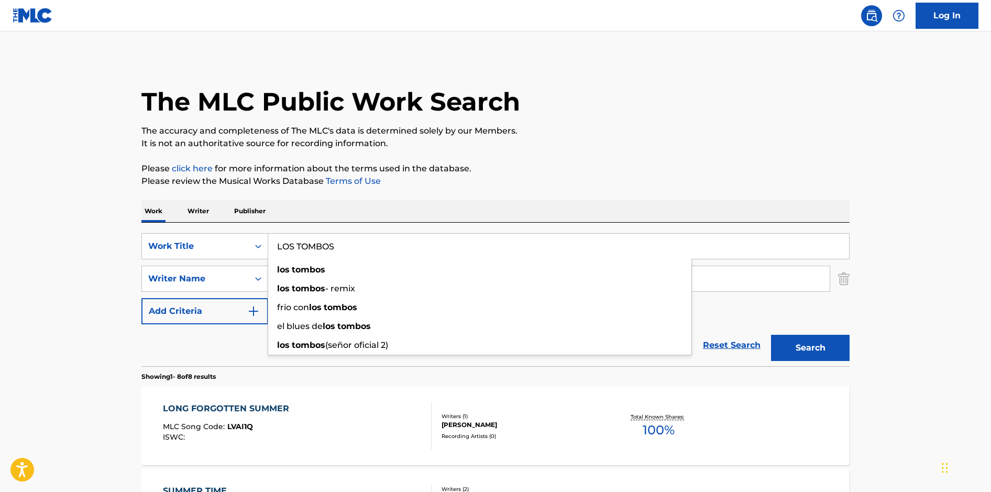
type input "LOS TOMBOS"
click at [771, 335] on button "Search" at bounding box center [810, 348] width 79 height 26
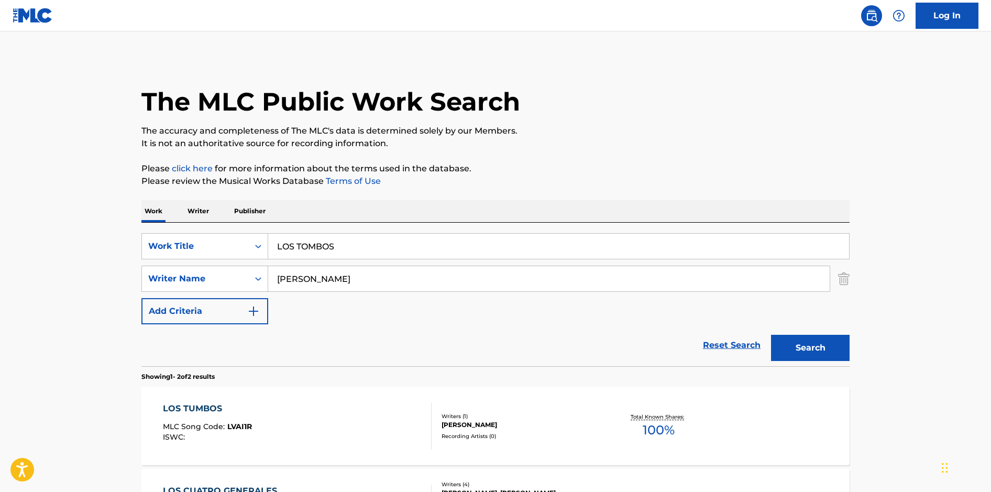
click at [298, 414] on div "LOS TUMBOS MLC Song Code : LVAI1R ISWC :" at bounding box center [297, 425] width 269 height 47
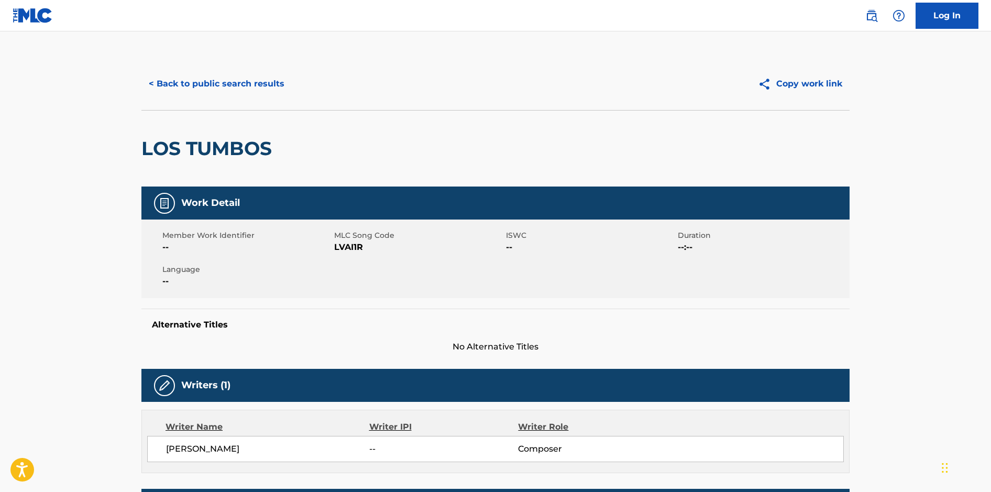
click at [204, 85] on button "< Back to public search results" at bounding box center [216, 84] width 150 height 26
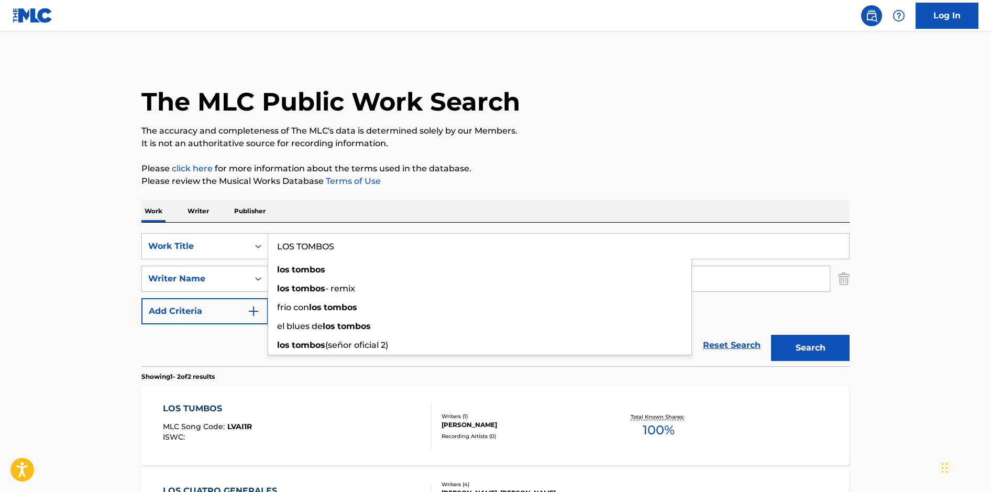
drag, startPoint x: 348, startPoint y: 246, endPoint x: 272, endPoint y: 234, distance: 77.0
click at [272, 234] on input "LOS TOMBOS" at bounding box center [558, 246] width 581 height 25
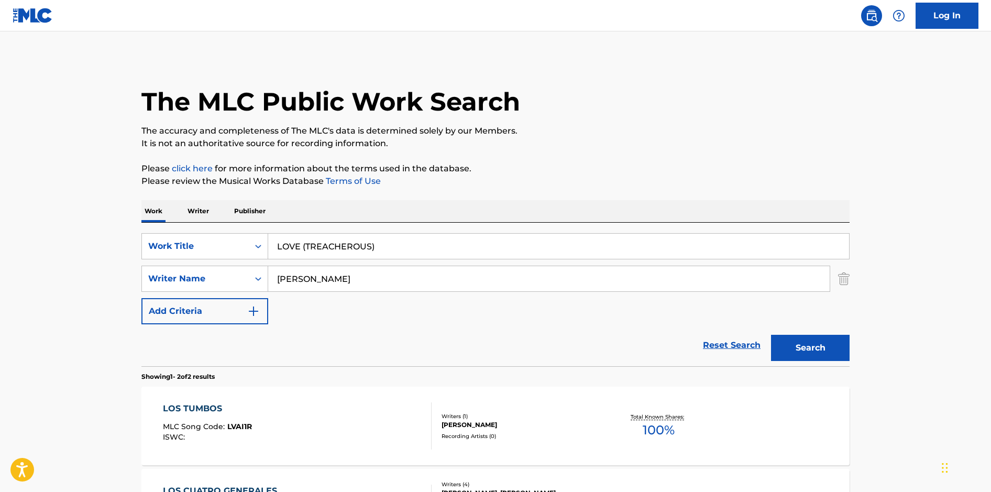
type input "LOVE (TREACHEROUS)"
click at [771, 335] on button "Search" at bounding box center [810, 348] width 79 height 26
drag, startPoint x: 399, startPoint y: 246, endPoint x: 298, endPoint y: 237, distance: 101.5
click at [298, 237] on input "LOVE (TREACHEROUS)" at bounding box center [558, 246] width 581 height 25
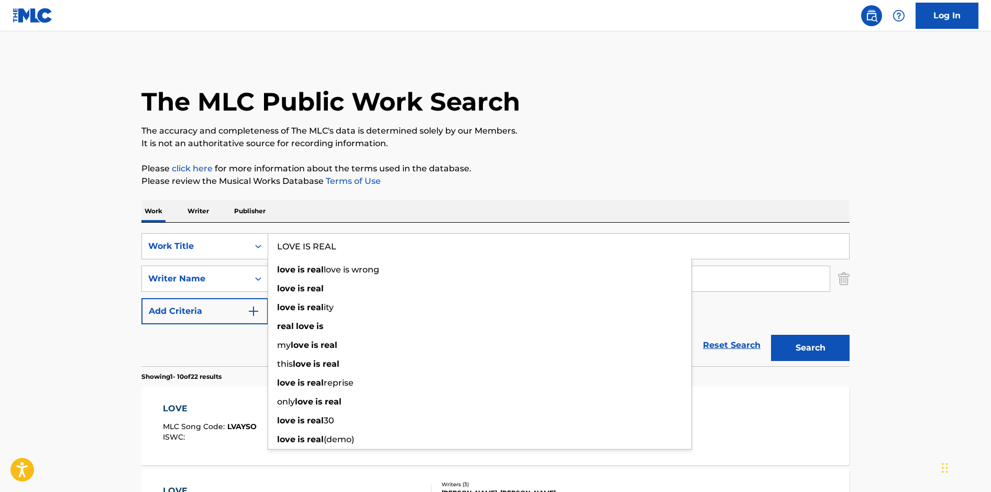
type input "LOVE IS REAL"
click at [771, 335] on button "Search" at bounding box center [810, 348] width 79 height 26
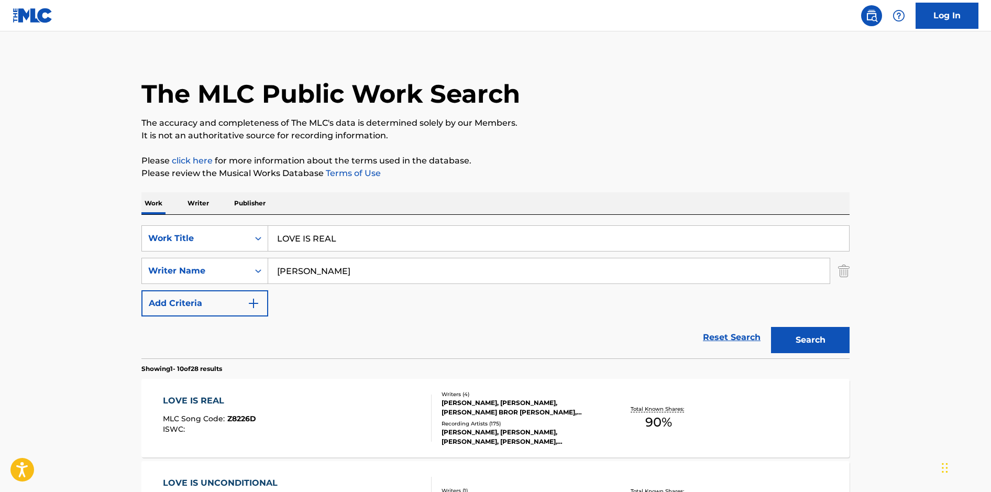
scroll to position [8, 0]
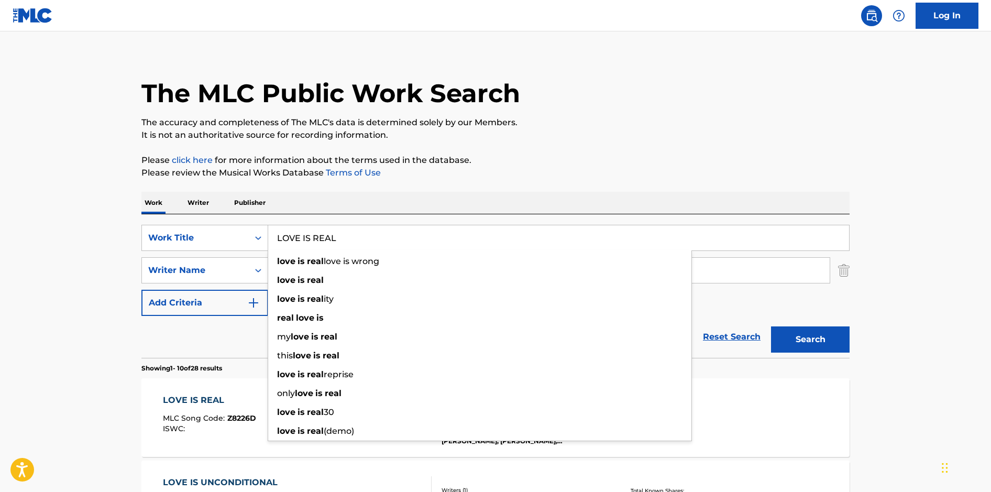
click at [221, 412] on div "LOVE IS REAL MLC Song Code : Z8226D ISWC :" at bounding box center [209, 417] width 93 height 47
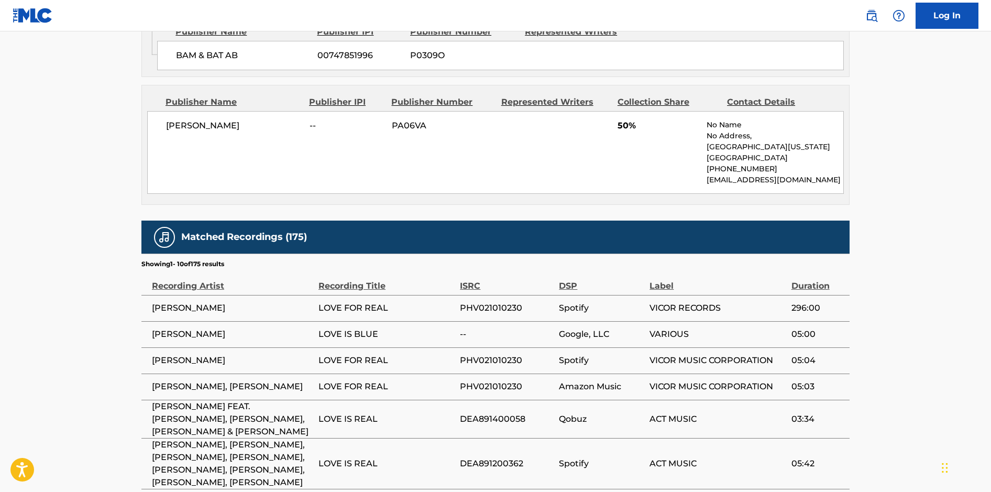
scroll to position [630, 0]
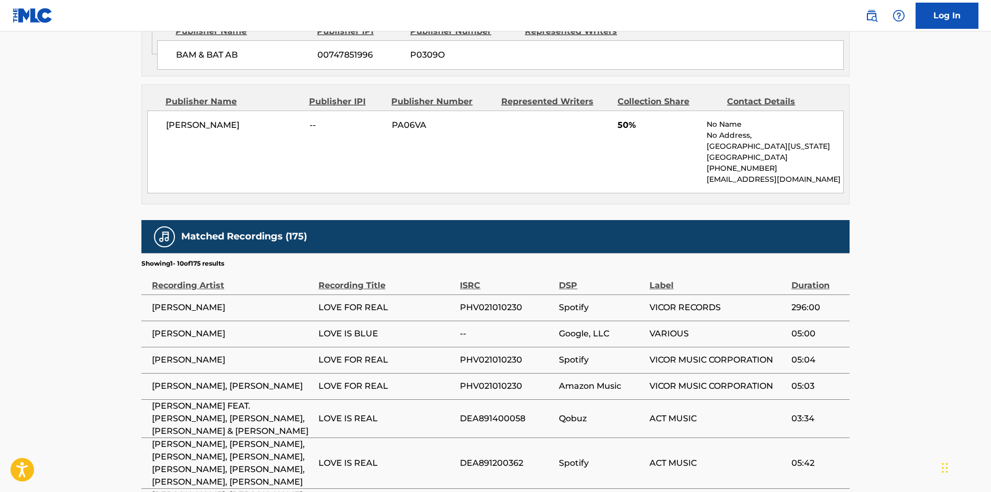
click at [246, 355] on span "MARTIN NIEVERA" at bounding box center [232, 360] width 161 height 13
drag, startPoint x: 228, startPoint y: 356, endPoint x: 152, endPoint y: 350, distance: 75.7
click at [152, 350] on td "MARTIN NIEVERA" at bounding box center [229, 360] width 177 height 26
copy span "MARTIN NIEVERA"
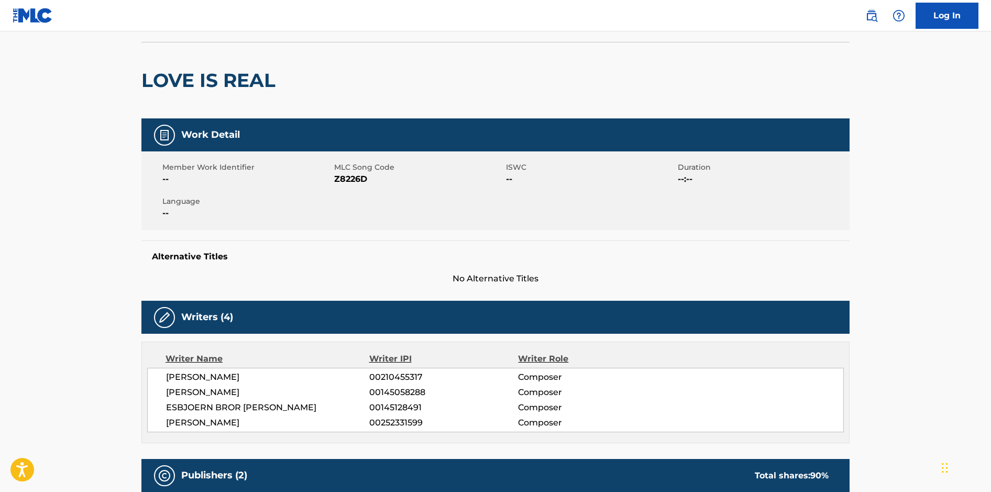
scroll to position [0, 0]
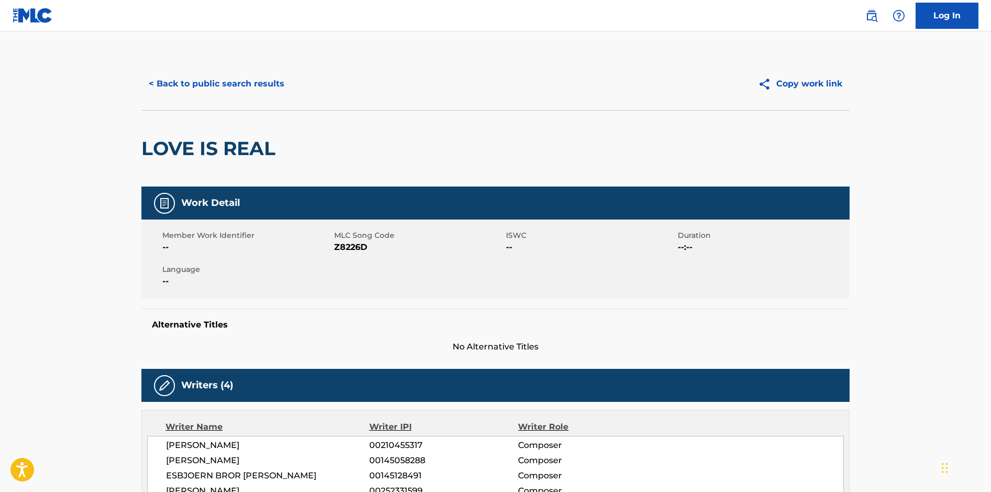
click at [174, 82] on button "< Back to public search results" at bounding box center [216, 84] width 150 height 26
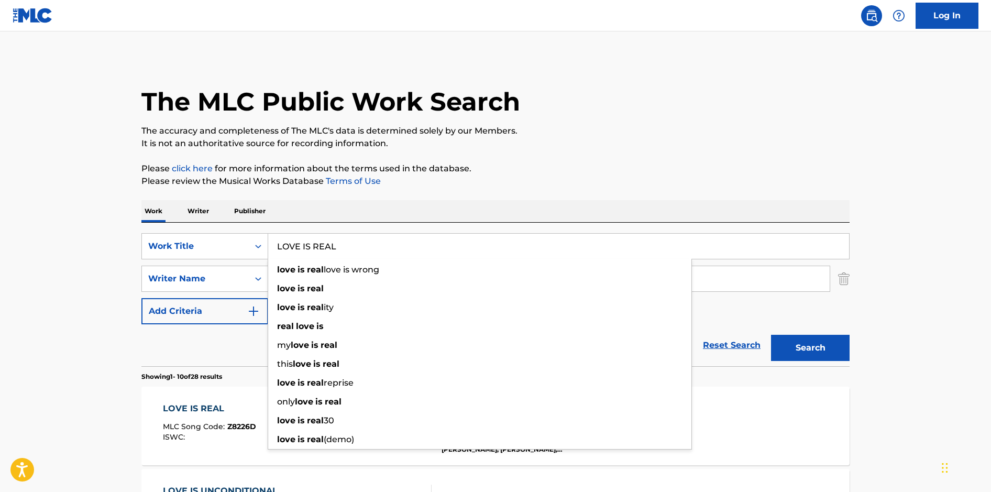
drag, startPoint x: 340, startPoint y: 247, endPoint x: 254, endPoint y: 232, distance: 87.4
click at [254, 232] on div "SearchWithCriteria9e603748-6466-4274-8c4e-118aaaea9378 Work Title LOVE IS REAL …" at bounding box center [495, 295] width 708 height 144
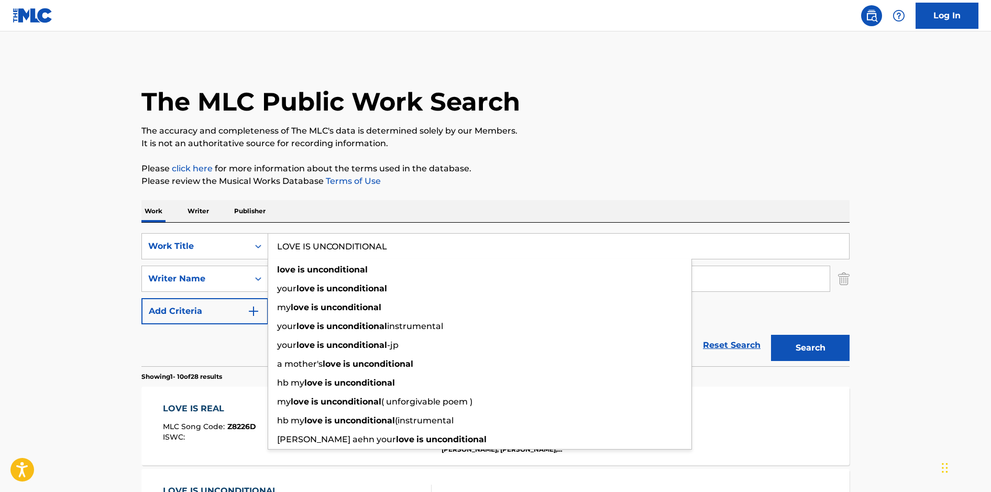
type input "LOVE IS UNCONDITIONAL"
click at [771, 335] on button "Search" at bounding box center [810, 348] width 79 height 26
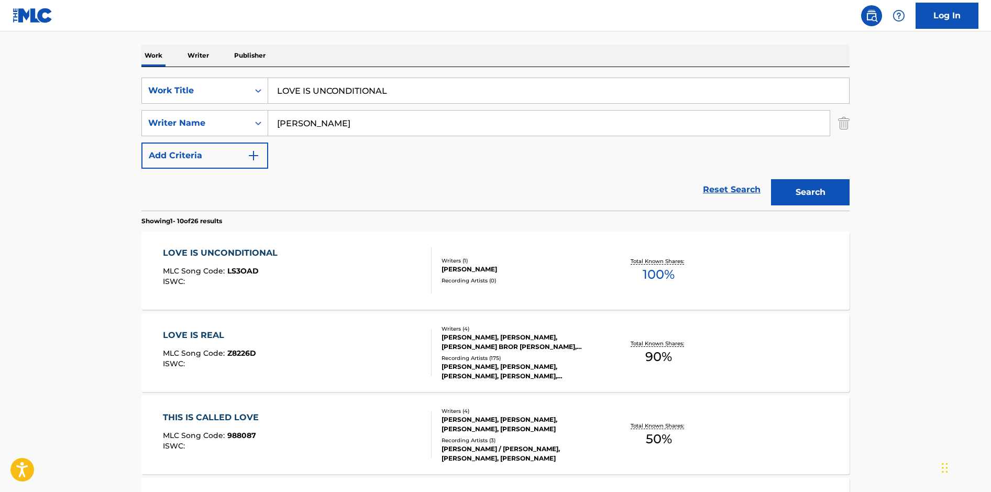
scroll to position [254, 0]
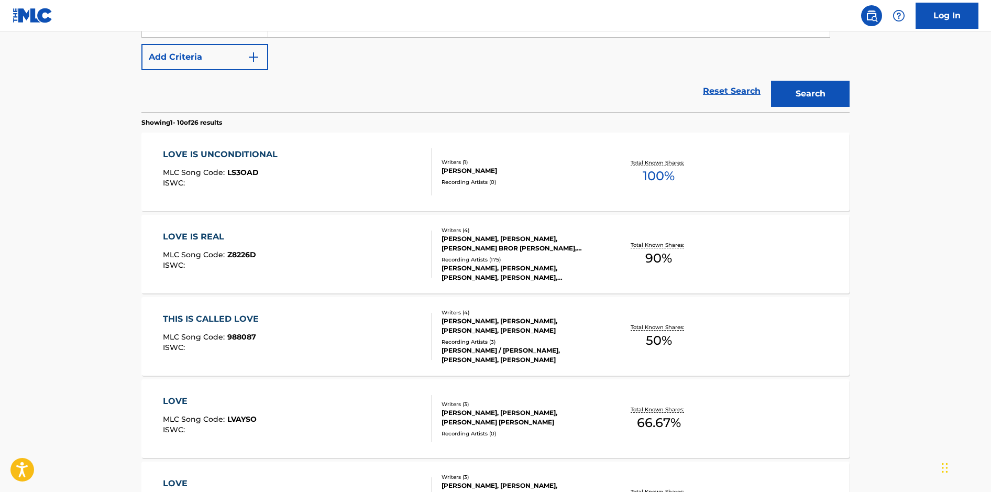
click at [308, 194] on div "LOVE IS UNCONDITIONAL MLC Song Code : LS3OAD ISWC :" at bounding box center [297, 171] width 269 height 47
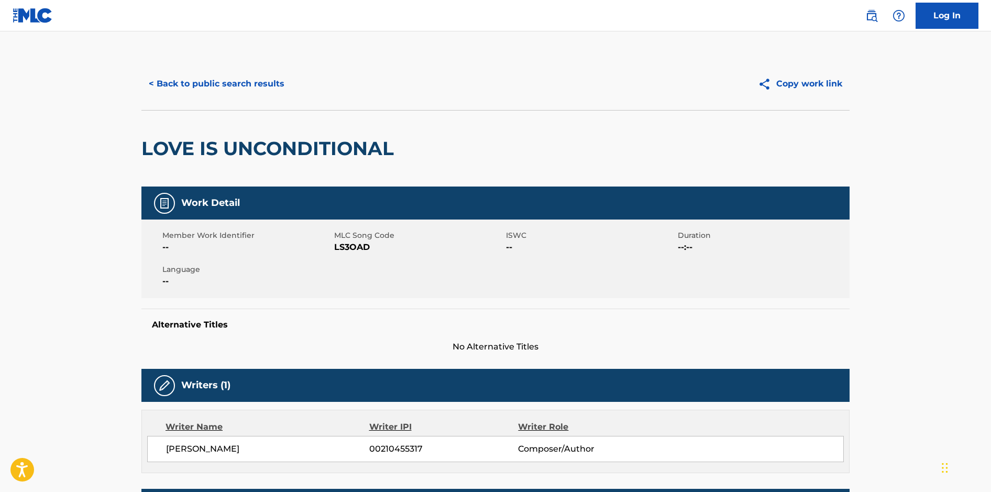
click at [239, 90] on button "< Back to public search results" at bounding box center [216, 84] width 150 height 26
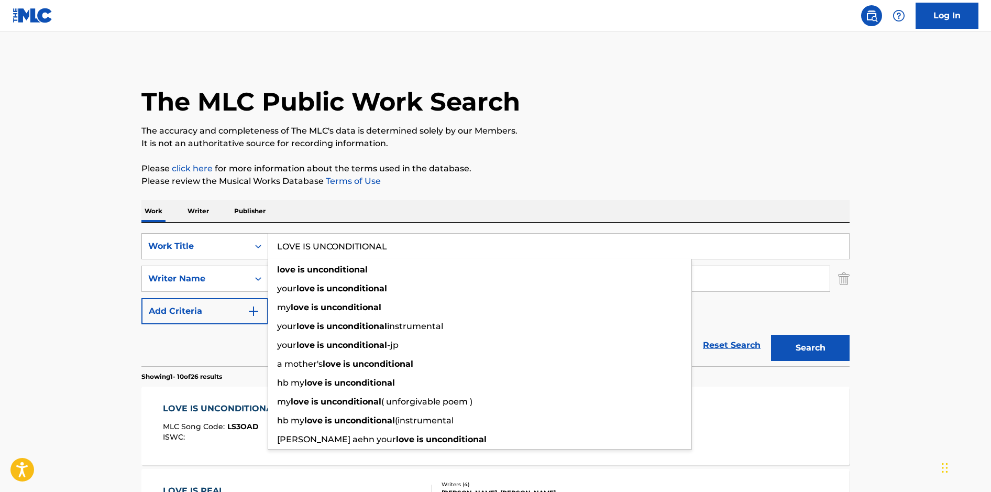
drag, startPoint x: 395, startPoint y: 249, endPoint x: 265, endPoint y: 234, distance: 130.3
click at [265, 234] on div "SearchWithCriteria9e603748-6466-4274-8c4e-118aaaea9378 Work Title LOVE IS UNCON…" at bounding box center [495, 246] width 708 height 26
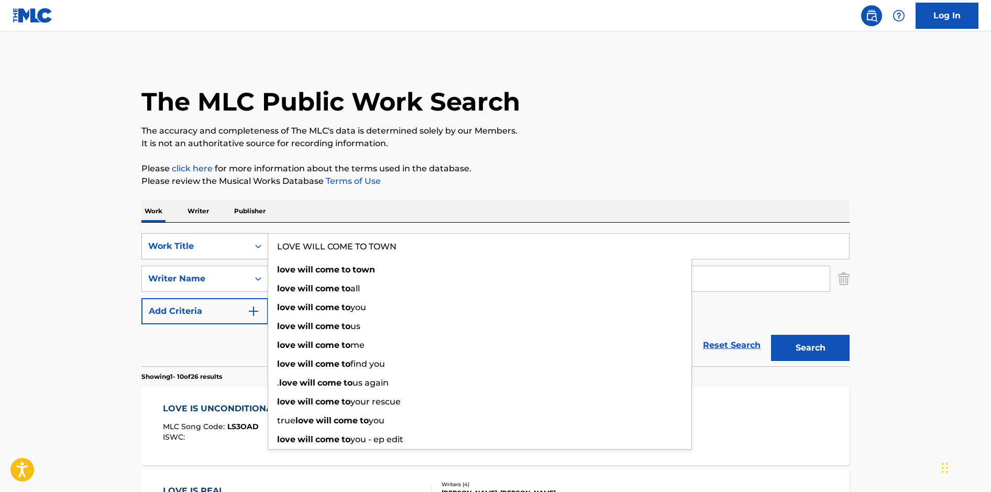
type input "LOVE WILL COME TO TOWN"
click at [771, 335] on button "Search" at bounding box center [810, 348] width 79 height 26
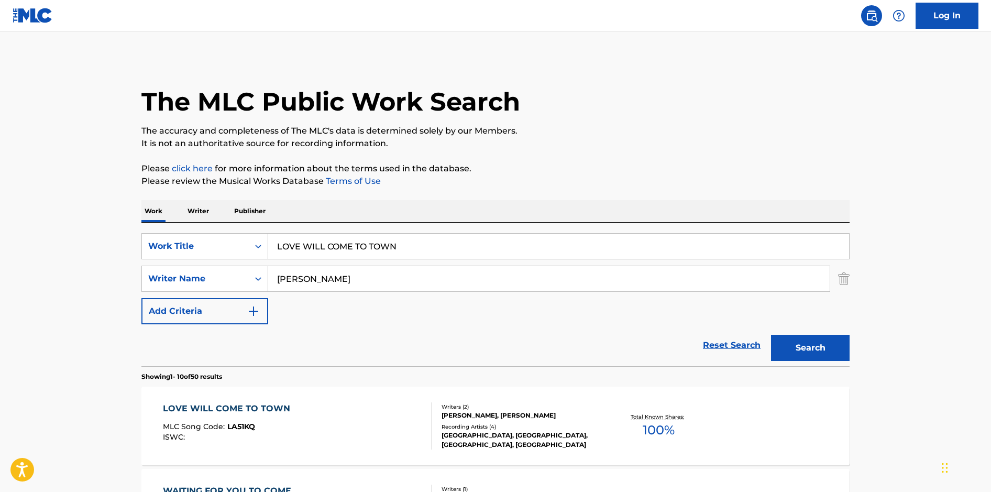
click at [337, 423] on div "LOVE WILL COME TO TOWN MLC Song Code : LA51KQ ISWC :" at bounding box center [297, 425] width 269 height 47
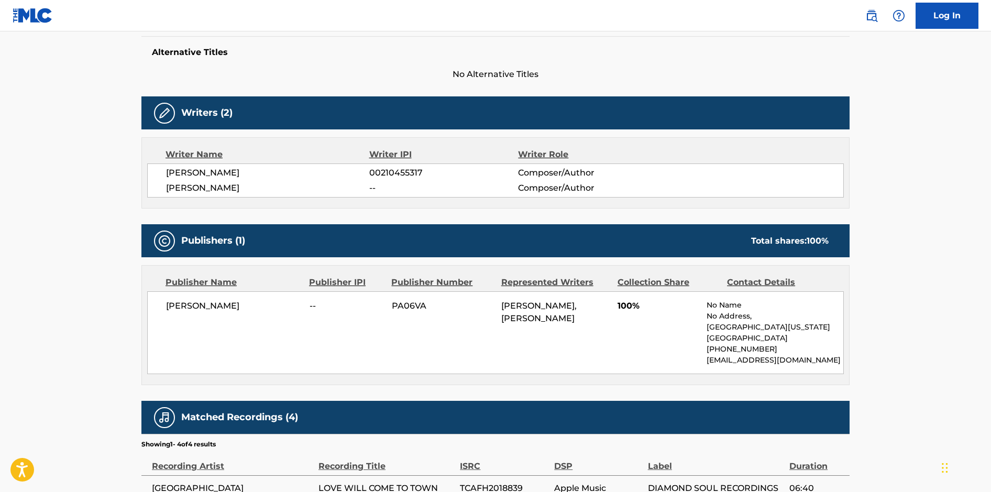
scroll to position [425, 0]
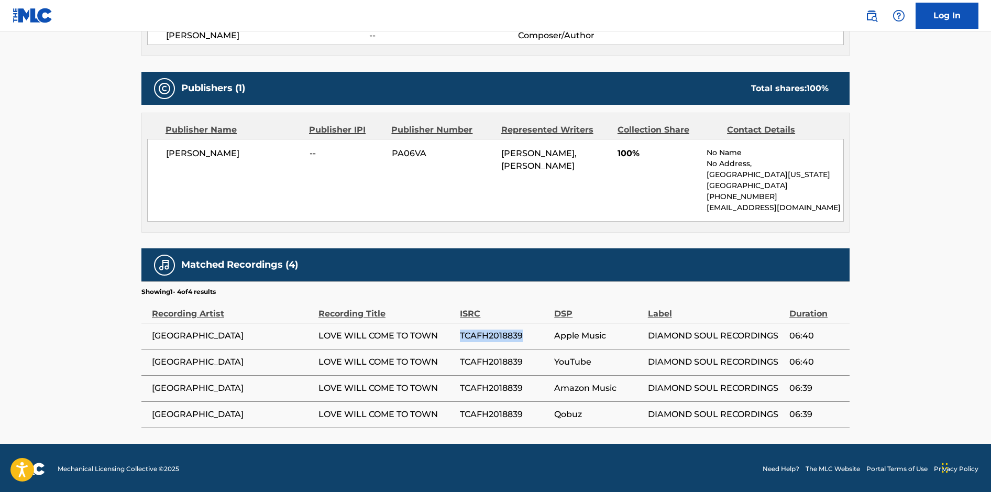
drag, startPoint x: 524, startPoint y: 334, endPoint x: 461, endPoint y: 333, distance: 62.9
click at [461, 333] on span "TCAFH2018839" at bounding box center [504, 336] width 89 height 13
copy span "TCAFH2018839"
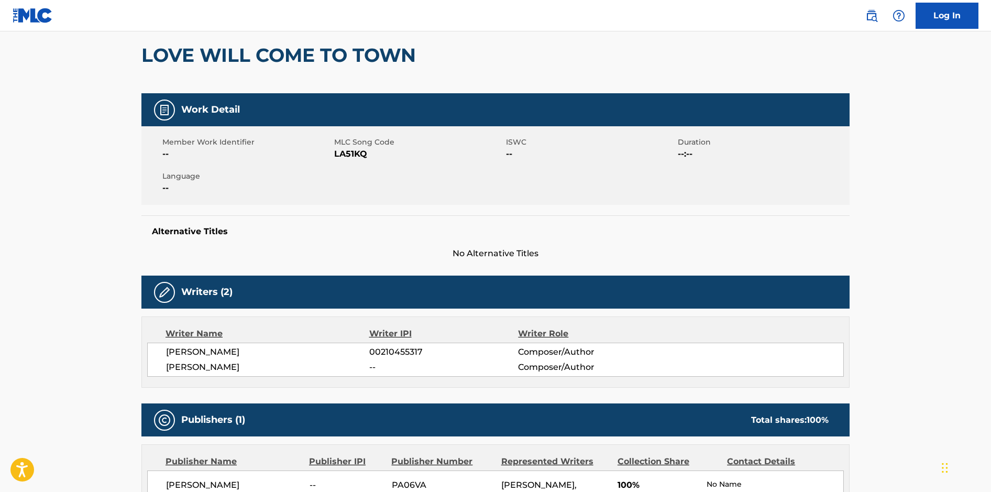
scroll to position [0, 0]
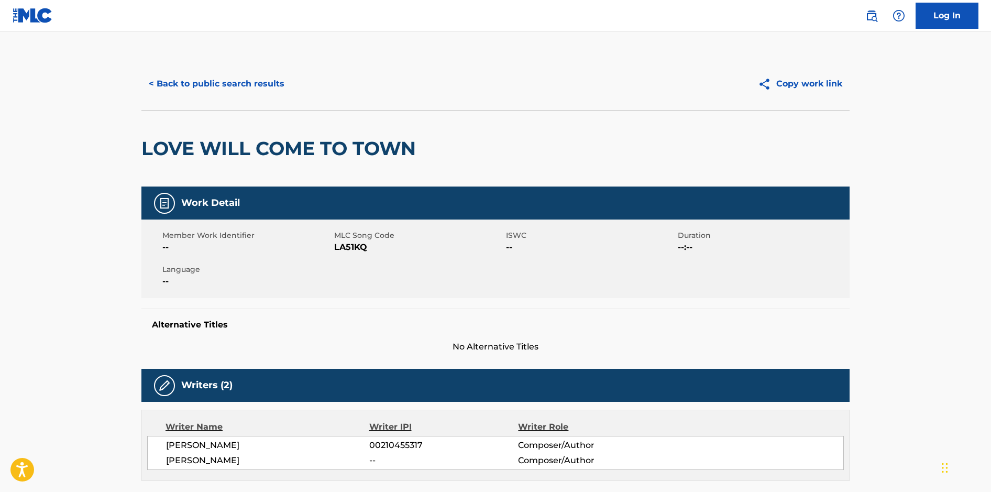
click at [220, 83] on button "< Back to public search results" at bounding box center [216, 84] width 150 height 26
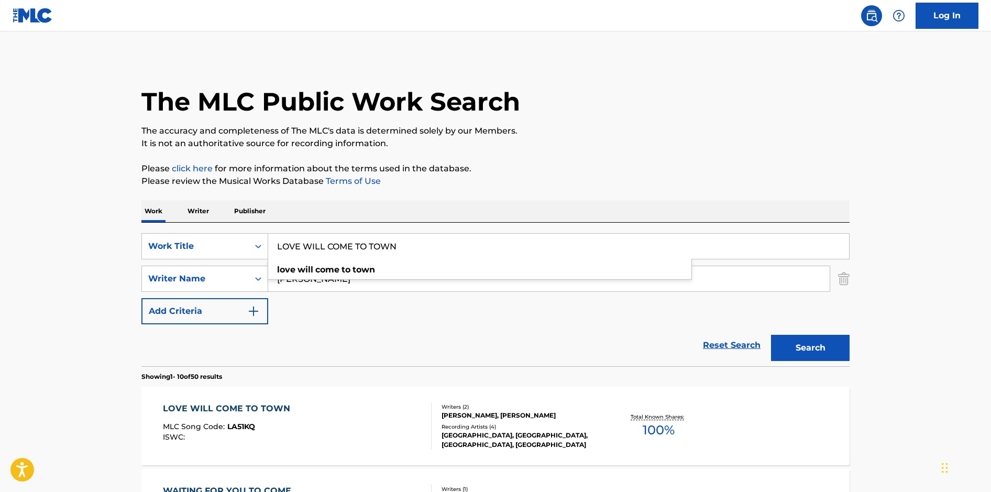
drag, startPoint x: 421, startPoint y: 246, endPoint x: 300, endPoint y: 234, distance: 121.6
click at [300, 234] on input "LOVE WILL COME TO TOWN" at bounding box center [558, 246] width 581 height 25
type input "MA VISTA DUB"
click at [771, 335] on button "Search" at bounding box center [810, 348] width 79 height 26
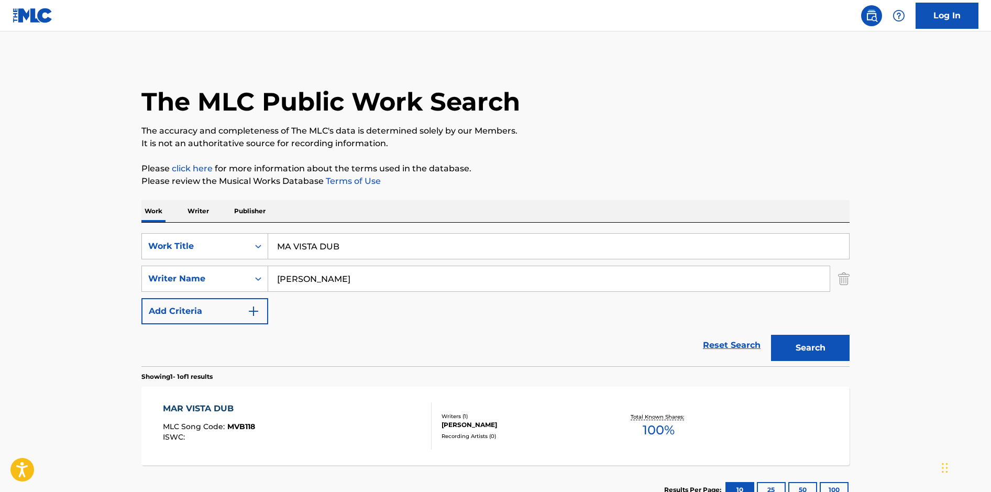
click at [357, 422] on div "MAR VISTA DUB MLC Song Code : MVB118 ISWC :" at bounding box center [297, 425] width 269 height 47
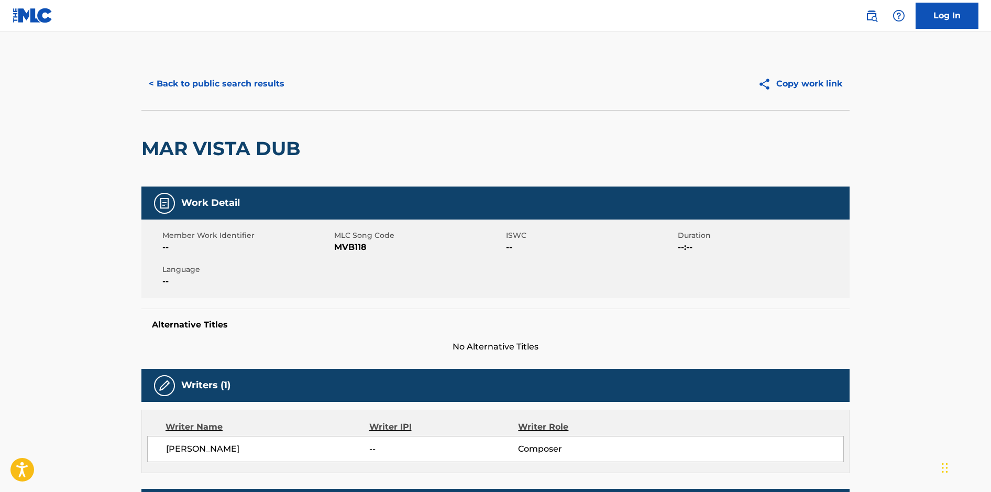
click at [214, 79] on button "< Back to public search results" at bounding box center [216, 84] width 150 height 26
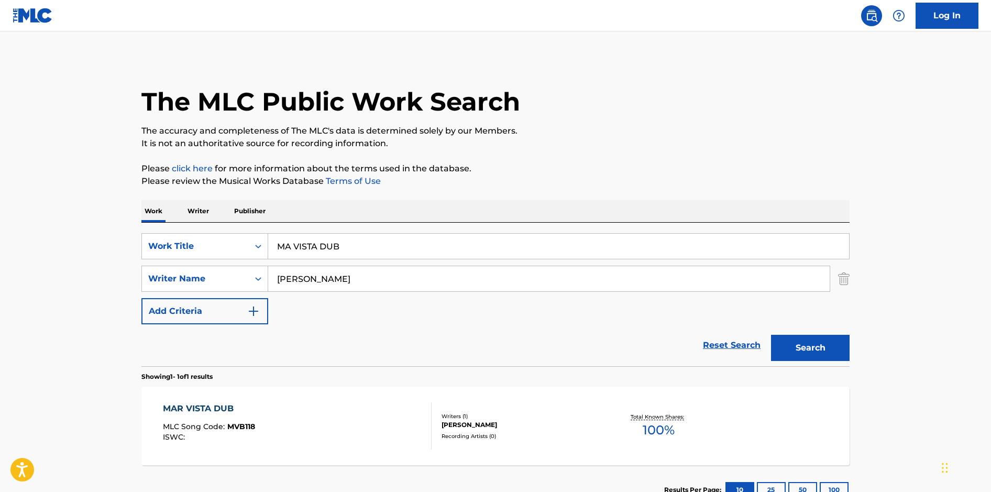
click at [386, 246] on input "MA VISTA DUB" at bounding box center [558, 246] width 581 height 25
drag, startPoint x: 375, startPoint y: 242, endPoint x: 268, endPoint y: 245, distance: 107.5
click at [268, 245] on div "SearchWithCriteria9e603748-6466-4274-8c4e-118aaaea9378 Work Title MA VISTA DUB …" at bounding box center [495, 246] width 708 height 26
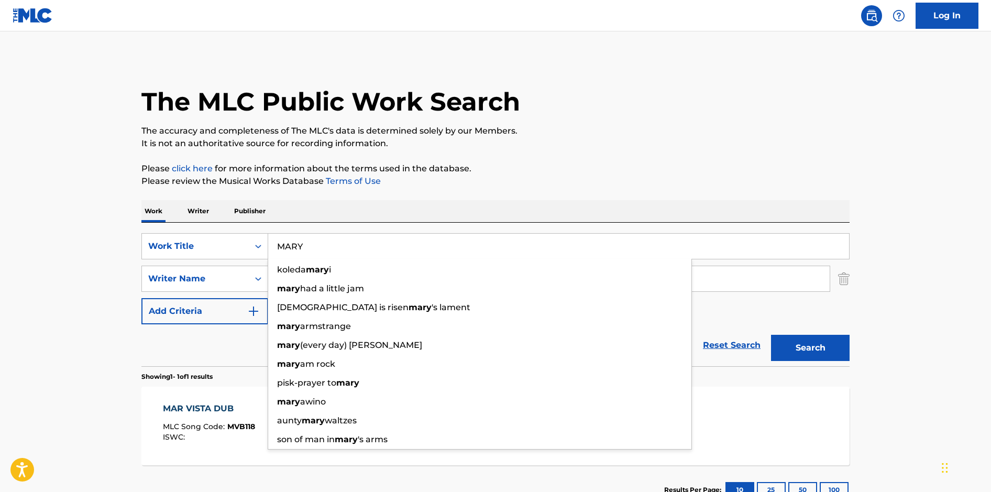
type input "MARY"
click at [589, 182] on p "Please review the Musical Works Database Terms of Use" at bounding box center [495, 181] width 708 height 13
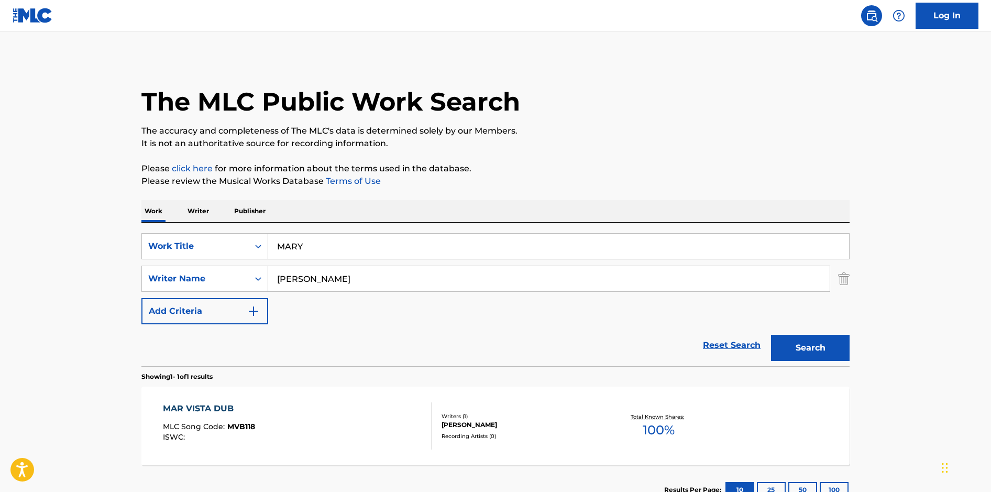
click at [787, 348] on button "Search" at bounding box center [810, 348] width 79 height 26
click at [402, 417] on div "MARY MLC Song Code : MVAVKD ISWC :" at bounding box center [297, 425] width 269 height 47
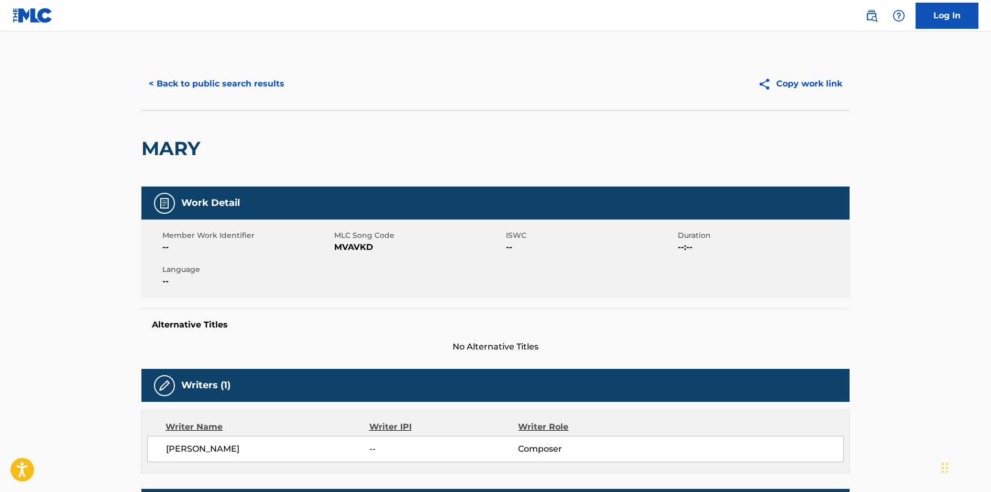
scroll to position [458, 0]
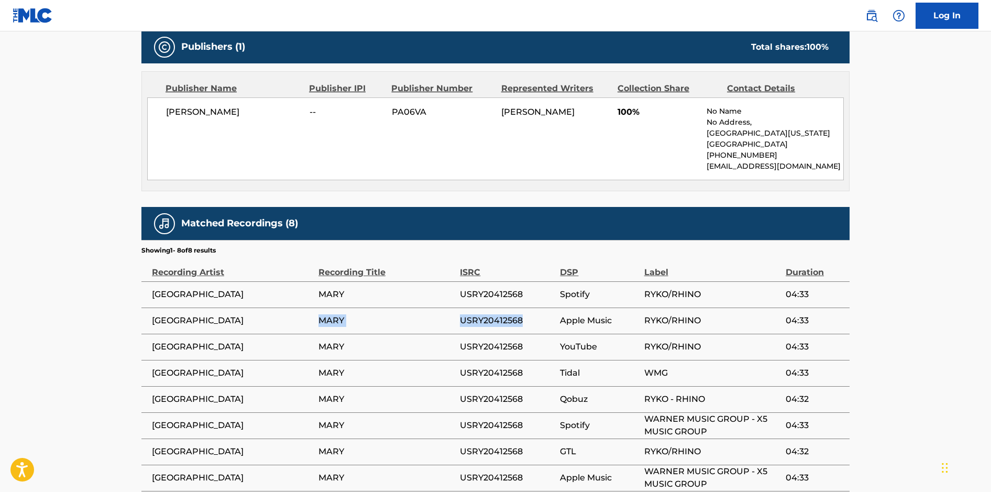
drag, startPoint x: 524, startPoint y: 319, endPoint x: 456, endPoint y: 311, distance: 68.6
click at [456, 311] on tr "SPAIN MARY USRY20412568 Apple Music RYKO/RHINO 04:33" at bounding box center [495, 321] width 708 height 26
click at [460, 316] on td "MARY" at bounding box center [389, 321] width 141 height 26
drag, startPoint x: 524, startPoint y: 318, endPoint x: 460, endPoint y: 315, distance: 64.5
click at [460, 315] on span "USRY20412568" at bounding box center [507, 320] width 95 height 13
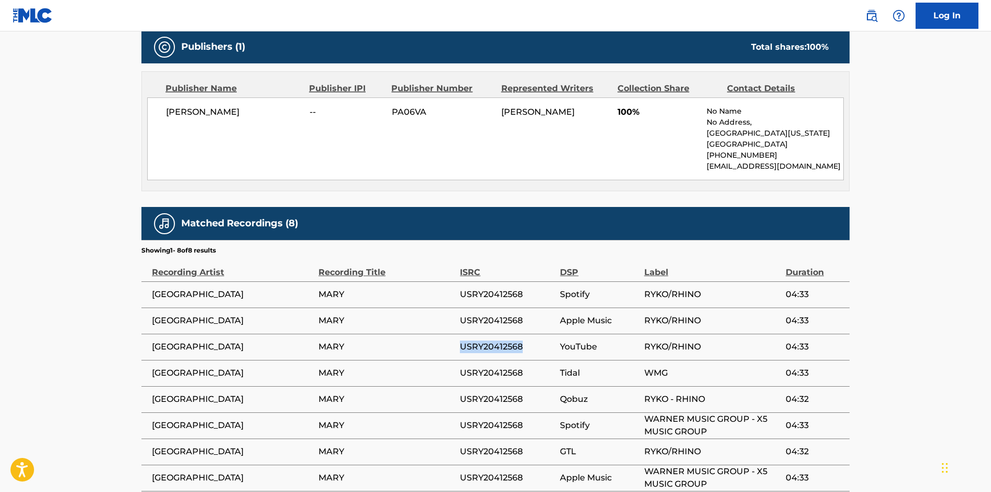
drag, startPoint x: 522, startPoint y: 343, endPoint x: 462, endPoint y: 340, distance: 60.3
click at [462, 341] on span "USRY20412568" at bounding box center [507, 347] width 95 height 13
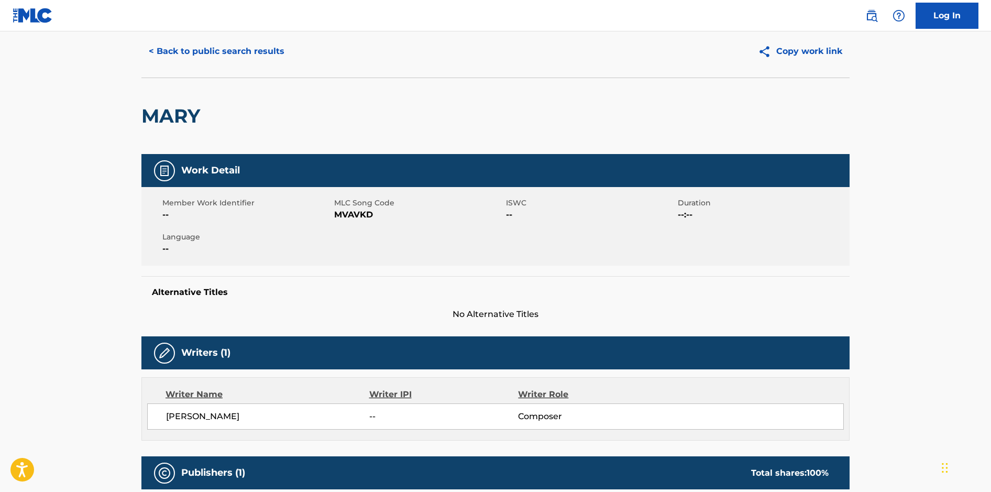
scroll to position [0, 0]
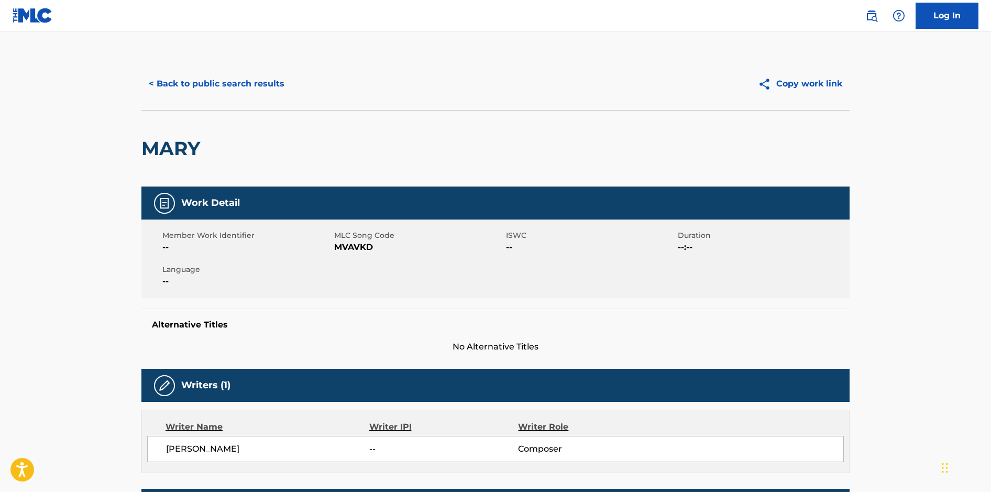
click at [244, 84] on button "< Back to public search results" at bounding box center [216, 84] width 150 height 26
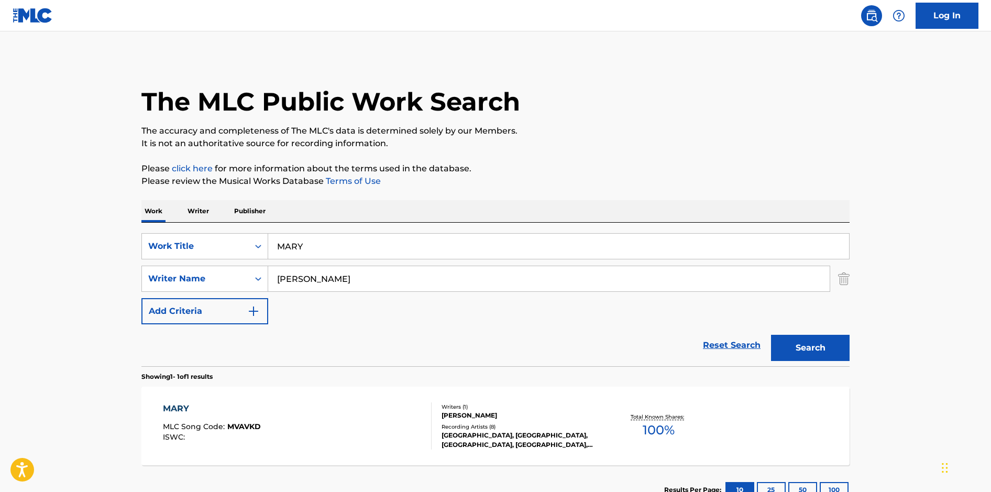
drag, startPoint x: 326, startPoint y: 243, endPoint x: 196, endPoint y: 226, distance: 130.5
click at [196, 228] on div "SearchWithCriteria9e603748-6466-4274-8c4e-118aaaea9378 Work Title MARY SearchWi…" at bounding box center [495, 295] width 708 height 144
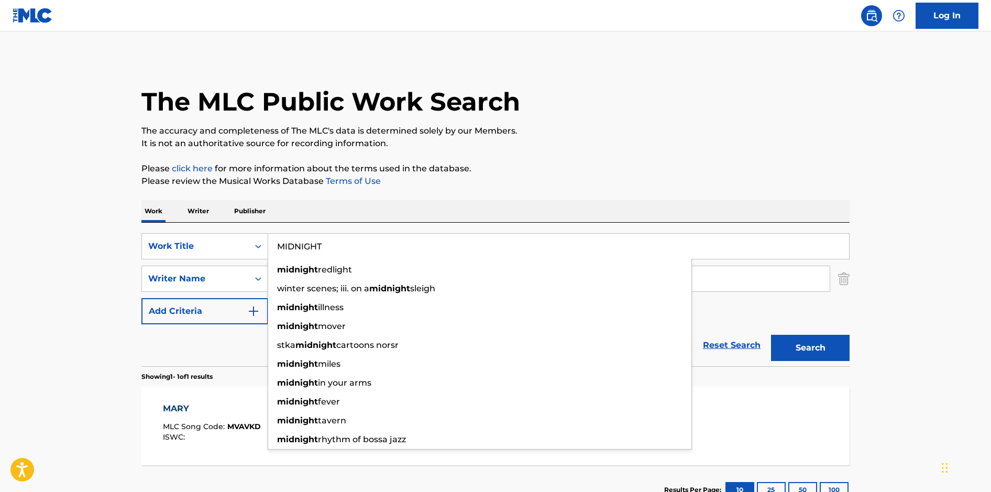
type input "MIDNIGHT"
click at [771, 335] on button "Search" at bounding box center [810, 348] width 79 height 26
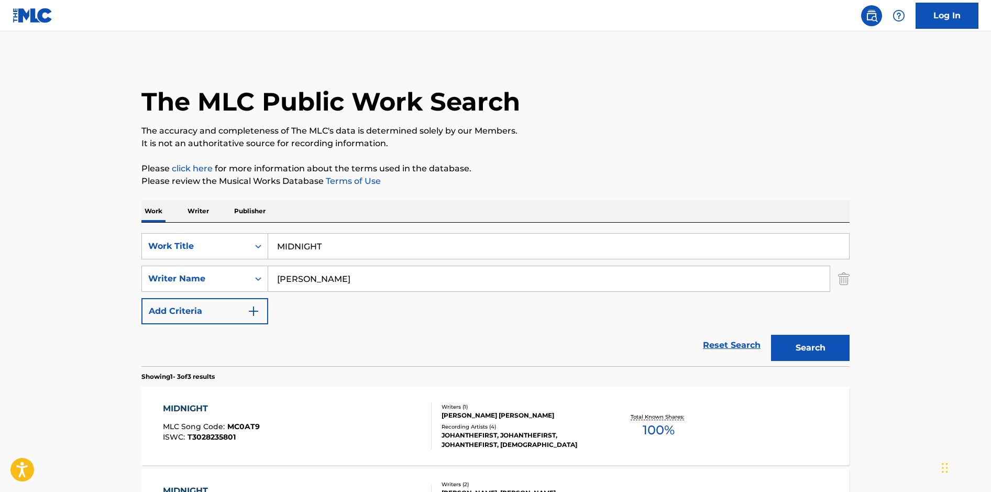
click at [298, 402] on div "MIDNIGHT MLC Song Code : MC0AT9 ISWC : T3028235801" at bounding box center [297, 425] width 269 height 47
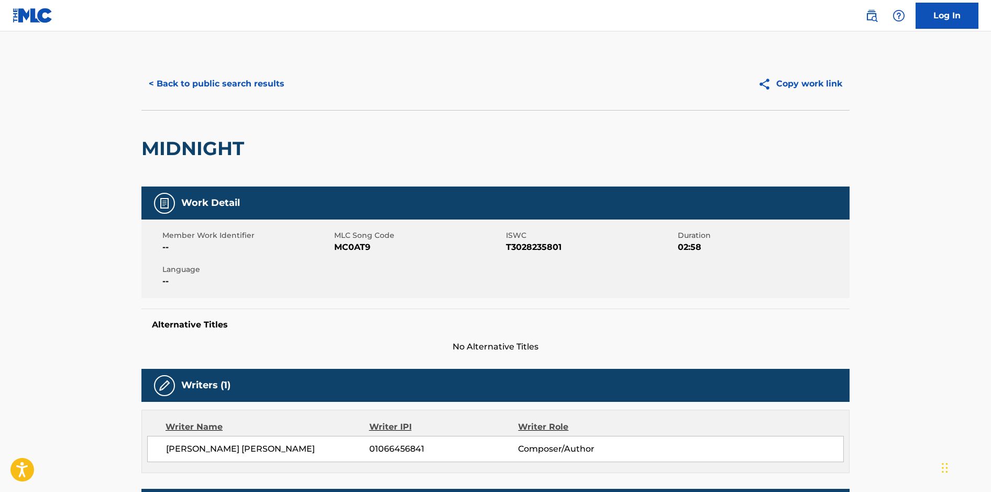
click at [199, 90] on button "< Back to public search results" at bounding box center [216, 84] width 150 height 26
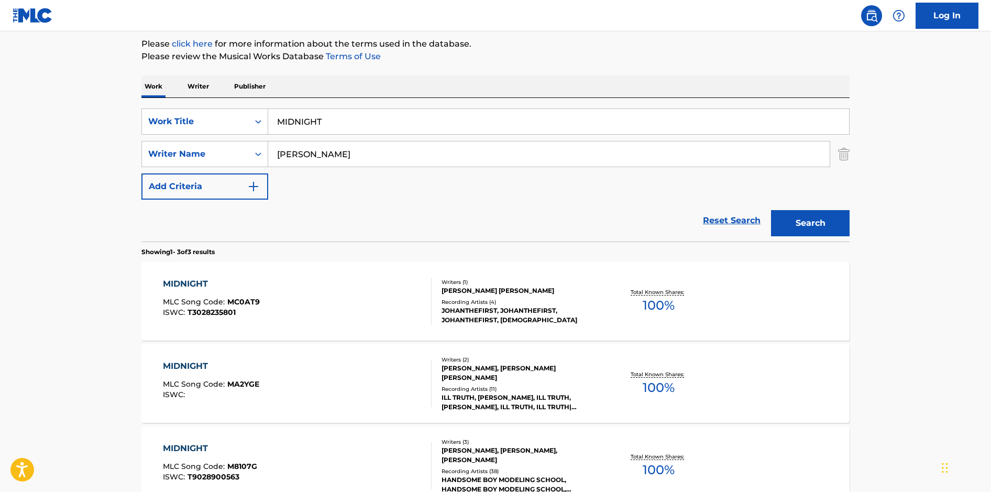
scroll to position [200, 0]
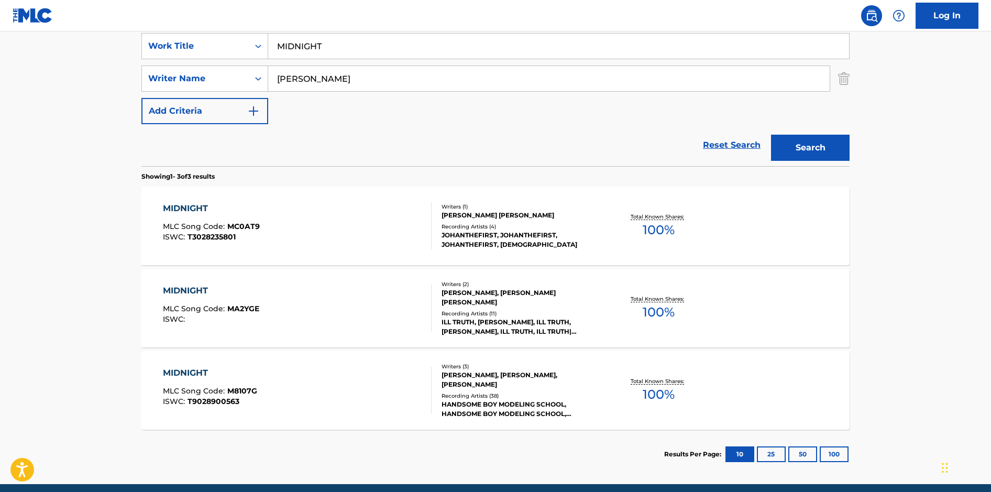
click at [401, 400] on div "MIDNIGHT MLC Song Code : M8107G ISWC : T9028900563" at bounding box center [297, 390] width 269 height 47
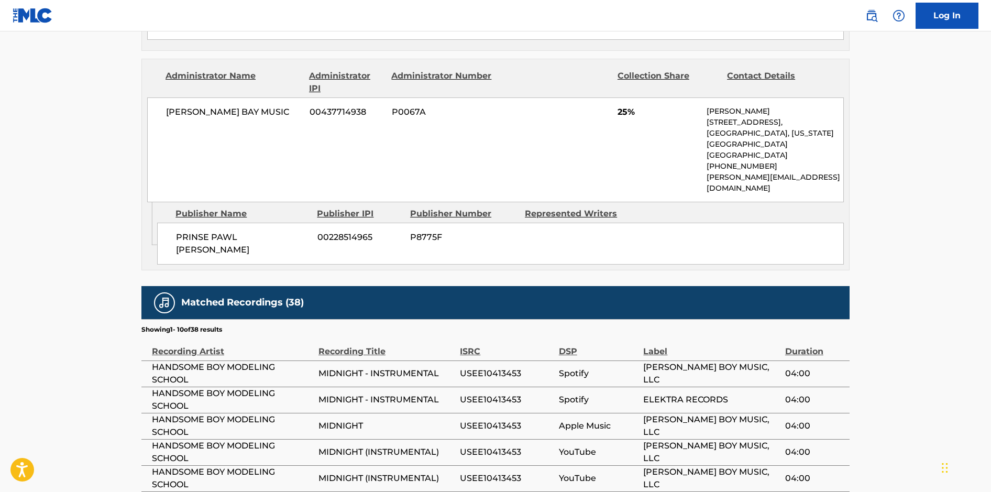
scroll to position [766, 0]
click at [541, 412] on td "USEE10413453" at bounding box center [509, 425] width 99 height 26
drag, startPoint x: 531, startPoint y: 368, endPoint x: 459, endPoint y: 363, distance: 72.0
click at [459, 386] on tr "HANDSOME BOY MODELING SCHOOL MIDNIGHT - INSTRUMENTAL USEE10413453 Spotify ELEKT…" at bounding box center [495, 399] width 708 height 26
drag, startPoint x: 522, startPoint y: 389, endPoint x: 462, endPoint y: 389, distance: 60.8
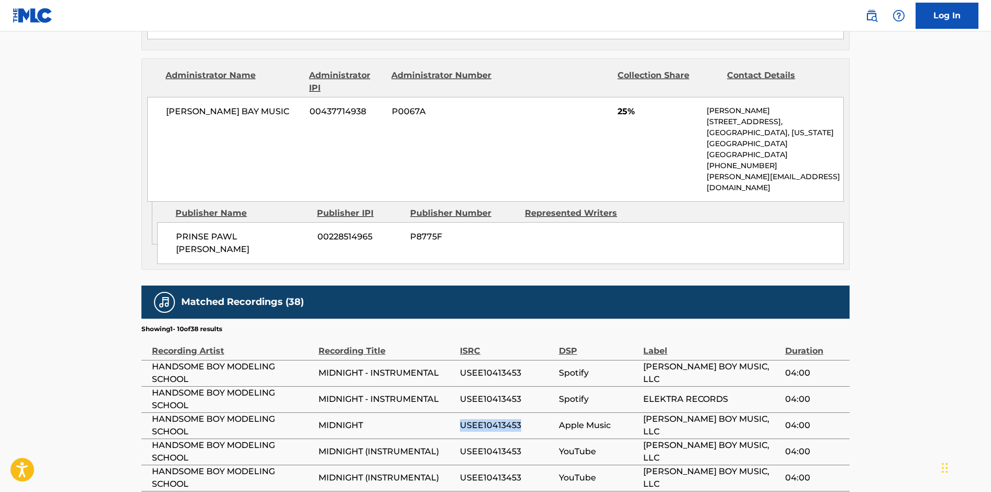
click at [462, 419] on span "USEE10413453" at bounding box center [506, 425] width 93 height 13
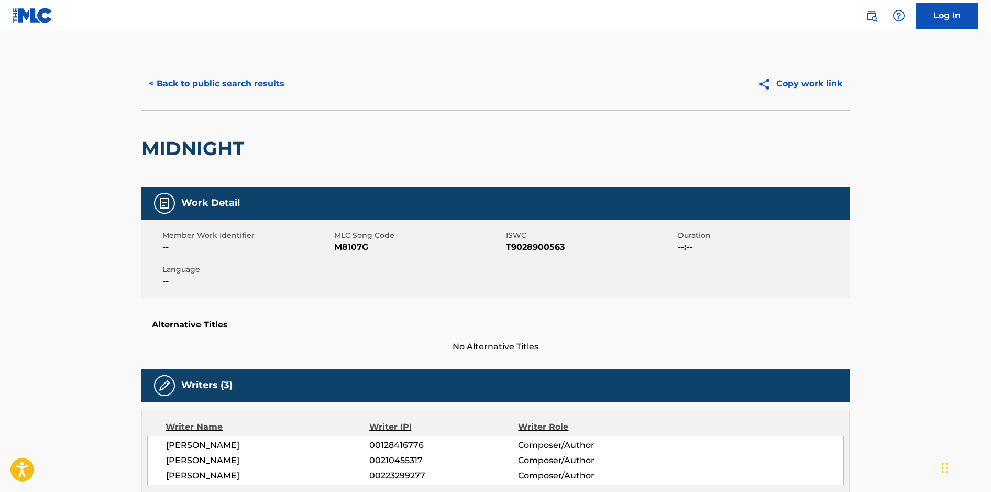
click at [195, 91] on button "< Back to public search results" at bounding box center [216, 84] width 150 height 26
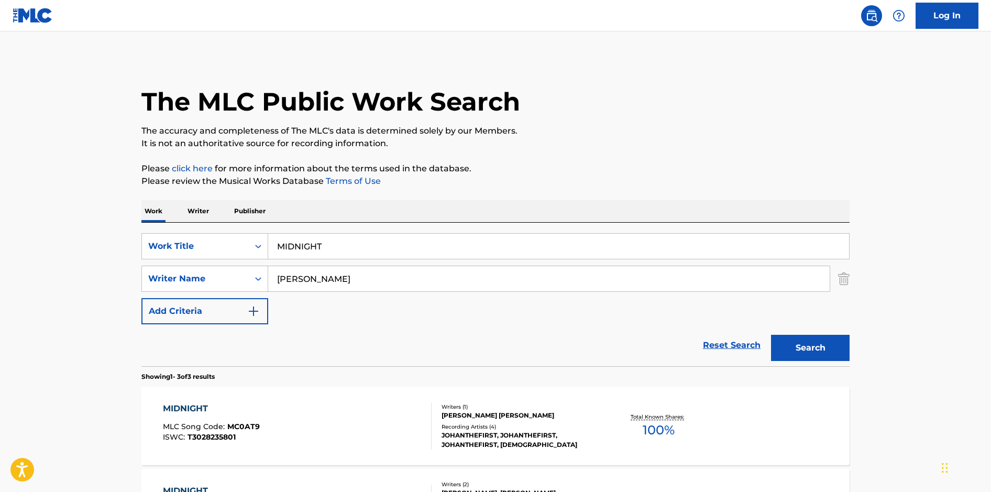
scroll to position [182, 0]
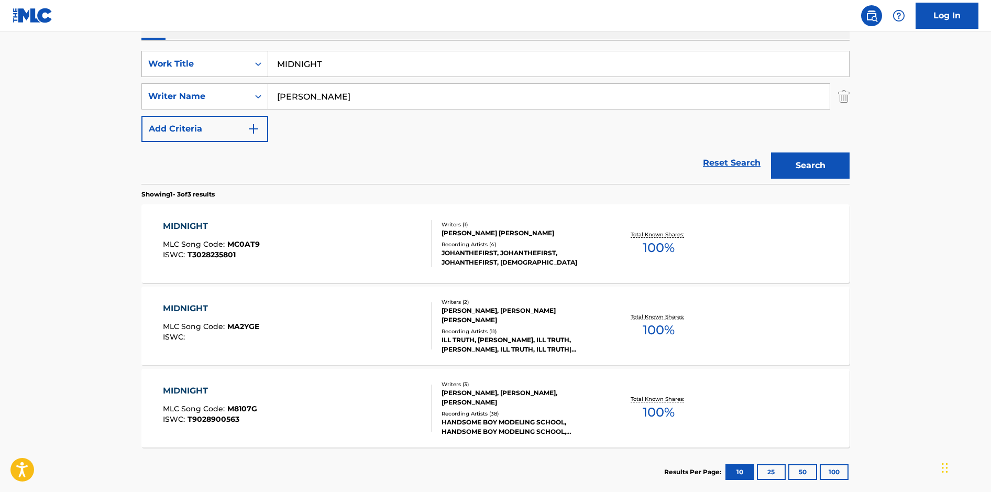
drag, startPoint x: 336, startPoint y: 65, endPoint x: 236, endPoint y: 52, distance: 101.4
click at [236, 53] on div "SearchWithCriteria9e603748-6466-4274-8c4e-118aaaea9378 Work Title MIDNIGHT" at bounding box center [495, 64] width 708 height 26
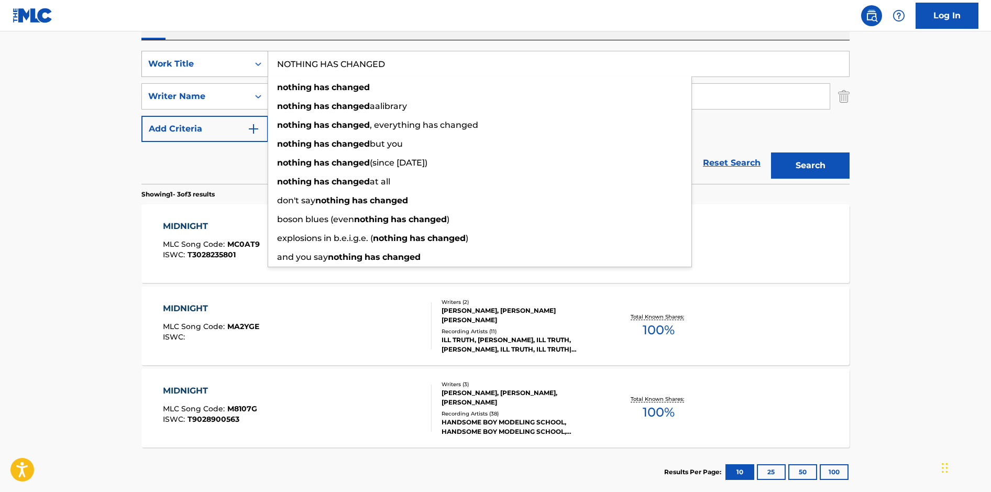
click at [771, 152] on button "Search" at bounding box center [810, 165] width 79 height 26
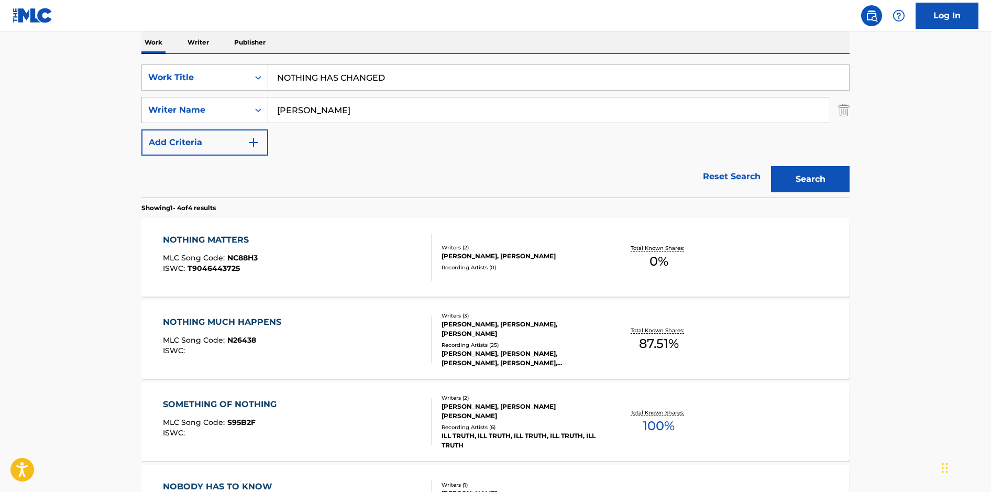
scroll to position [159, 0]
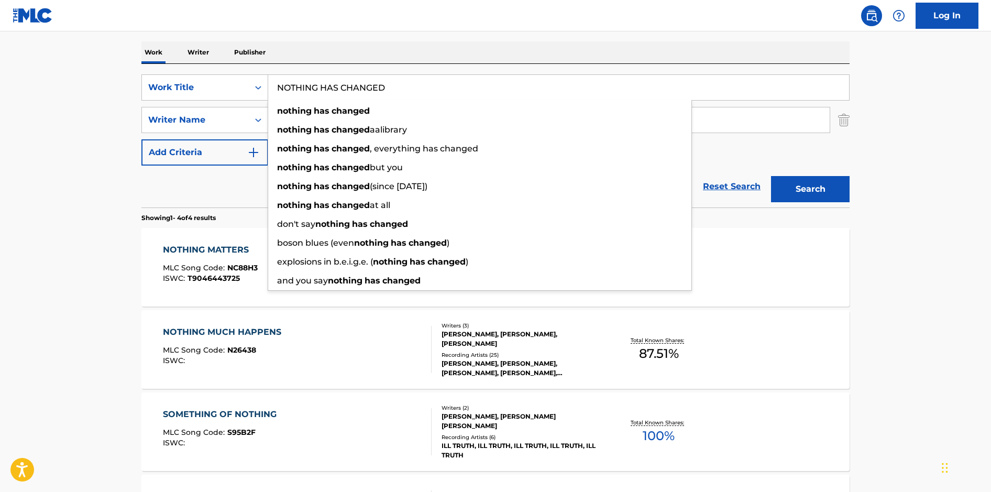
drag, startPoint x: 407, startPoint y: 87, endPoint x: 182, endPoint y: 64, distance: 225.4
click at [182, 64] on div "SearchWithCriteria9e603748-6466-4274-8c4e-118aaaea9378 Work Title NOTHING HAS C…" at bounding box center [495, 136] width 708 height 144
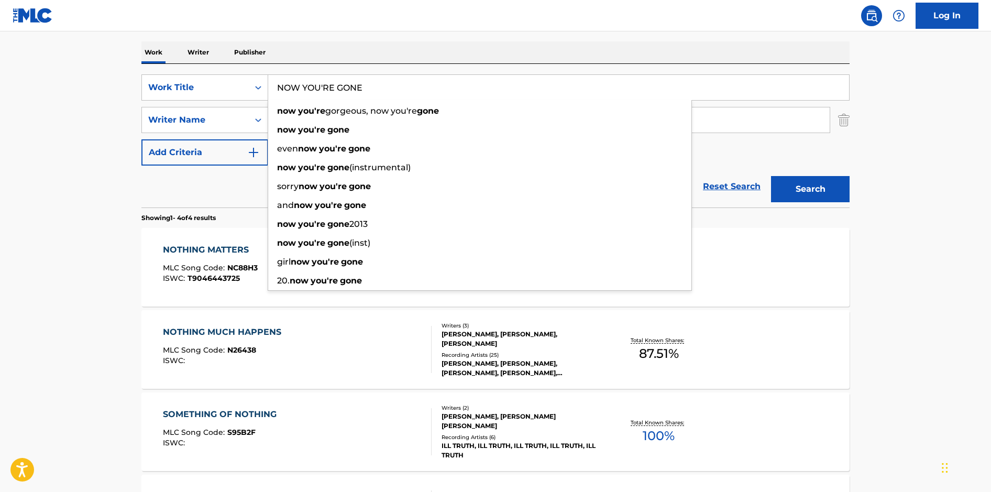
click at [291, 32] on div "The MLC Public Work Search The accuracy and completeness of The MLC's data is d…" at bounding box center [496, 251] width 734 height 704
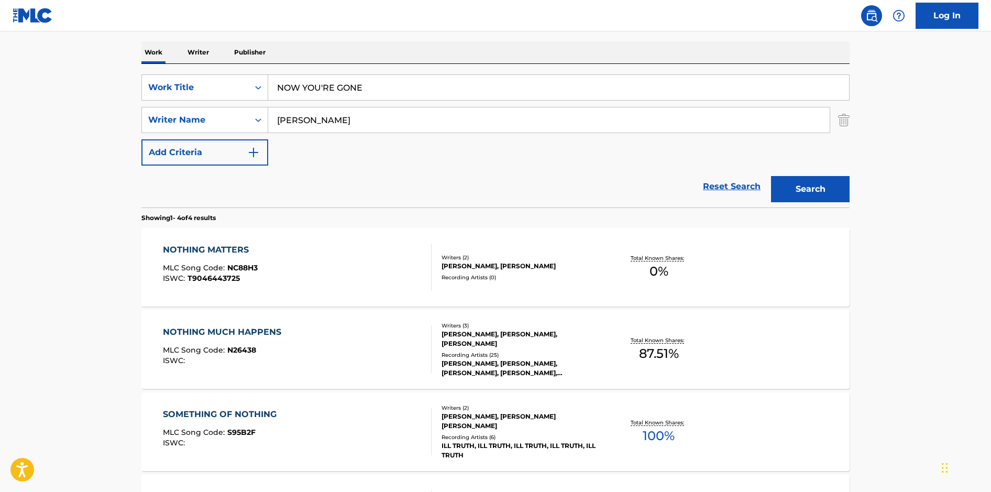
click at [838, 191] on button "Search" at bounding box center [810, 189] width 79 height 26
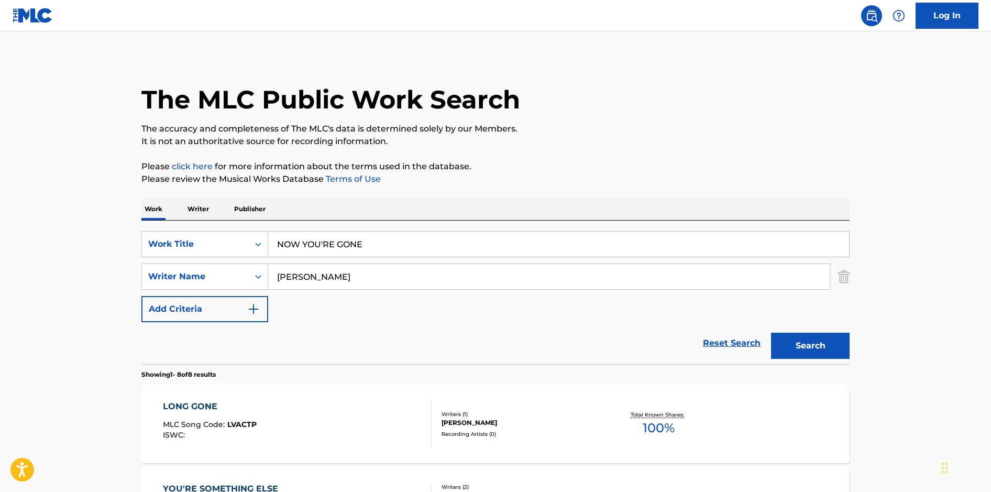
scroll to position [0, 0]
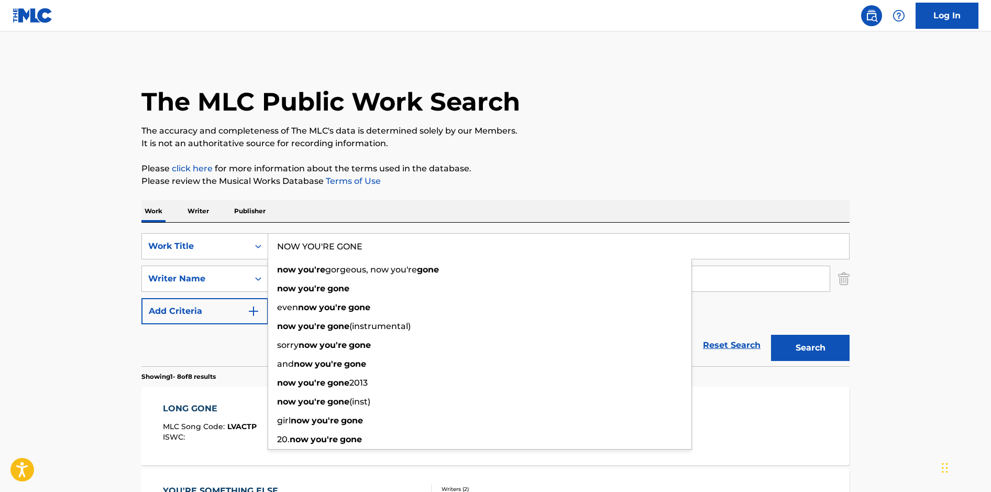
drag, startPoint x: 366, startPoint y: 244, endPoint x: 280, endPoint y: 239, distance: 86.6
click at [280, 239] on input "NOW YOU'RE GONE" at bounding box center [558, 246] width 581 height 25
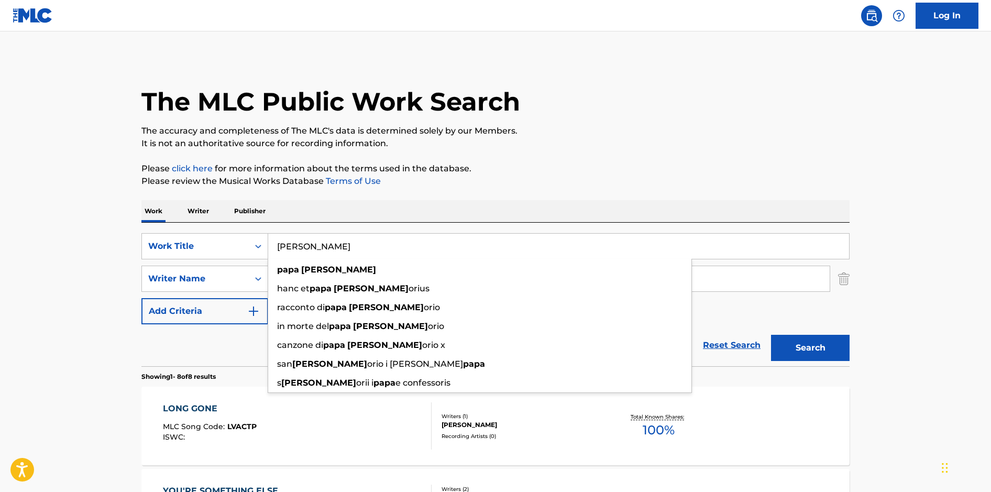
type input "PAPA GREG"
click at [771, 335] on button "Search" at bounding box center [810, 348] width 79 height 26
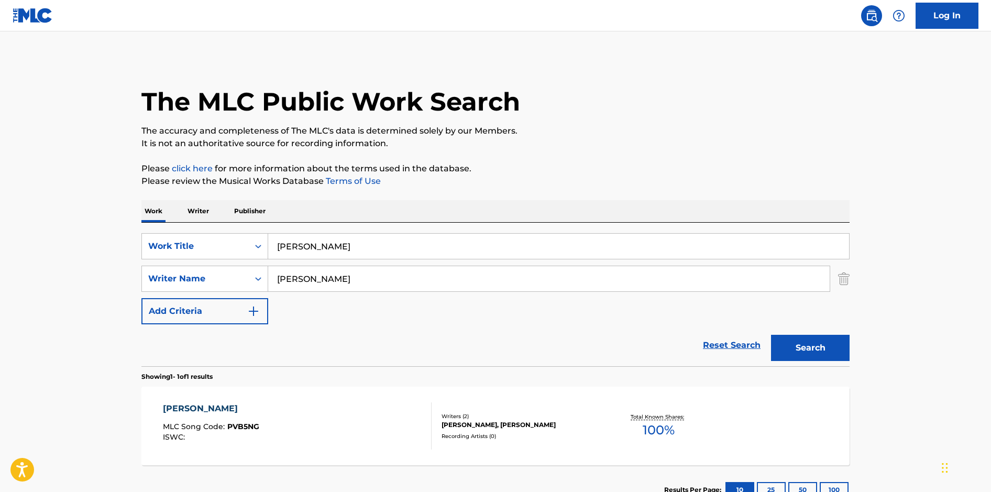
click at [356, 442] on div "PAPA GREG MLC Song Code : PVB5NG ISWC :" at bounding box center [297, 425] width 269 height 47
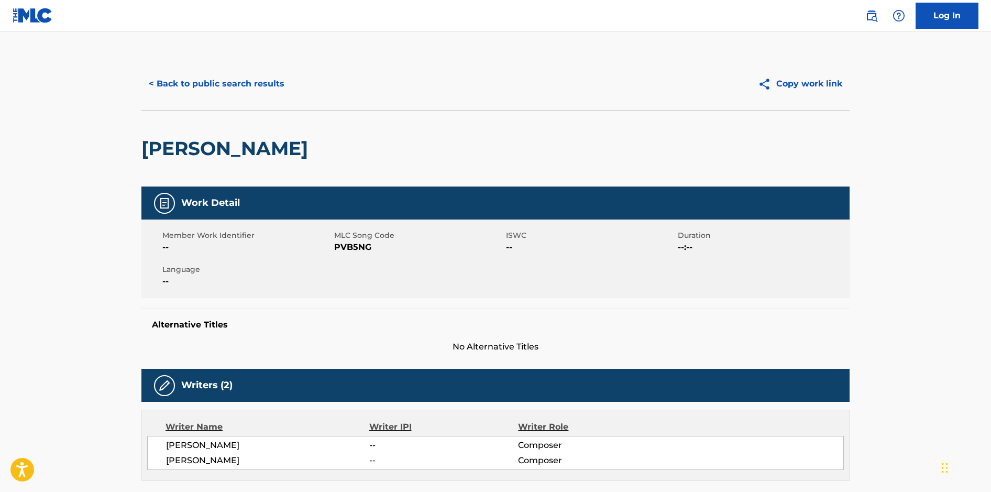
click at [236, 92] on button "< Back to public search results" at bounding box center [216, 84] width 150 height 26
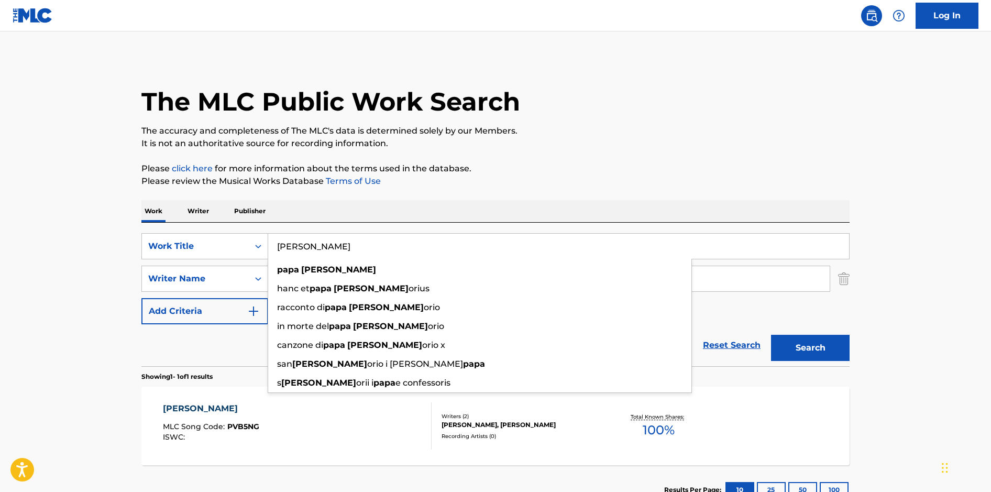
drag, startPoint x: 337, startPoint y: 250, endPoint x: 275, endPoint y: 243, distance: 63.3
click at [275, 243] on input "PAPA GREG" at bounding box center [558, 246] width 581 height 25
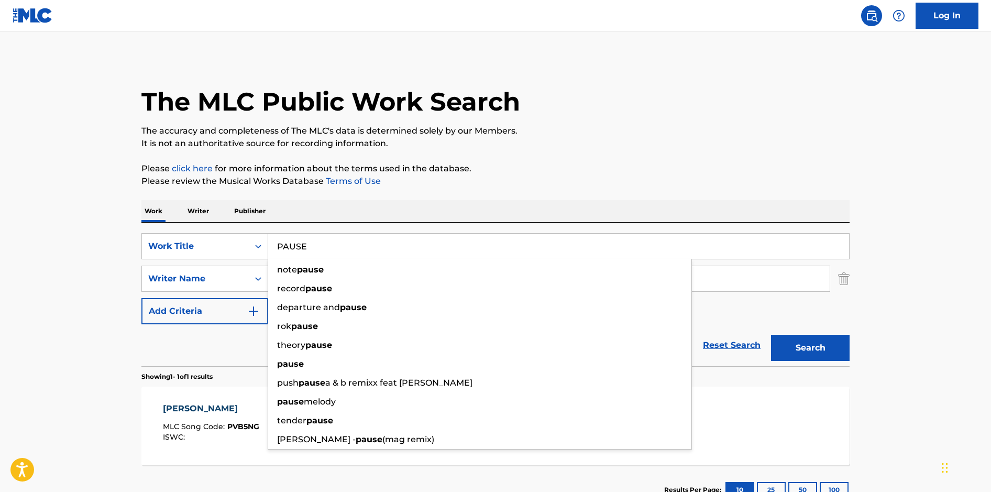
type input "PAUSE"
click at [771, 335] on button "Search" at bounding box center [810, 348] width 79 height 26
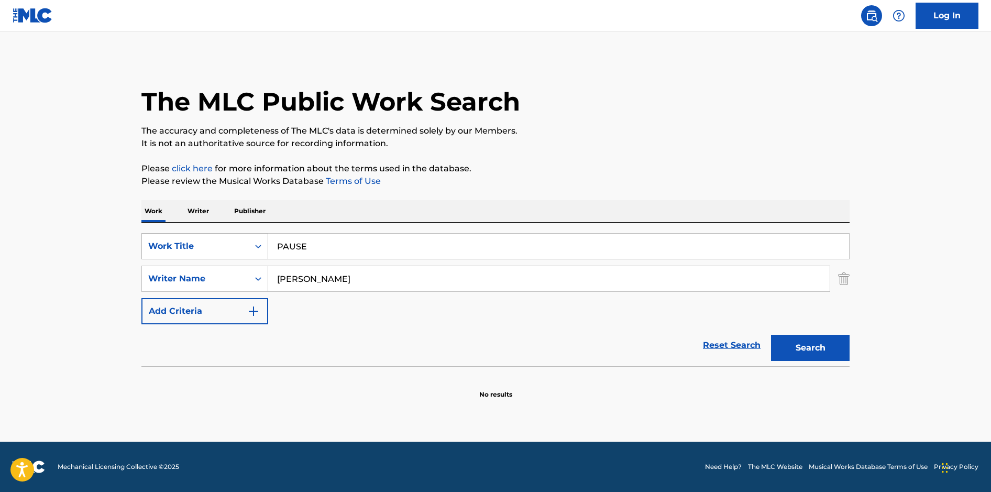
drag, startPoint x: 333, startPoint y: 248, endPoint x: 250, endPoint y: 243, distance: 83.0
click at [250, 243] on div "SearchWithCriteria9e603748-6466-4274-8c4e-118aaaea9378 Work Title PAUSE" at bounding box center [495, 246] width 708 height 26
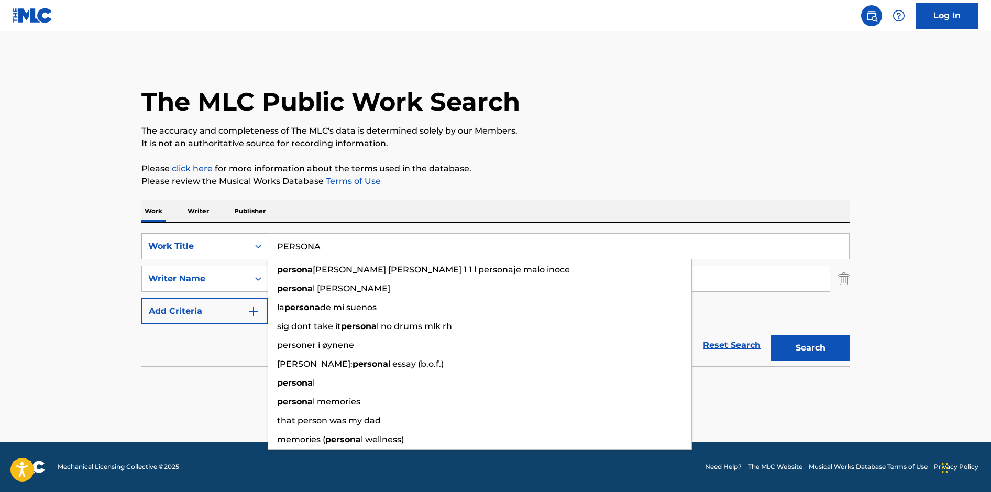
type input "PERSONA"
click at [771, 335] on button "Search" at bounding box center [810, 348] width 79 height 26
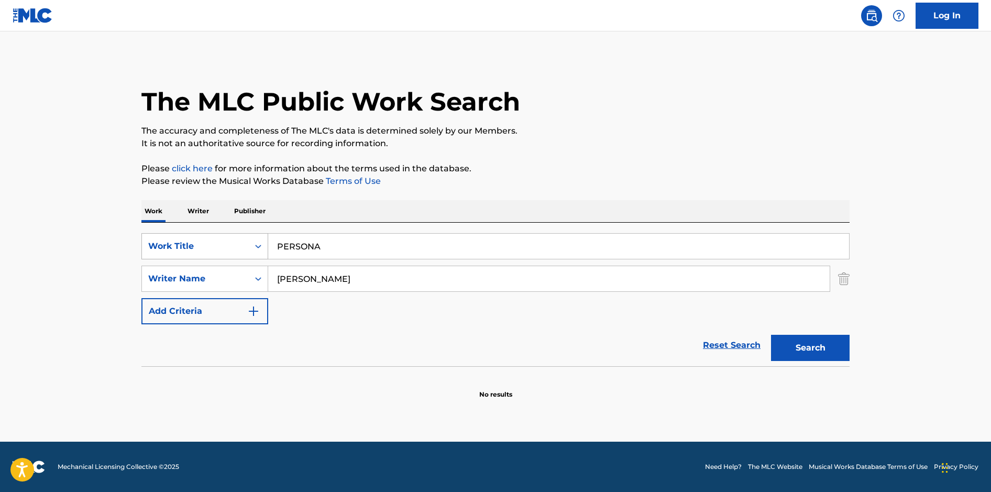
drag, startPoint x: 332, startPoint y: 249, endPoint x: 263, endPoint y: 238, distance: 69.4
click at [263, 238] on div "SearchWithCriteria9e603748-6466-4274-8c4e-118aaaea9378 Work Title PERSONA" at bounding box center [495, 246] width 708 height 26
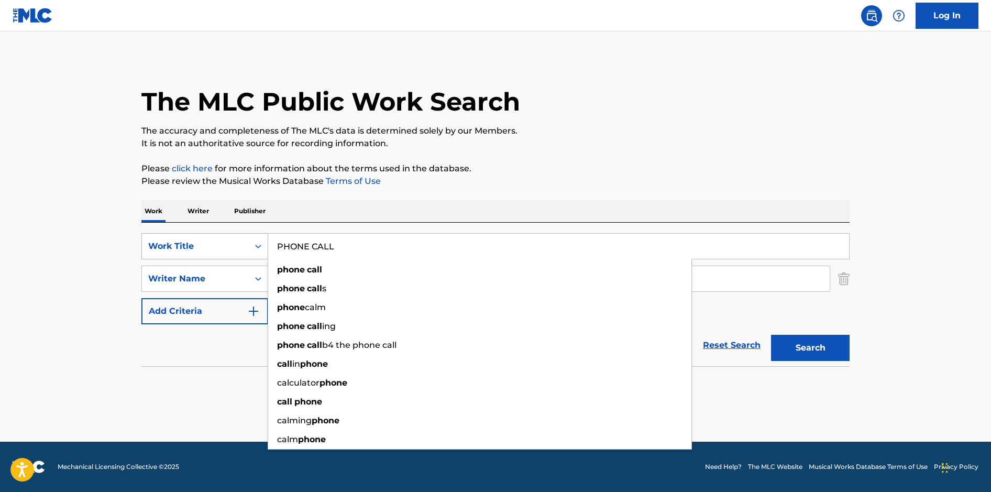
type input "PHONE CALL"
click at [771, 335] on button "Search" at bounding box center [810, 348] width 79 height 26
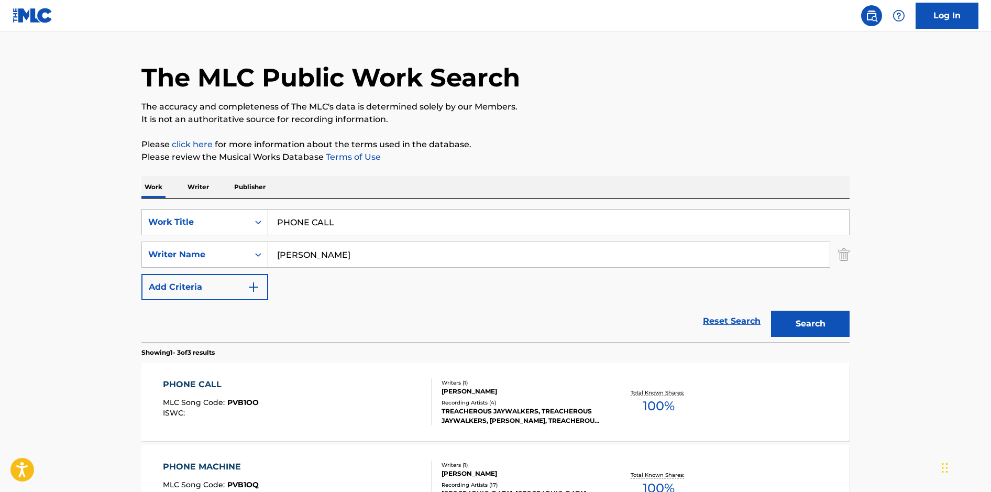
scroll to position [47, 0]
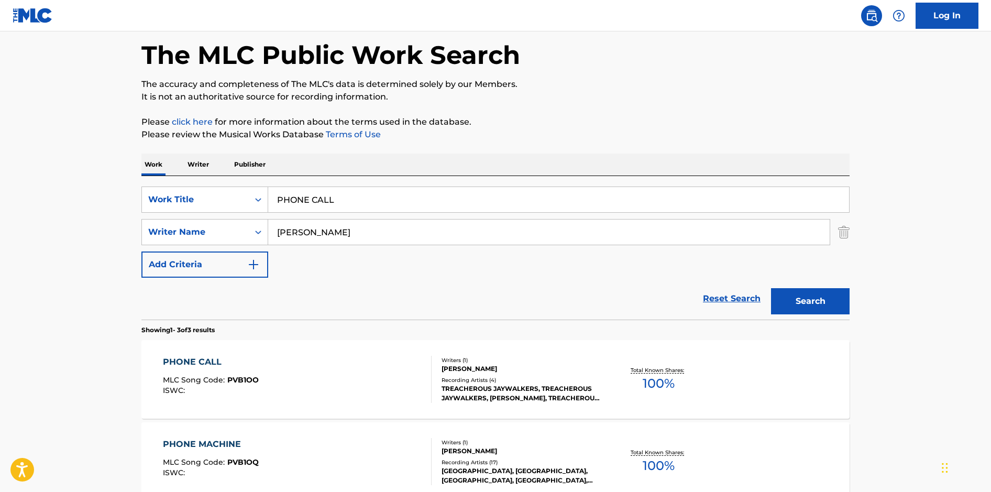
click at [341, 375] on div "PHONE CALL MLC Song Code : PVB1OO ISWC :" at bounding box center [297, 379] width 269 height 47
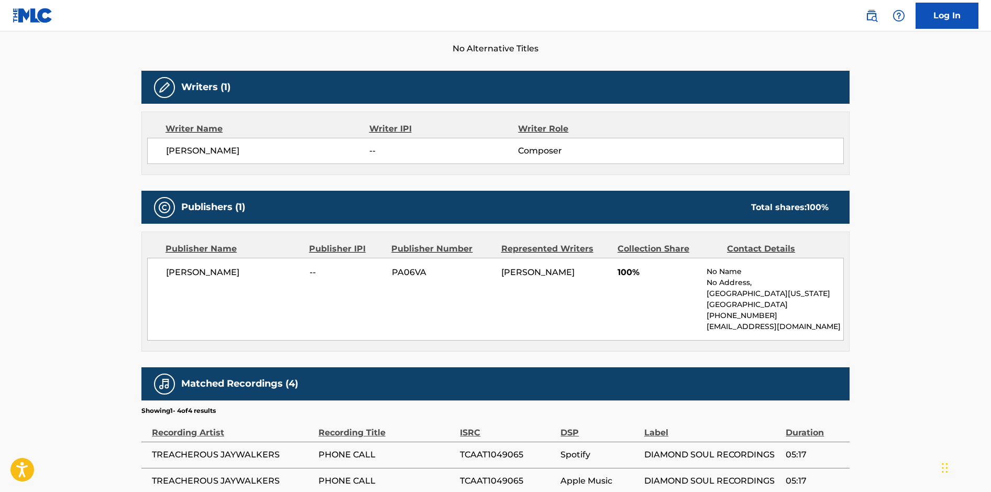
scroll to position [417, 0]
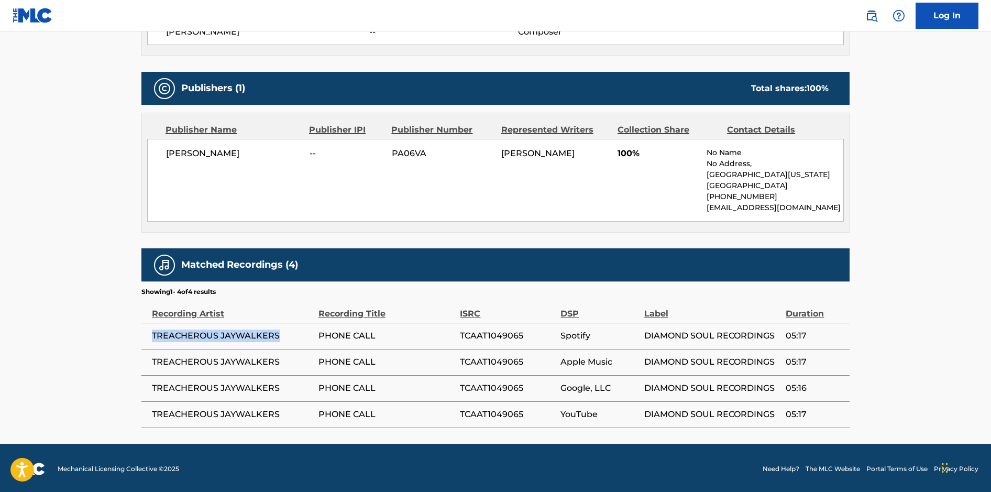
drag, startPoint x: 278, startPoint y: 335, endPoint x: 150, endPoint y: 334, distance: 127.8
click at [150, 334] on td "TREACHEROUS JAYWALKERS" at bounding box center [229, 336] width 177 height 26
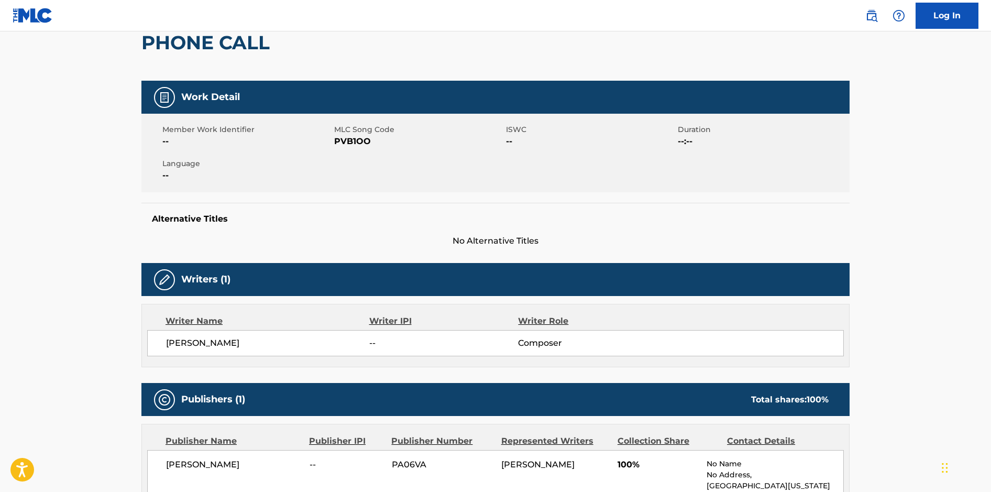
scroll to position [0, 0]
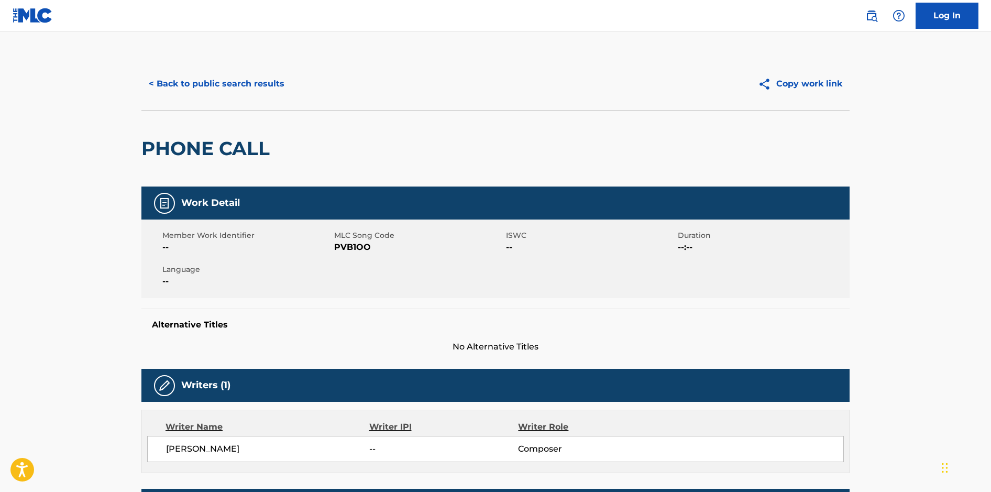
click at [257, 86] on button "< Back to public search results" at bounding box center [216, 84] width 150 height 26
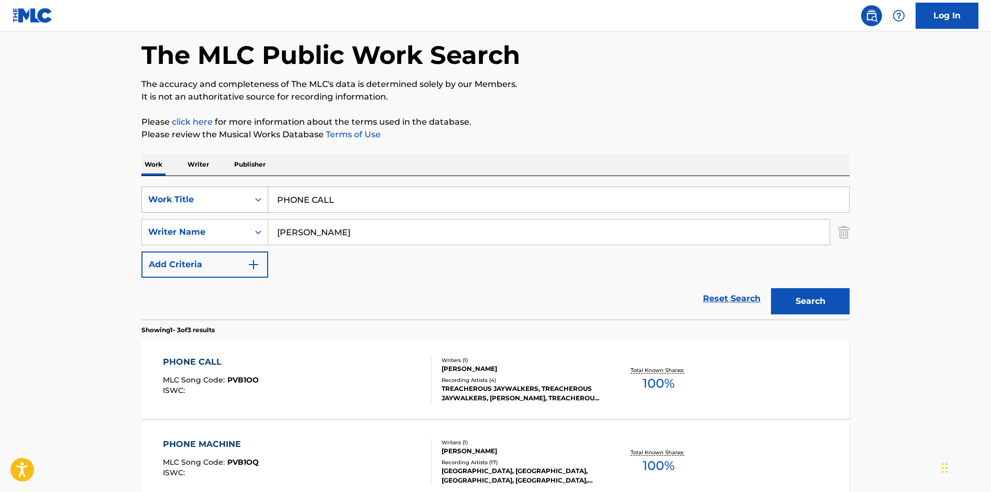
drag, startPoint x: 363, startPoint y: 199, endPoint x: 252, endPoint y: 187, distance: 111.2
click at [252, 187] on div "SearchWithCriteria9e603748-6466-4274-8c4e-118aaaea9378 Work Title PHONE CALL" at bounding box center [495, 200] width 708 height 26
type input "SEED OF SACRIFICE"
click at [545, 102] on p "It is not an authoritative source for recording information." at bounding box center [495, 97] width 708 height 13
click at [801, 304] on button "Search" at bounding box center [810, 301] width 79 height 26
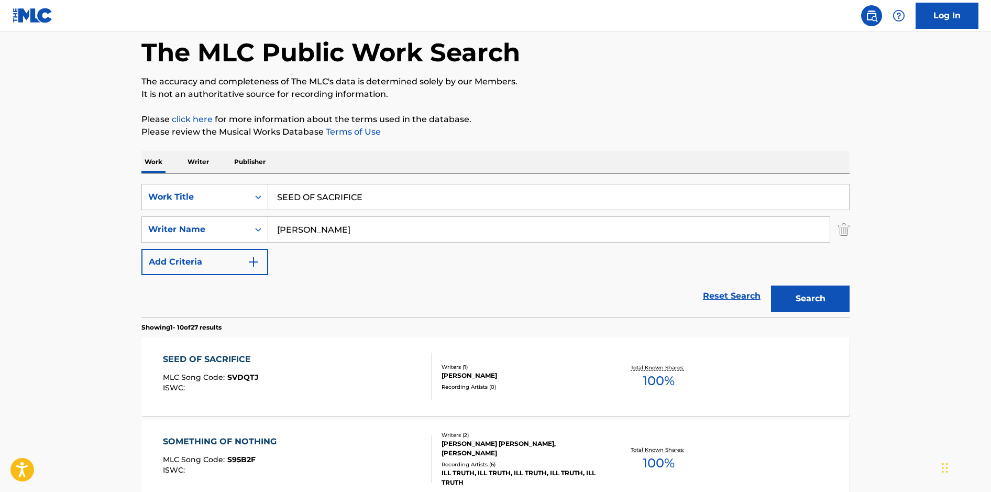
scroll to position [50, 0]
click at [392, 360] on div "SEED OF SACRIFICE MLC Song Code : SVDQTJ ISWC :" at bounding box center [297, 375] width 269 height 47
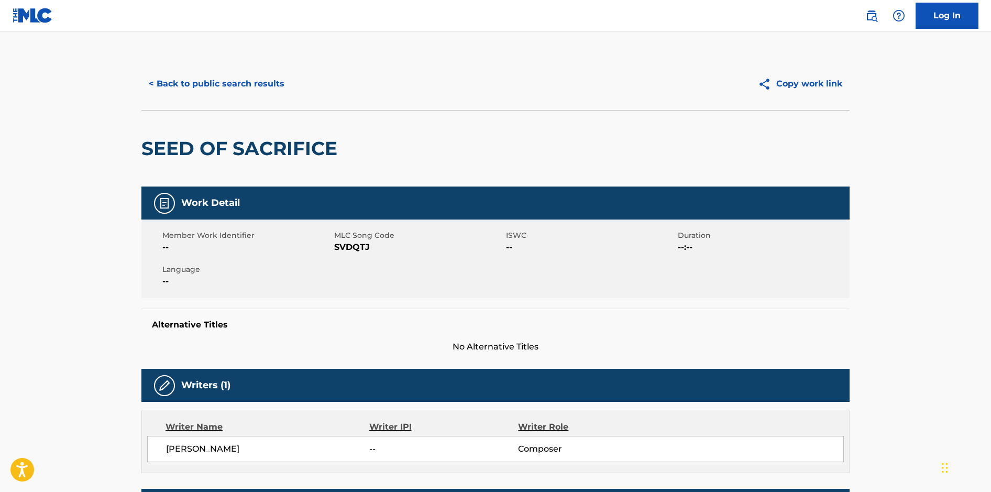
click at [228, 86] on button "< Back to public search results" at bounding box center [216, 84] width 150 height 26
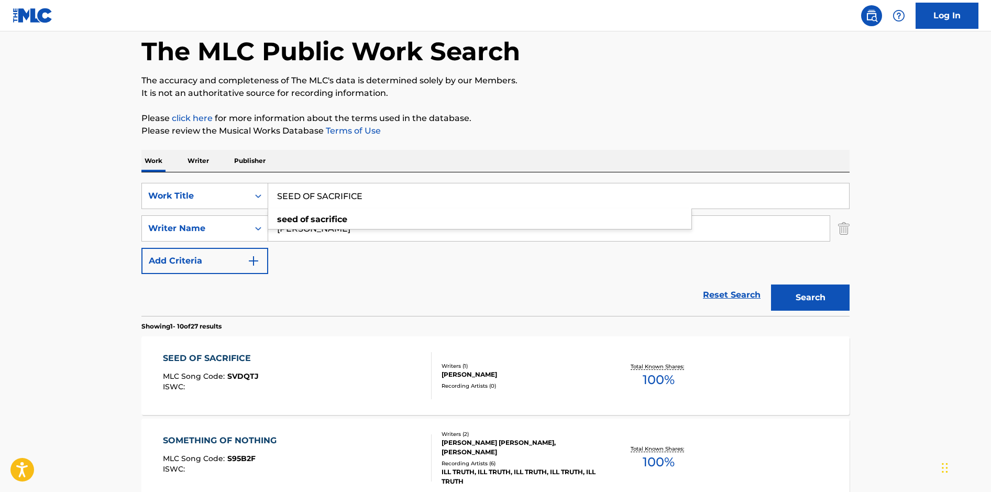
drag, startPoint x: 317, startPoint y: 189, endPoint x: 273, endPoint y: 182, distance: 44.6
click at [273, 182] on div "SearchWithCriteria9e603748-6466-4274-8c4e-118aaaea9378 Work Title SEED OF SACRI…" at bounding box center [495, 244] width 708 height 144
type input "SMASHING CLOCKS"
click at [771, 285] on button "Search" at bounding box center [810, 298] width 79 height 26
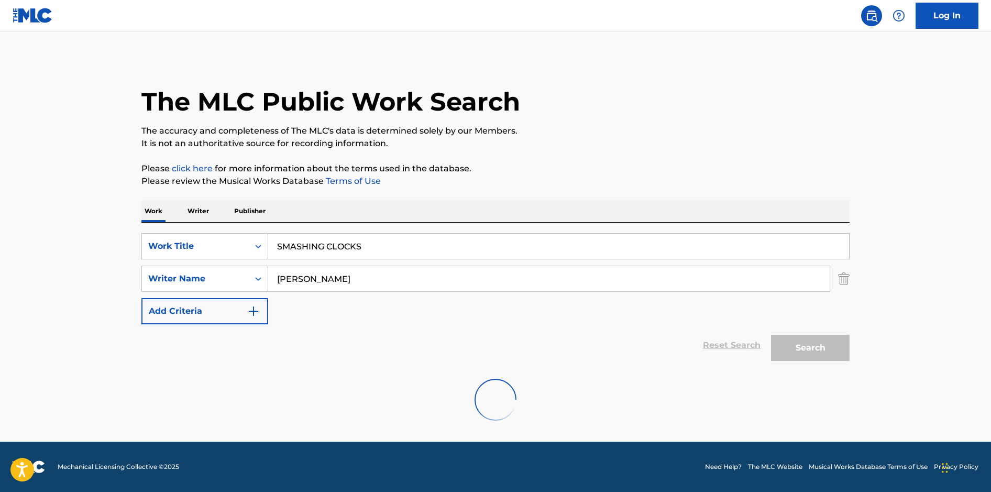
scroll to position [0, 0]
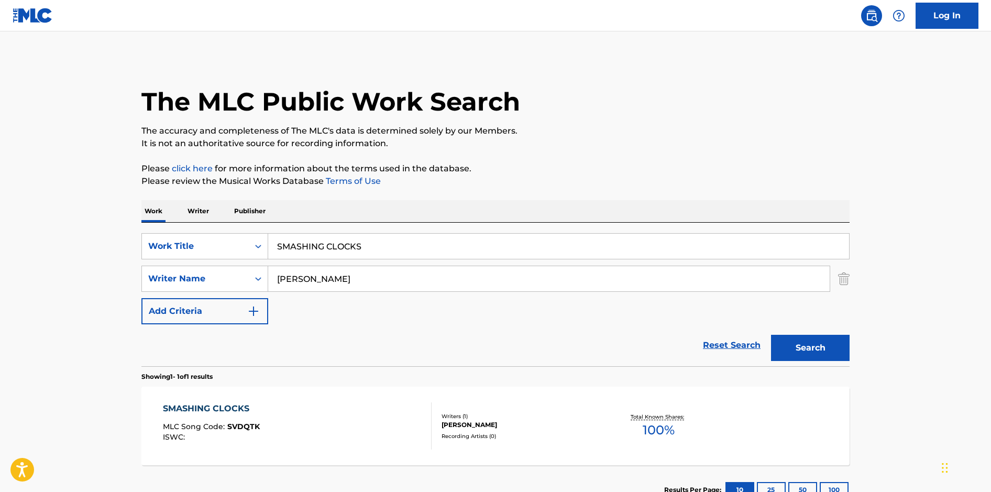
click at [400, 432] on div "SMASHING CLOCKS MLC Song Code : SVDQTK ISWC :" at bounding box center [297, 425] width 269 height 47
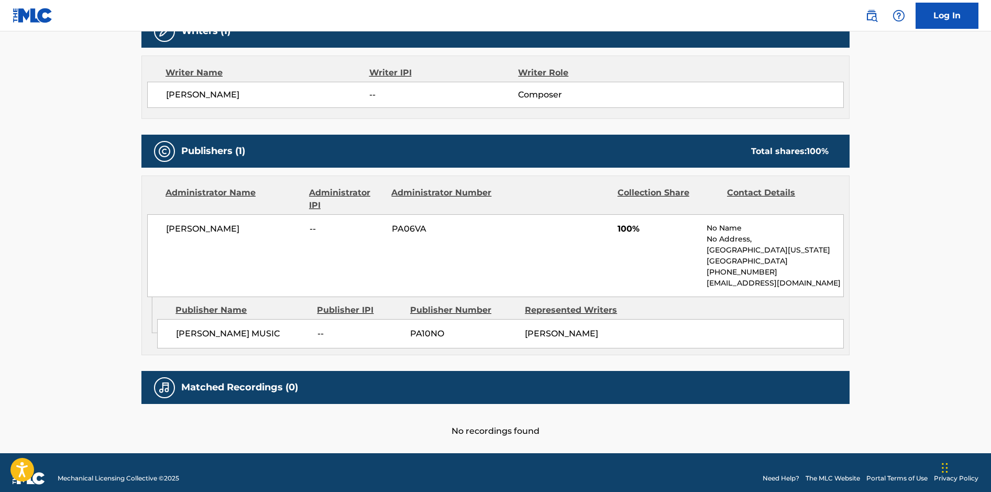
scroll to position [365, 0]
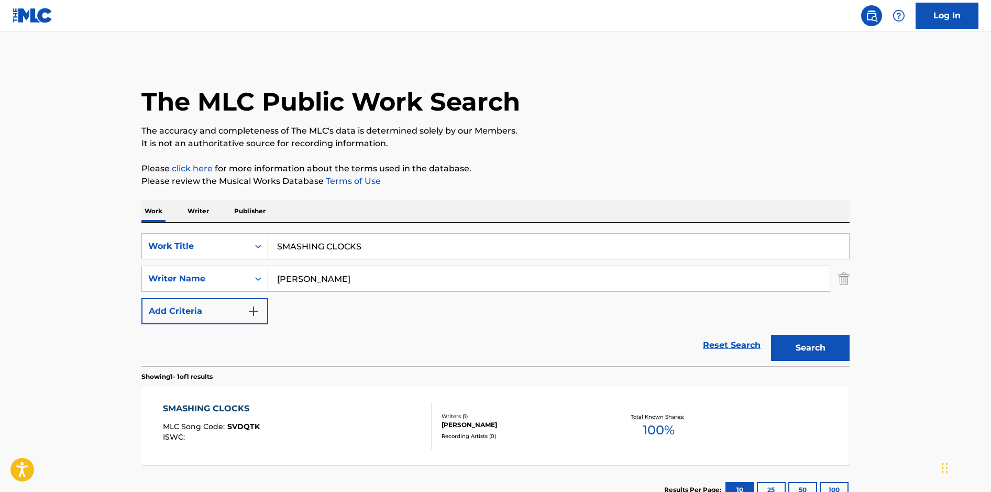
drag, startPoint x: 376, startPoint y: 244, endPoint x: 271, endPoint y: 234, distance: 105.3
click at [271, 234] on input "SMASHING CLOCKS" at bounding box center [558, 246] width 581 height 25
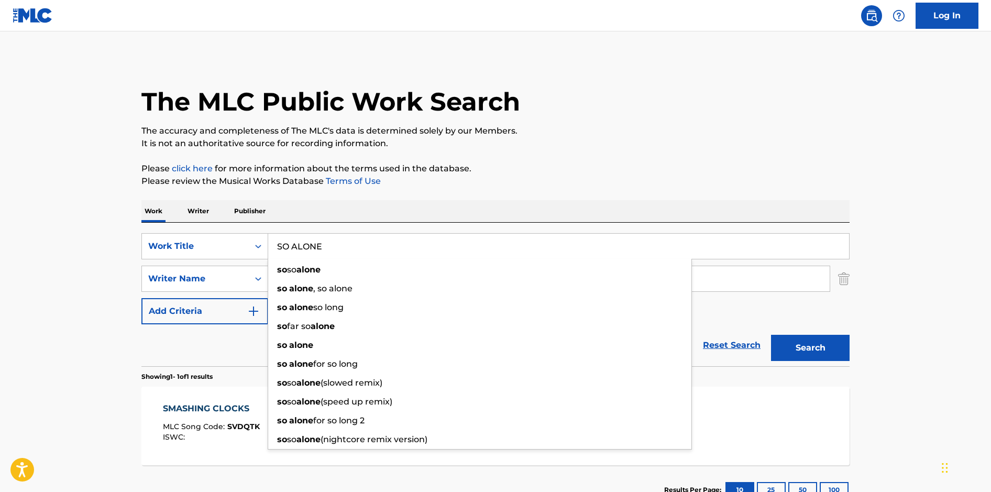
type input "SO ALONE"
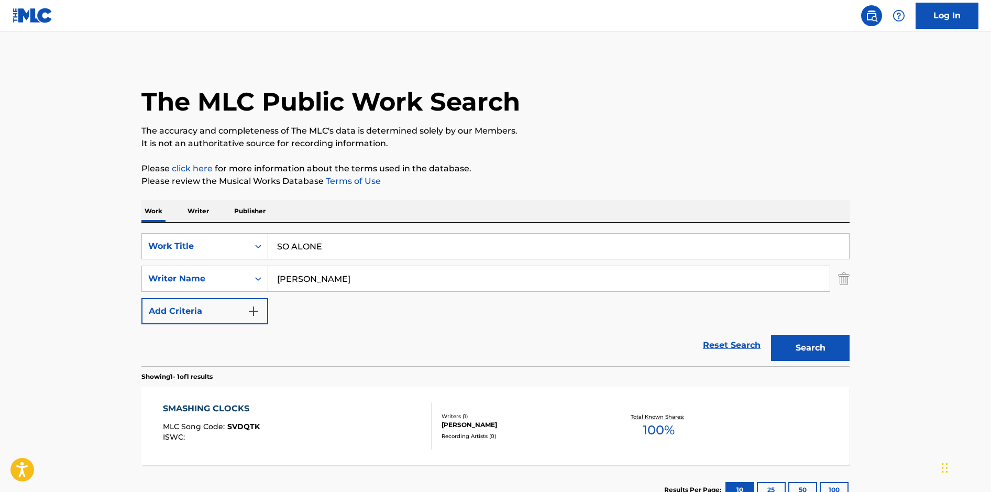
click at [606, 185] on p "Please review the Musical Works Database Terms of Use" at bounding box center [495, 181] width 708 height 13
click at [801, 355] on button "Search" at bounding box center [810, 348] width 79 height 26
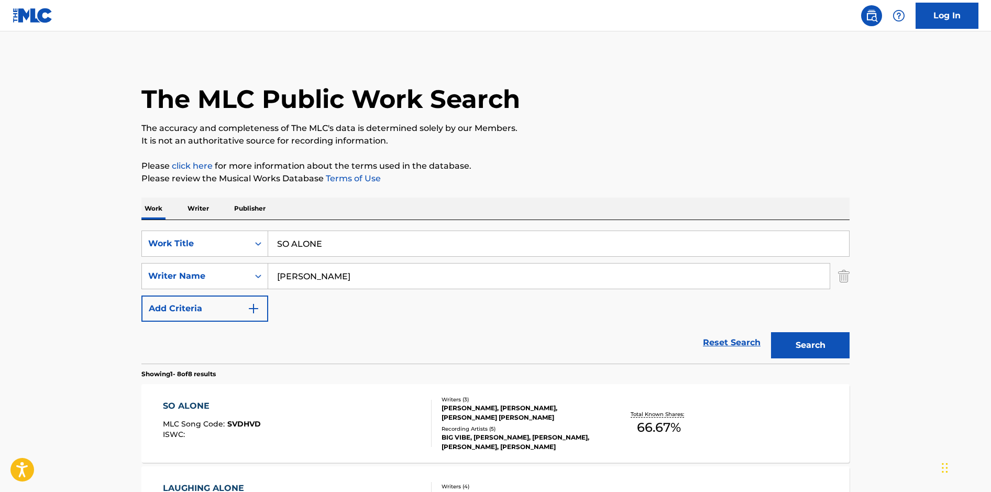
scroll to position [5, 0]
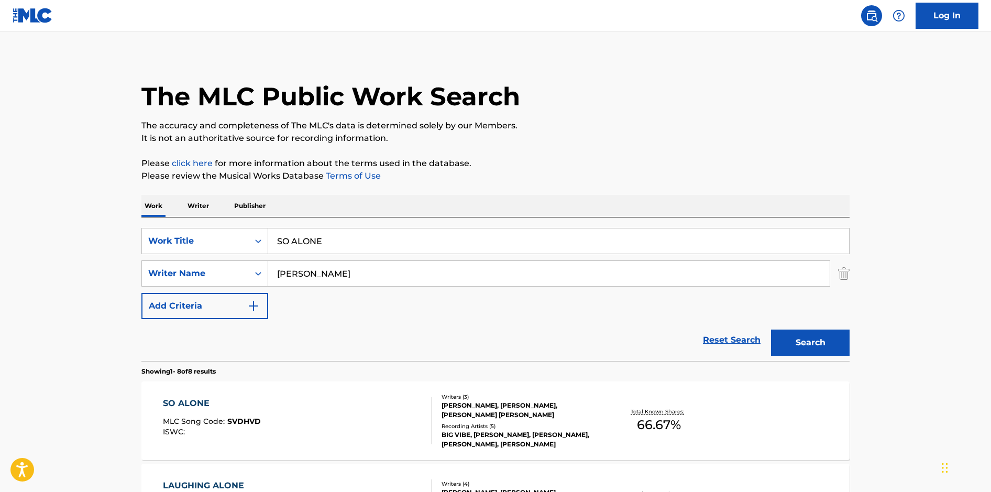
click at [386, 405] on div "SO ALONE MLC Song Code : SVDHVD ISWC :" at bounding box center [297, 420] width 269 height 47
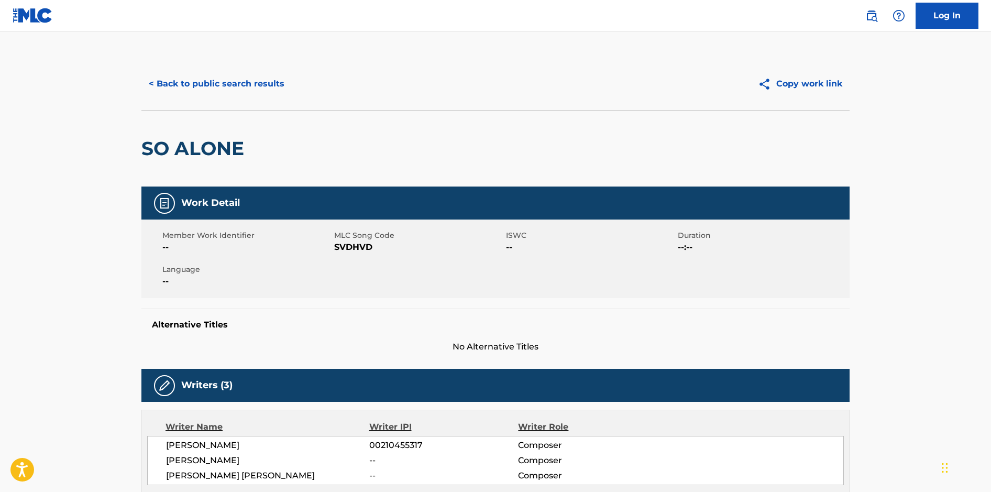
click at [188, 87] on button "< Back to public search results" at bounding box center [216, 84] width 150 height 26
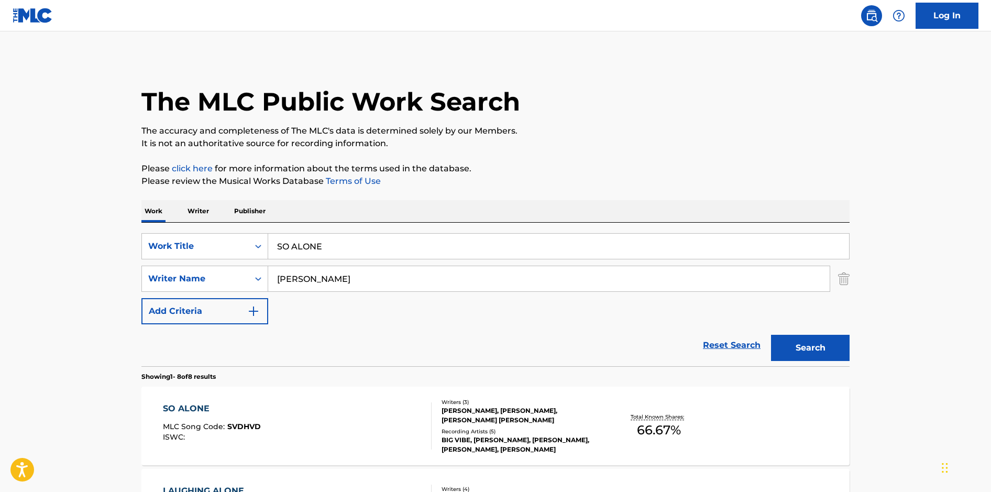
scroll to position [5, 0]
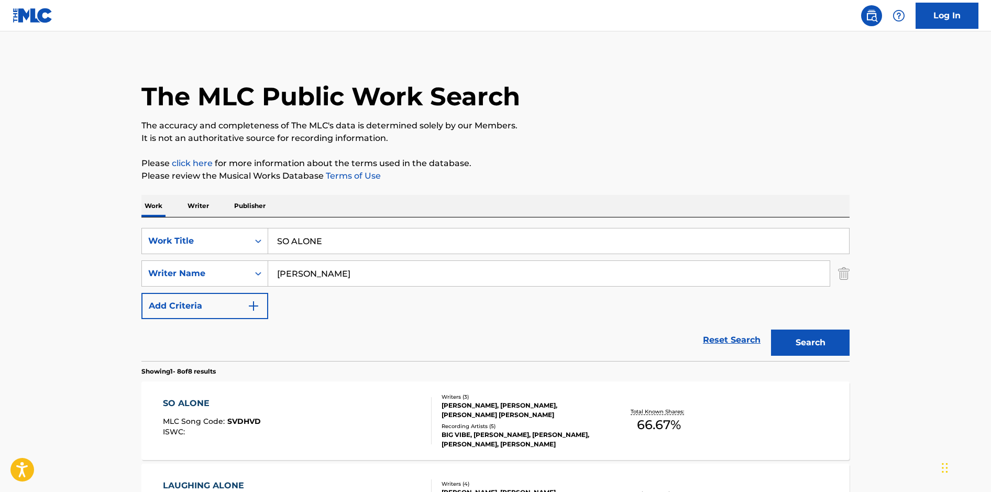
drag, startPoint x: 329, startPoint y: 240, endPoint x: 271, endPoint y: 232, distance: 58.3
click at [271, 232] on input "SO ALONE" at bounding box center [558, 240] width 581 height 25
type input "SOLAR LANDING"
click at [771, 330] on button "Search" at bounding box center [810, 343] width 79 height 26
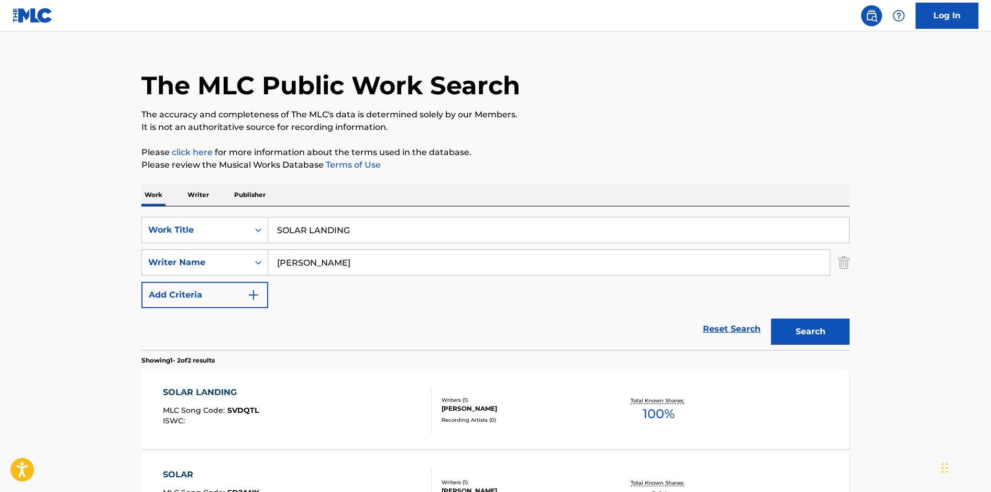
scroll to position [17, 0]
click at [334, 398] on div "SOLAR LANDING MLC Song Code : SVDQTL ISWC :" at bounding box center [297, 409] width 269 height 47
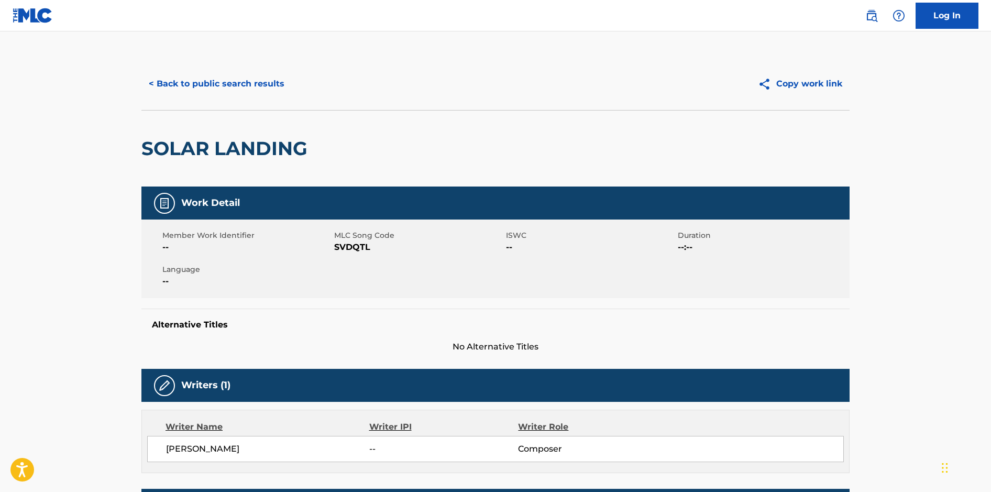
click at [205, 85] on button "< Back to public search results" at bounding box center [216, 84] width 150 height 26
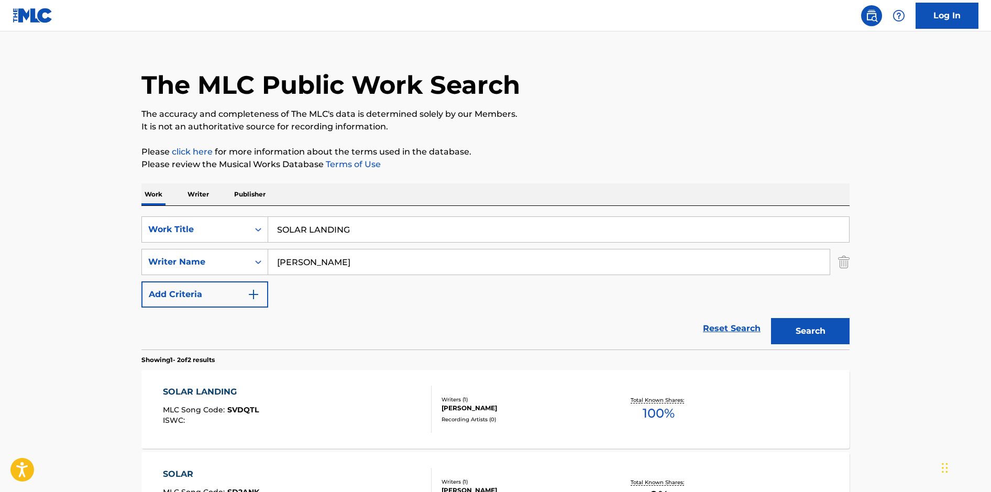
drag, startPoint x: 341, startPoint y: 233, endPoint x: 228, endPoint y: 213, distance: 114.9
click at [228, 213] on div "SearchWithCriteria9e603748-6466-4274-8c4e-118aaaea9378 Work Title SOLAR LANDING…" at bounding box center [495, 278] width 708 height 144
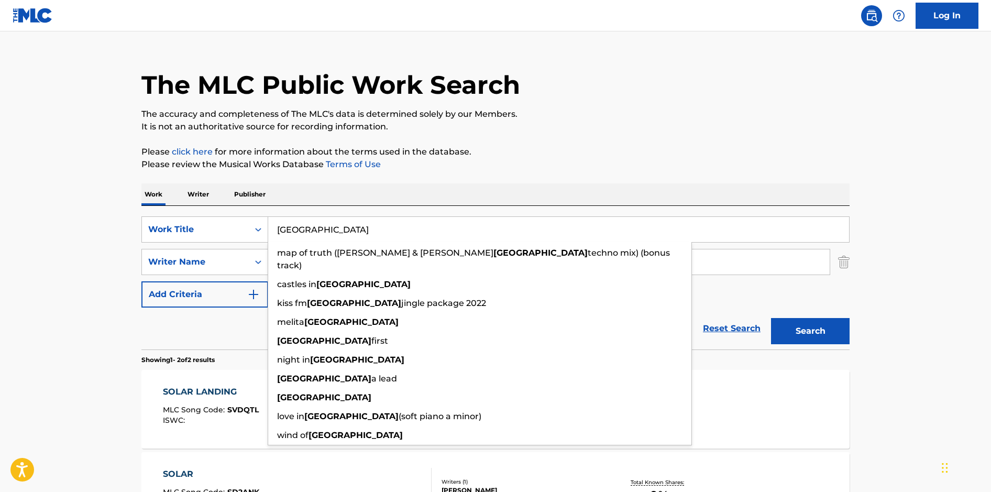
type input "[GEOGRAPHIC_DATA]"
click at [771, 318] on button "Search" at bounding box center [810, 331] width 79 height 26
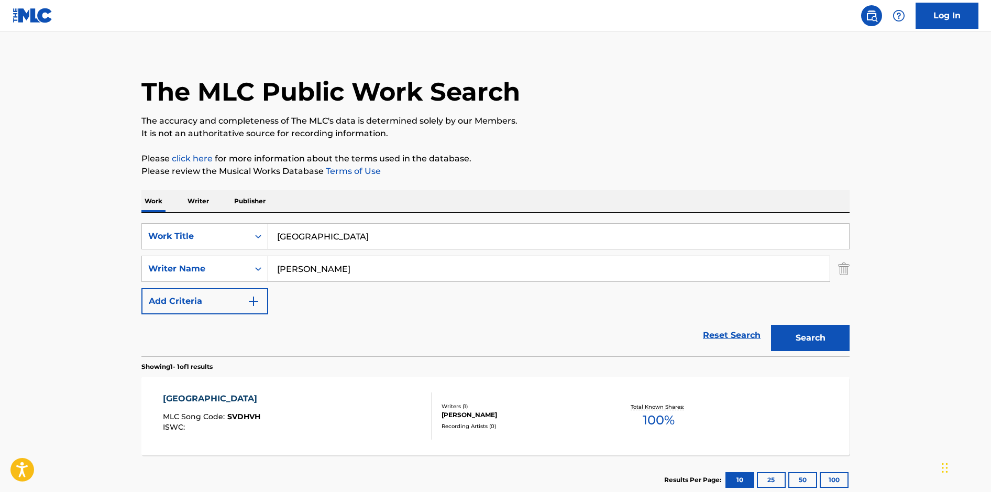
scroll to position [23, 0]
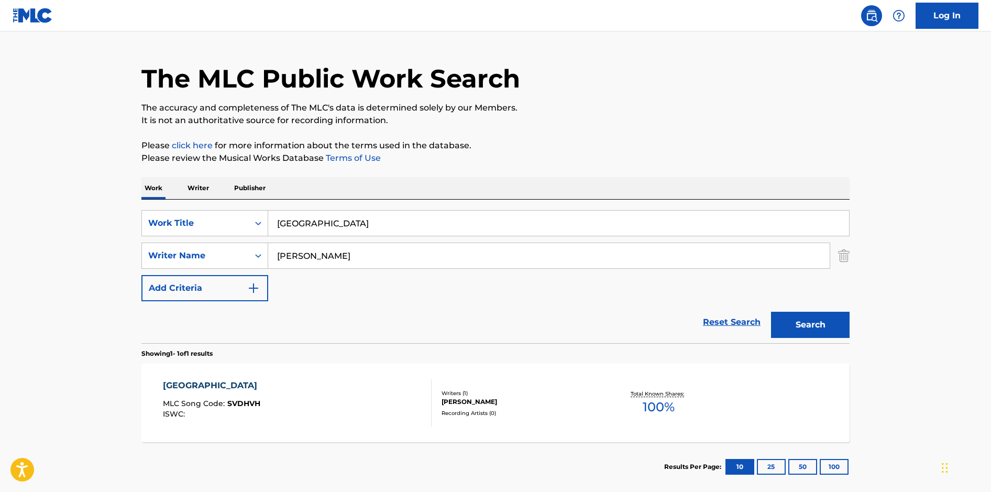
click at [357, 399] on div "SPAIN MLC Song Code : SVDHVH ISWC :" at bounding box center [297, 402] width 269 height 47
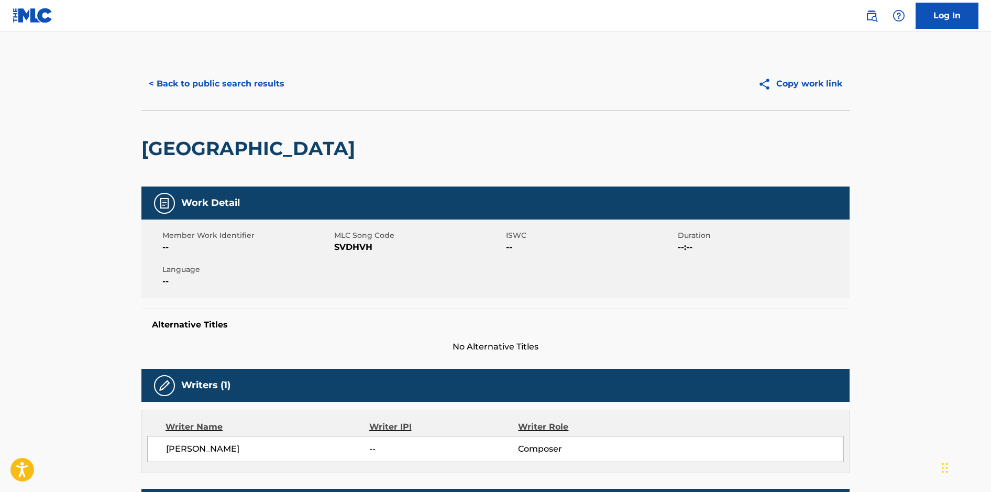
click at [230, 88] on button "< Back to public search results" at bounding box center [216, 84] width 150 height 26
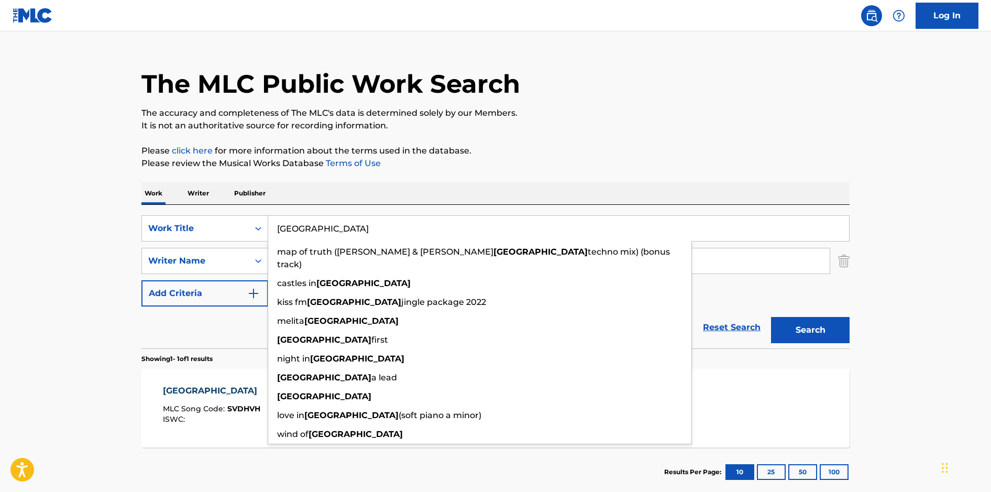
drag, startPoint x: 315, startPoint y: 231, endPoint x: 275, endPoint y: 225, distance: 41.3
click at [275, 225] on input "[GEOGRAPHIC_DATA]" at bounding box center [558, 228] width 581 height 25
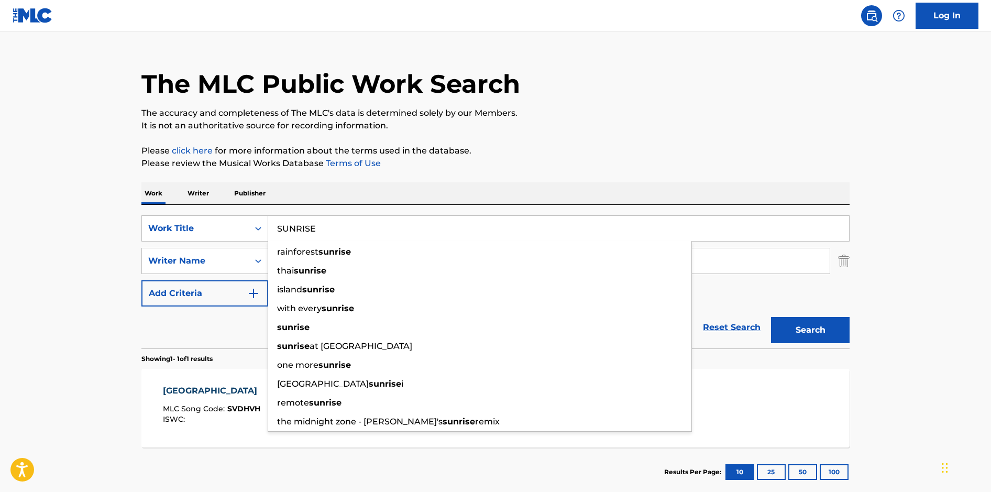
type input "SUNRISE"
click at [771, 317] on button "Search" at bounding box center [810, 330] width 79 height 26
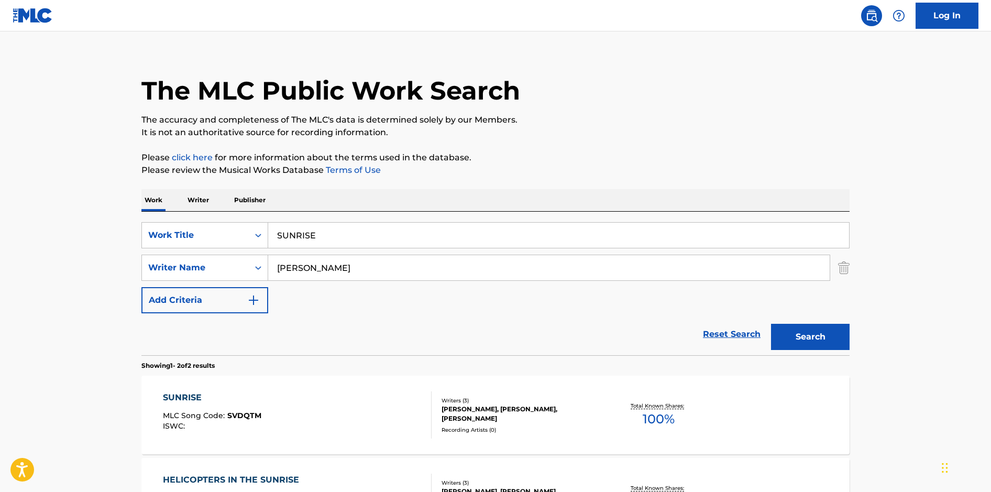
scroll to position [27, 0]
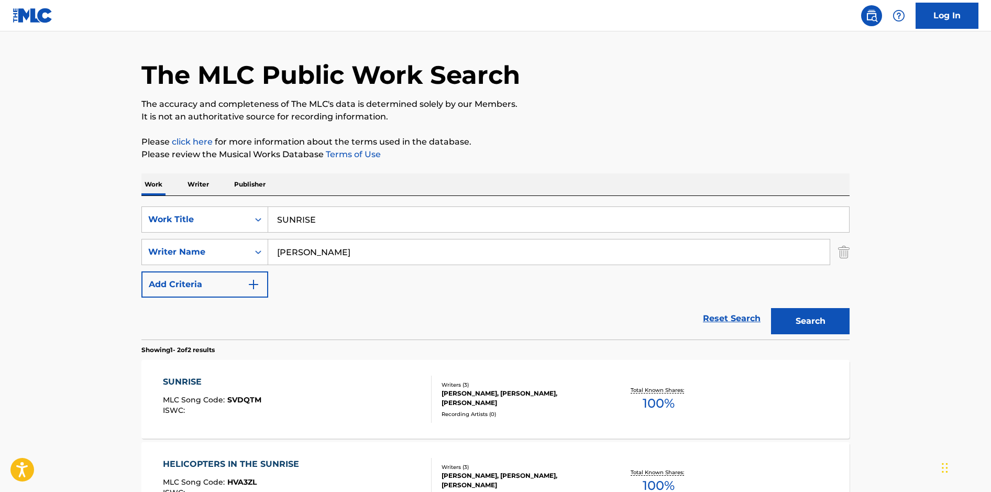
click at [357, 400] on div "SUNRISE MLC Song Code : SVDQTM ISWC :" at bounding box center [297, 399] width 269 height 47
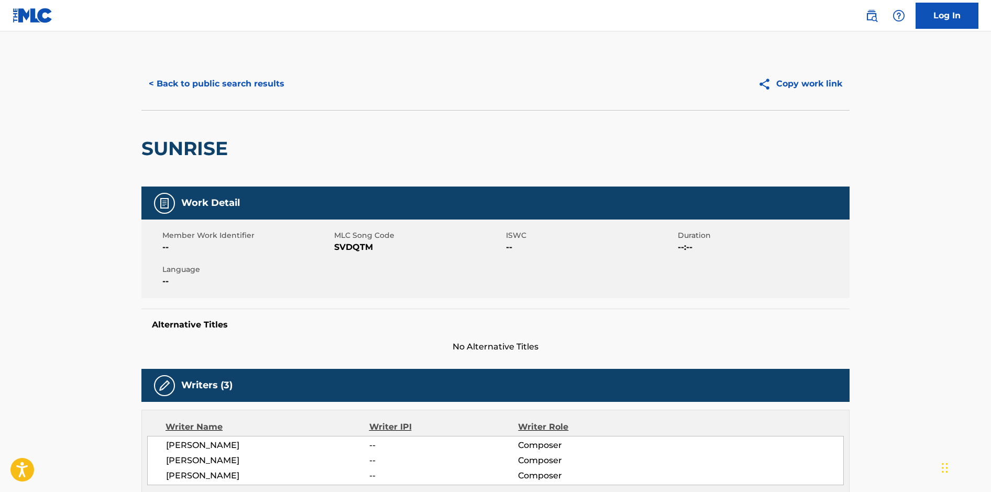
click at [226, 91] on button "< Back to public search results" at bounding box center [216, 84] width 150 height 26
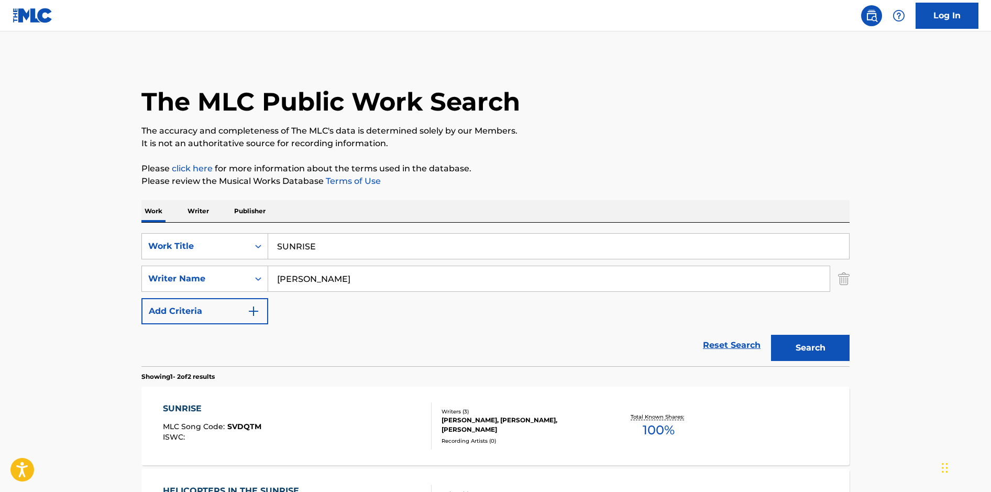
scroll to position [27, 0]
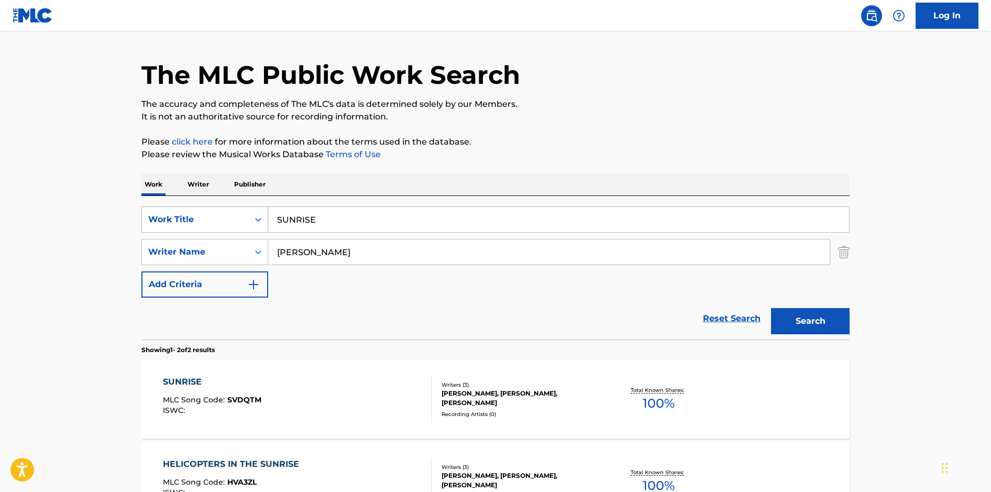
drag, startPoint x: 281, startPoint y: 212, endPoint x: 259, endPoint y: 210, distance: 22.1
click at [259, 210] on div "SearchWithCriteria9e603748-6466-4274-8c4e-118aaaea9378 Work Title SUNRISE" at bounding box center [495, 219] width 708 height 26
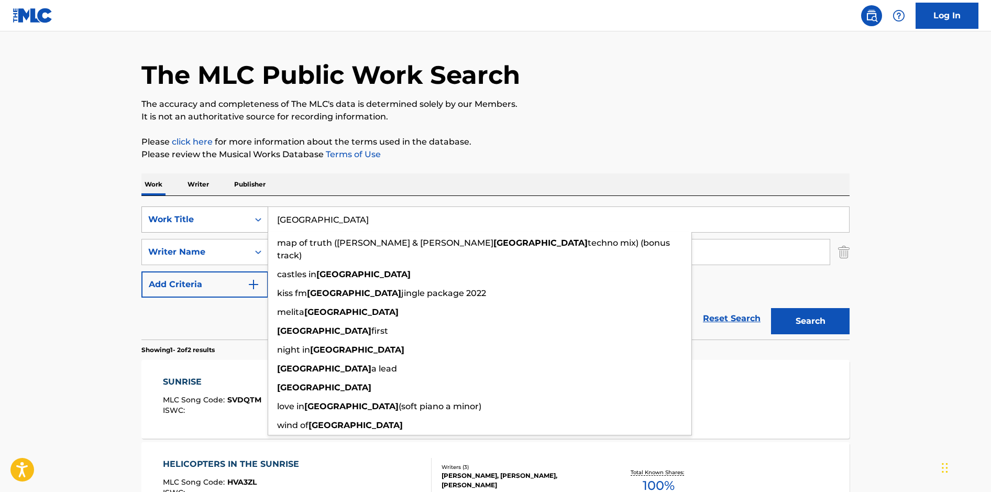
type input "[GEOGRAPHIC_DATA]"
click at [771, 308] on button "Search" at bounding box center [810, 321] width 79 height 26
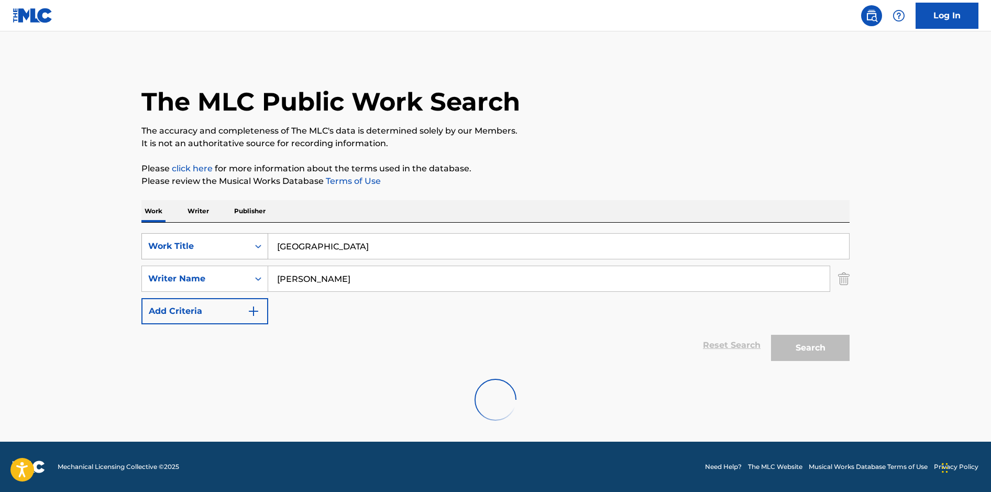
scroll to position [0, 0]
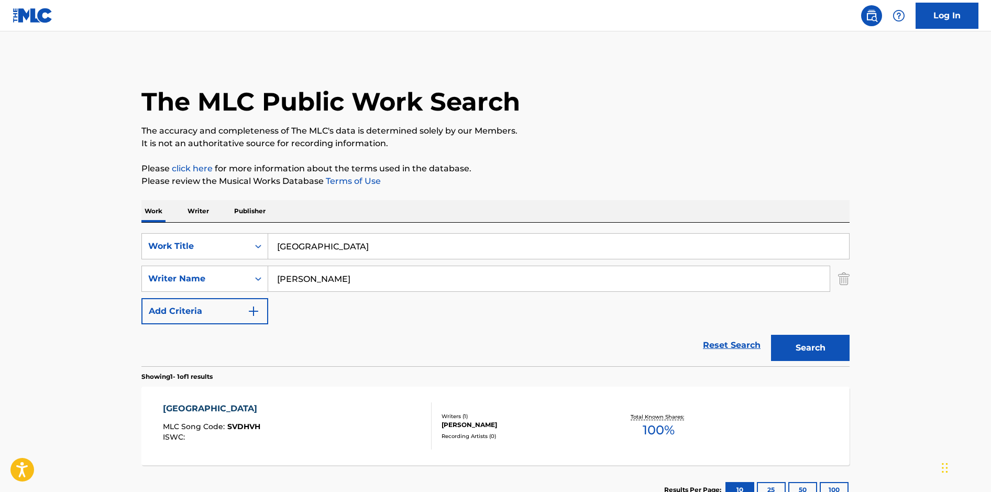
click at [398, 421] on div "SPAIN MLC Song Code : SVDHVH ISWC :" at bounding box center [297, 425] width 269 height 47
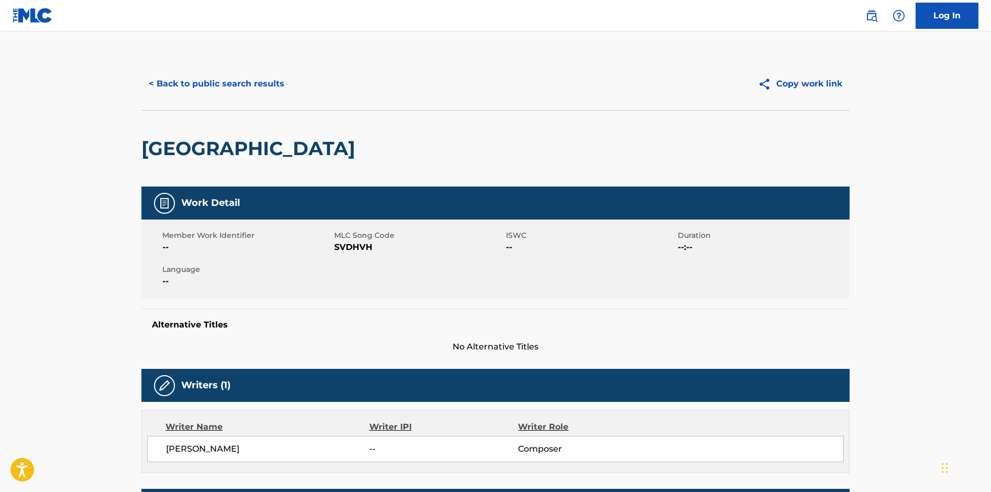
click at [249, 91] on button "< Back to public search results" at bounding box center [216, 84] width 150 height 26
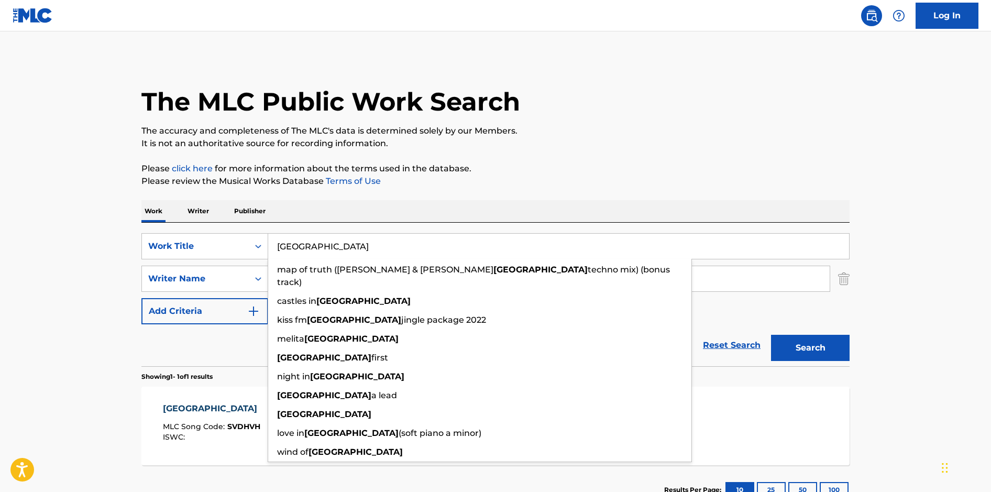
click at [258, 232] on div "SearchWithCriteria9e603748-6466-4274-8c4e-118aaaea9378 Work Title SPAIN map of …" at bounding box center [495, 295] width 708 height 144
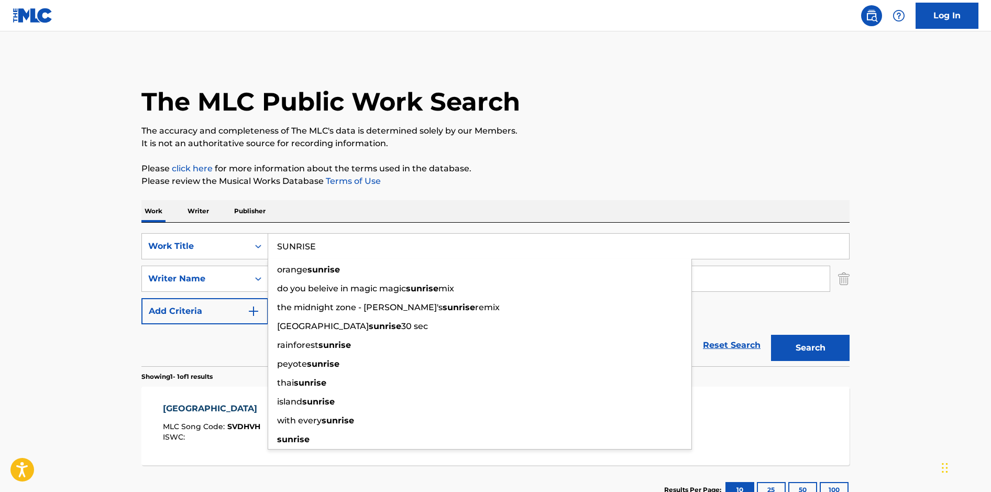
type input "SUNRISE"
click at [771, 335] on button "Search" at bounding box center [810, 348] width 79 height 26
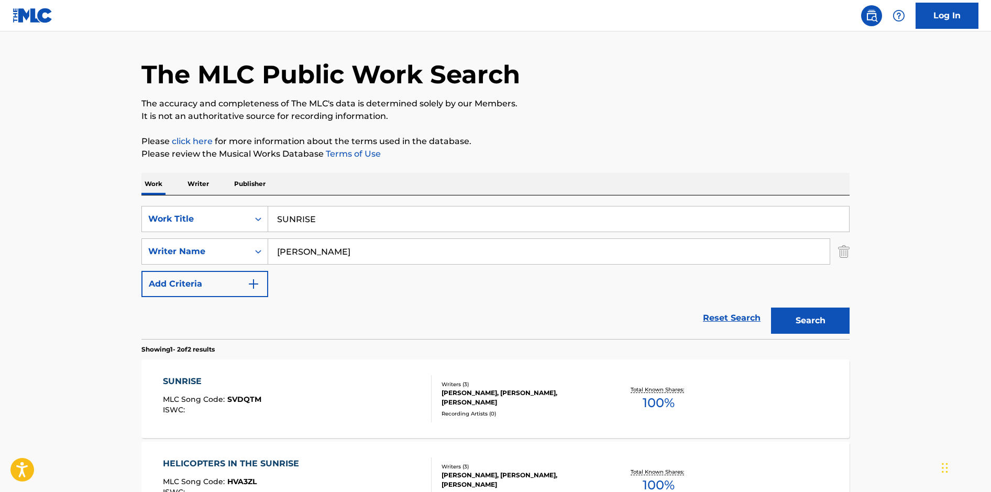
scroll to position [160, 0]
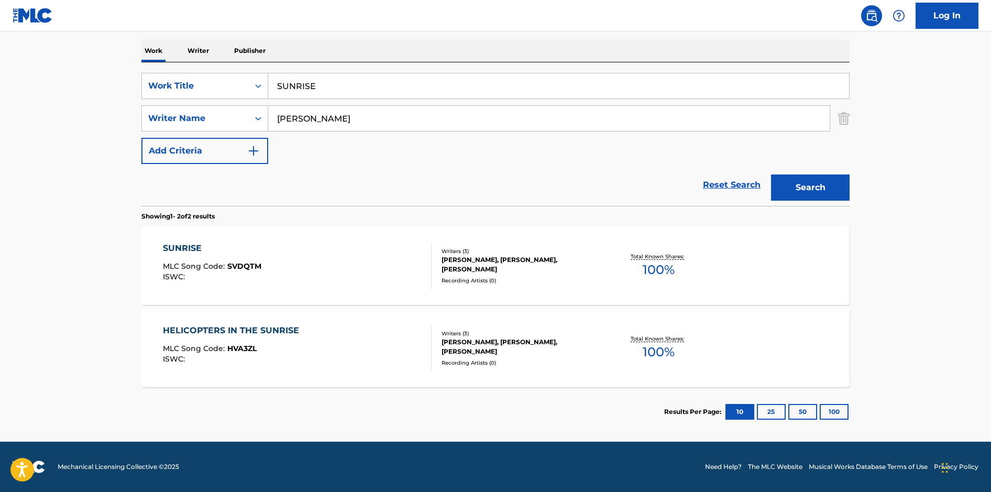
click at [357, 286] on div "SUNRISE MLC Song Code : SVDQTM ISWC :" at bounding box center [297, 265] width 269 height 47
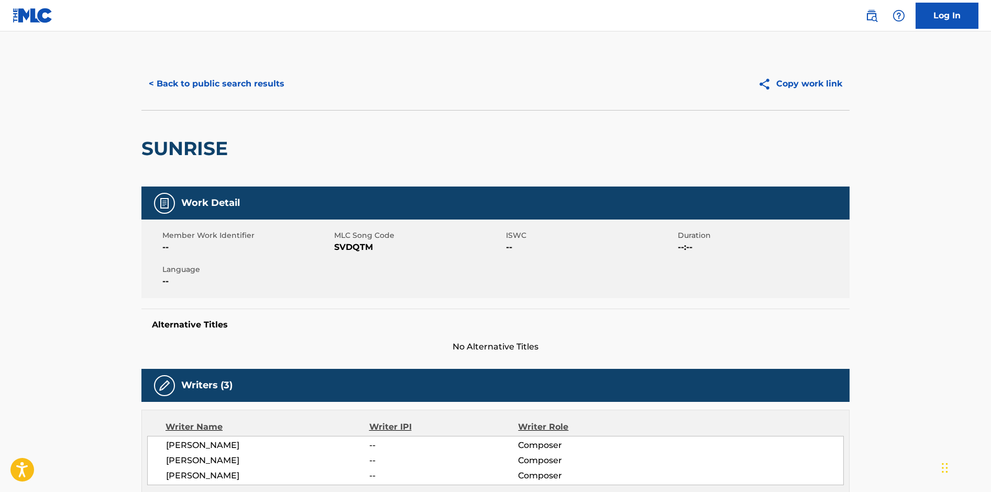
click at [239, 86] on button "< Back to public search results" at bounding box center [216, 84] width 150 height 26
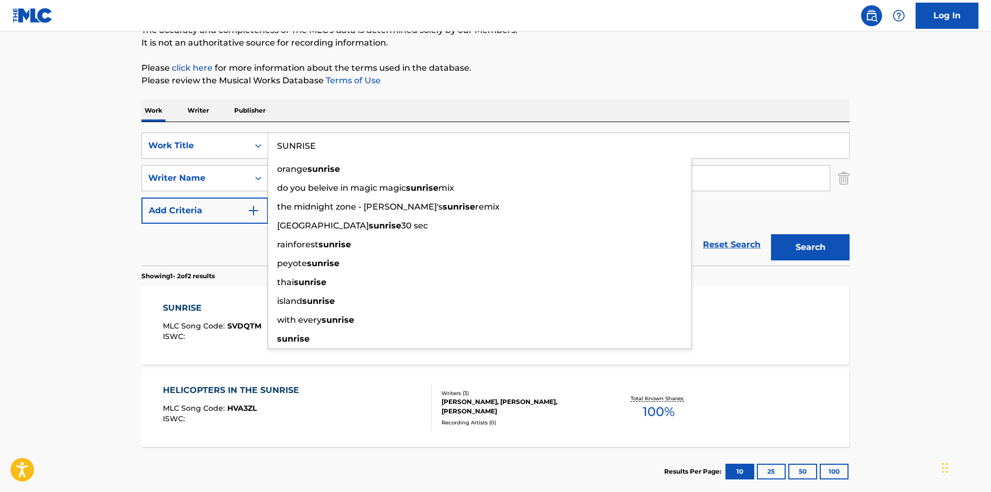
drag, startPoint x: 335, startPoint y: 138, endPoint x: 255, endPoint y: 129, distance: 80.6
click at [255, 129] on div "SearchWithCriteria9e603748-6466-4274-8c4e-118aaaea9378 Work Title SUNRISE orang…" at bounding box center [495, 194] width 708 height 144
click at [349, 152] on input "SUNRISE" at bounding box center [558, 145] width 581 height 25
drag, startPoint x: 346, startPoint y: 149, endPoint x: 255, endPoint y: 141, distance: 91.6
click at [255, 141] on div "SearchWithCriteria9e603748-6466-4274-8c4e-118aaaea9378 Work Title SUNRISE orang…" at bounding box center [495, 146] width 708 height 26
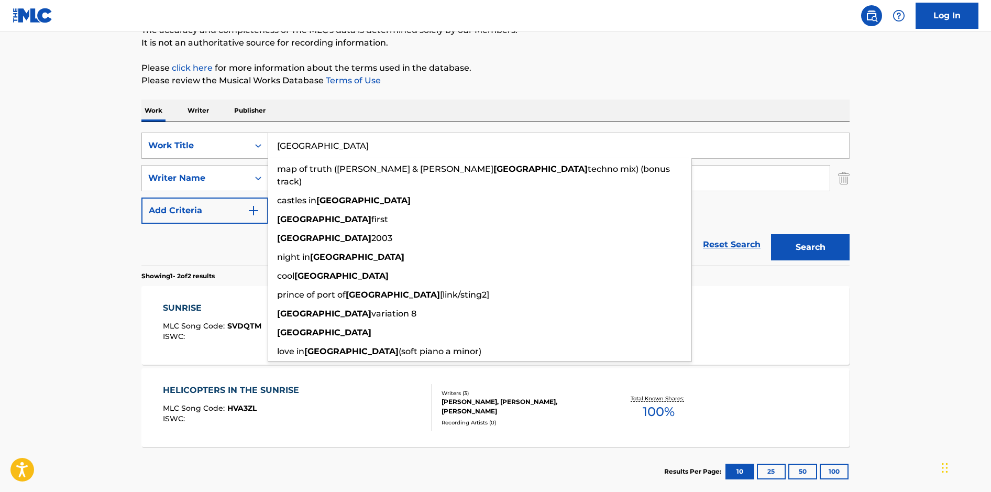
type input "[GEOGRAPHIC_DATA]"
click at [771, 234] on button "Search" at bounding box center [810, 247] width 79 height 26
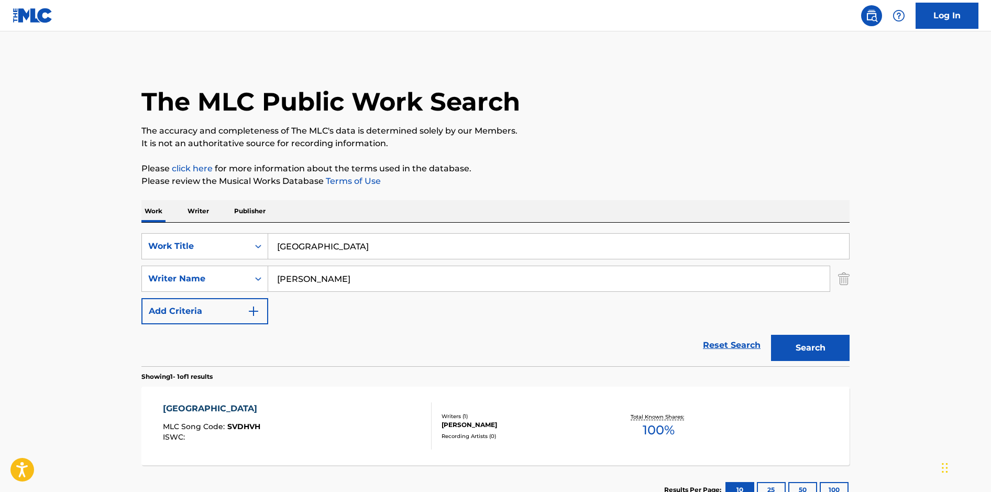
click at [380, 423] on div "SPAIN MLC Song Code : SVDHVH ISWC :" at bounding box center [297, 425] width 269 height 47
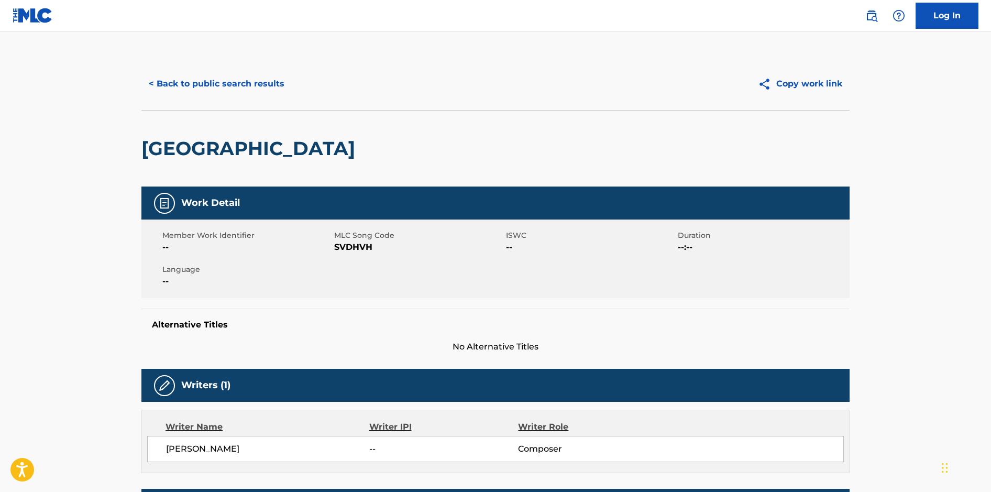
click at [249, 84] on button "< Back to public search results" at bounding box center [216, 84] width 150 height 26
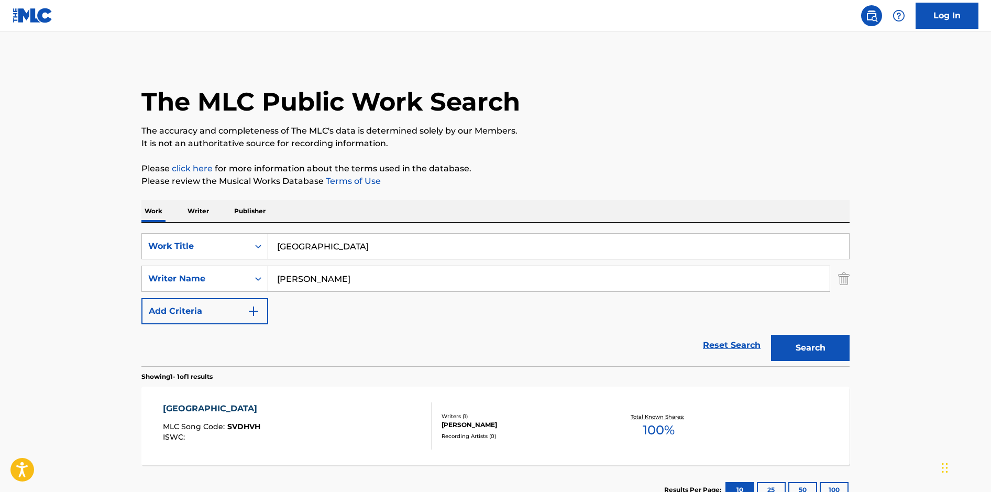
click at [357, 245] on input "[GEOGRAPHIC_DATA]" at bounding box center [558, 246] width 581 height 25
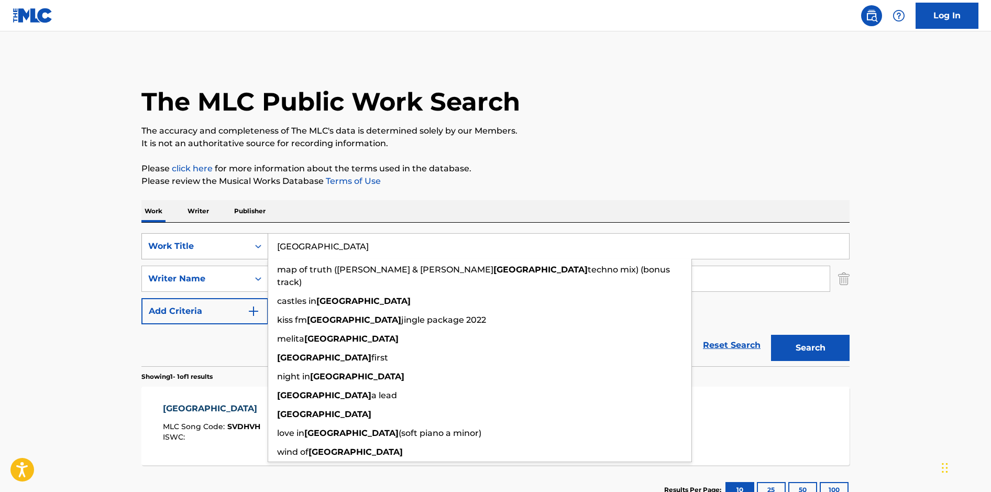
drag, startPoint x: 305, startPoint y: 238, endPoint x: 253, endPoint y: 236, distance: 52.5
click at [253, 236] on div "SearchWithCriteria9e603748-6466-4274-8c4e-118aaaea9378 Work Title SPAIN map of …" at bounding box center [495, 246] width 708 height 26
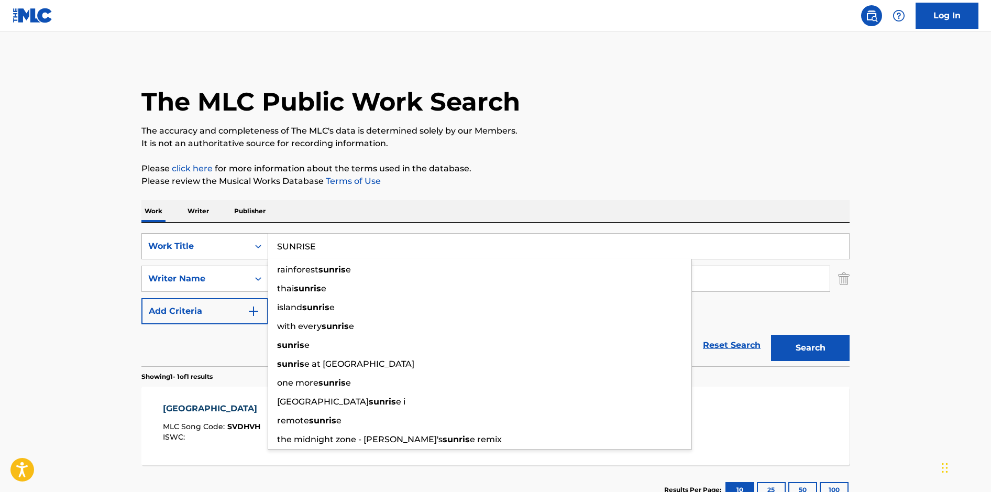
type input "SUNRISE"
click at [771, 335] on button "Search" at bounding box center [810, 348] width 79 height 26
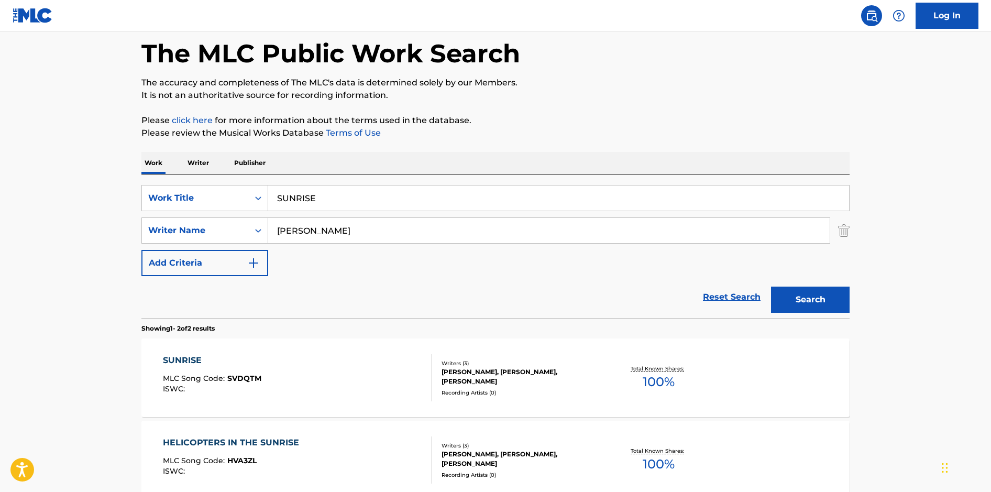
scroll to position [118, 0]
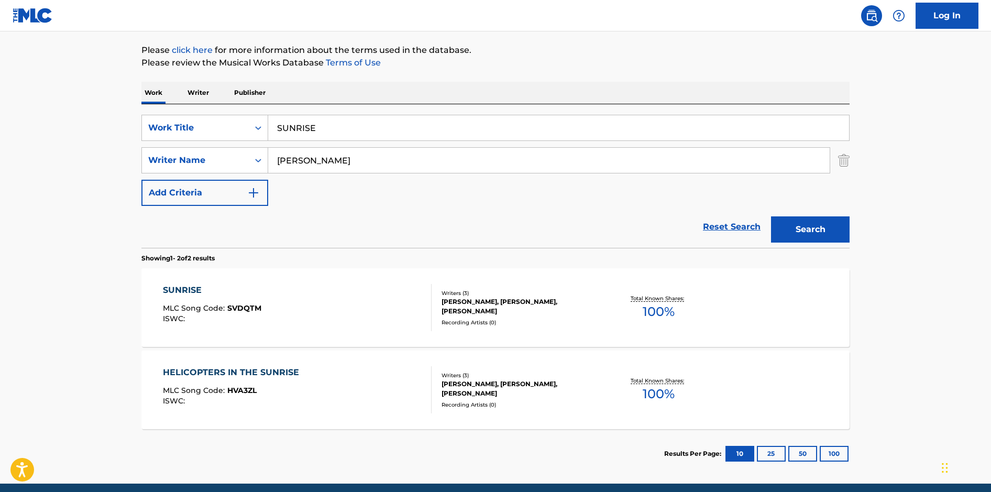
click at [330, 313] on div "SUNRISE MLC Song Code : SVDQTM ISWC :" at bounding box center [297, 307] width 269 height 47
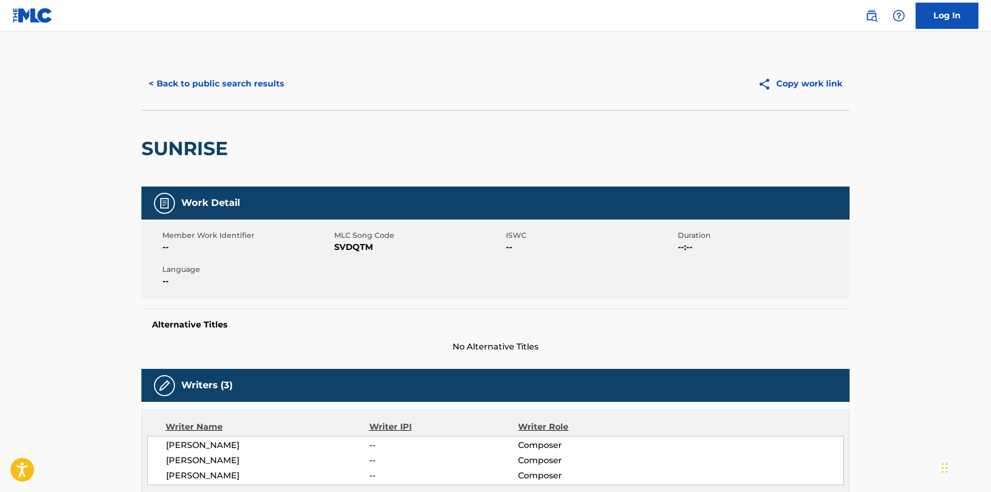
click at [228, 86] on button "< Back to public search results" at bounding box center [216, 84] width 150 height 26
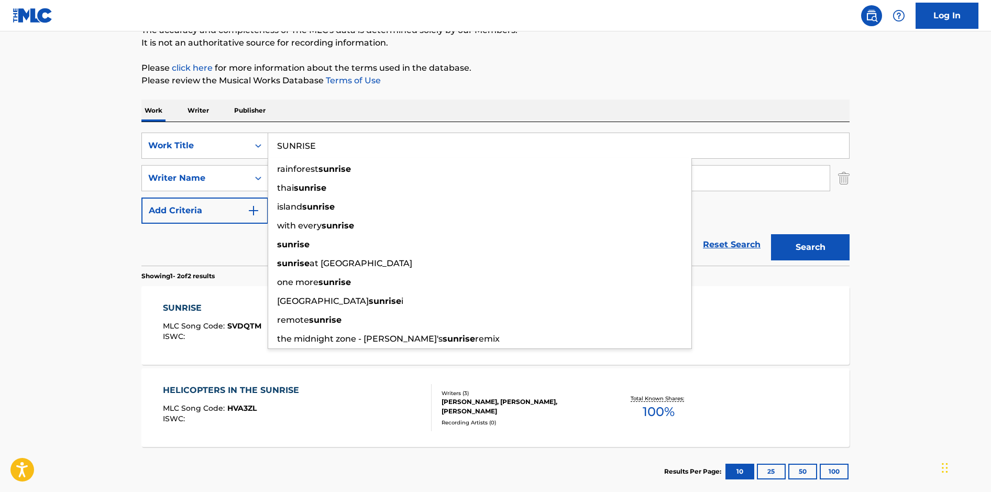
drag, startPoint x: 325, startPoint y: 146, endPoint x: 274, endPoint y: 130, distance: 53.5
click at [274, 130] on div "SearchWithCriteria9e603748-6466-4274-8c4e-118aaaea9378 Work Title SUNRISE rainf…" at bounding box center [495, 194] width 708 height 144
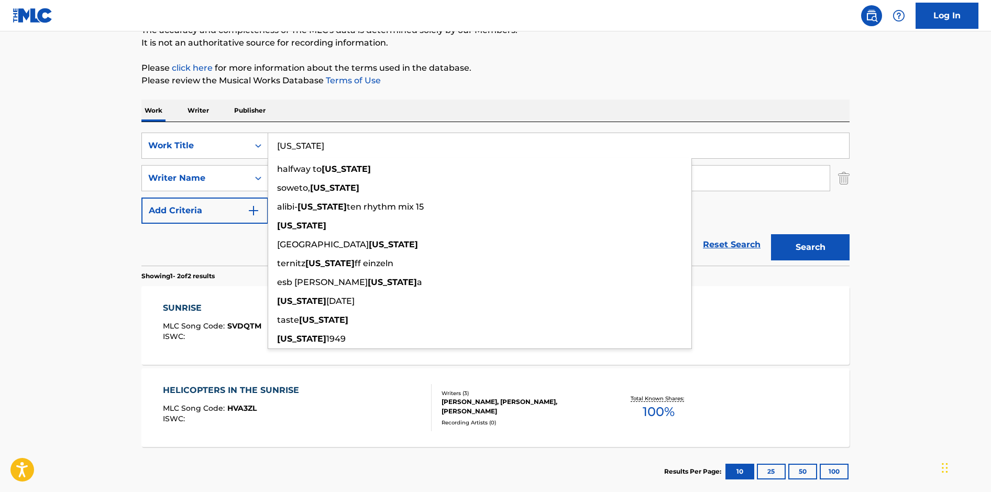
type input "TENNESSEE"
click at [771, 234] on button "Search" at bounding box center [810, 247] width 79 height 26
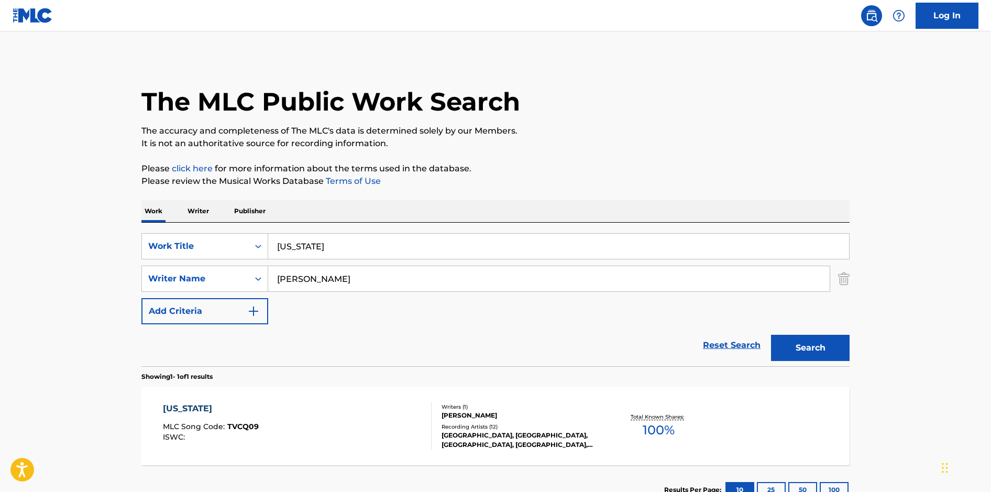
click at [385, 404] on div "TENNESSEE MLC Song Code : TVCQ09 ISWC :" at bounding box center [297, 425] width 269 height 47
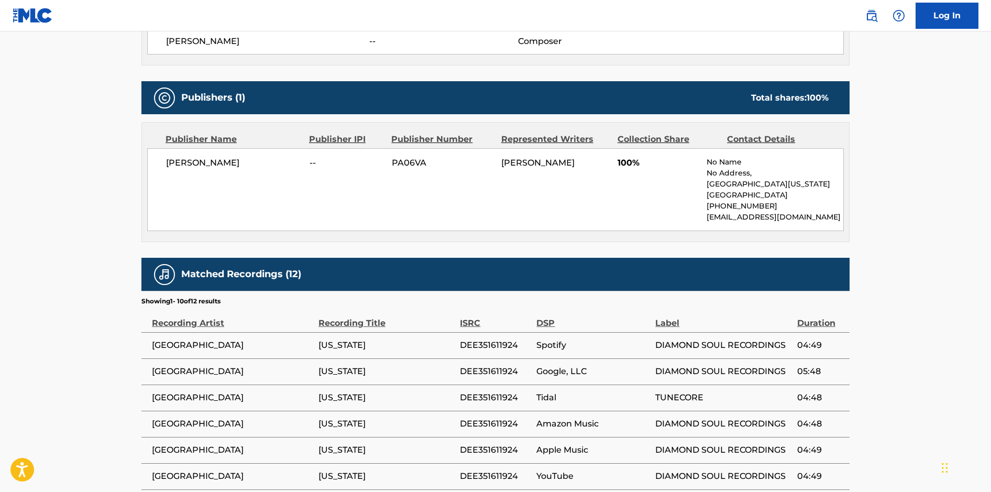
scroll to position [461, 0]
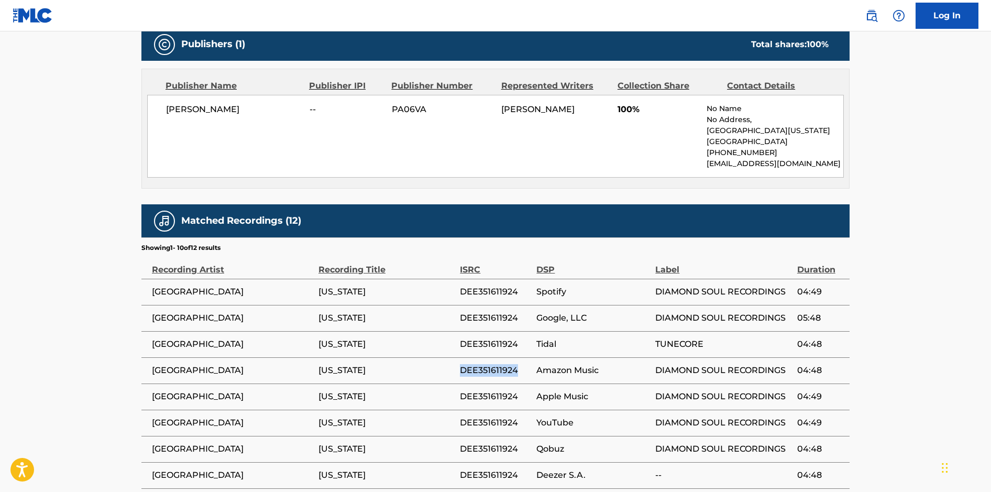
drag, startPoint x: 518, startPoint y: 367, endPoint x: 462, endPoint y: 368, distance: 56.1
click at [462, 368] on span "DEE351611924" at bounding box center [495, 370] width 71 height 13
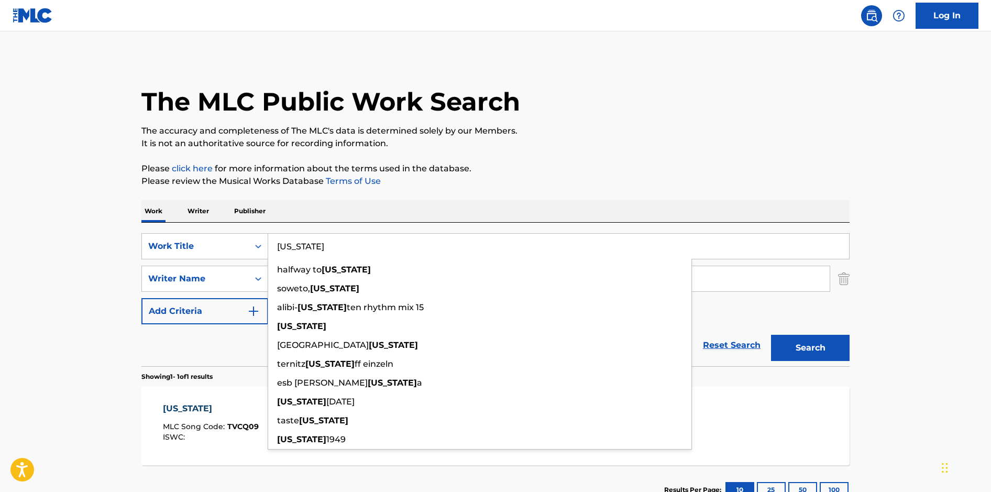
drag, startPoint x: 353, startPoint y: 249, endPoint x: 174, endPoint y: 228, distance: 179.9
click at [174, 228] on div "SearchWithCriteria9e603748-6466-4274-8c4e-118aaaea9378 Work Title TENNESSEE hal…" at bounding box center [495, 295] width 708 height 144
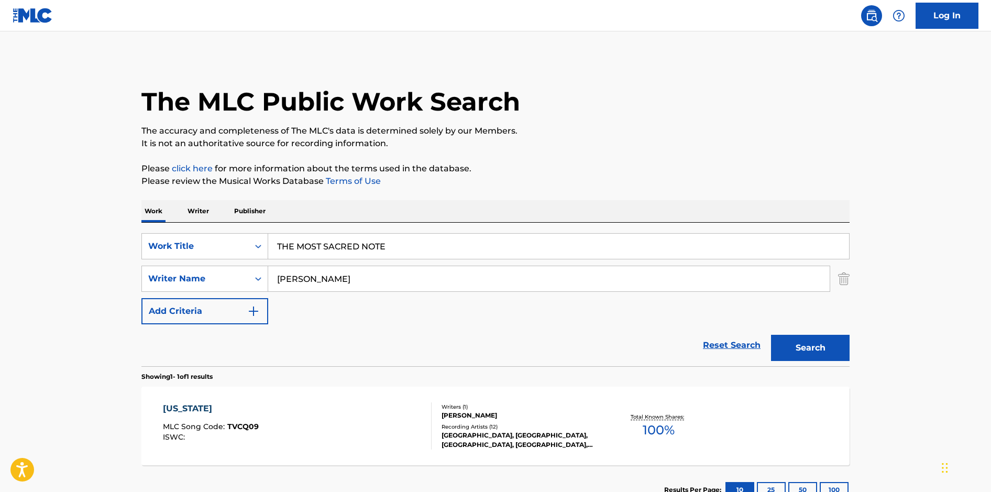
click at [771, 335] on button "Search" at bounding box center [810, 348] width 79 height 26
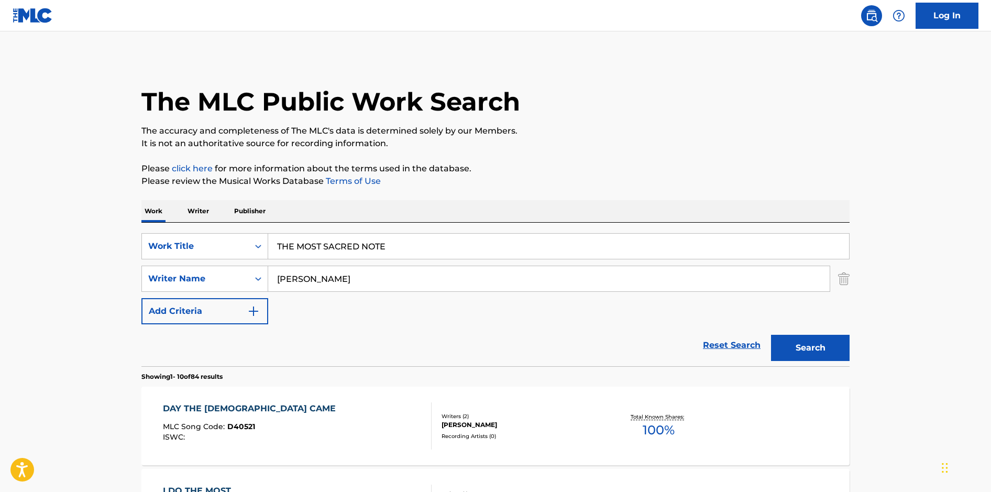
drag, startPoint x: 379, startPoint y: 242, endPoint x: 237, endPoint y: 228, distance: 142.6
click at [237, 228] on div "SearchWithCriteria9e603748-6466-4274-8c4e-118aaaea9378 Work Title THE MOST SACR…" at bounding box center [495, 295] width 708 height 144
click at [771, 335] on button "Search" at bounding box center [810, 348] width 79 height 26
drag, startPoint x: 382, startPoint y: 242, endPoint x: 236, endPoint y: 234, distance: 146.9
click at [236, 234] on div "SearchWithCriteria9e603748-6466-4274-8c4e-118aaaea9378 Work Title THE MOST SACR…" at bounding box center [495, 246] width 708 height 26
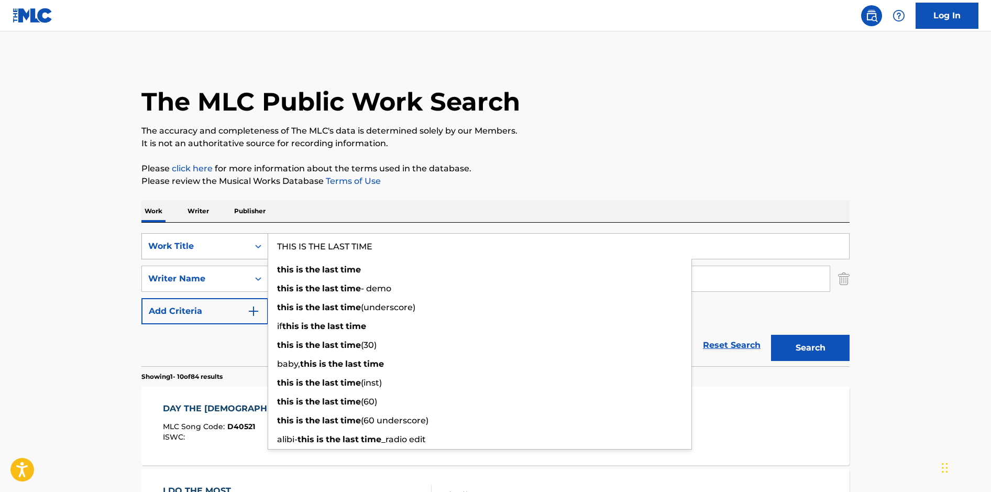
type input "THIS IS THE LAST TIME"
click at [771, 335] on button "Search" at bounding box center [810, 348] width 79 height 26
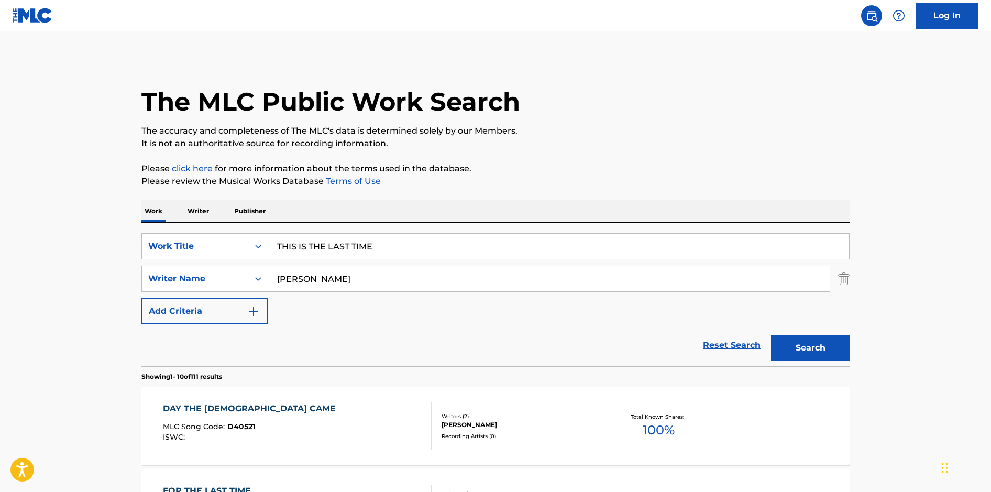
click at [405, 207] on div "Work Writer Publisher" at bounding box center [495, 211] width 708 height 22
click at [814, 335] on button "Search" at bounding box center [810, 348] width 79 height 26
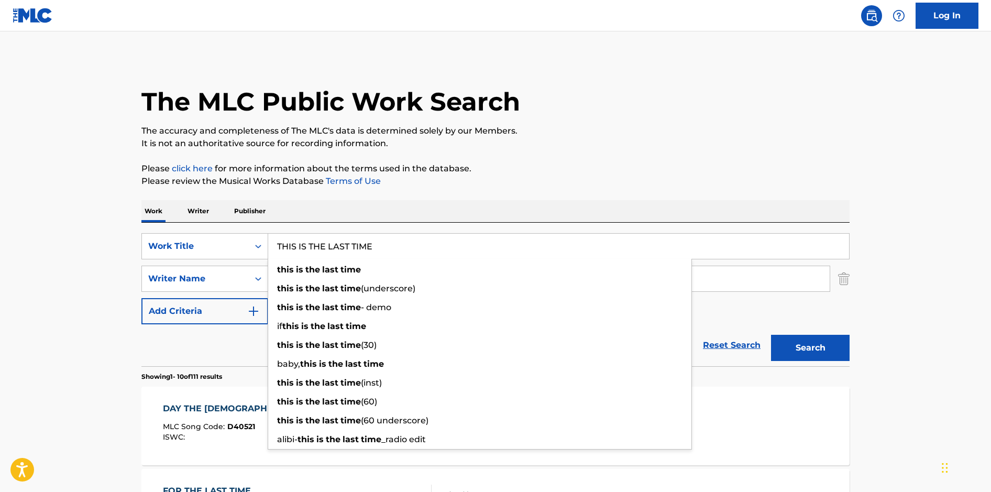
drag, startPoint x: 398, startPoint y: 247, endPoint x: 218, endPoint y: 228, distance: 180.8
click at [218, 228] on div "SearchWithCriteria9e603748-6466-4274-8c4e-118aaaea9378 Work Title THIS IS THE L…" at bounding box center [495, 295] width 708 height 144
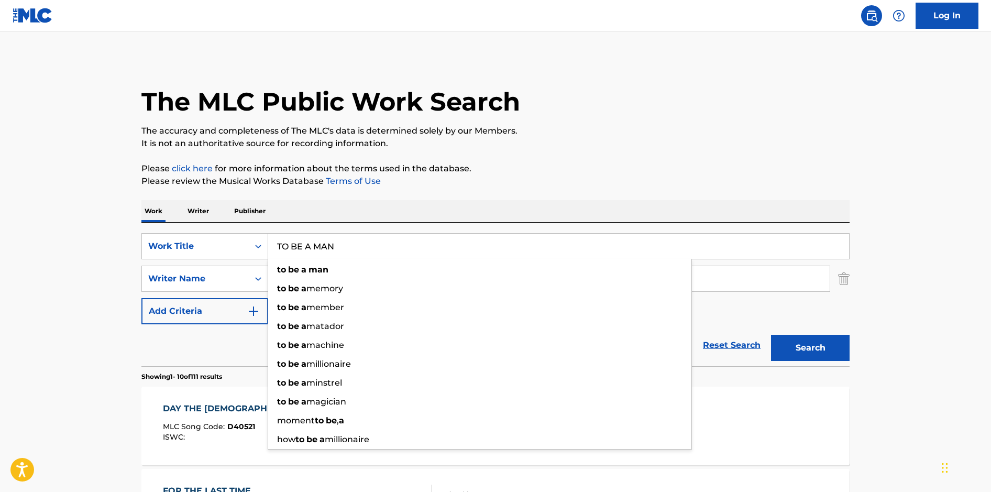
type input "TO BE A MAN"
click at [771, 335] on button "Search" at bounding box center [810, 348] width 79 height 26
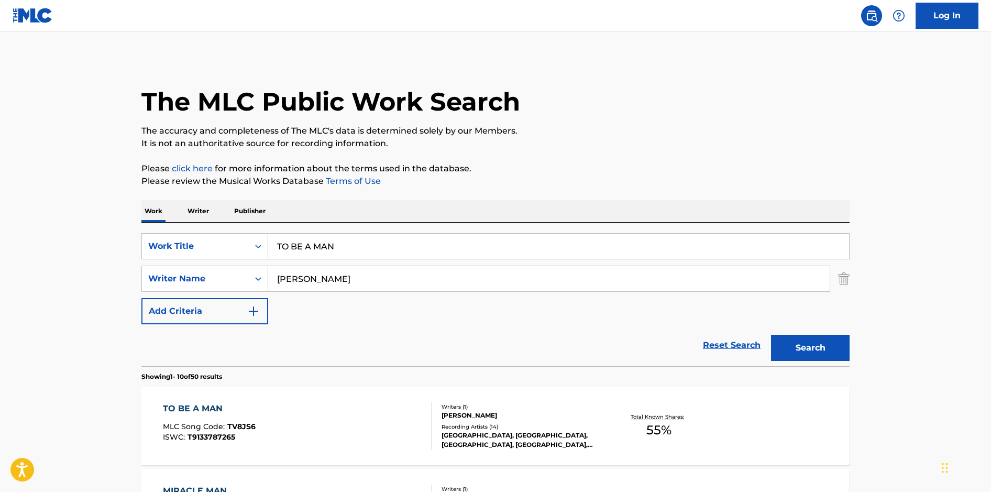
click at [347, 412] on div "TO BE A MAN MLC Song Code : TV8JS6 ISWC : T9133787265" at bounding box center [297, 425] width 269 height 47
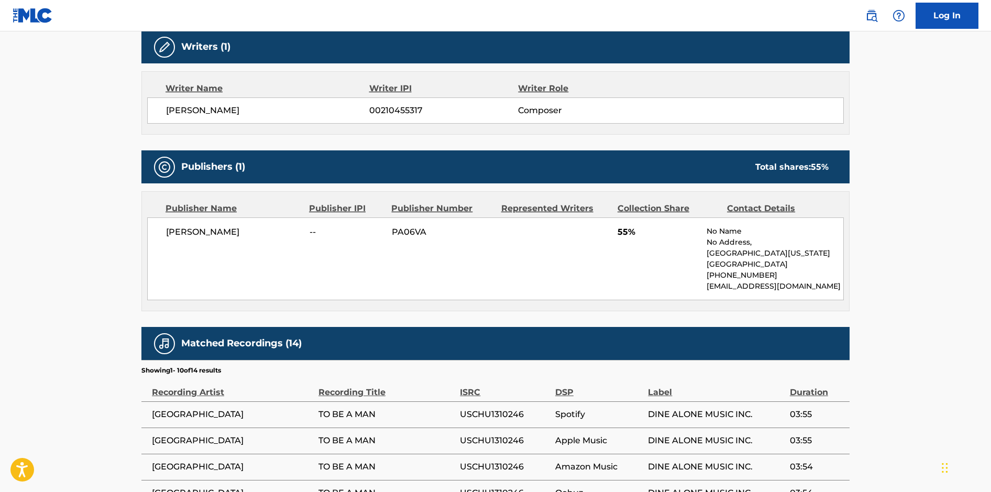
scroll to position [458, 0]
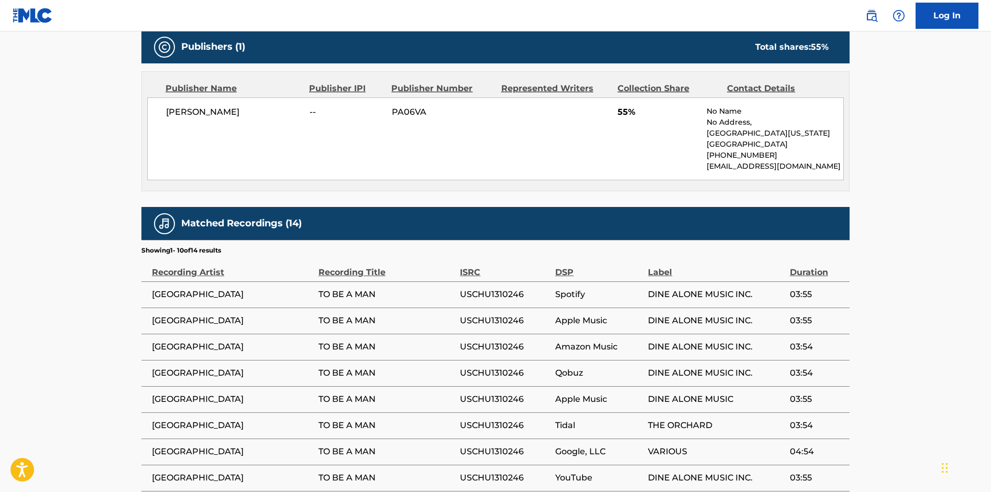
drag, startPoint x: 537, startPoint y: 350, endPoint x: 530, endPoint y: 349, distance: 7.4
click at [537, 350] on span "USCHU1310246" at bounding box center [505, 347] width 90 height 13
drag, startPoint x: 527, startPoint y: 349, endPoint x: 461, endPoint y: 345, distance: 66.1
click at [461, 345] on span "USCHU1310246" at bounding box center [505, 347] width 90 height 13
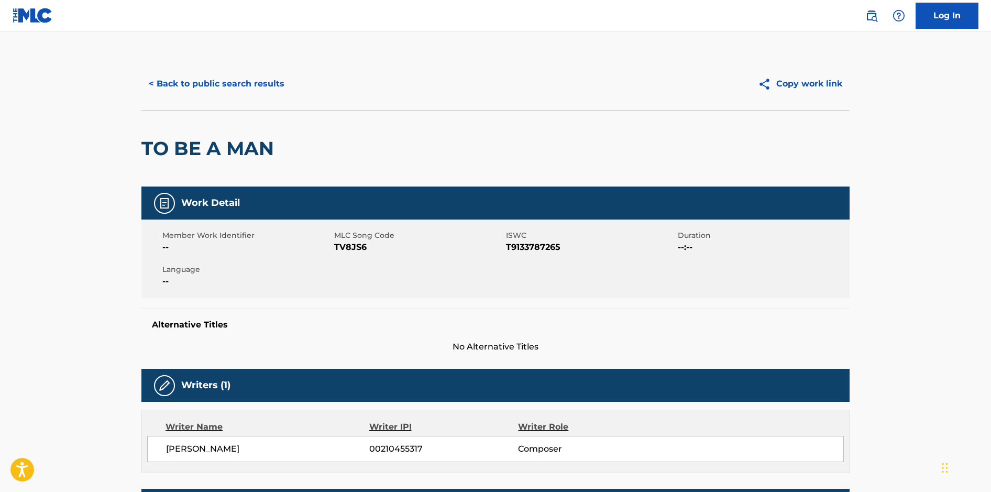
click at [241, 85] on button "< Back to public search results" at bounding box center [216, 84] width 150 height 26
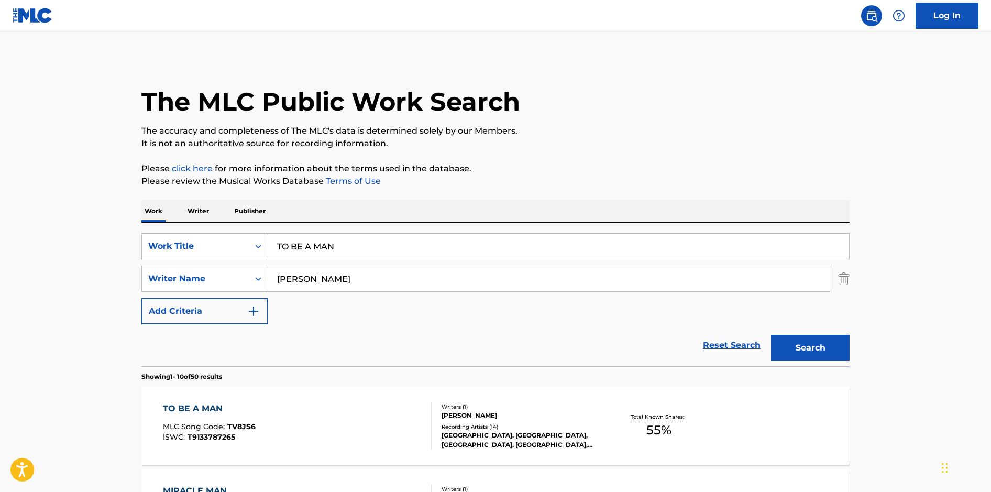
drag, startPoint x: 369, startPoint y: 245, endPoint x: 225, endPoint y: 227, distance: 144.7
click at [225, 227] on div "SearchWithCriteria9e603748-6466-4274-8c4e-118aaaea9378 Work Title TO BE A MAN S…" at bounding box center [495, 295] width 708 height 144
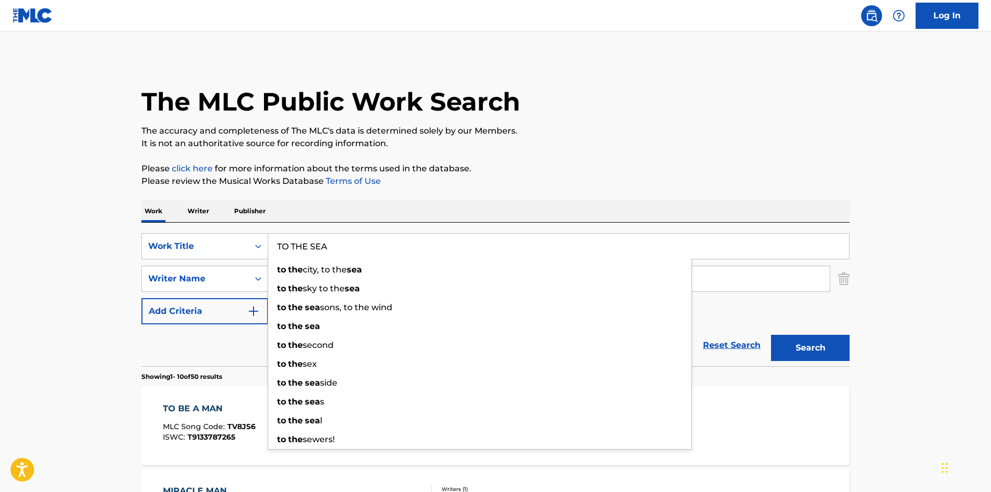
type input "TO THE SEA"
click at [771, 335] on button "Search" at bounding box center [810, 348] width 79 height 26
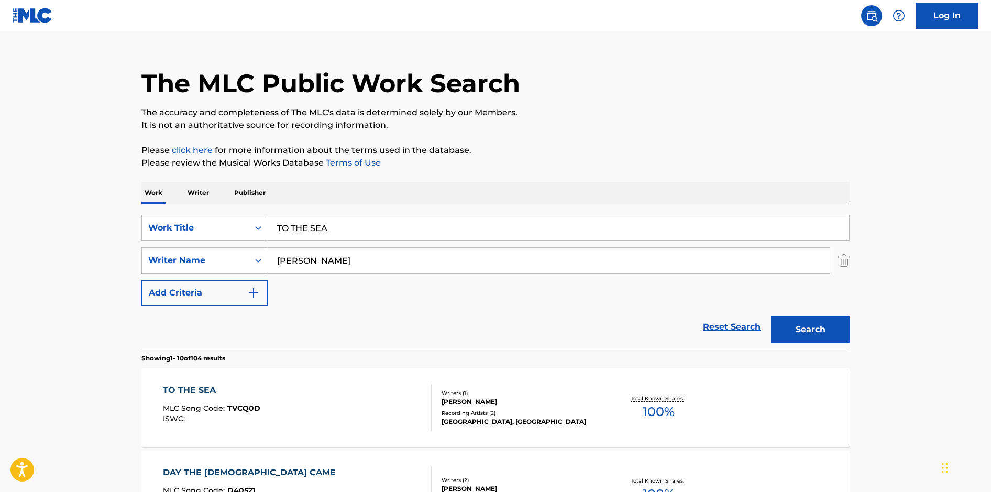
scroll to position [117, 0]
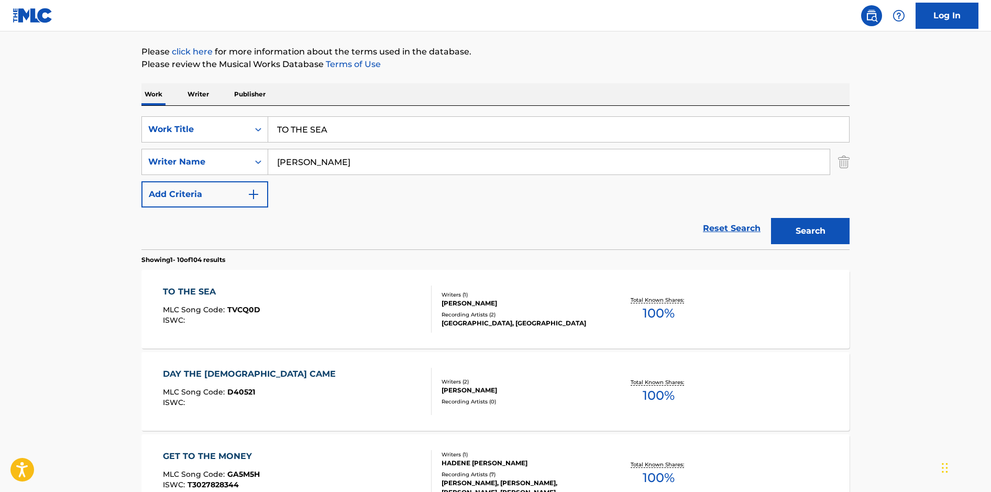
click at [373, 338] on div "TO THE SEA MLC Song Code : TVCQ0D ISWC : Writers ( 1 ) JOSHUA HADEN Recording A…" at bounding box center [495, 309] width 708 height 79
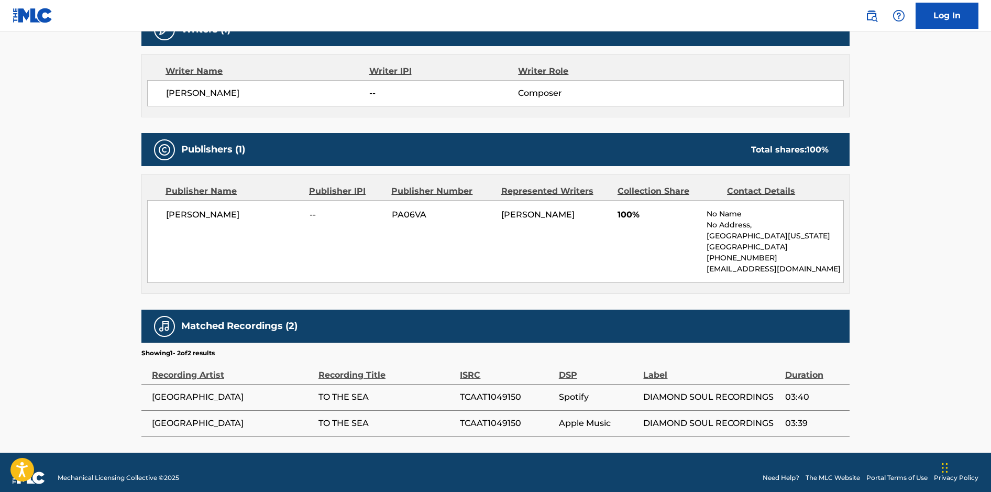
scroll to position [365, 0]
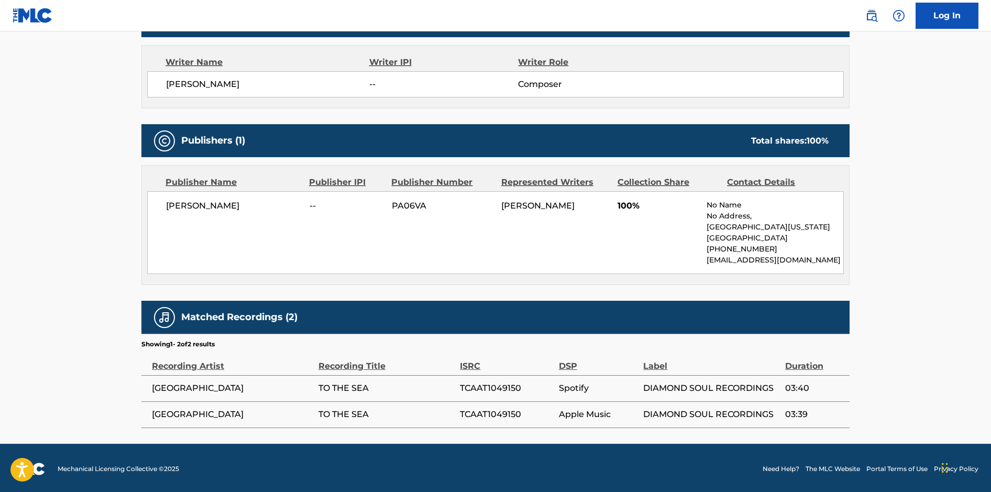
click at [527, 379] on td "TCAAT1049150" at bounding box center [509, 388] width 99 height 26
drag, startPoint x: 520, startPoint y: 387, endPoint x: 453, endPoint y: 382, distance: 67.2
click at [453, 382] on tr "SPAIN TO THE SEA TCAAT1049150 Spotify DIAMOND SOUL RECORDINGS 03:40" at bounding box center [495, 388] width 708 height 26
drag, startPoint x: 523, startPoint y: 384, endPoint x: 460, endPoint y: 384, distance: 63.4
click at [460, 384] on tr "SPAIN TO THE SEA TCAAT1049150 Spotify DIAMOND SOUL RECORDINGS 03:40" at bounding box center [495, 388] width 708 height 26
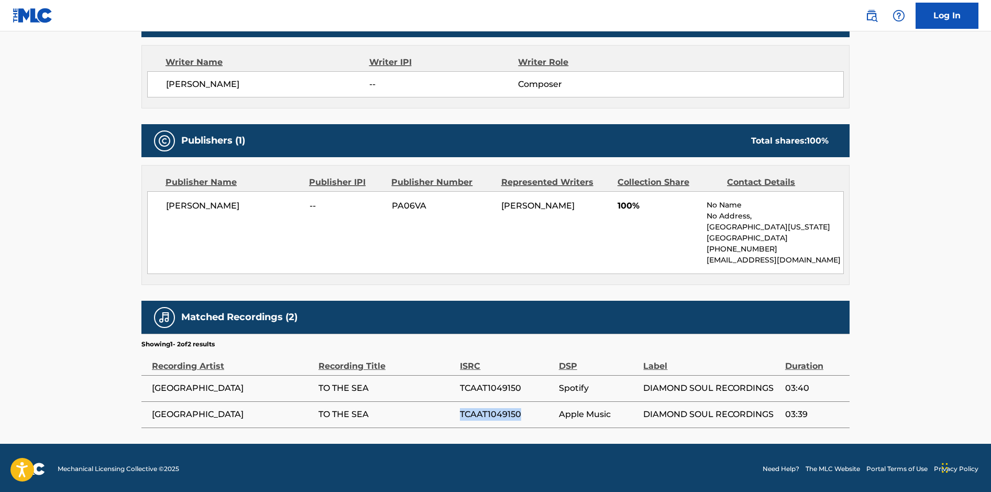
drag, startPoint x: 521, startPoint y: 412, endPoint x: 462, endPoint y: 411, distance: 59.2
click at [462, 411] on span "TCAAT1049150" at bounding box center [506, 414] width 93 height 13
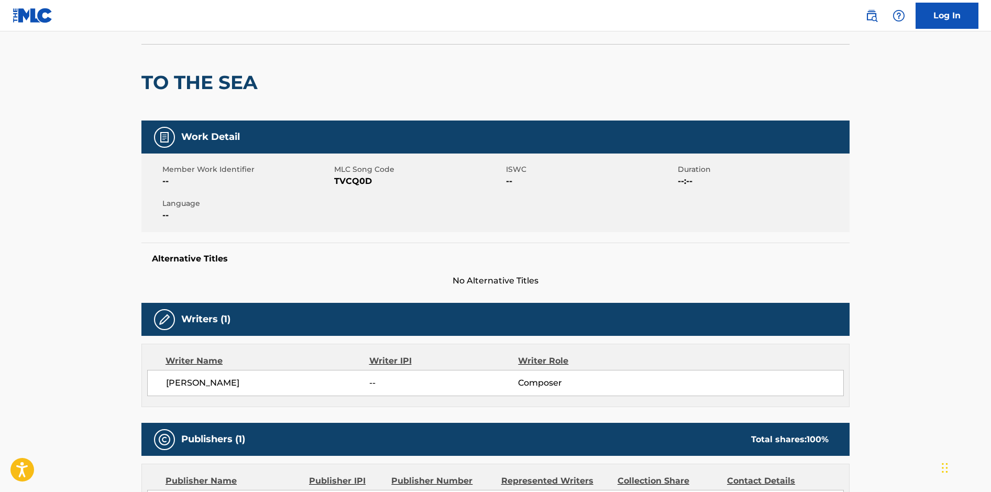
scroll to position [0, 0]
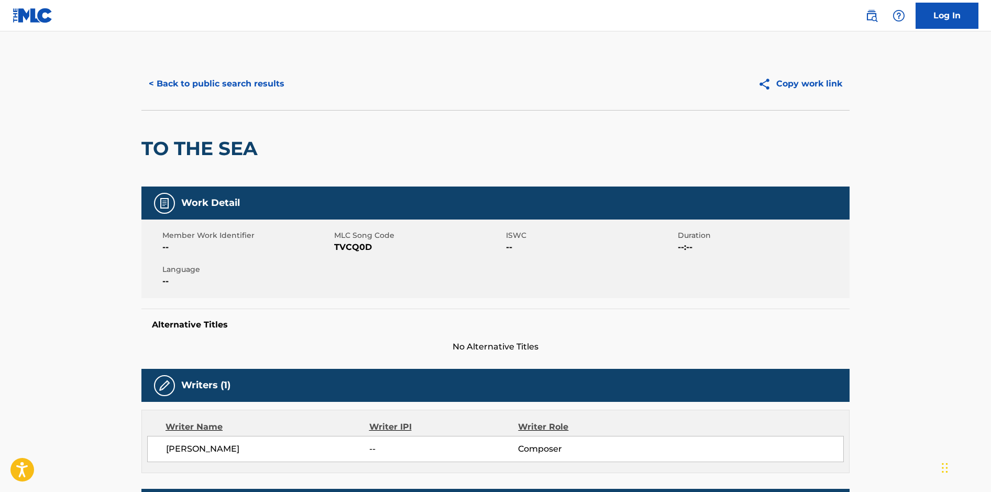
click at [228, 79] on button "< Back to public search results" at bounding box center [216, 84] width 150 height 26
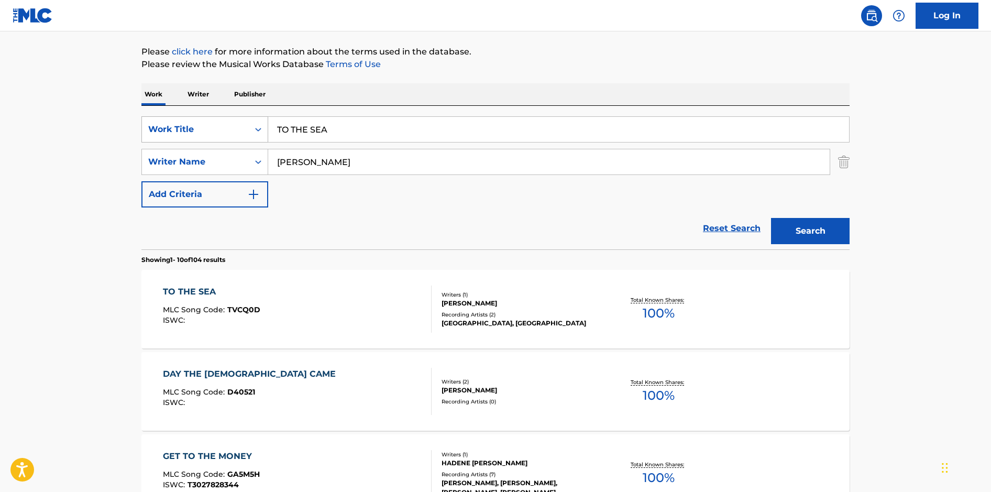
drag, startPoint x: 294, startPoint y: 128, endPoint x: 258, endPoint y: 126, distance: 36.2
click at [258, 126] on div "SearchWithCriteria9e603748-6466-4274-8c4e-118aaaea9378 Work Title TO THE SEA" at bounding box center [495, 129] width 708 height 26
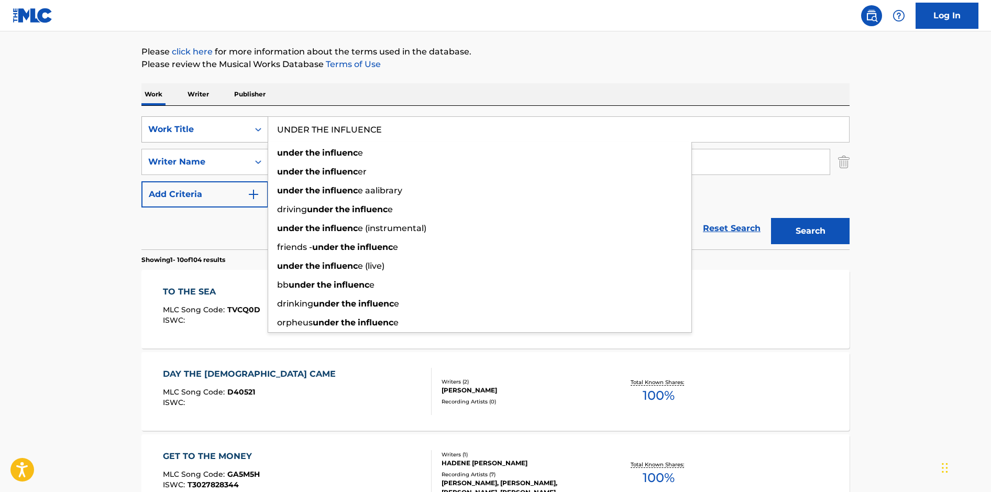
type input "UNDER THE INFLUENCE"
click at [771, 218] on button "Search" at bounding box center [810, 231] width 79 height 26
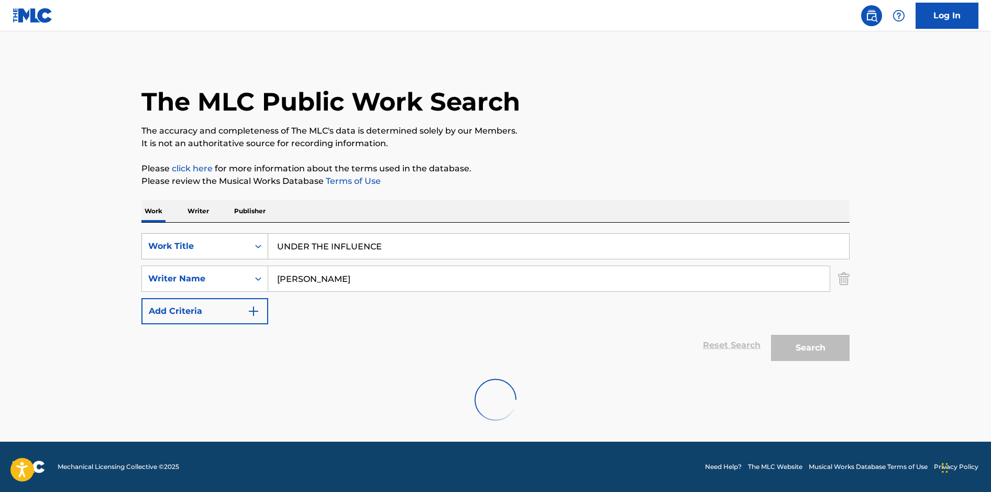
scroll to position [0, 0]
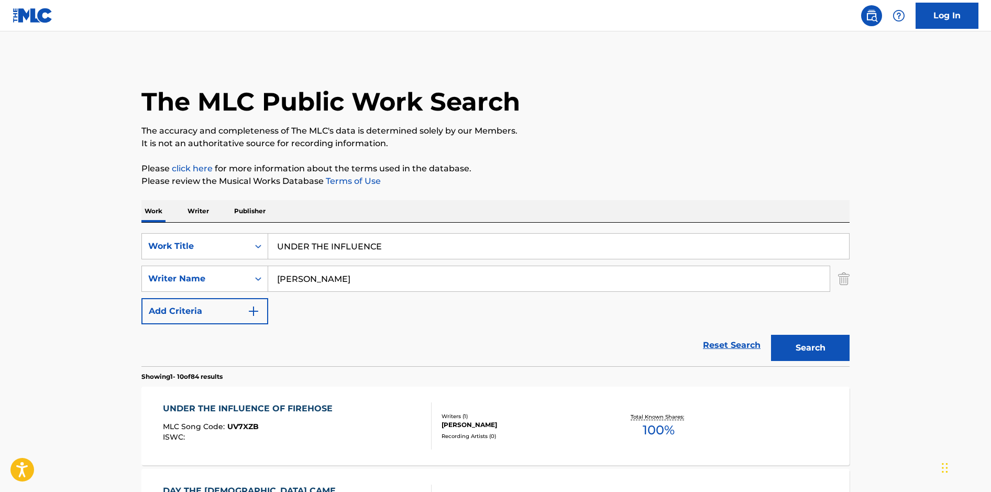
click at [364, 410] on div "UNDER THE INFLUENCE OF FIREHOSE MLC Song Code : UV7XZB ISWC :" at bounding box center [297, 425] width 269 height 47
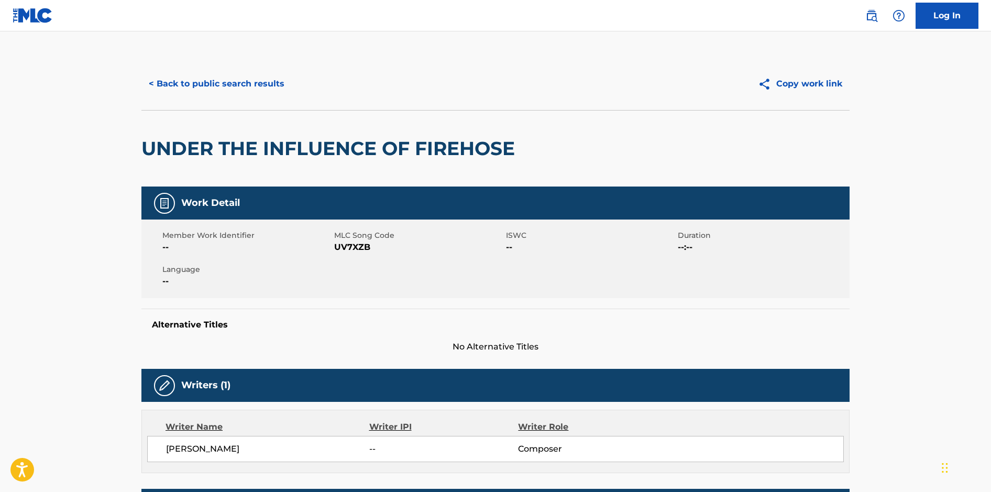
click at [177, 79] on button "< Back to public search results" at bounding box center [216, 84] width 150 height 26
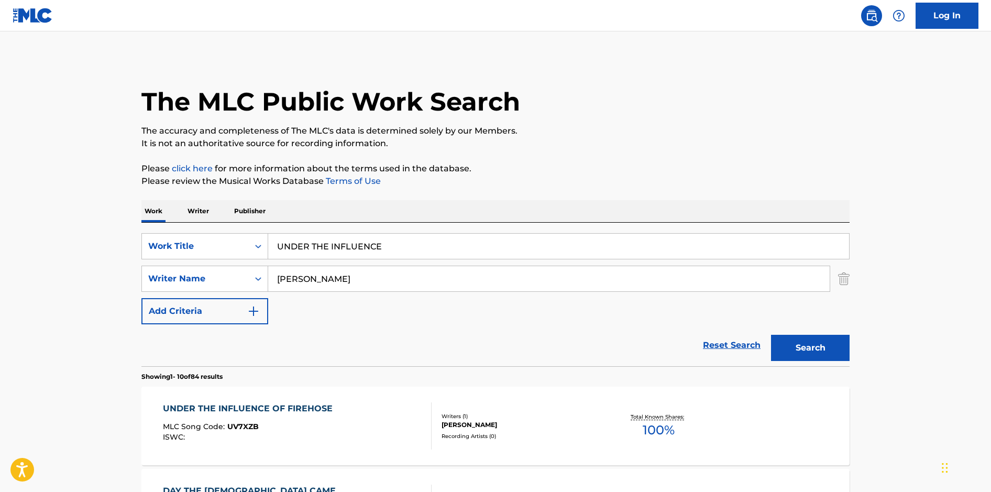
drag, startPoint x: 367, startPoint y: 247, endPoint x: 245, endPoint y: 227, distance: 123.7
click at [245, 227] on div "SearchWithCriteria9e603748-6466-4274-8c4e-118aaaea9378 Work Title UNDER THE INF…" at bounding box center [495, 295] width 708 height 144
type input "WAKING THE MONKS"
click at [771, 335] on button "Search" at bounding box center [810, 348] width 79 height 26
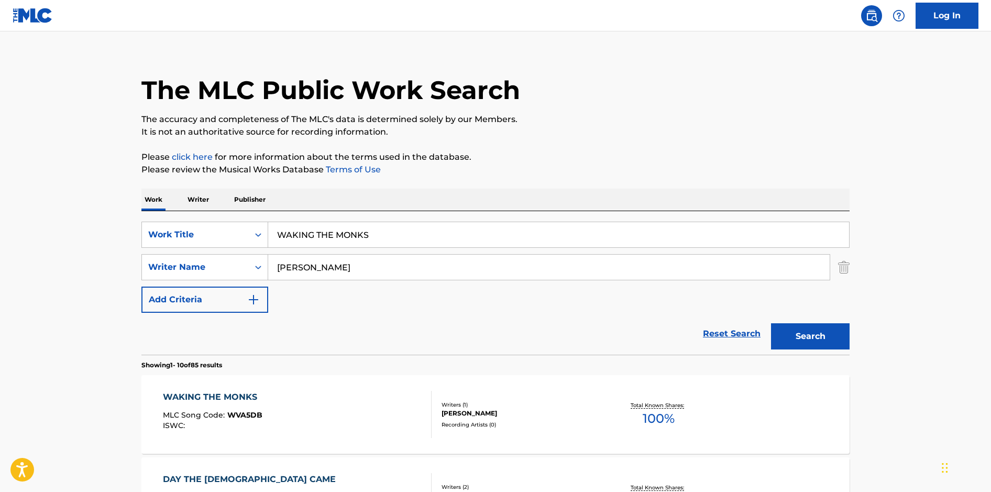
scroll to position [26, 0]
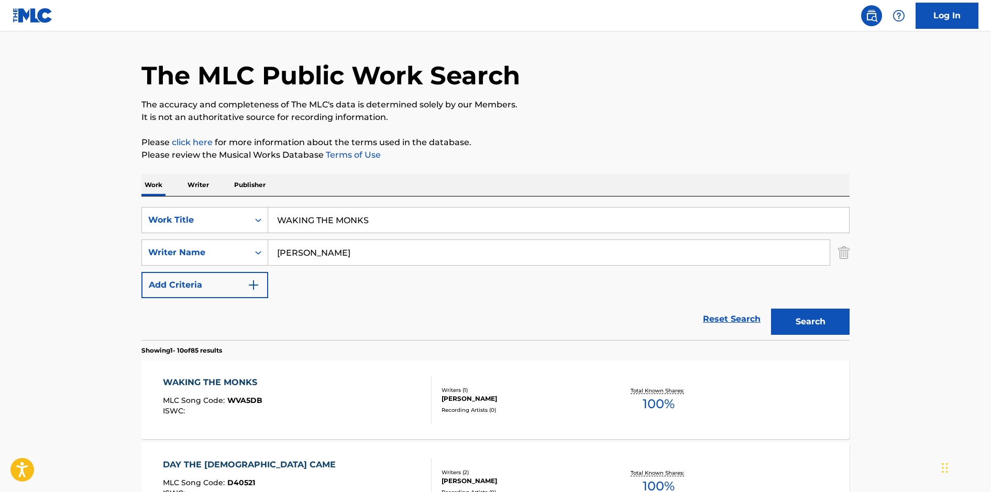
click at [385, 396] on div "WAKING THE MONKS MLC Song Code : WVA5DB ISWC :" at bounding box center [297, 399] width 269 height 47
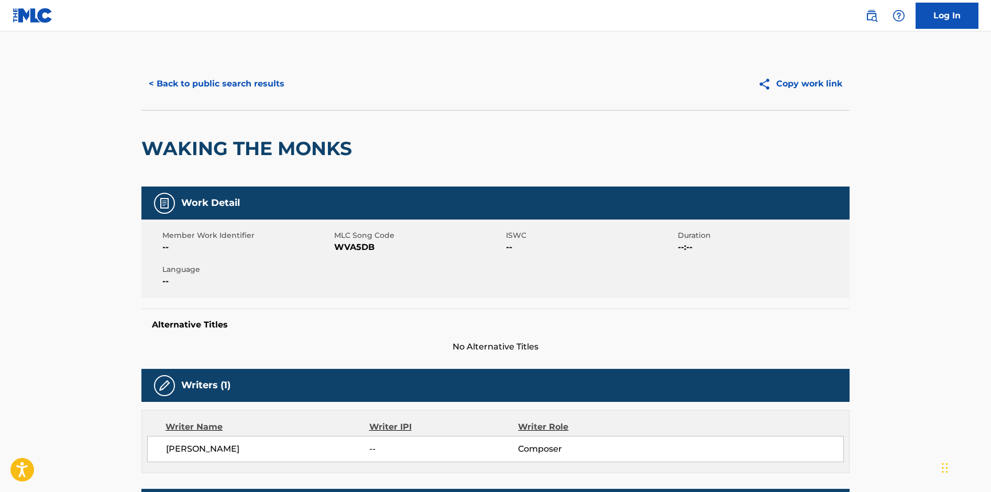
click at [231, 95] on button "< Back to public search results" at bounding box center [216, 84] width 150 height 26
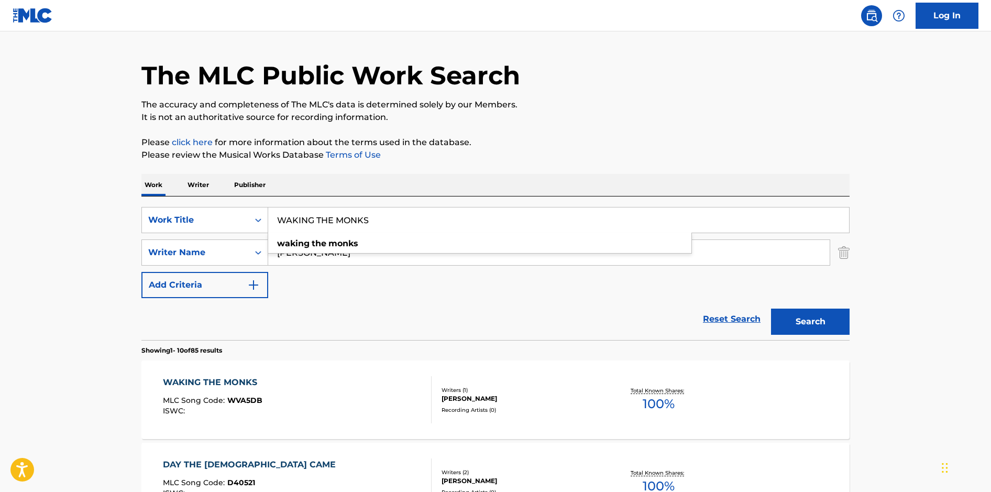
drag, startPoint x: 384, startPoint y: 222, endPoint x: 203, endPoint y: 189, distance: 184.4
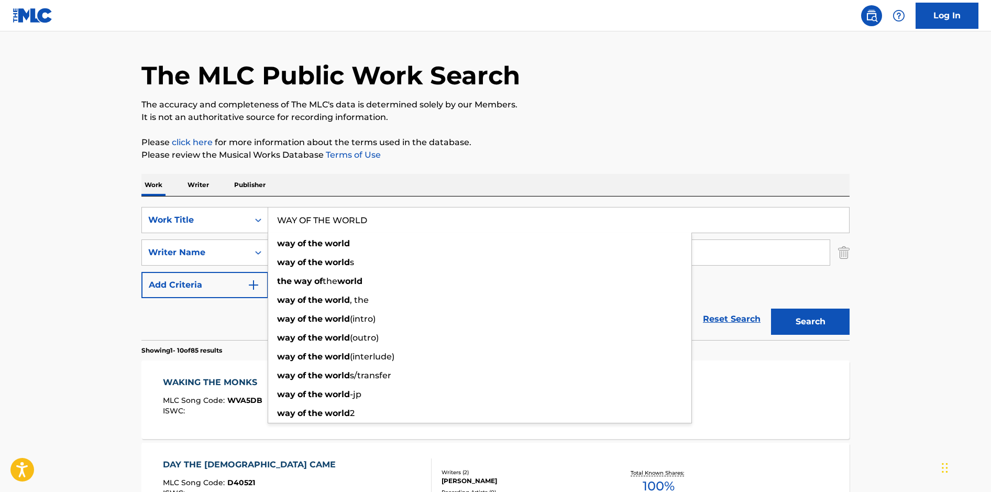
type input "WAY OF THE WORLD"
click at [771, 309] on button "Search" at bounding box center [810, 322] width 79 height 26
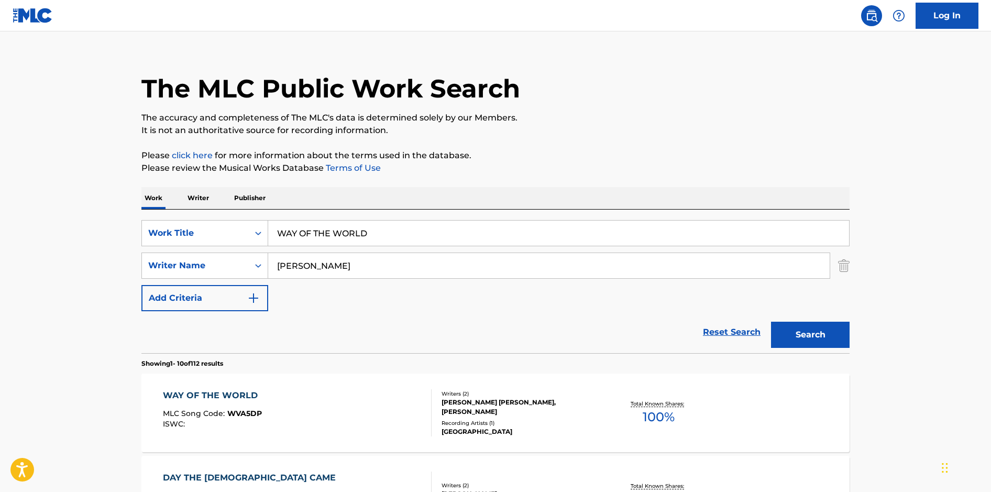
scroll to position [14, 0]
click at [363, 399] on div "WAY OF THE WORLD MLC Song Code : WVA5DP ISWC :" at bounding box center [297, 412] width 269 height 47
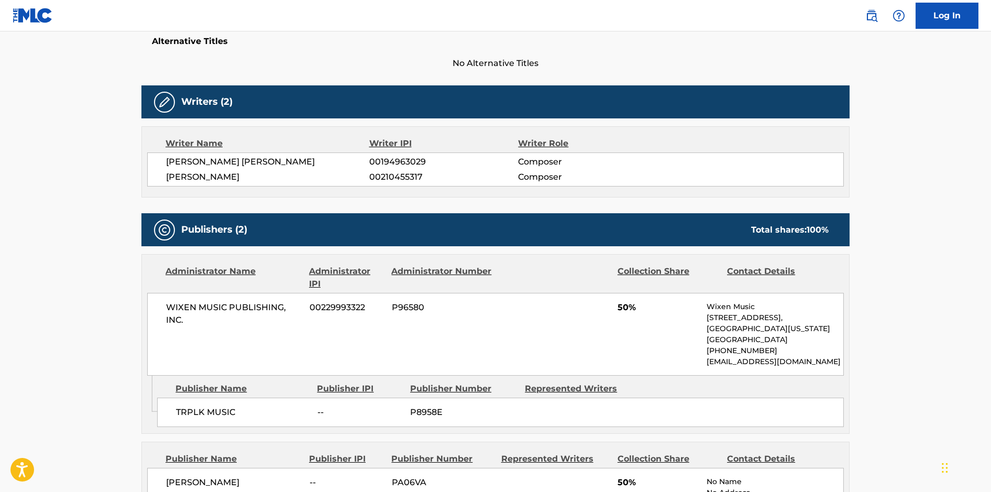
scroll to position [532, 0]
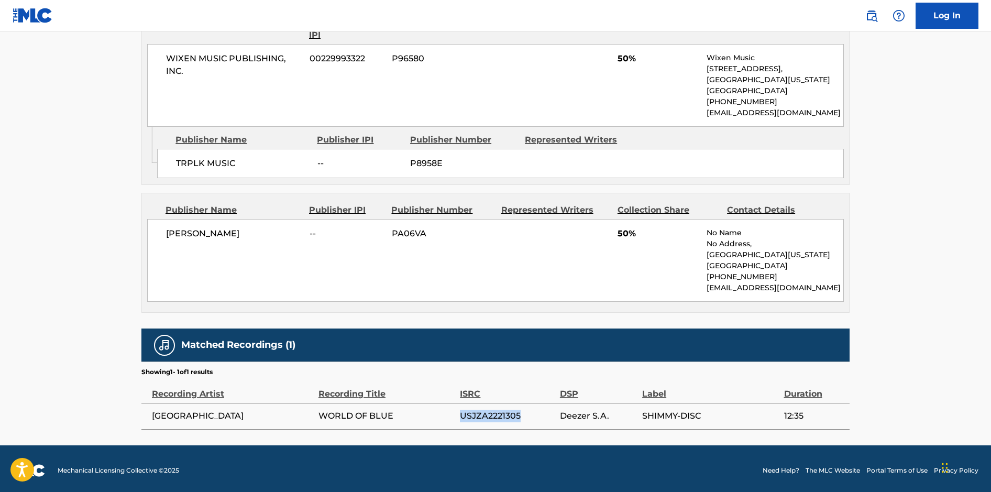
drag, startPoint x: 522, startPoint y: 412, endPoint x: 460, endPoint y: 413, distance: 61.8
click at [460, 413] on span "USJZA2221305" at bounding box center [507, 416] width 94 height 13
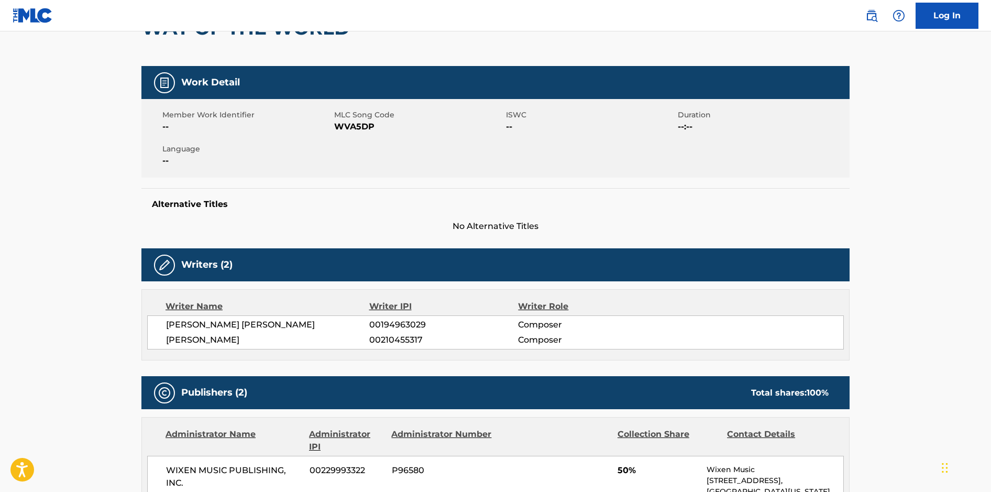
scroll to position [0, 0]
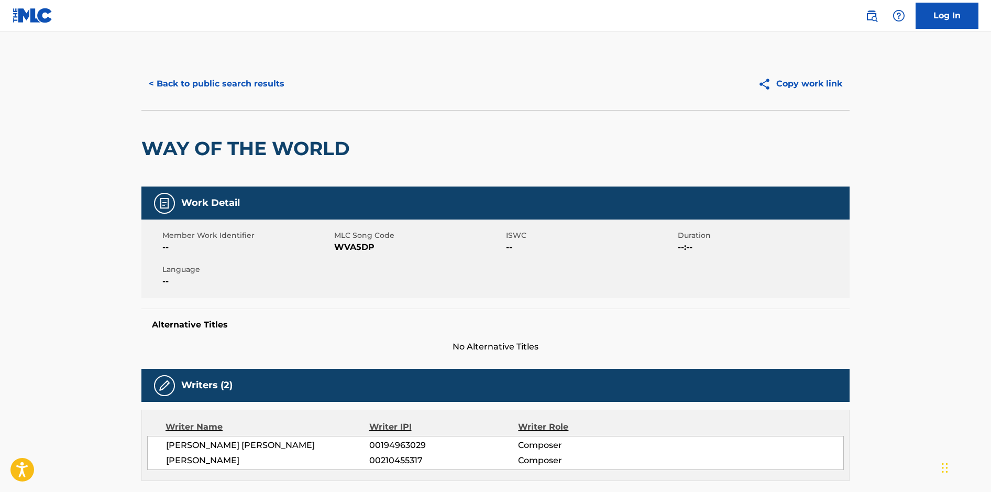
click at [209, 83] on button "< Back to public search results" at bounding box center [216, 84] width 150 height 26
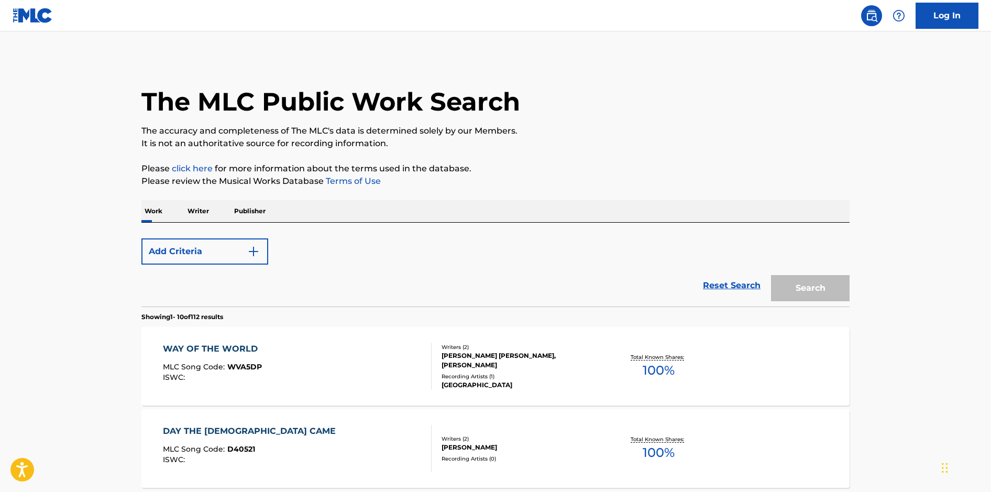
scroll to position [14, 0]
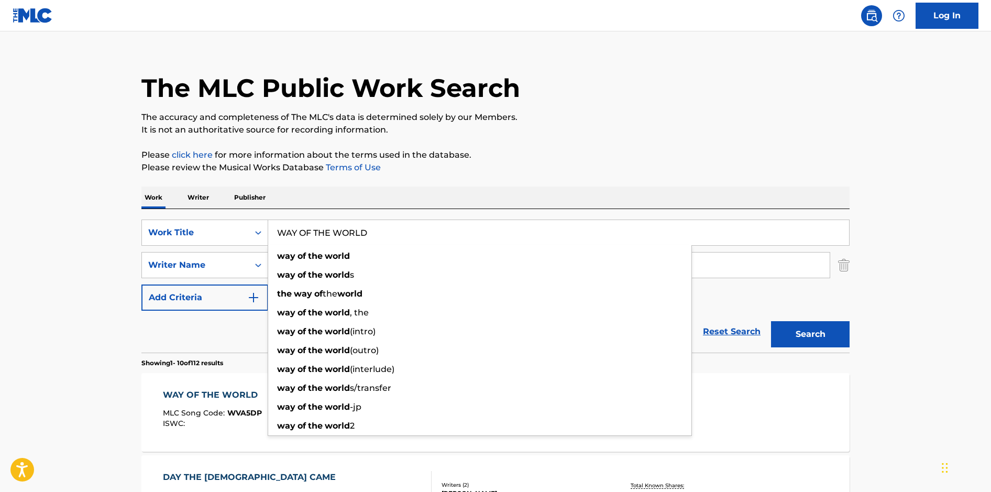
drag, startPoint x: 378, startPoint y: 235, endPoint x: 203, endPoint y: 209, distance: 177.0
click at [203, 209] on div "SearchWithCriteria9e603748-6466-4274-8c4e-118aaaea9378 Work Title WAY OF THE WO…" at bounding box center [495, 281] width 708 height 144
type input "YOU AND I"
click at [771, 321] on button "Search" at bounding box center [810, 334] width 79 height 26
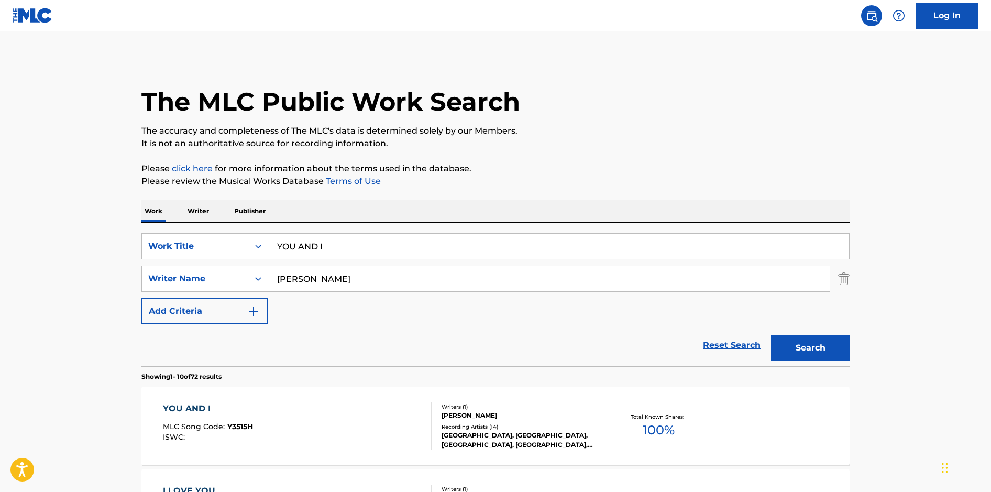
scroll to position [3, 0]
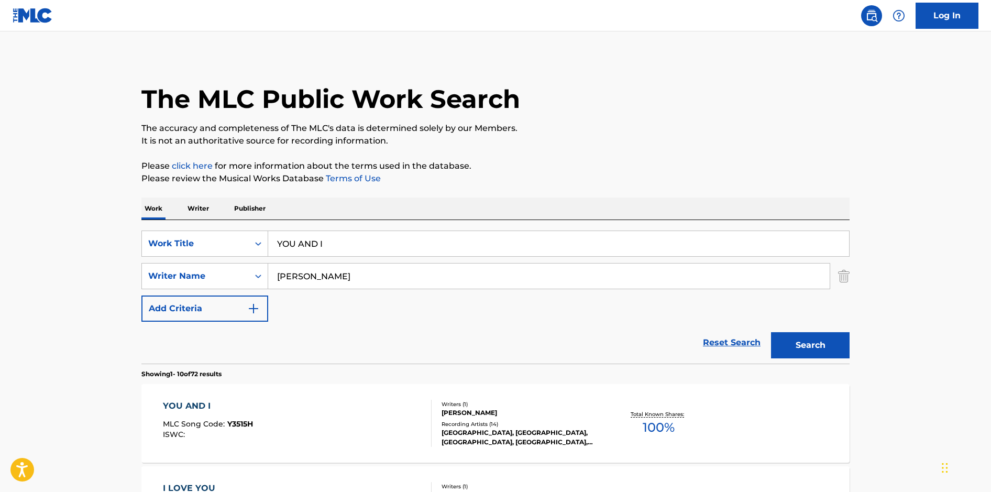
click at [378, 398] on div "YOU AND I MLC Song Code : Y3515H ISWC : Writers ( 1 ) JOSHUA HADEN Recording Ar…" at bounding box center [495, 423] width 708 height 79
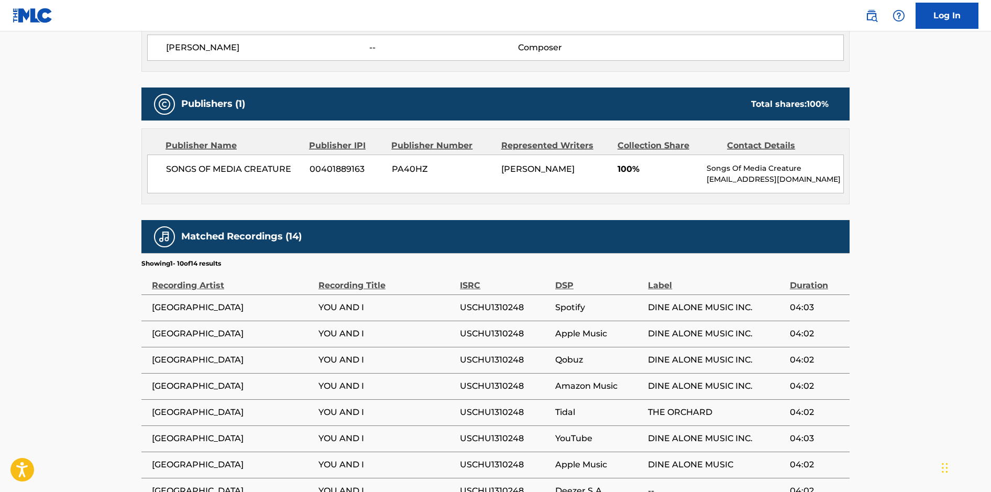
scroll to position [569, 0]
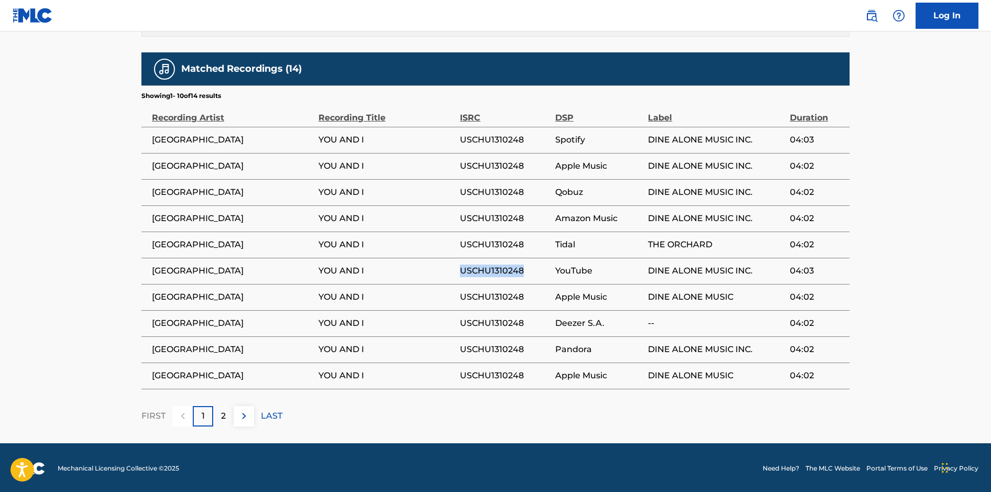
drag, startPoint x: 528, startPoint y: 267, endPoint x: 462, endPoint y: 266, distance: 66.0
click at [462, 266] on span "USCHU1310248" at bounding box center [505, 271] width 90 height 13
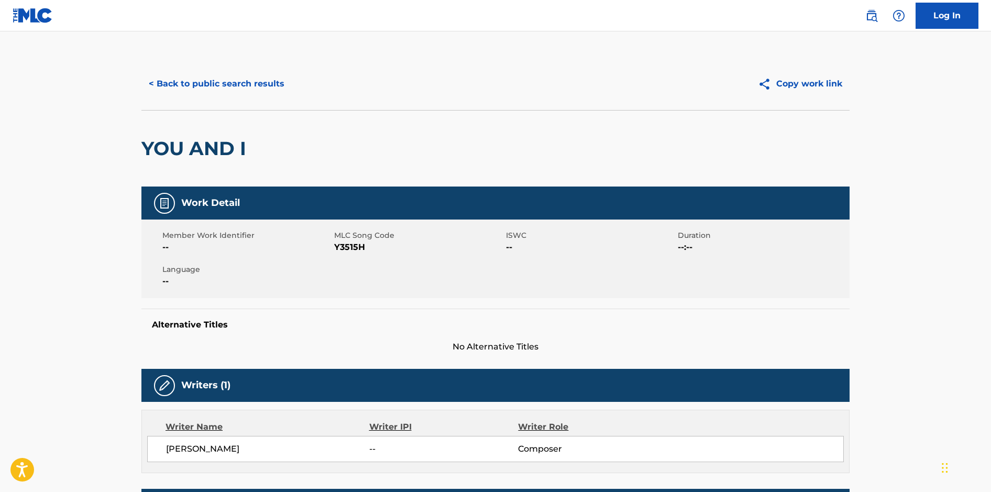
click at [245, 90] on button "< Back to public search results" at bounding box center [216, 84] width 150 height 26
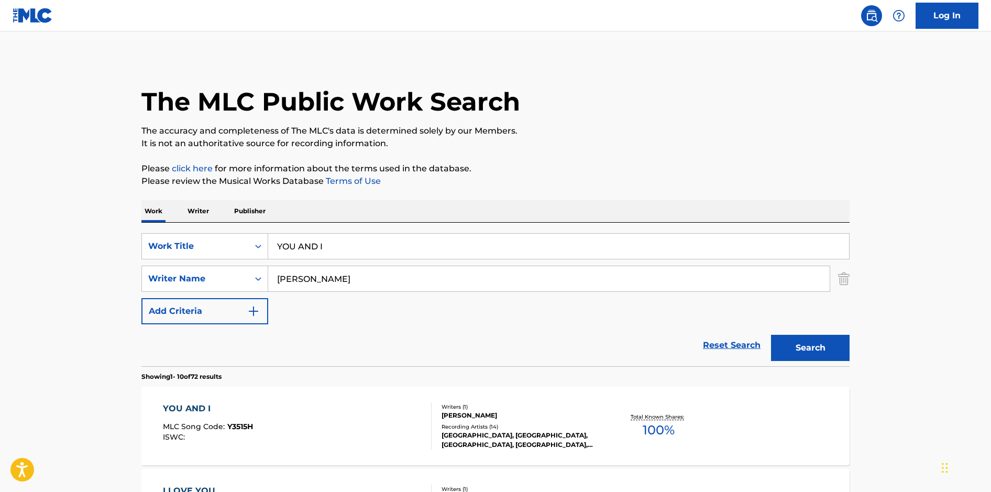
scroll to position [3, 0]
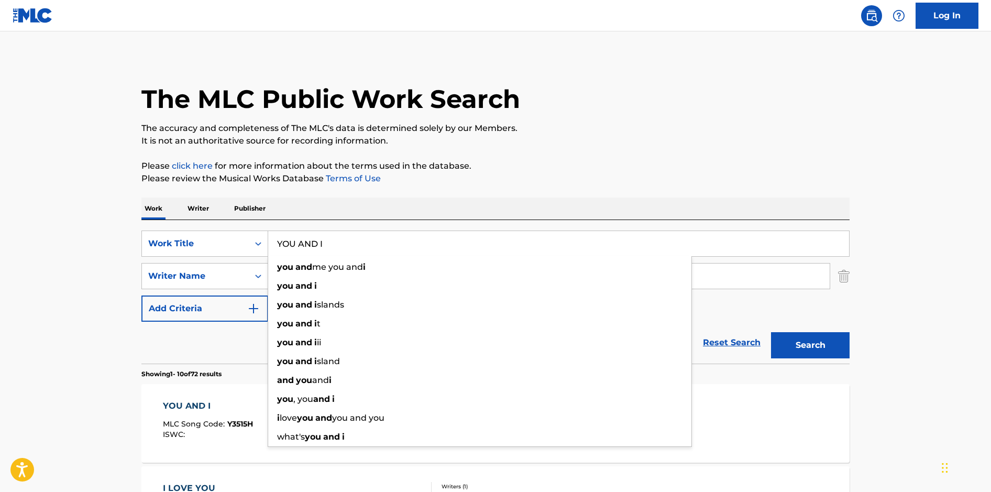
drag, startPoint x: 267, startPoint y: 232, endPoint x: 250, endPoint y: 229, distance: 16.5
click at [250, 229] on div "SearchWithCriteria9e603748-6466-4274-8c4e-118aaaea9378 Work Title YOU AND I you…" at bounding box center [495, 292] width 708 height 144
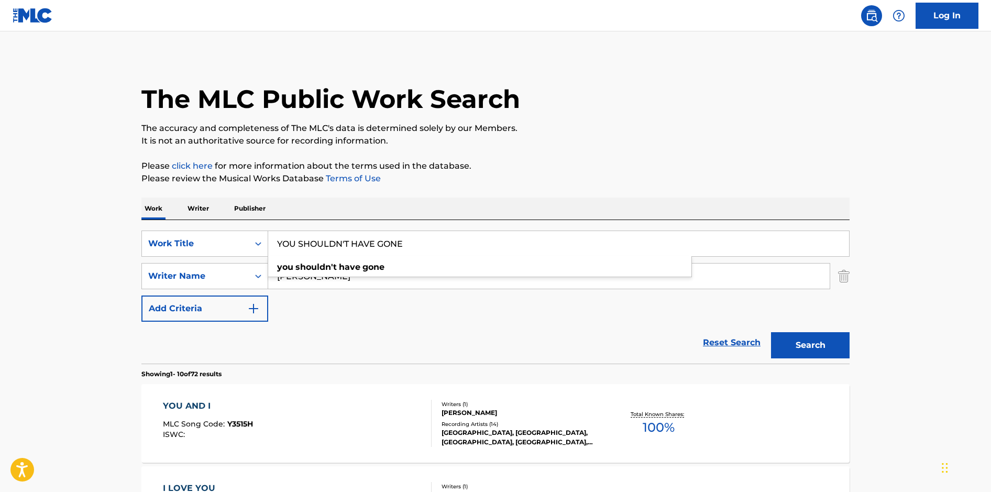
type input "YOU SHOULDN'T HAVE GONE"
click at [730, 172] on p "Please review the Musical Works Database Terms of Use" at bounding box center [495, 178] width 708 height 13
click at [827, 348] on button "Search" at bounding box center [810, 345] width 79 height 26
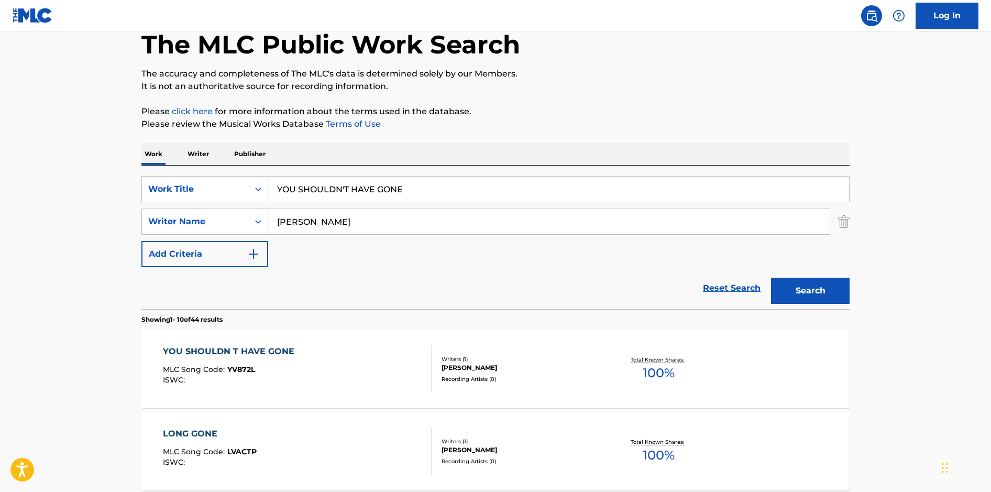
scroll to position [115, 0]
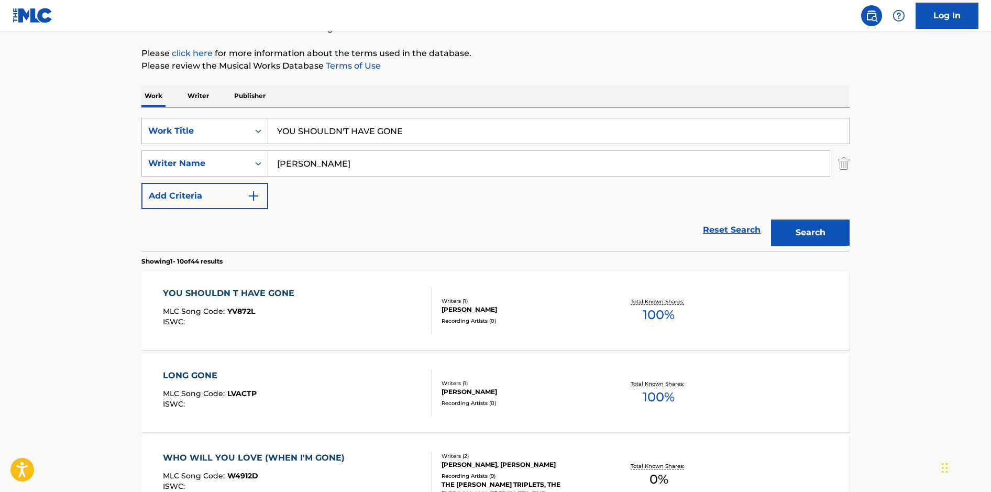
click at [380, 300] on div "YOU SHOULDN T HAVE GONE MLC Song Code : YV872L ISWC :" at bounding box center [297, 310] width 269 height 47
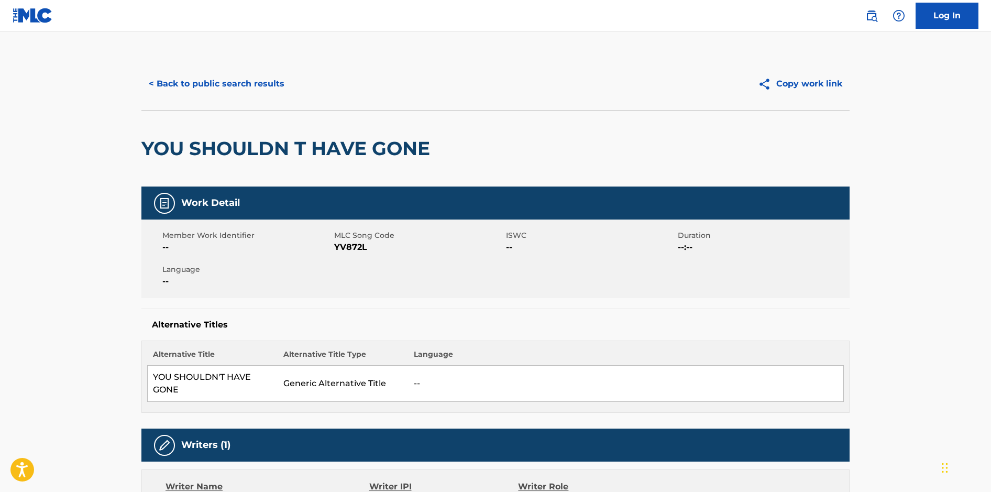
click at [256, 87] on button "< Back to public search results" at bounding box center [216, 84] width 150 height 26
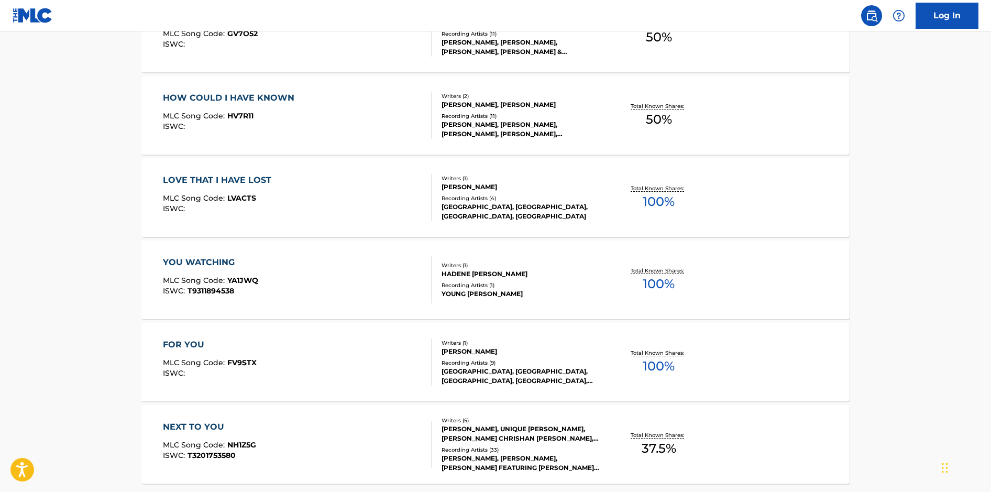
scroll to position [823, 0]
